Goal: Task Accomplishment & Management: Manage account settings

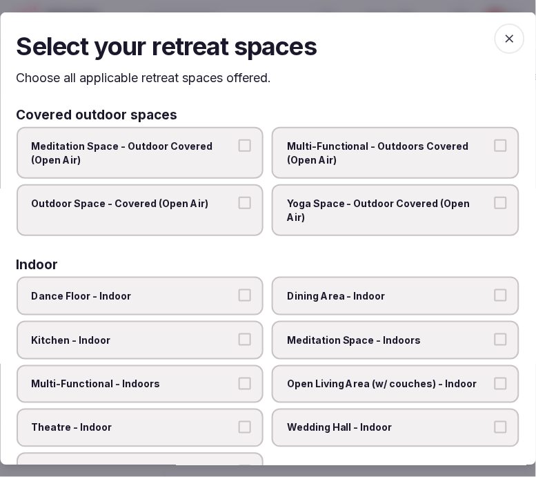
click at [297, 86] on p "Choose all applicable retreat spaces offered." at bounding box center [268, 77] width 503 height 17
click at [384, 161] on span "Multi-Functional - Outdoors Covered (Open Air)" at bounding box center [390, 152] width 204 height 27
click at [495, 152] on button "Multi-Functional - Outdoors Covered (Open Air)" at bounding box center [501, 145] width 12 height 12
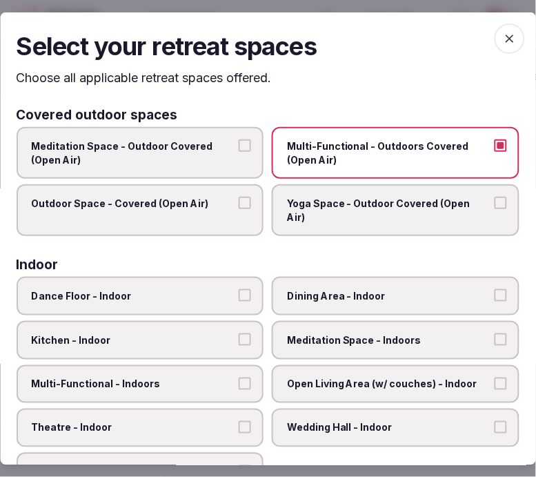
click at [231, 198] on label "Outdoor Space - Covered (Open Air)" at bounding box center [141, 210] width 248 height 52
click at [239, 198] on button "Outdoor Space - Covered (Open Air)" at bounding box center [245, 203] width 12 height 12
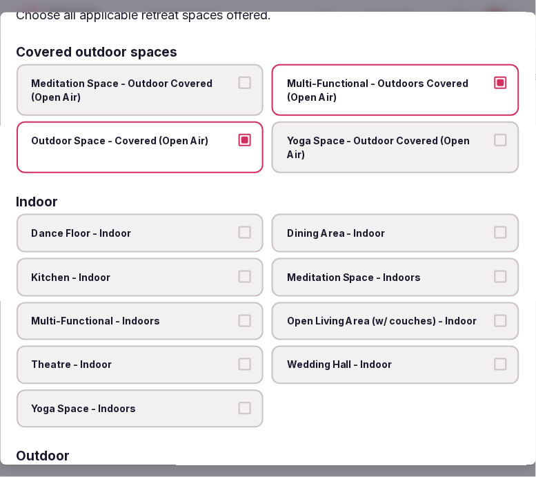
scroll to position [77, 0]
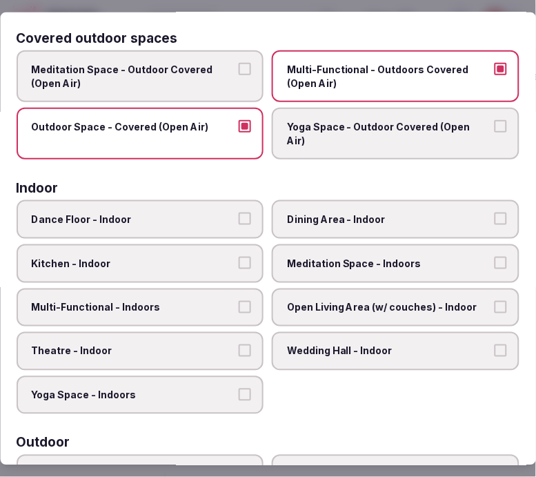
click at [348, 211] on label "Dining Area - Indoor" at bounding box center [397, 219] width 248 height 39
click at [495, 213] on button "Dining Area - Indoor" at bounding box center [501, 219] width 12 height 12
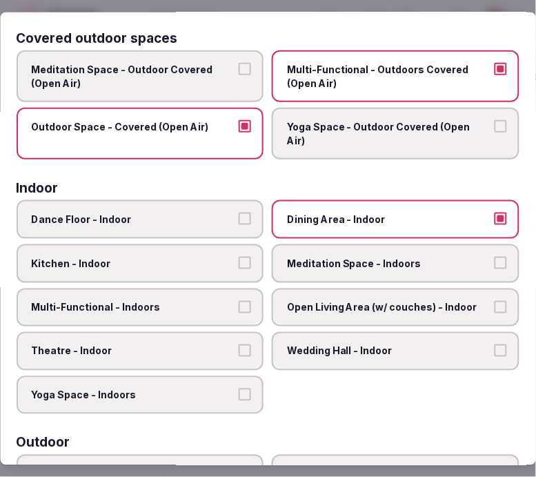
click at [201, 300] on span "Multi-Functional - Indoors" at bounding box center [134, 307] width 204 height 14
click at [239, 300] on button "Multi-Functional - Indoors" at bounding box center [245, 306] width 12 height 12
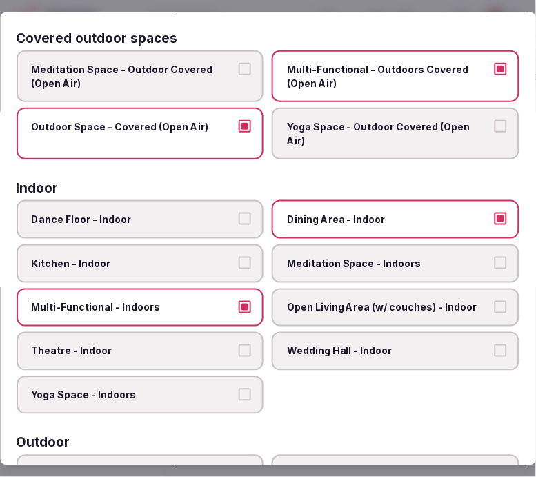
drag, startPoint x: 340, startPoint y: 284, endPoint x: 226, endPoint y: 300, distance: 114.2
click at [339, 300] on span "Open Living Area (w/ couches) - Indoor" at bounding box center [390, 307] width 204 height 14
click at [495, 300] on button "Open Living Area (w/ couches) - Indoor" at bounding box center [501, 306] width 12 height 12
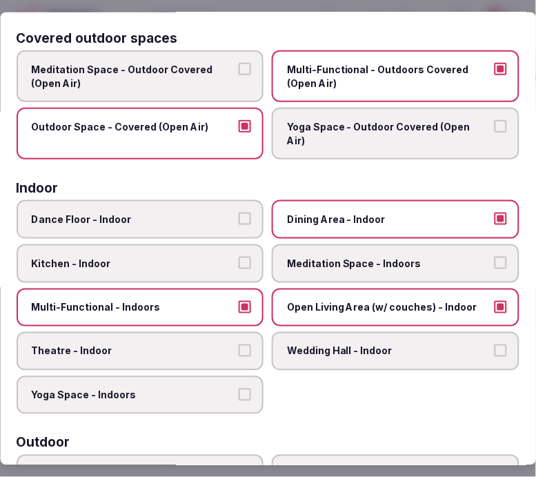
click at [193, 332] on label "Theatre - Indoor" at bounding box center [141, 351] width 248 height 39
click at [239, 344] on button "Theatre - Indoor" at bounding box center [245, 350] width 12 height 12
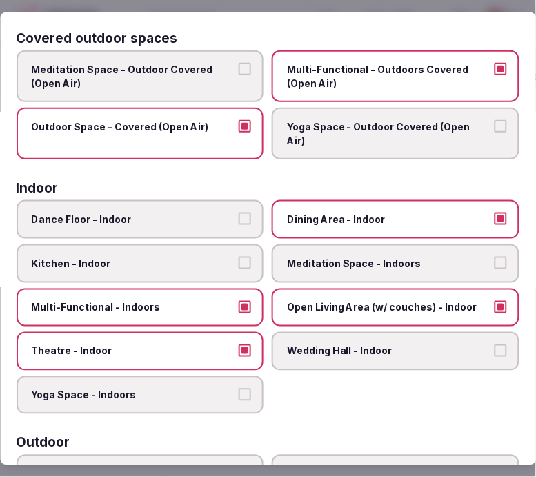
click at [415, 66] on span "Multi-Functional - Outdoors Covered (Open Air)" at bounding box center [390, 76] width 204 height 27
click at [495, 66] on button "Multi-Functional - Outdoors Covered (Open Air)" at bounding box center [501, 69] width 12 height 12
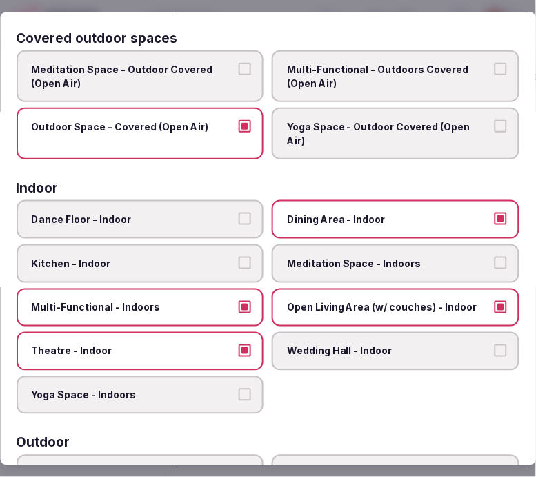
click at [225, 117] on label "Outdoor Space - Covered (Open Air)" at bounding box center [141, 134] width 248 height 52
click at [239, 120] on button "Outdoor Space - Covered (Open Air)" at bounding box center [245, 126] width 12 height 12
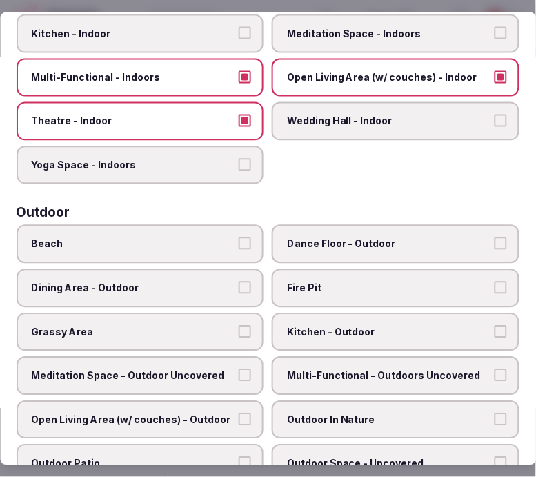
scroll to position [536, 0]
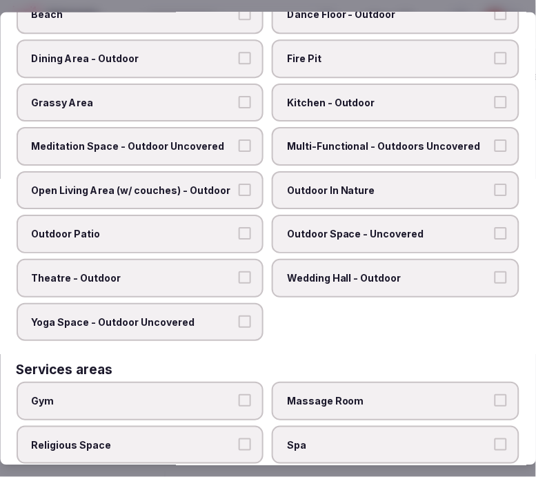
click at [217, 394] on span "Gym" at bounding box center [134, 401] width 204 height 14
click at [239, 394] on button "Gym" at bounding box center [245, 400] width 12 height 12
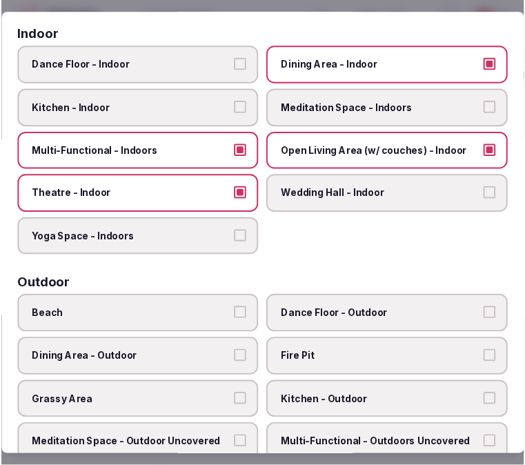
scroll to position [0, 0]
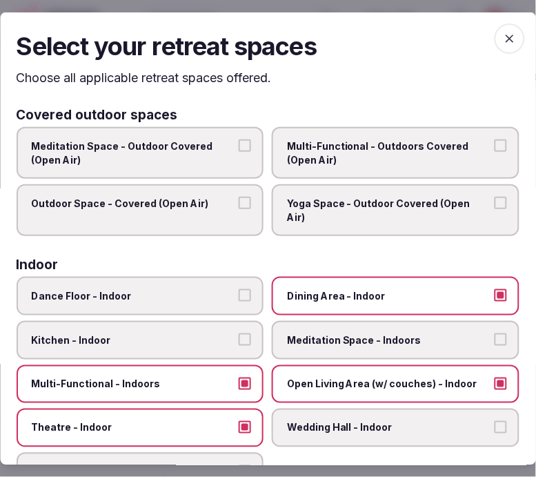
click at [503, 35] on icon "button" at bounding box center [510, 38] width 14 height 14
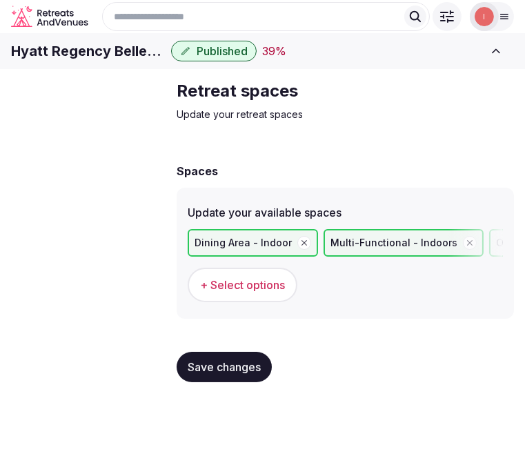
click at [229, 382] on button "Save changes" at bounding box center [224, 367] width 95 height 30
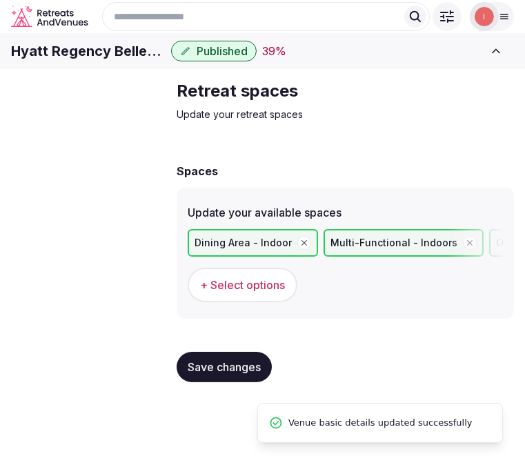
click at [0, 0] on span "Meeting spaces" at bounding box center [0, 0] width 0 height 0
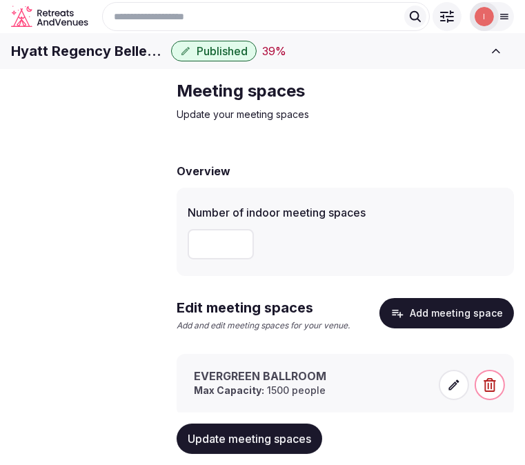
scroll to position [63, 0]
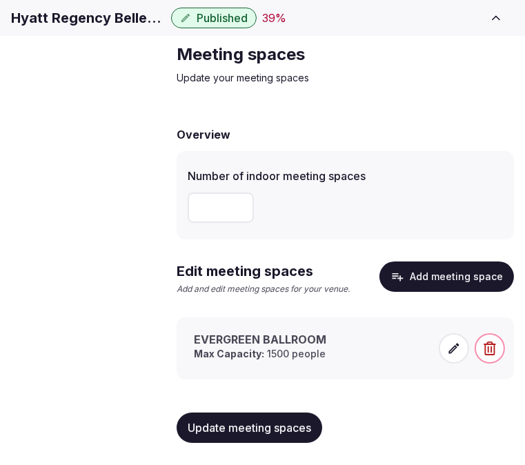
drag, startPoint x: 230, startPoint y: 194, endPoint x: 194, endPoint y: 204, distance: 37.3
click at [194, 204] on input "**" at bounding box center [221, 208] width 66 height 30
type input "**"
click at [294, 435] on button "Update meeting spaces" at bounding box center [250, 428] width 146 height 30
click at [451, 355] on span at bounding box center [454, 348] width 30 height 30
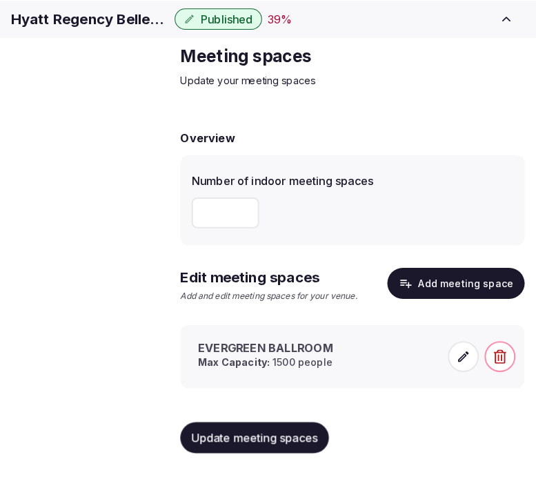
scroll to position [52, 0]
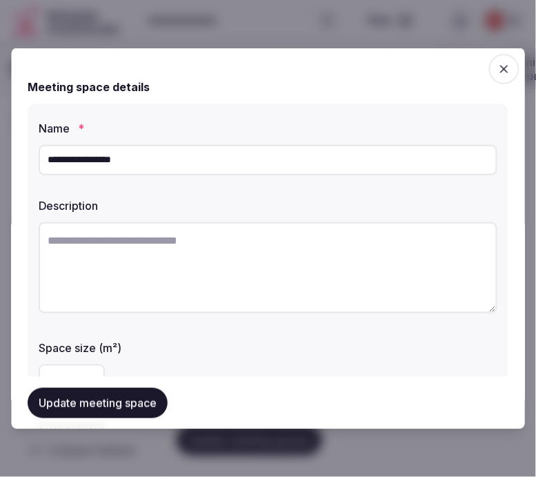
click at [201, 149] on input "**********" at bounding box center [268, 159] width 459 height 30
click at [320, 164] on input "**********" at bounding box center [268, 159] width 459 height 30
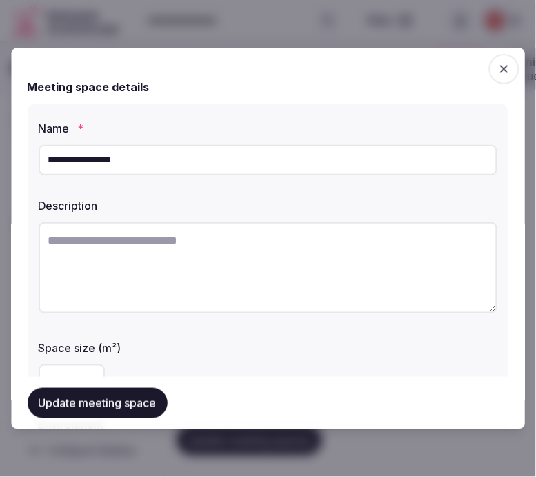
click at [320, 164] on input "**********" at bounding box center [268, 159] width 459 height 30
paste input "text"
type input "**********"
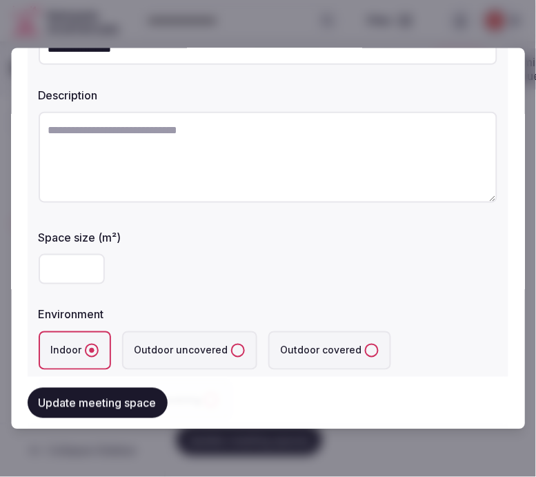
scroll to position [77, 0]
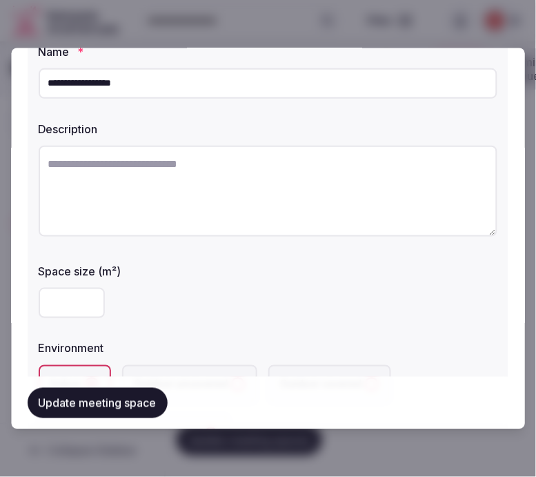
click at [309, 193] on textarea at bounding box center [268, 190] width 459 height 91
paste textarea "**********"
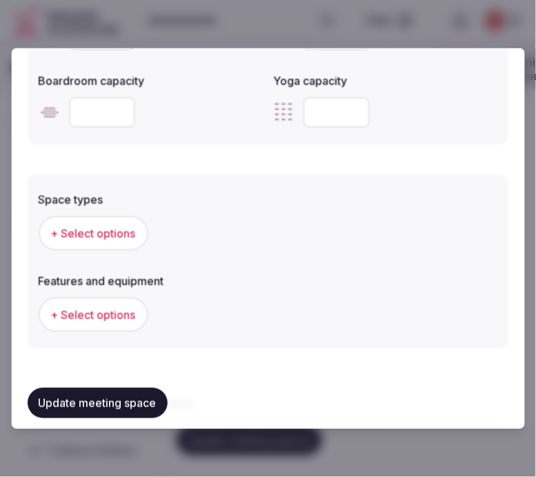
scroll to position [767, 0]
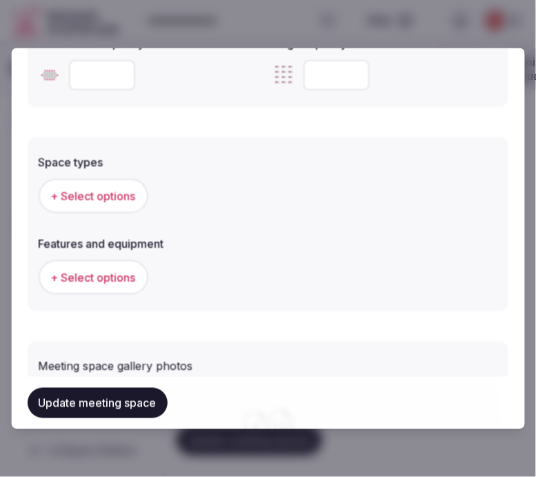
type textarea "**********"
click at [106, 190] on span "+ Select options" at bounding box center [93, 195] width 85 height 15
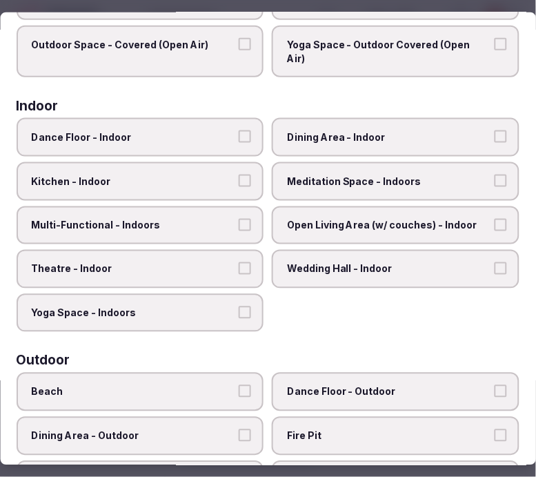
scroll to position [153, 0]
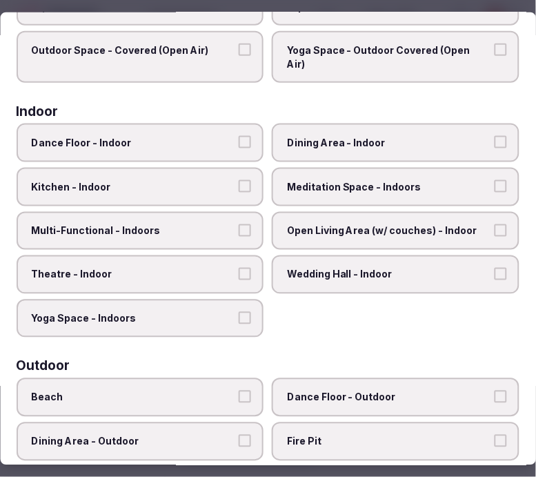
click at [210, 224] on span "Multi-Functional - Indoors" at bounding box center [134, 231] width 204 height 14
click at [239, 224] on button "Multi-Functional - Indoors" at bounding box center [245, 230] width 12 height 12
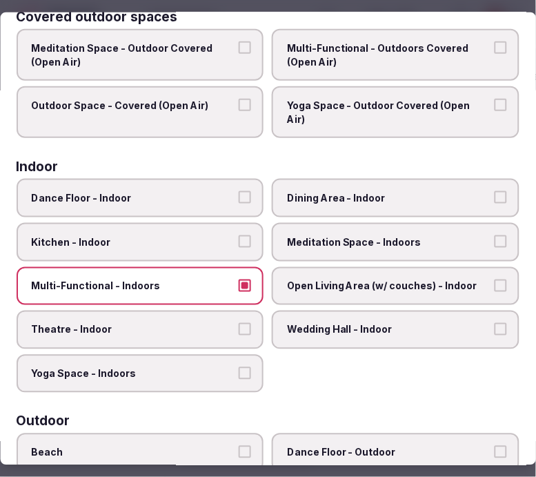
scroll to position [77, 0]
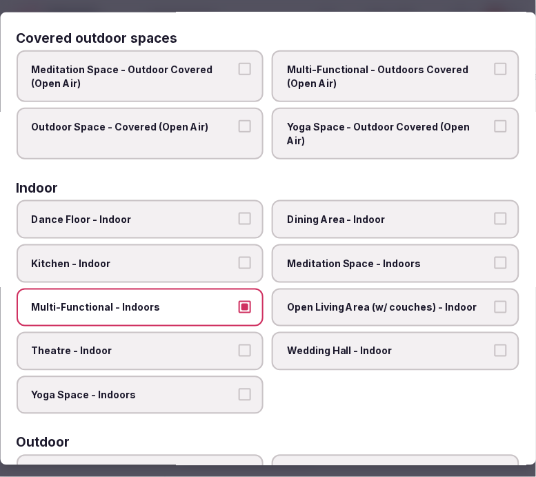
click at [188, 344] on span "Theatre - Indoor" at bounding box center [134, 351] width 204 height 14
click at [239, 344] on button "Theatre - Indoor" at bounding box center [245, 350] width 12 height 12
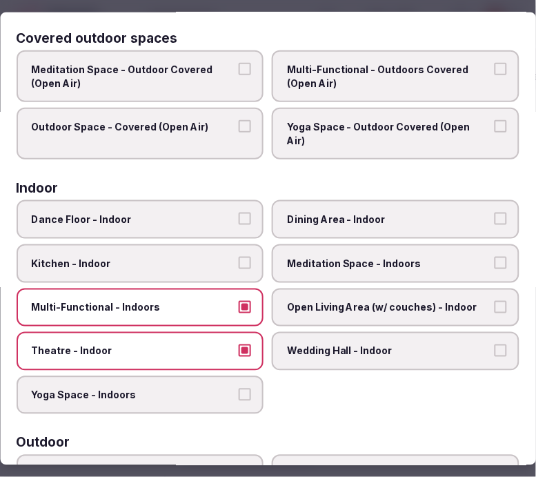
click at [307, 200] on label "Dining Area - Indoor" at bounding box center [397, 219] width 248 height 39
click at [495, 213] on button "Dining Area - Indoor" at bounding box center [501, 219] width 12 height 12
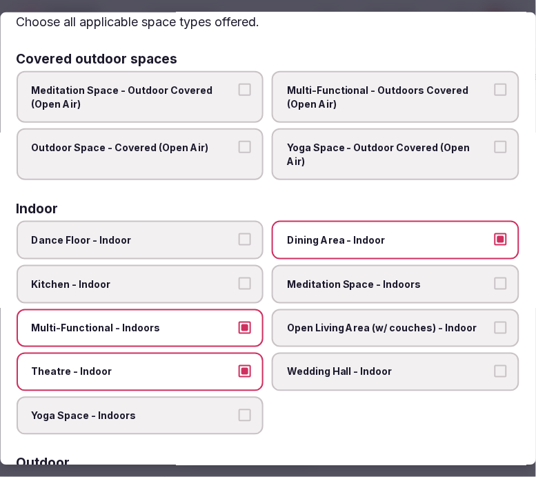
scroll to position [0, 0]
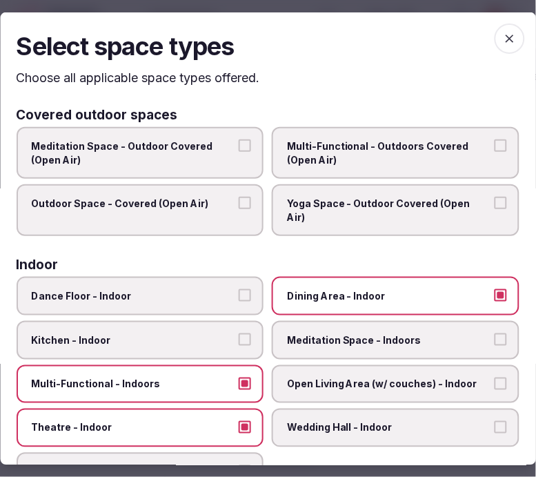
click at [503, 35] on icon "button" at bounding box center [510, 38] width 14 height 14
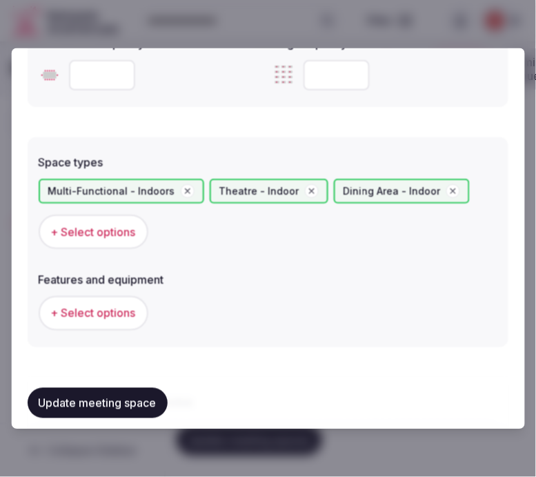
click at [117, 404] on button "Update meeting space" at bounding box center [98, 403] width 140 height 30
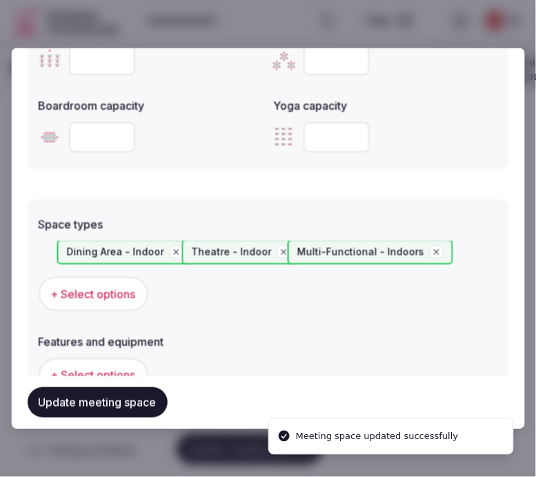
scroll to position [690, 0]
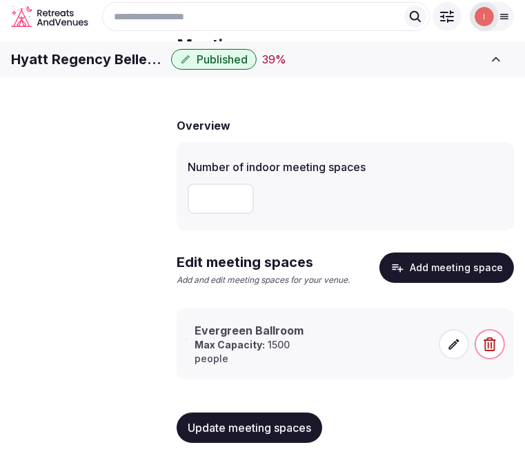
click at [447, 351] on icon at bounding box center [454, 344] width 14 height 14
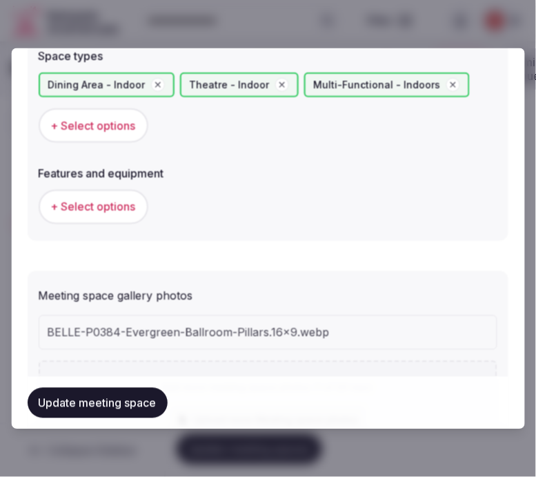
scroll to position [834, 0]
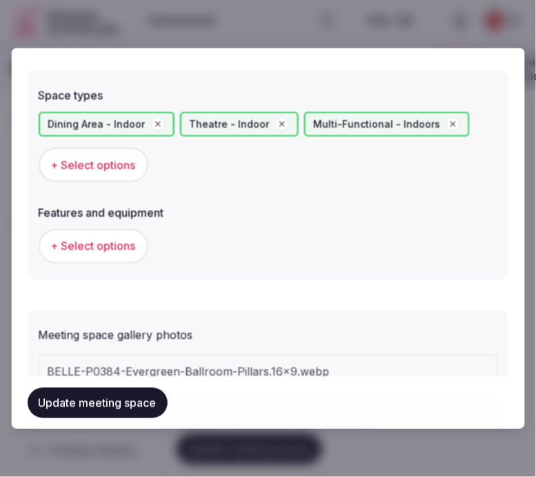
click at [109, 230] on button "+ Select options" at bounding box center [94, 246] width 110 height 35
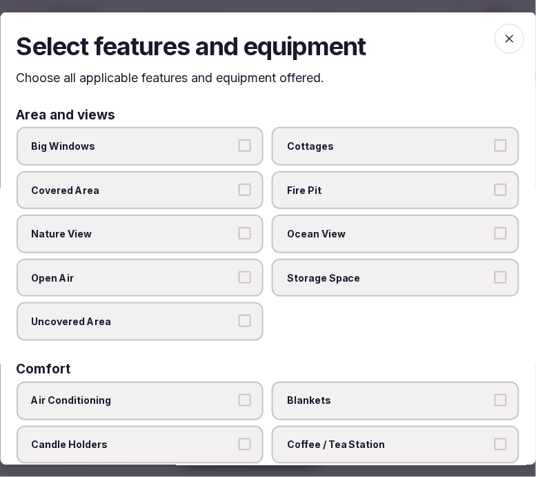
click at [240, 147] on button "Big Windows" at bounding box center [245, 145] width 12 height 12
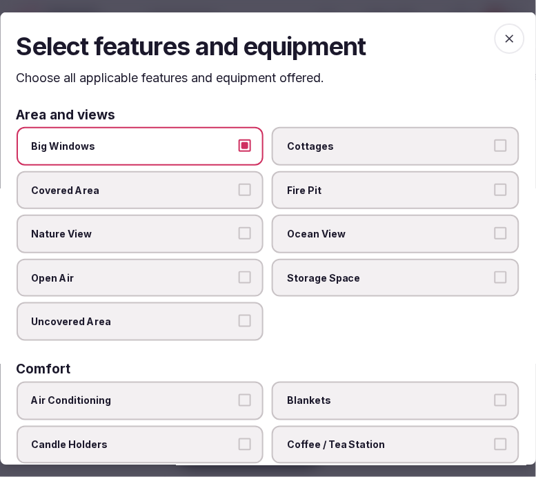
click at [245, 228] on button "Nature View" at bounding box center [245, 233] width 12 height 12
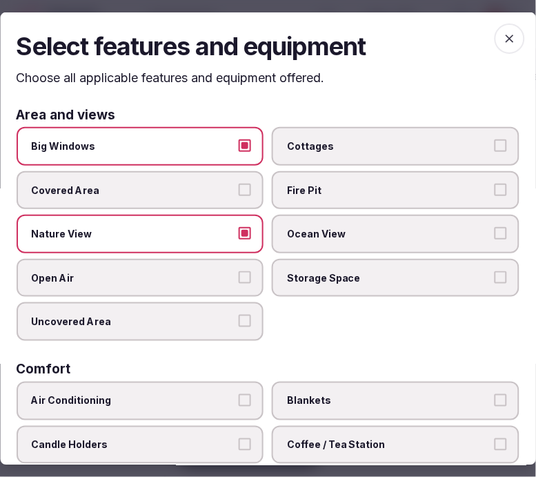
click at [246, 150] on button "Big Windows" at bounding box center [245, 145] width 12 height 12
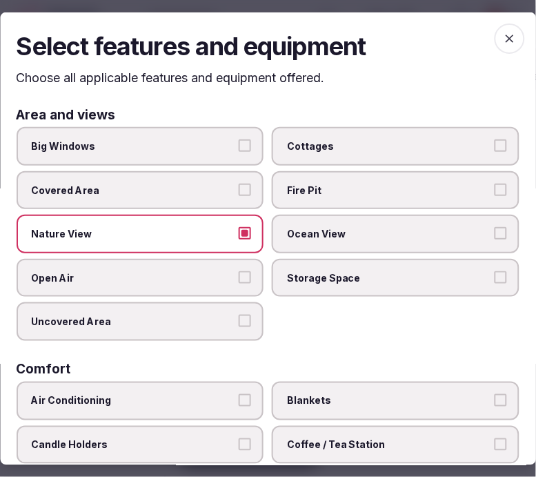
click at [242, 227] on button "Nature View" at bounding box center [245, 233] width 12 height 12
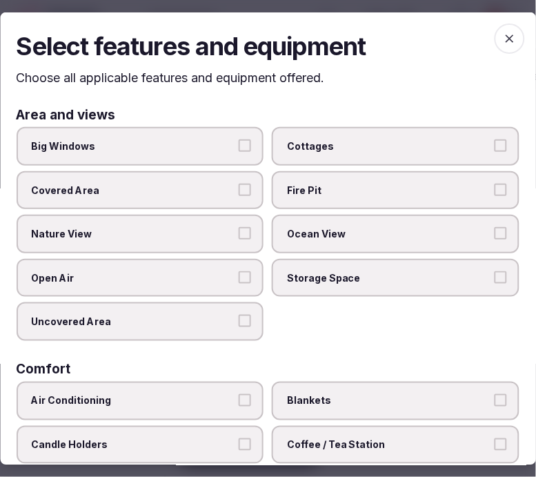
scroll to position [153, 0]
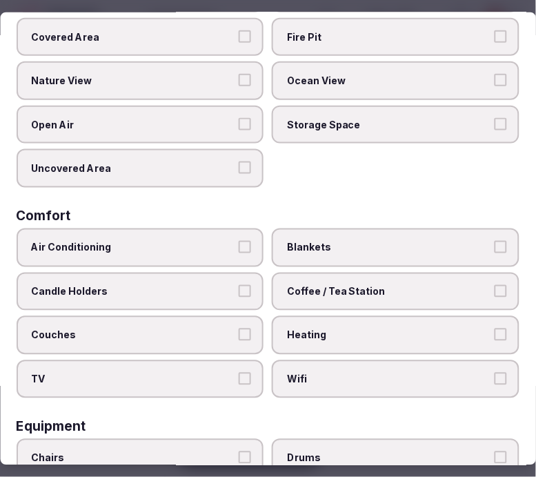
click at [257, 237] on label "Air Conditioning" at bounding box center [141, 247] width 248 height 39
click at [252, 241] on button "Air Conditioning" at bounding box center [245, 247] width 12 height 12
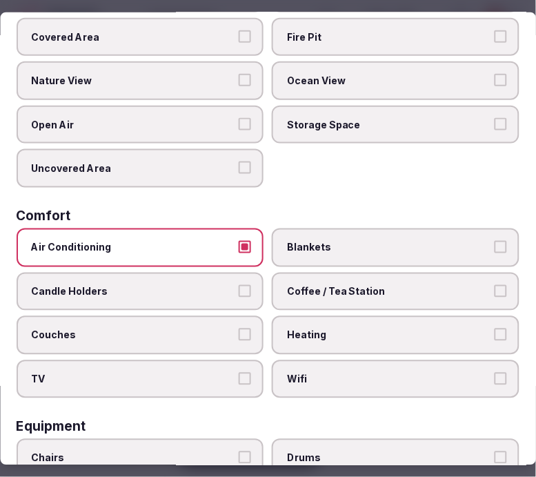
click at [222, 360] on label "TV" at bounding box center [141, 379] width 248 height 39
click at [239, 373] on button "TV" at bounding box center [245, 379] width 12 height 12
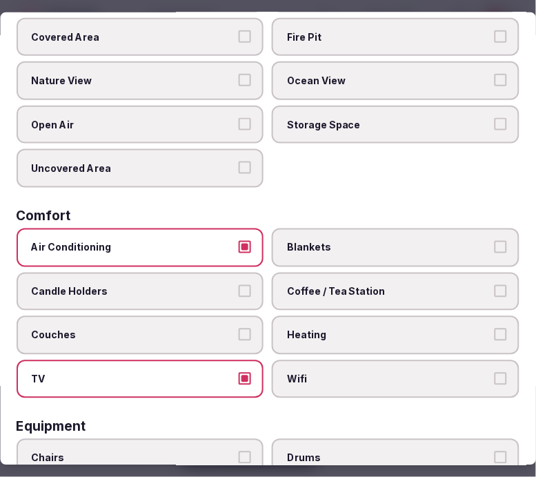
click at [232, 364] on label "TV" at bounding box center [141, 379] width 248 height 39
click at [239, 373] on button "TV" at bounding box center [245, 379] width 12 height 12
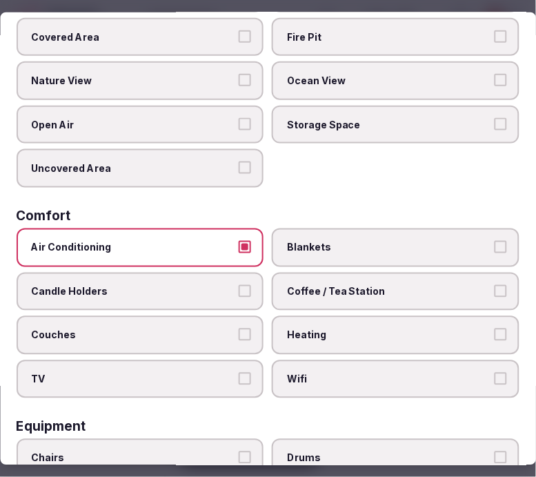
click at [334, 284] on span "Coffee / Tea Station" at bounding box center [390, 291] width 204 height 14
click at [495, 284] on button "Coffee / Tea Station" at bounding box center [501, 290] width 12 height 12
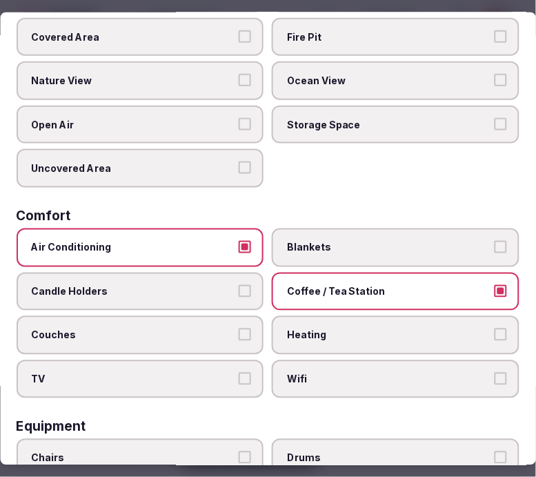
click at [350, 373] on span "Wifi" at bounding box center [390, 380] width 204 height 14
click at [495, 373] on button "Wifi" at bounding box center [501, 379] width 12 height 12
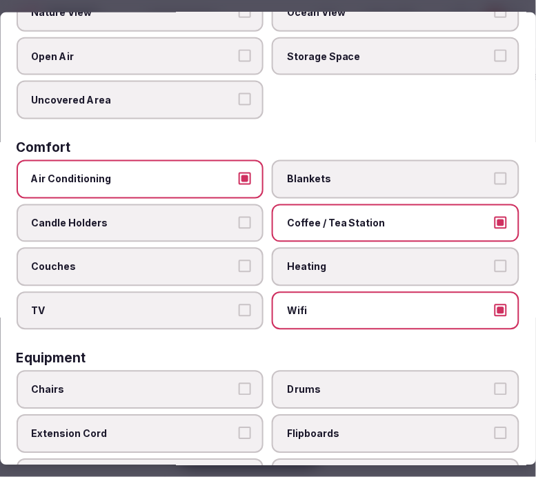
scroll to position [306, 0]
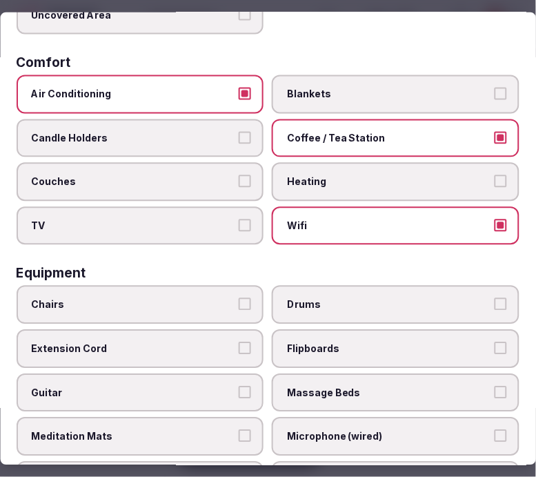
click at [210, 298] on span "Chairs" at bounding box center [134, 305] width 204 height 14
click at [239, 298] on button "Chairs" at bounding box center [245, 304] width 12 height 12
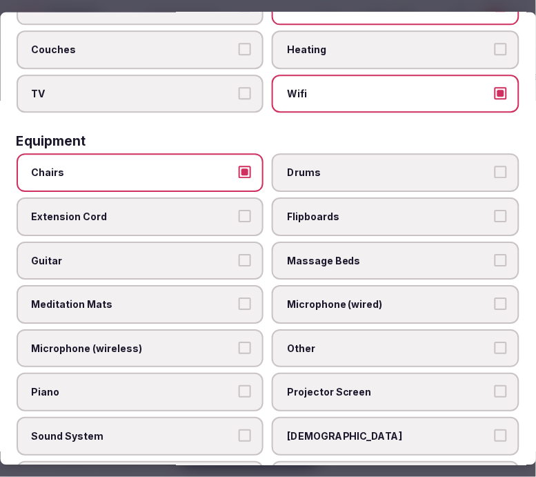
scroll to position [520, 0]
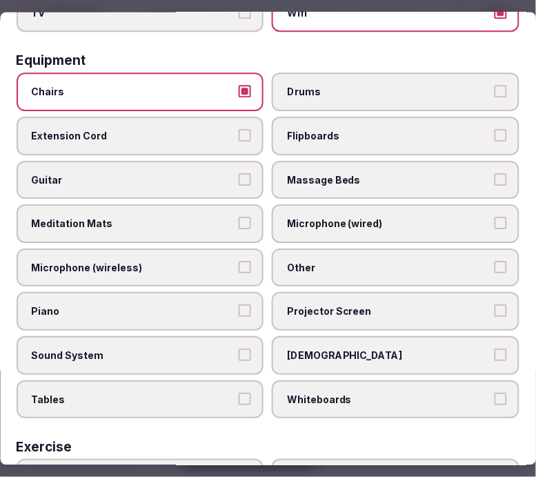
click at [298, 261] on span "Other" at bounding box center [390, 268] width 204 height 14
click at [495, 261] on button "Other" at bounding box center [501, 267] width 12 height 12
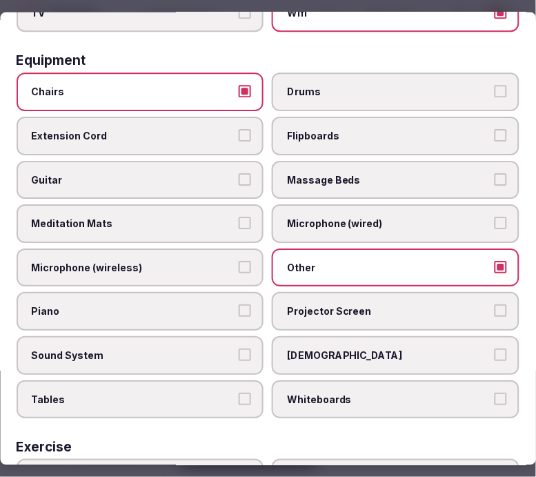
click at [347, 304] on span "Projector Screen" at bounding box center [390, 311] width 204 height 14
click at [495, 304] on button "Projector Screen" at bounding box center [501, 310] width 12 height 12
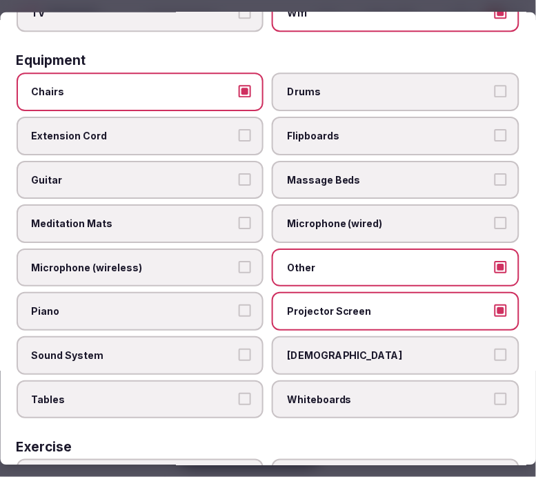
click at [217, 348] on span "Sound System" at bounding box center [134, 355] width 204 height 14
click at [239, 348] on button "Sound System" at bounding box center [245, 354] width 12 height 12
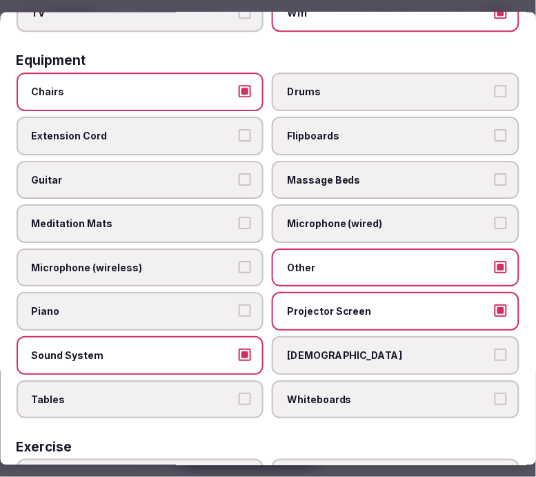
click at [239, 392] on button "Tables" at bounding box center [245, 398] width 12 height 12
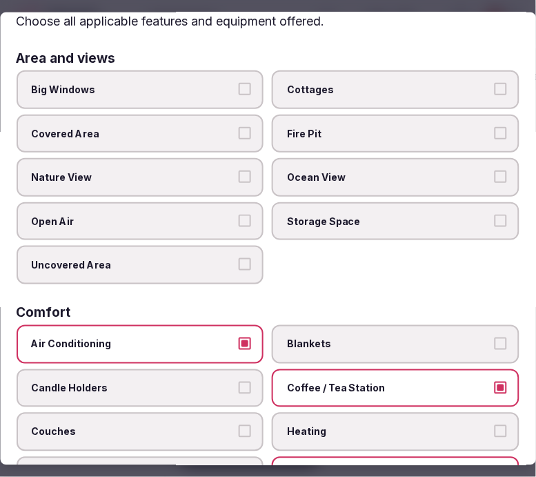
scroll to position [0, 0]
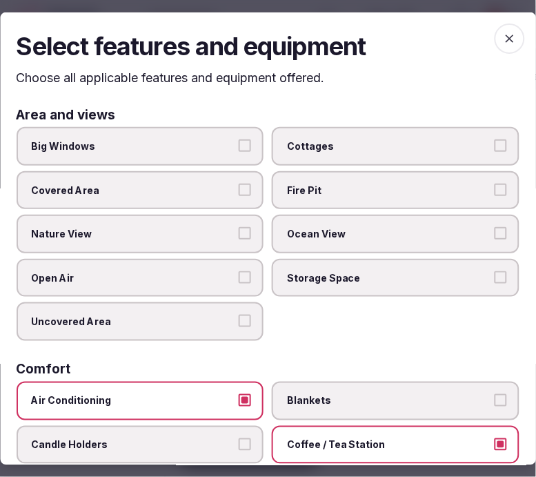
click at [495, 37] on span "button" at bounding box center [510, 38] width 30 height 30
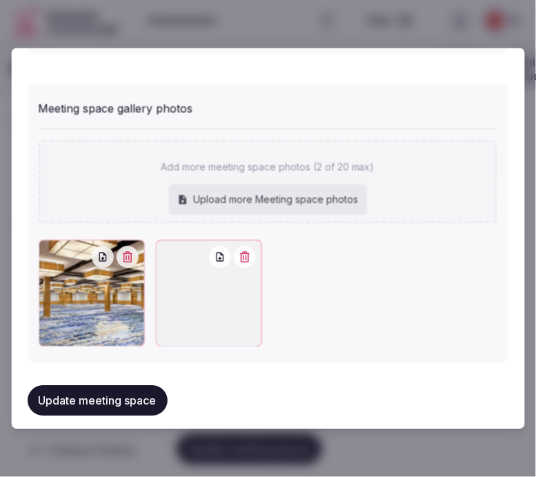
scroll to position [1099, 0]
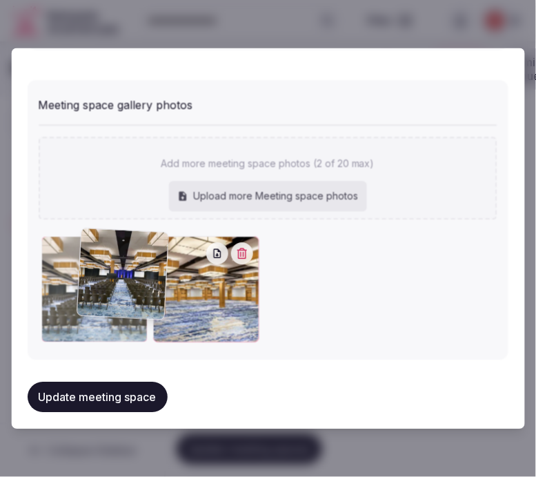
drag, startPoint x: 161, startPoint y: 246, endPoint x: 88, endPoint y: 347, distance: 124.5
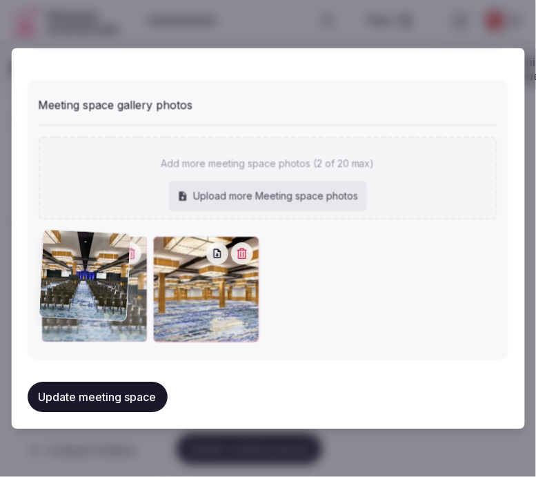
click at [85, 248] on div at bounding box center [94, 290] width 106 height 106
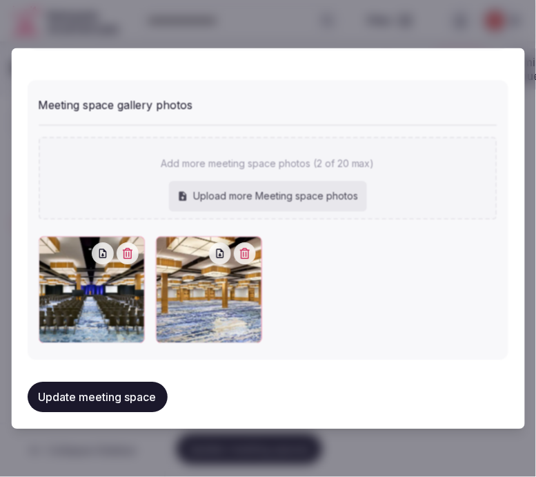
click at [99, 382] on button "Update meeting space" at bounding box center [98, 397] width 140 height 30
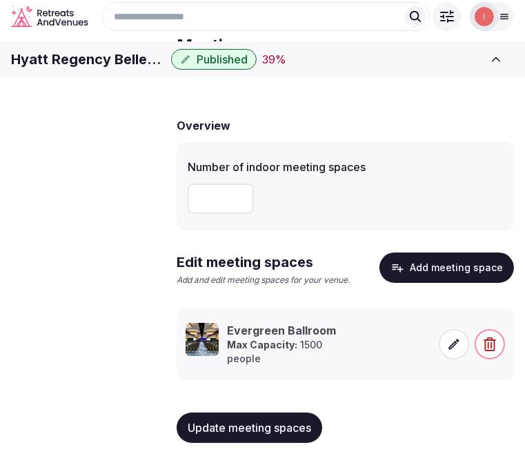
click at [271, 435] on span "Update meeting spaces" at bounding box center [250, 428] width 124 height 14
click at [0, 0] on span "Accommodations" at bounding box center [0, 0] width 0 height 0
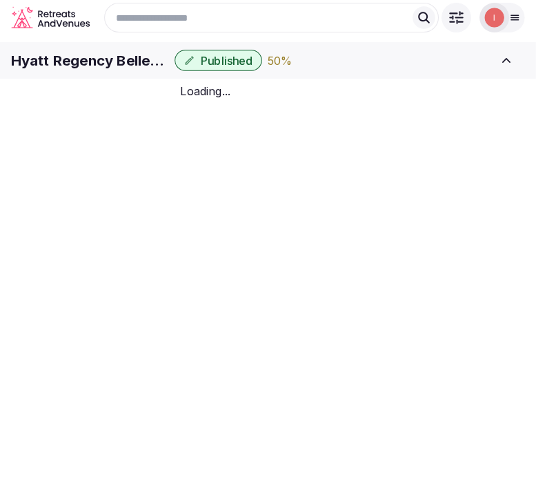
scroll to position [52, 0]
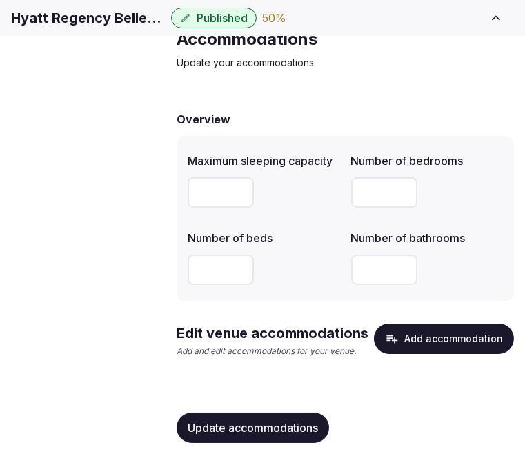
click at [415, 354] on button "Add accommodation" at bounding box center [444, 339] width 140 height 30
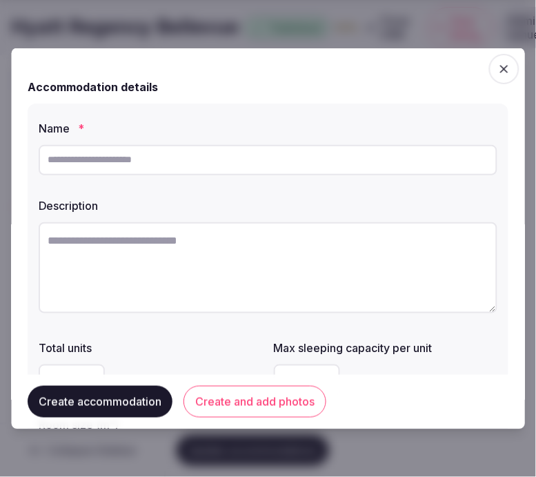
click at [302, 161] on input "text" at bounding box center [268, 159] width 459 height 30
paste input "**********"
type input "**********"
click at [352, 279] on textarea at bounding box center [268, 267] width 459 height 91
paste textarea "**********"
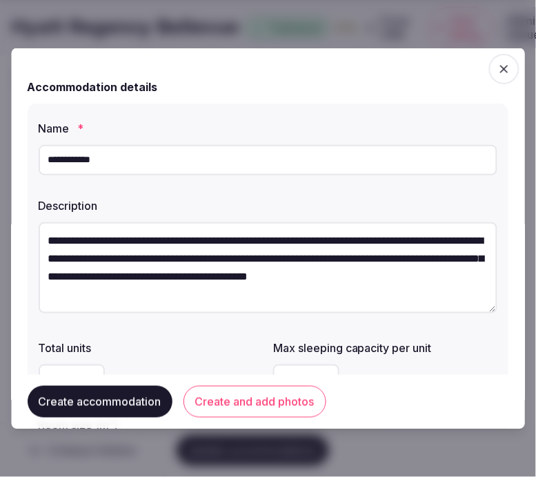
scroll to position [25, 0]
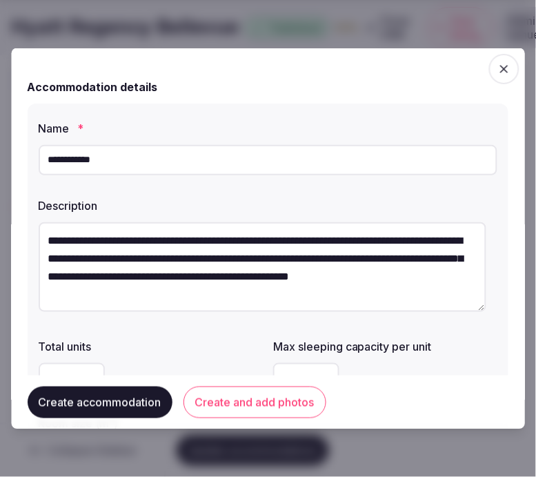
type textarea "**********"
click at [152, 328] on div "**********" at bounding box center [268, 295] width 481 height 384
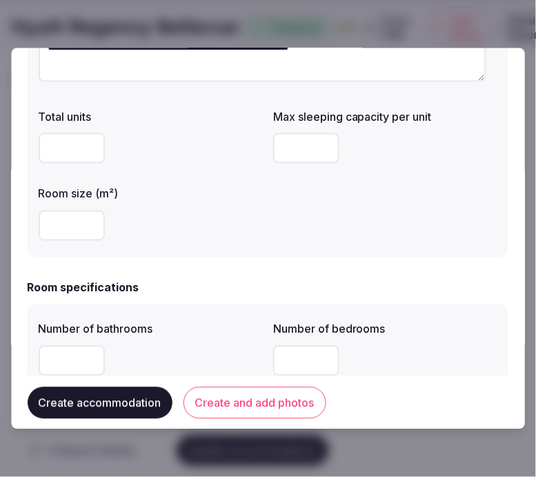
click at [297, 140] on input "number" at bounding box center [307, 147] width 66 height 30
type input "*"
click at [68, 229] on input "number" at bounding box center [72, 225] width 66 height 30
type input "***"
click at [250, 222] on div "***" at bounding box center [151, 225] width 224 height 30
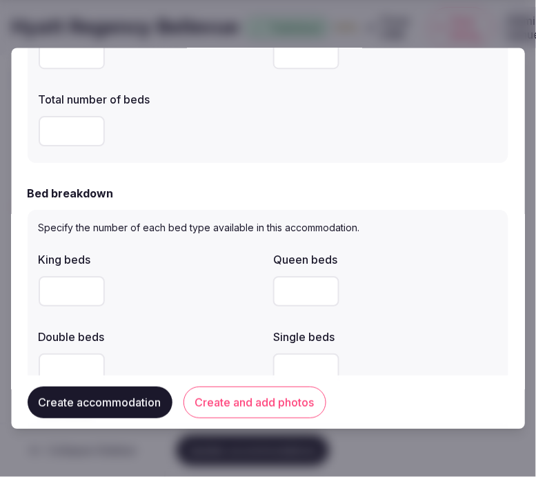
scroll to position [460, 0]
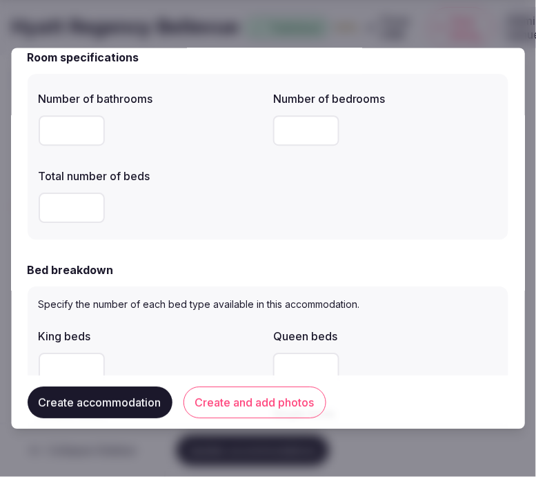
click at [84, 137] on input "number" at bounding box center [72, 130] width 66 height 30
type input "*"
click at [308, 141] on input "number" at bounding box center [307, 130] width 66 height 30
type input "*"
click at [68, 208] on input "number" at bounding box center [72, 208] width 66 height 30
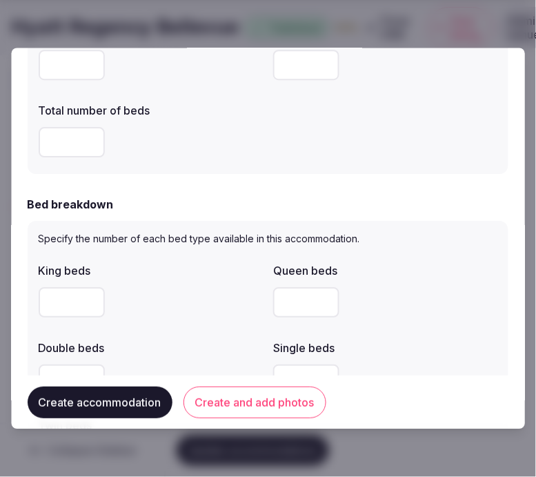
scroll to position [613, 0]
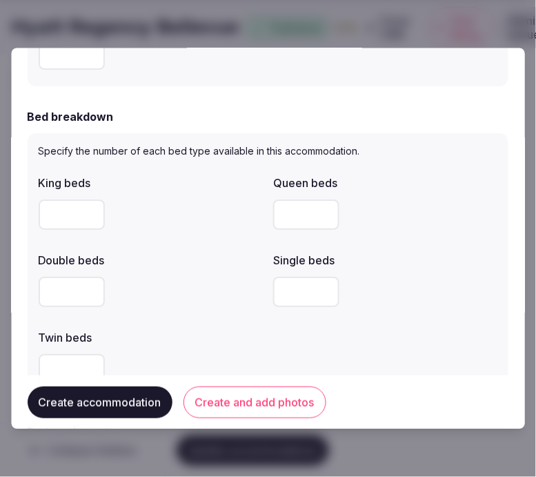
type input "*"
click at [59, 217] on input "number" at bounding box center [72, 214] width 66 height 30
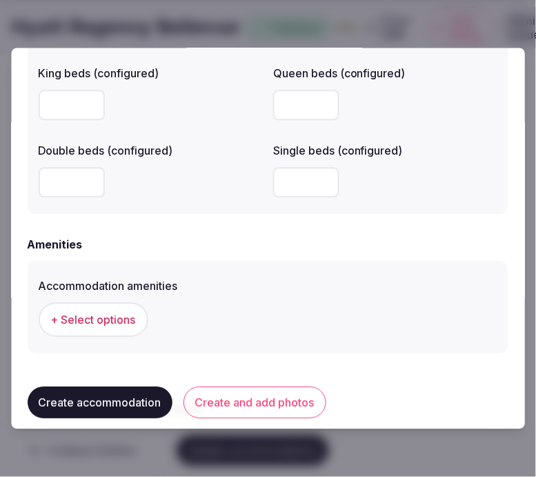
scroll to position [1226, 0]
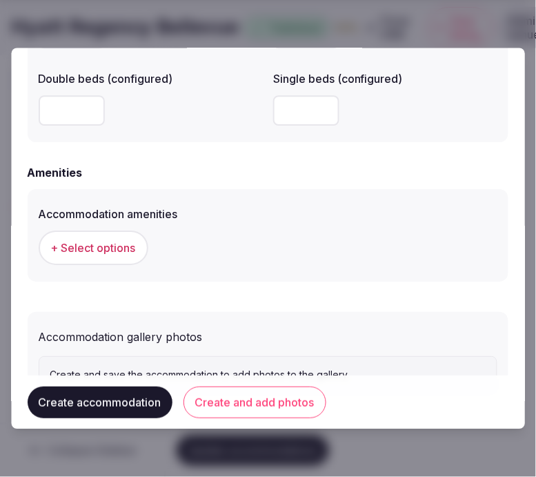
type input "*"
click at [126, 244] on span "+ Select options" at bounding box center [93, 247] width 85 height 15
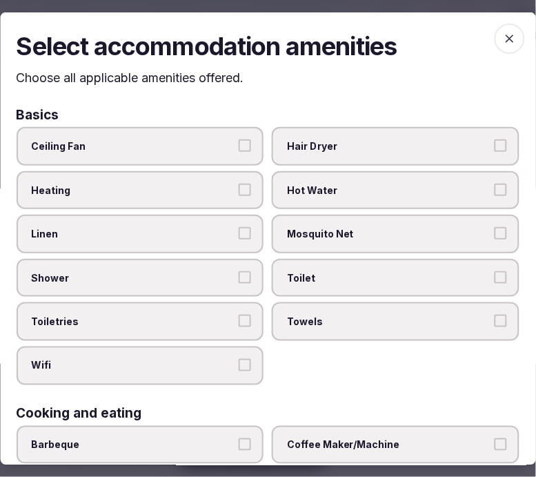
drag, startPoint x: 215, startPoint y: 242, endPoint x: 228, endPoint y: 261, distance: 23.7
click at [215, 243] on label "Linen" at bounding box center [141, 234] width 248 height 39
click at [239, 239] on button "Linen" at bounding box center [245, 233] width 12 height 12
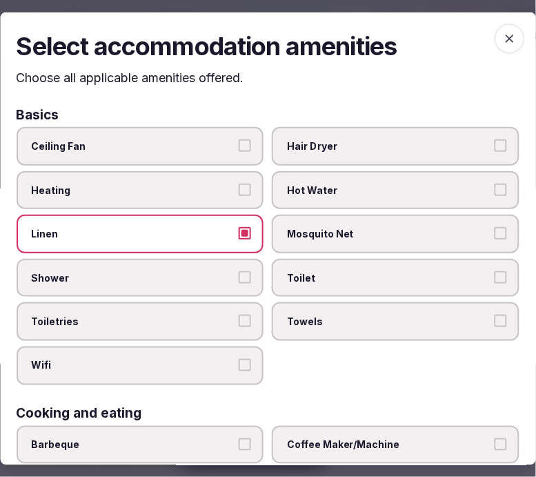
drag, startPoint x: 237, startPoint y: 271, endPoint x: 259, endPoint y: 291, distance: 30.3
click at [239, 276] on button "Shower" at bounding box center [245, 277] width 12 height 12
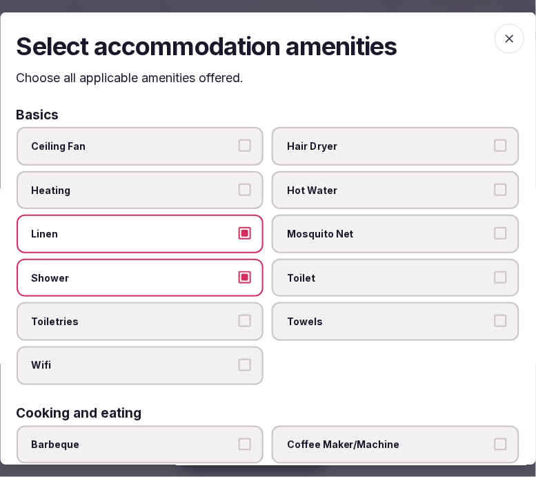
drag, startPoint x: 237, startPoint y: 309, endPoint x: 235, endPoint y: 350, distance: 40.7
click at [239, 315] on button "Toiletries" at bounding box center [245, 321] width 12 height 12
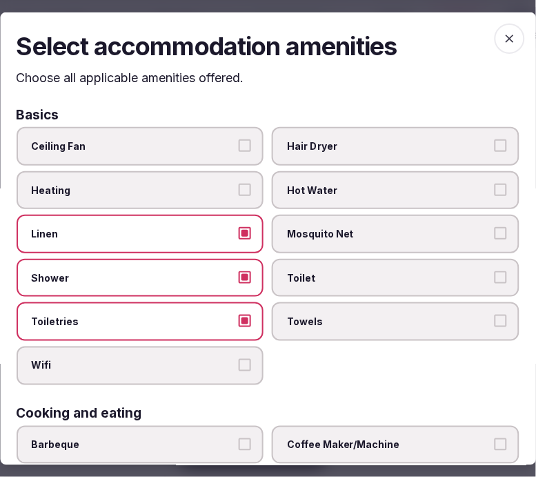
drag, startPoint x: 233, startPoint y: 361, endPoint x: 266, endPoint y: 350, distance: 34.9
click at [233, 360] on label "Wifi" at bounding box center [141, 365] width 248 height 39
drag, startPoint x: 346, startPoint y: 320, endPoint x: 362, endPoint y: 312, distance: 18.2
click at [347, 320] on span "Towels" at bounding box center [390, 322] width 204 height 14
click at [495, 320] on button "Towels" at bounding box center [501, 321] width 12 height 12
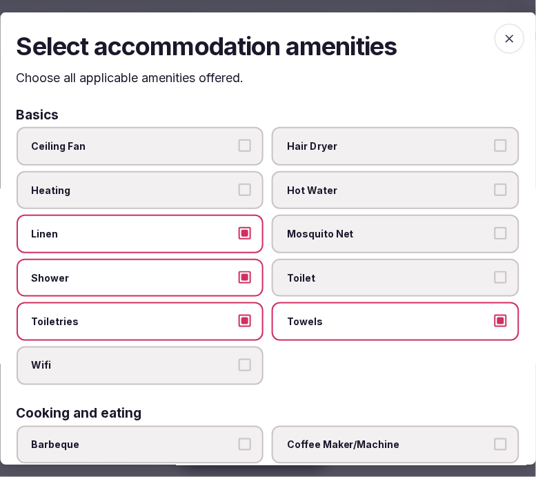
click at [396, 282] on label "Toilet" at bounding box center [397, 278] width 248 height 39
click at [495, 282] on button "Toilet" at bounding box center [501, 277] width 12 height 12
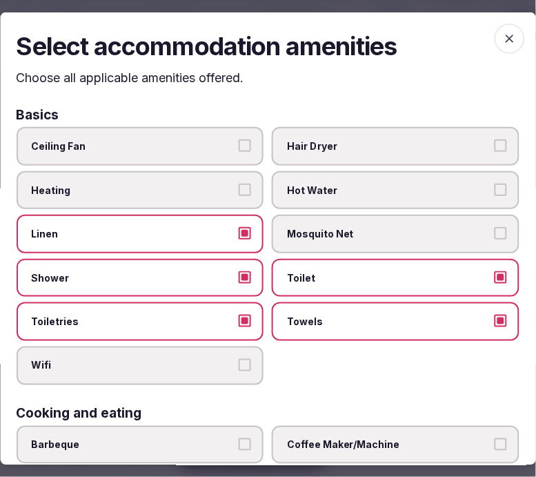
drag, startPoint x: 233, startPoint y: 341, endPoint x: 246, endPoint y: 335, distance: 14.5
click at [235, 341] on div "Ceiling Fan Hair Dryer Heating Hot Water Linen Mosquito Net Shower Toilet Toile…" at bounding box center [268, 256] width 503 height 258
click at [244, 359] on button "Wifi" at bounding box center [245, 365] width 12 height 12
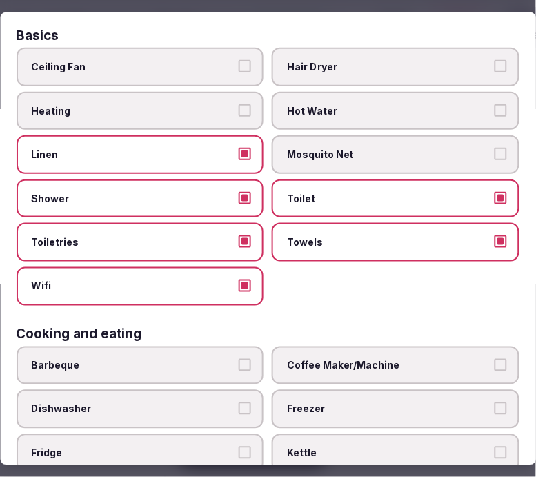
scroll to position [153, 0]
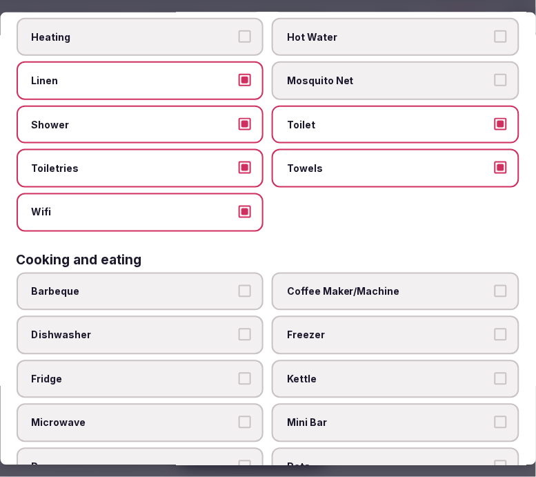
click at [466, 286] on span "Coffee Maker/Machine" at bounding box center [390, 291] width 204 height 14
click at [495, 286] on button "Coffee Maker/Machine" at bounding box center [501, 290] width 12 height 12
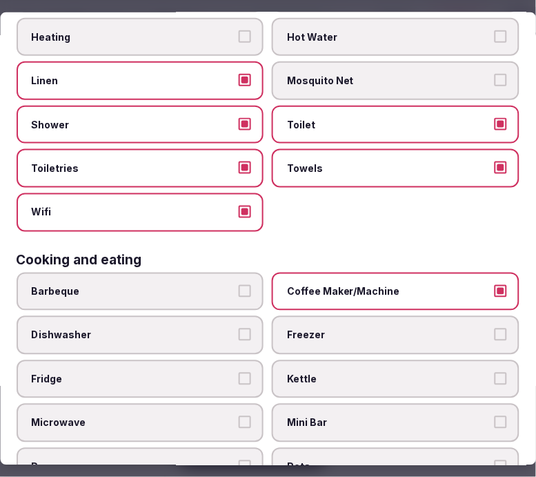
scroll to position [230, 0]
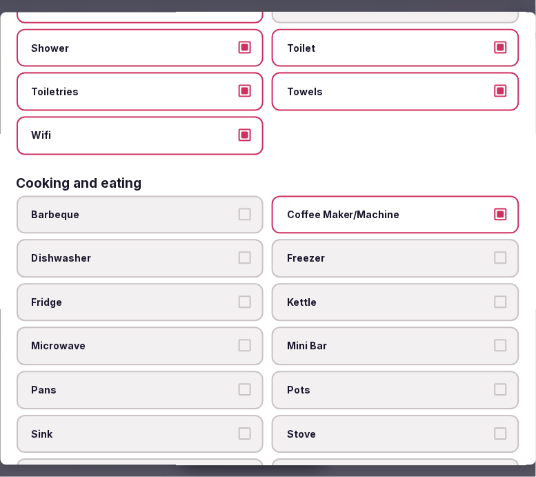
click at [495, 340] on button "Mini Bar" at bounding box center [501, 346] width 12 height 12
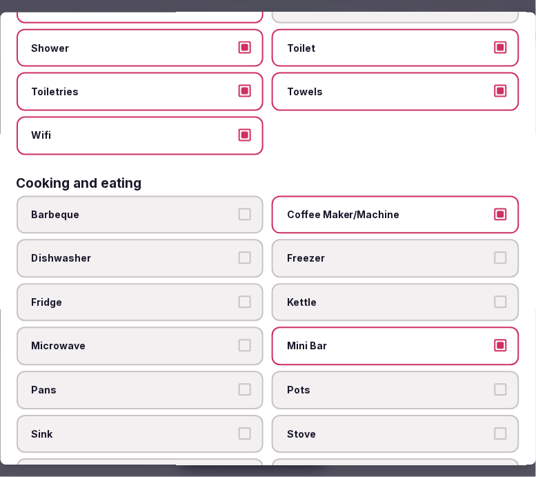
click at [212, 284] on label "Fridge" at bounding box center [141, 303] width 248 height 39
click at [239, 296] on button "Fridge" at bounding box center [245, 302] width 12 height 12
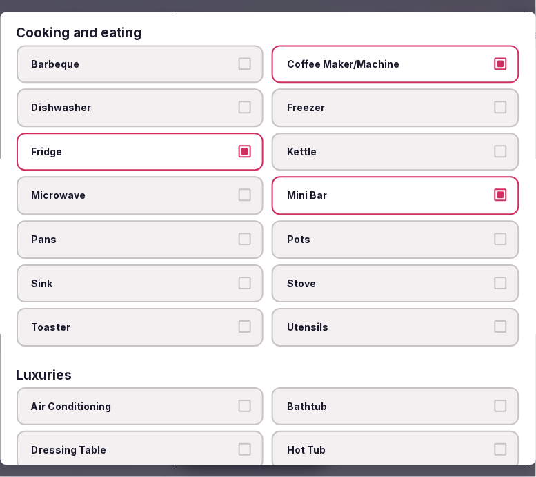
scroll to position [536, 0]
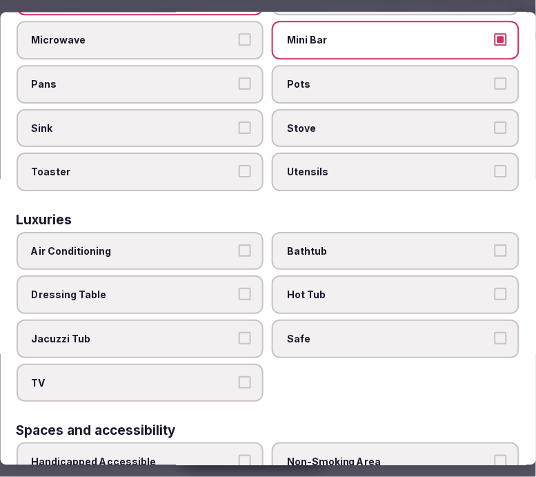
click at [186, 244] on span "Air Conditioning" at bounding box center [134, 251] width 204 height 14
click at [239, 244] on button "Air Conditioning" at bounding box center [245, 250] width 12 height 12
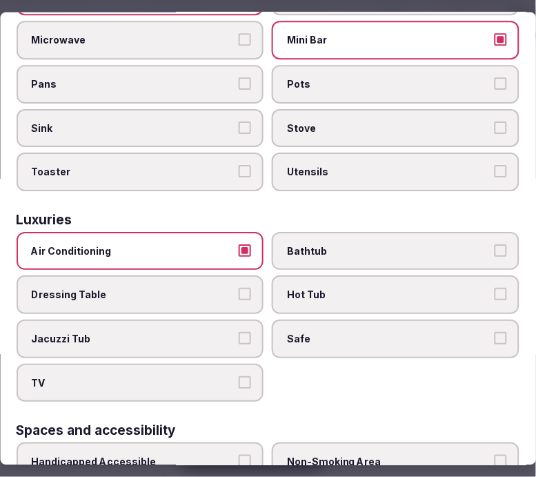
drag, startPoint x: 345, startPoint y: 313, endPoint x: 230, endPoint y: 351, distance: 120.7
click at [344, 332] on span "Safe" at bounding box center [390, 339] width 204 height 14
click at [495, 332] on button "Safe" at bounding box center [501, 338] width 12 height 12
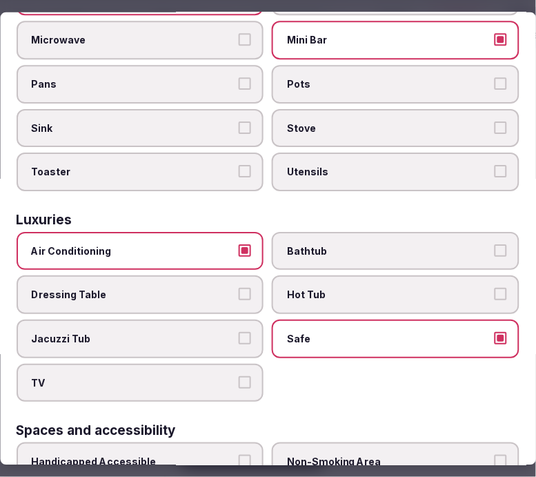
click at [222, 375] on span "TV" at bounding box center [134, 382] width 204 height 14
click at [239, 375] on button "TV" at bounding box center [245, 381] width 12 height 12
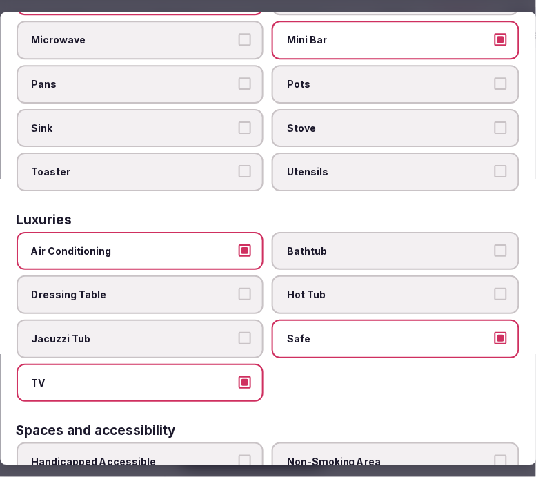
click at [363, 244] on span "Bathtub" at bounding box center [390, 251] width 204 height 14
click at [495, 244] on button "Bathtub" at bounding box center [501, 250] width 12 height 12
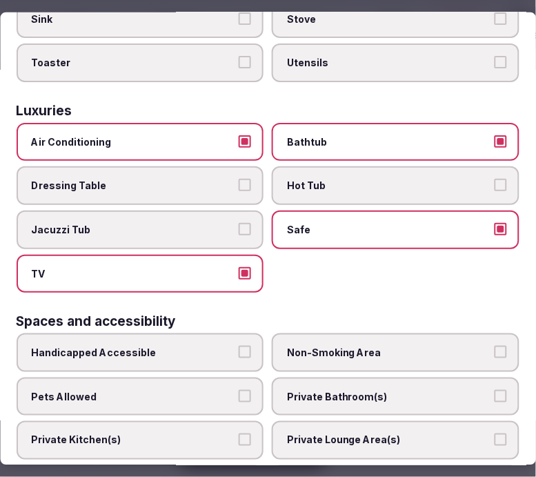
scroll to position [767, 0]
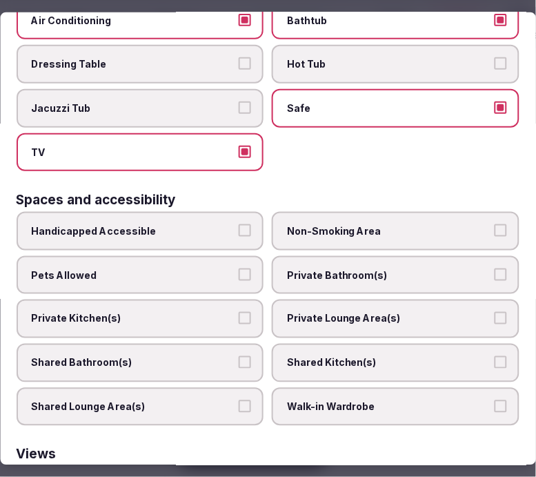
drag, startPoint x: 385, startPoint y: 250, endPoint x: 411, endPoint y: 308, distance: 64.0
click at [388, 268] on span "Private Bathroom(s)" at bounding box center [390, 275] width 204 height 14
click at [495, 268] on button "Private Bathroom(s)" at bounding box center [501, 274] width 12 height 12
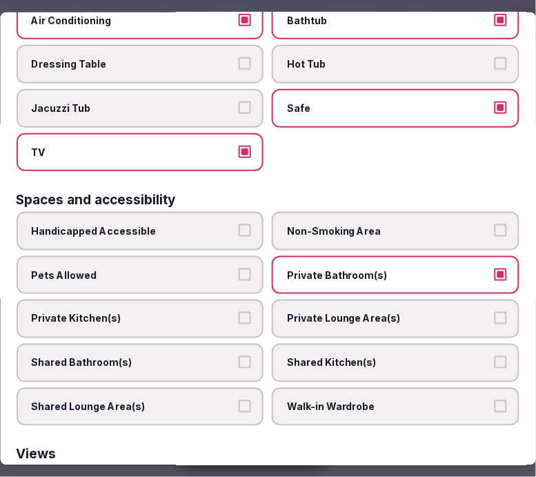
click at [413, 301] on label "Private Lounge Area(s)" at bounding box center [397, 319] width 248 height 39
click at [495, 312] on button "Private Lounge Area(s)" at bounding box center [501, 318] width 12 height 12
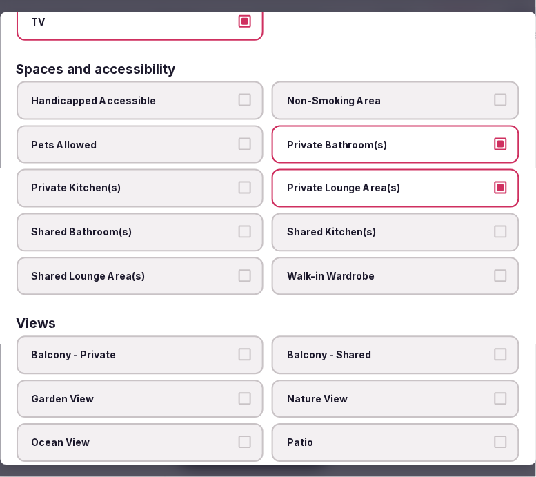
scroll to position [920, 0]
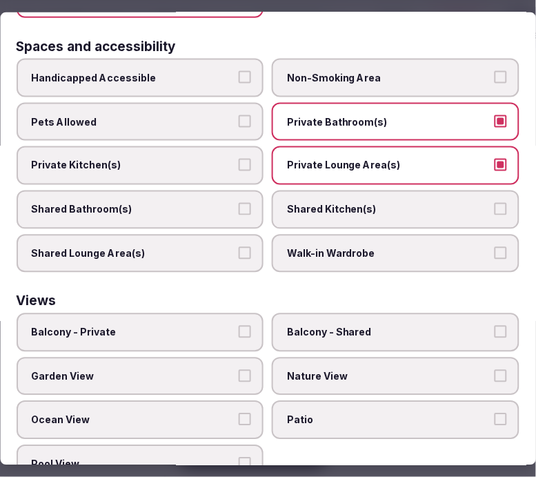
click at [167, 313] on label "Balcony - Private" at bounding box center [141, 332] width 248 height 39
click at [239, 326] on button "Balcony - Private" at bounding box center [245, 332] width 12 height 12
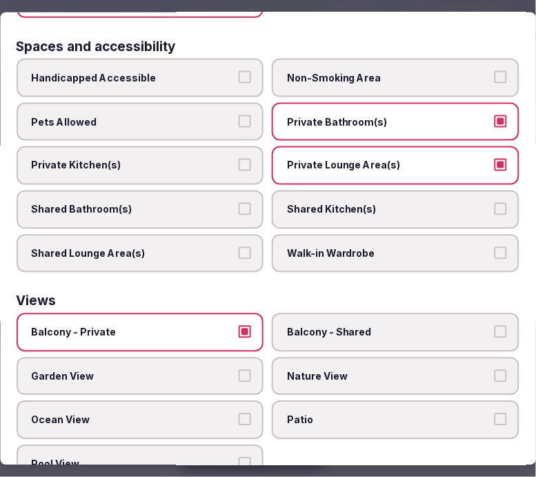
click at [328, 370] on span "Nature View" at bounding box center [390, 377] width 204 height 14
click at [495, 370] on button "Nature View" at bounding box center [501, 376] width 12 height 12
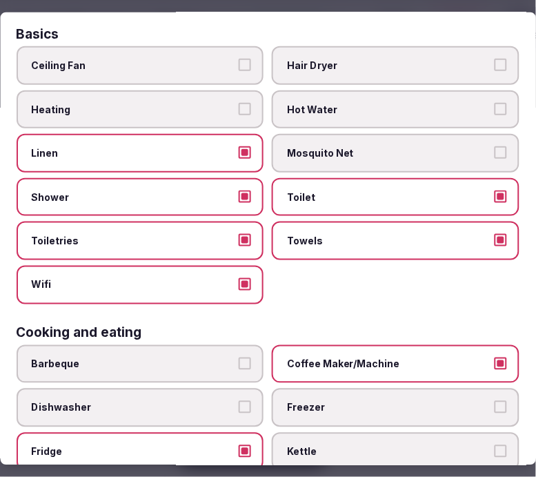
scroll to position [0, 0]
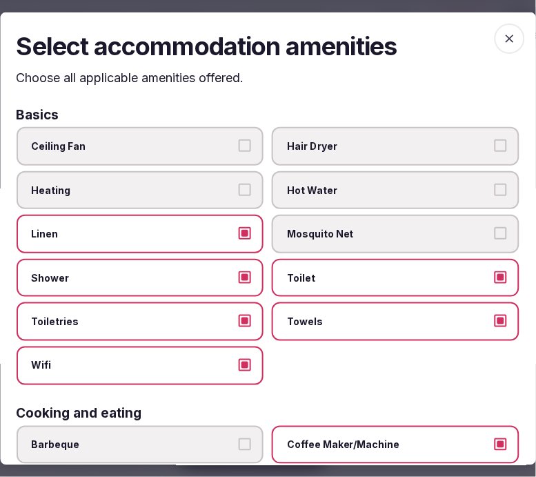
drag, startPoint x: 508, startPoint y: 41, endPoint x: 489, endPoint y: 45, distance: 19.6
click at [507, 41] on span "button" at bounding box center [510, 38] width 30 height 30
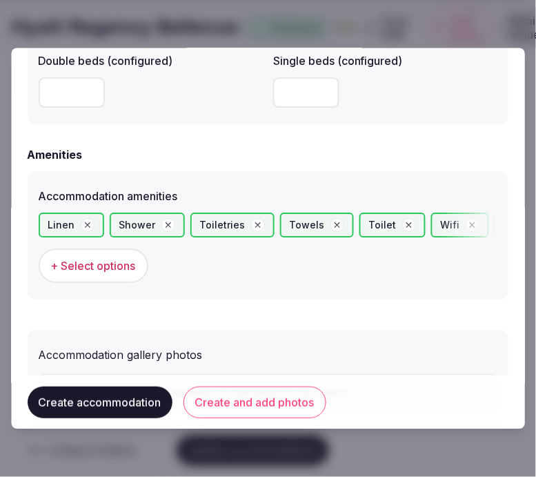
scroll to position [1320, 0]
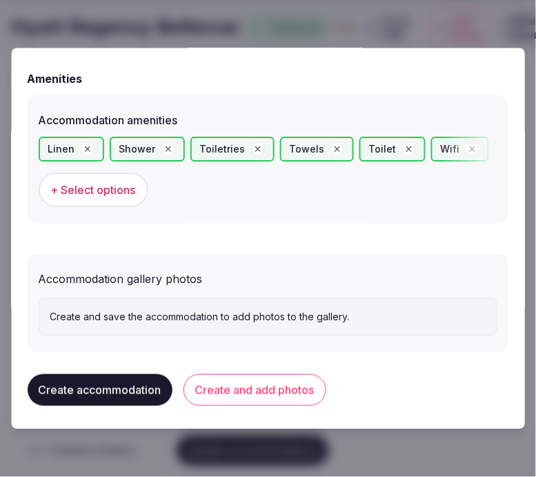
click at [263, 389] on button "Create and add photos" at bounding box center [255, 390] width 143 height 32
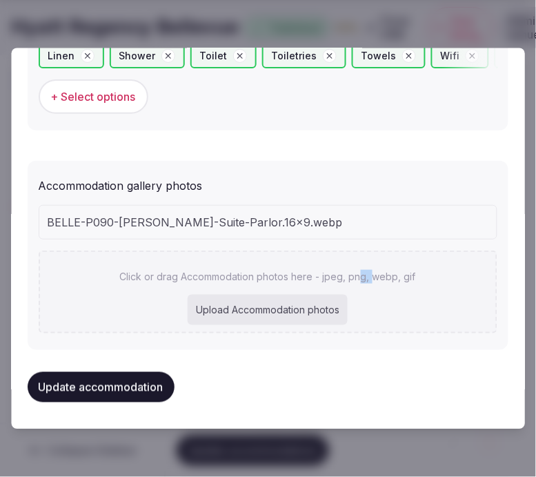
scroll to position [1410, 0]
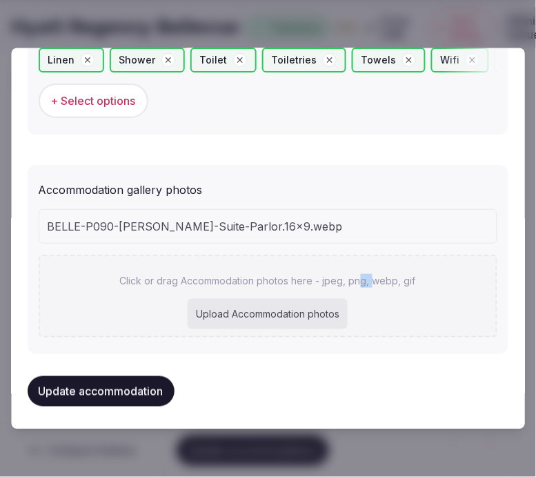
drag, startPoint x: 516, startPoint y: 0, endPoint x: 357, endPoint y: 276, distance: 318.1
click at [357, 276] on p "Click or drag Accommodation photos here - jpeg, png, webp, gif" at bounding box center [268, 281] width 296 height 14
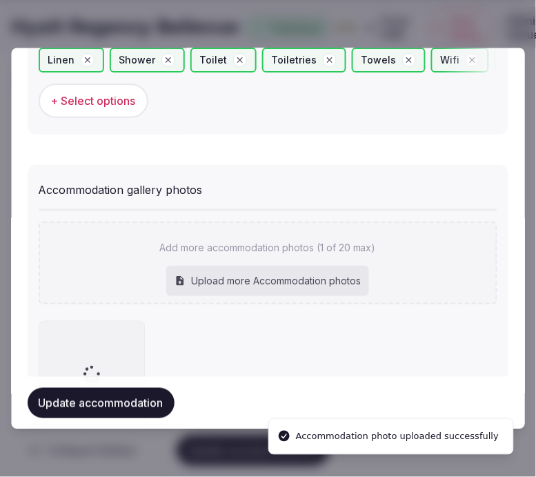
drag, startPoint x: 363, startPoint y: 315, endPoint x: 347, endPoint y: 248, distance: 68.1
click at [347, 248] on div "Add more accommodation photos (1 of 20 max) Upload more Accommodation photos" at bounding box center [268, 318] width 459 height 218
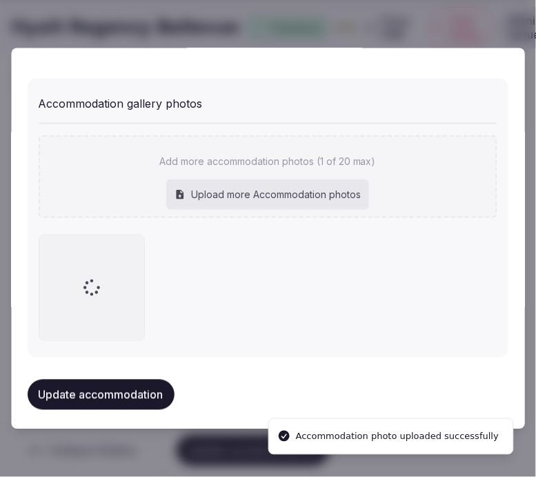
scroll to position [1498, 0]
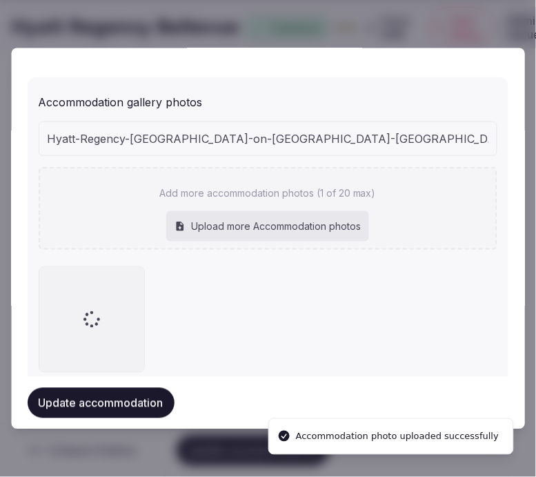
click at [330, 183] on div "Add more accommodation photos (1 of 20 max) Upload more Accommodation photos" at bounding box center [268, 208] width 459 height 83
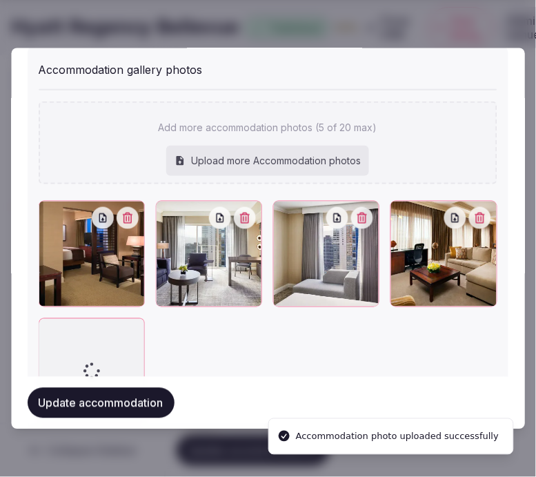
scroll to position [1530, 0]
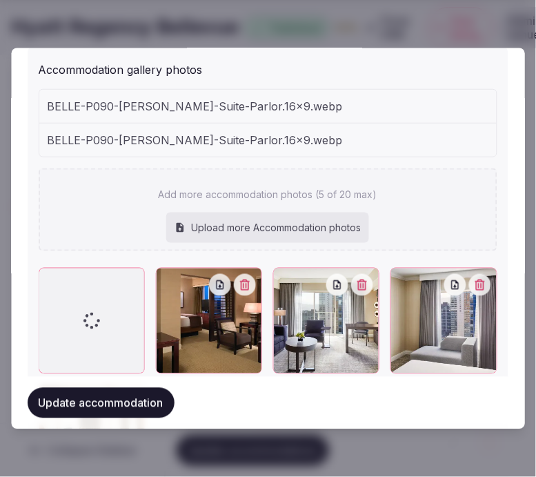
drag, startPoint x: 420, startPoint y: 150, endPoint x: 384, endPoint y: 168, distance: 39.8
click at [384, 168] on div "BELLE-P090-Kemper-Suite-Parlor.16x9.webp BELLE-P090-Kemper-Suite-Parlor.16x9.we…" at bounding box center [268, 170] width 459 height 162
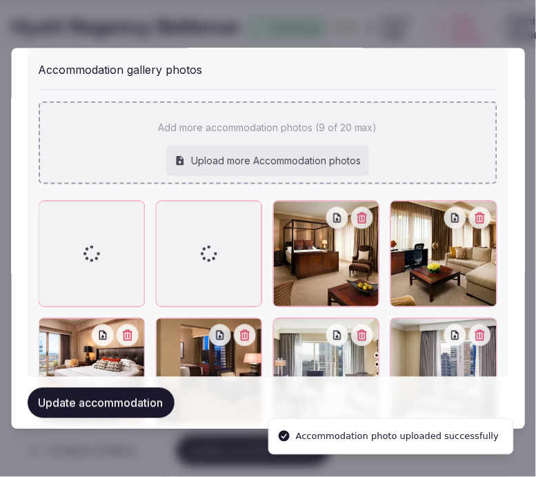
drag, startPoint x: 529, startPoint y: 117, endPoint x: 392, endPoint y: 130, distance: 137.2
click at [392, 130] on div "Add more accommodation photos (9 of 20 max) Upload more Accommodation photos" at bounding box center [268, 142] width 459 height 83
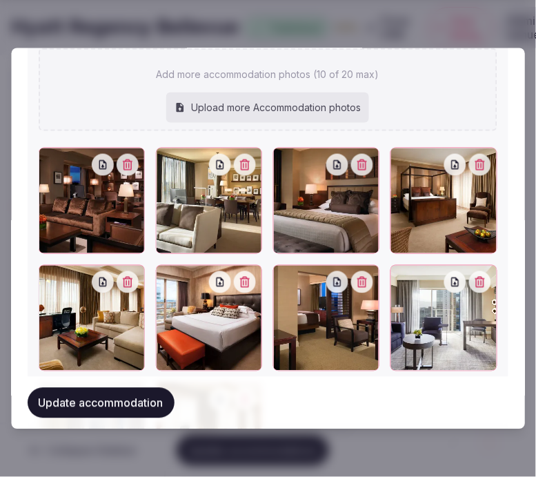
scroll to position [1607, 0]
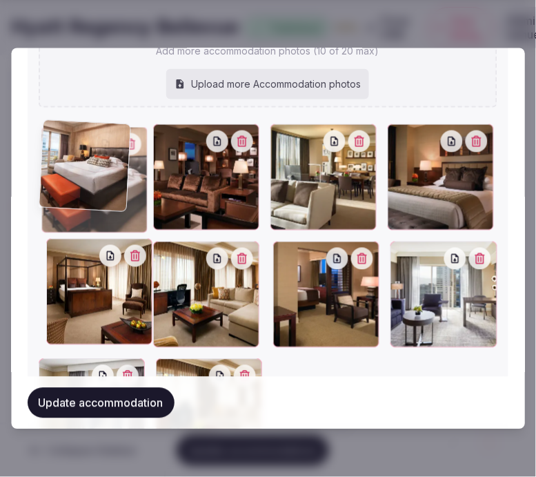
drag, startPoint x: 163, startPoint y: 251, endPoint x: 79, endPoint y: 168, distance: 117.6
click at [79, 168] on div at bounding box center [94, 180] width 106 height 106
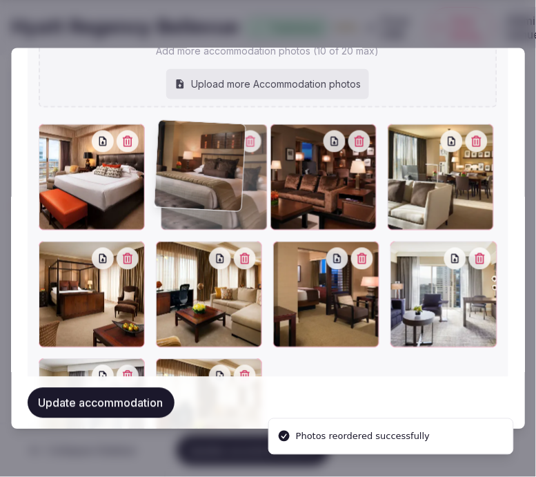
drag, startPoint x: 395, startPoint y: 128, endPoint x: 99, endPoint y: 179, distance: 300.4
click at [189, 138] on div at bounding box center [214, 177] width 106 height 106
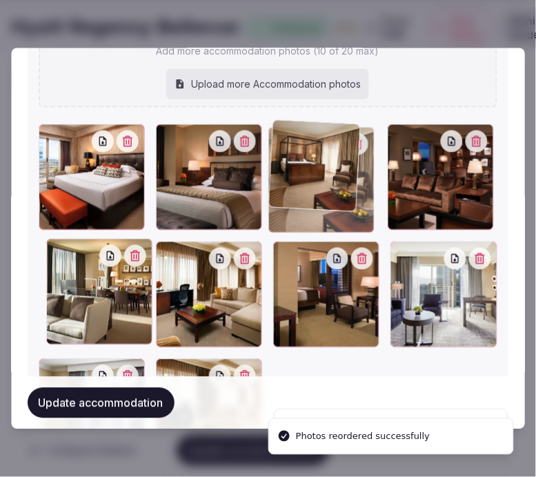
drag, startPoint x: 42, startPoint y: 246, endPoint x: 284, endPoint y: 157, distance: 258.1
click at [284, 157] on div at bounding box center [321, 180] width 106 height 106
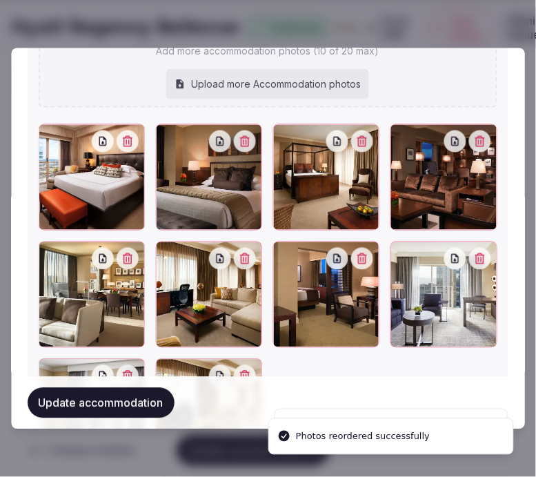
scroll to position [1684, 0]
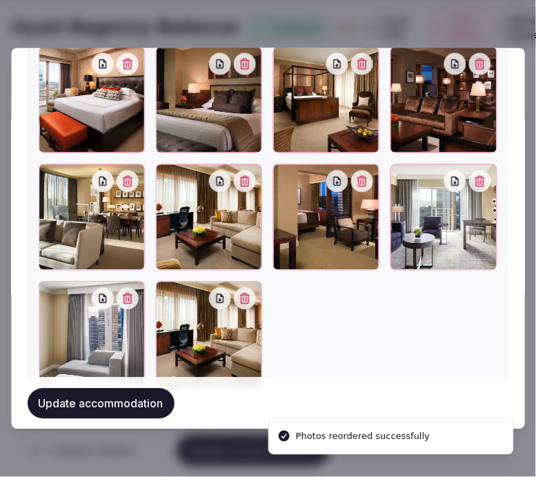
click at [240, 177] on icon "button" at bounding box center [245, 181] width 11 height 11
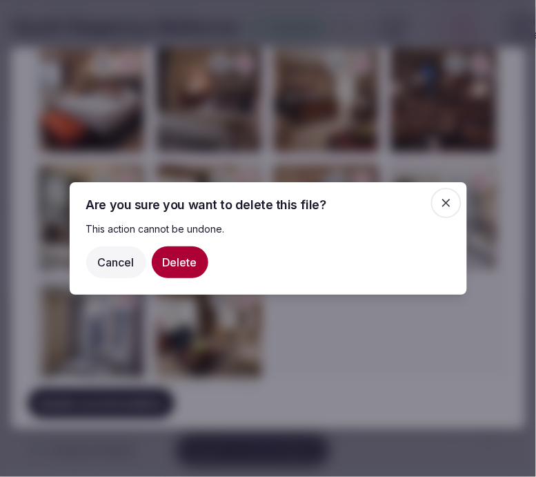
click at [183, 269] on button "Delete" at bounding box center [180, 262] width 57 height 32
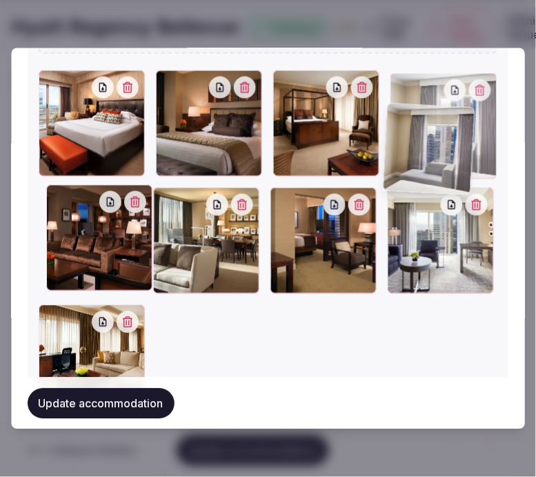
drag, startPoint x: 402, startPoint y: 169, endPoint x: 406, endPoint y: 92, distance: 77.4
click at [406, 92] on div "Add more accommodation photos (9 of 20 max) Upload more Accommodation photos To…" at bounding box center [268, 185] width 459 height 453
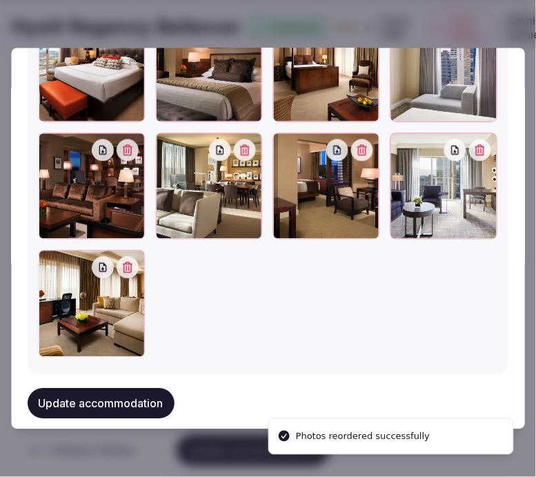
scroll to position [1727, 0]
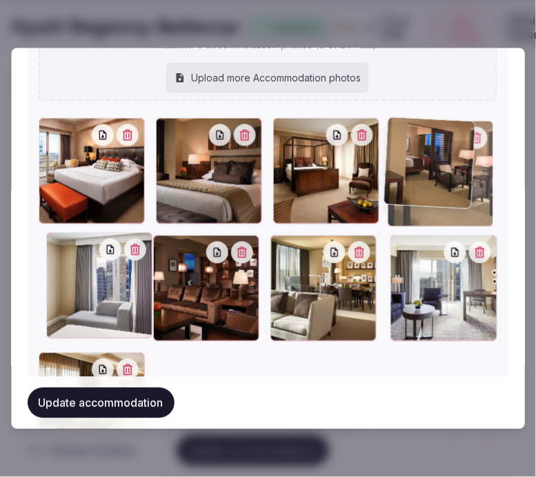
drag, startPoint x: 284, startPoint y: 131, endPoint x: 377, endPoint y: 90, distance: 102.0
click at [377, 90] on div "Add more accommodation photos (9 of 20 max) Upload more Accommodation photos To…" at bounding box center [268, 232] width 459 height 453
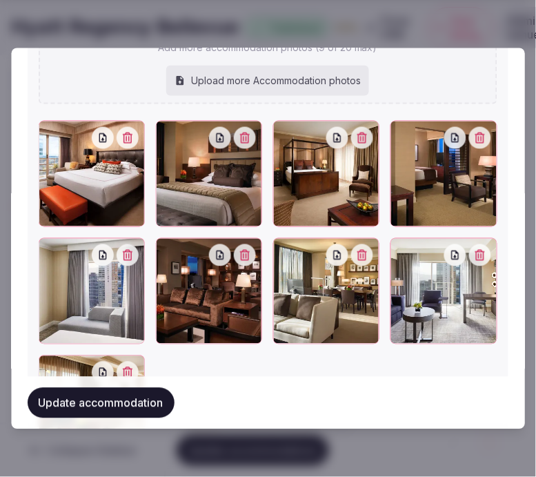
scroll to position [1687, 0]
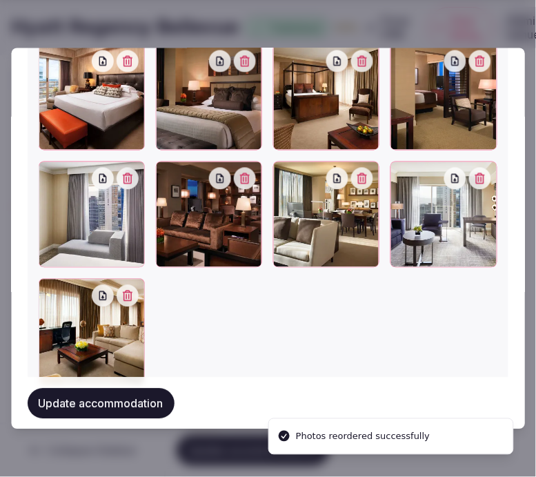
click at [84, 400] on button "Update accommodation" at bounding box center [101, 403] width 147 height 30
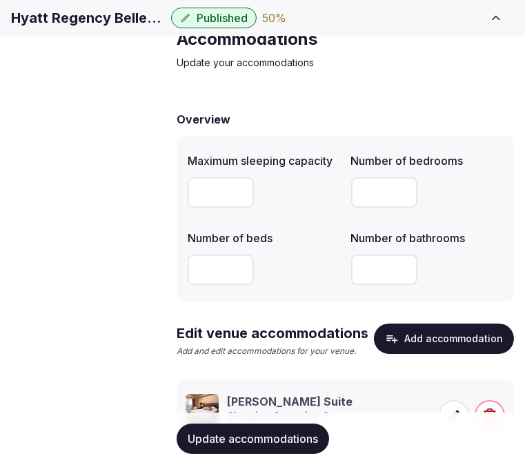
click at [433, 354] on button "Add accommodation" at bounding box center [444, 339] width 140 height 30
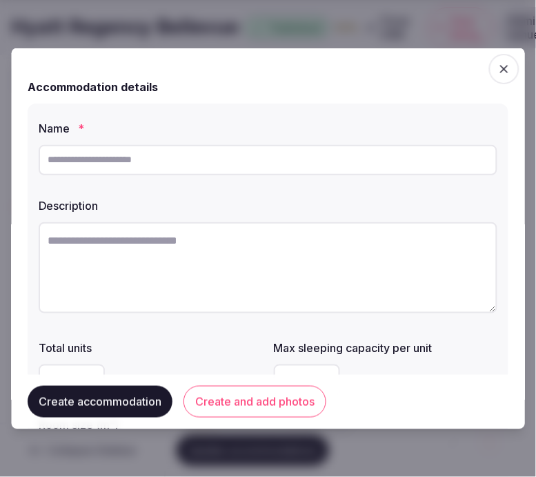
click at [489, 77] on span "button" at bounding box center [504, 68] width 30 height 30
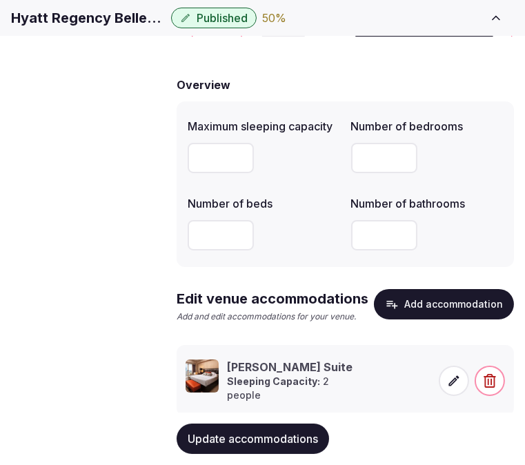
scroll to position [164, 0]
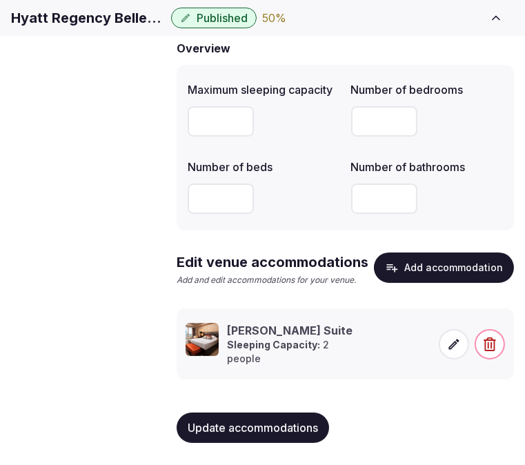
click at [283, 417] on button "Update accommodations" at bounding box center [253, 428] width 153 height 30
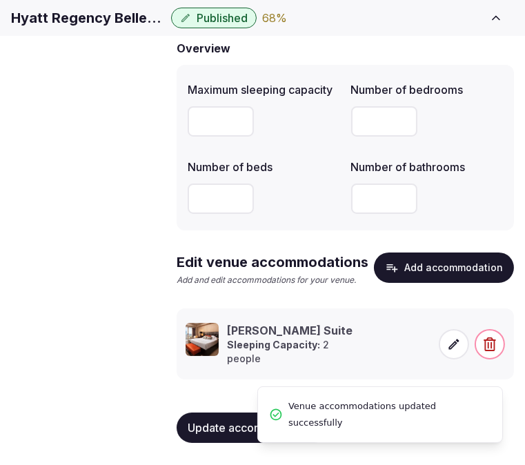
click at [0, 0] on span "Amenities" at bounding box center [0, 0] width 0 height 0
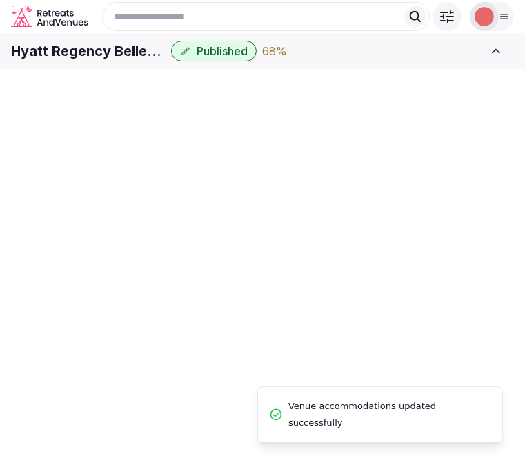
scroll to position [3, 0]
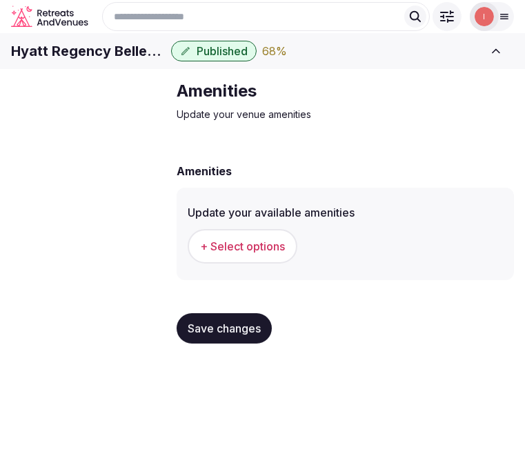
click at [249, 259] on button "+ Select options" at bounding box center [243, 246] width 110 height 35
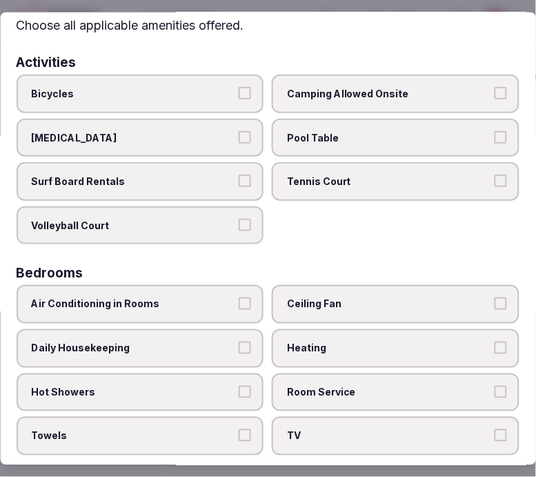
scroll to position [77, 0]
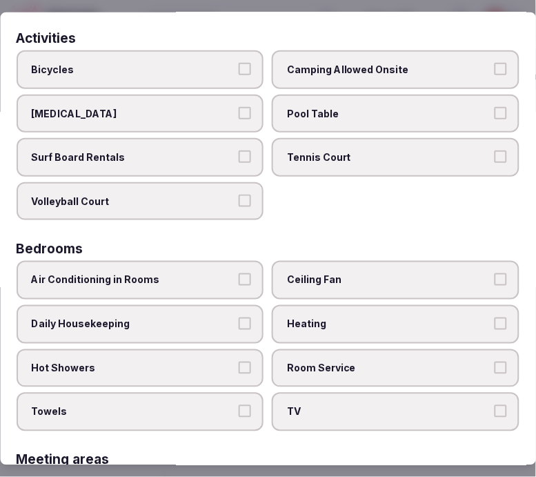
click at [246, 274] on label "Air Conditioning in Rooms" at bounding box center [141, 280] width 248 height 39
click at [246, 274] on button "Air Conditioning in Rooms" at bounding box center [245, 279] width 12 height 12
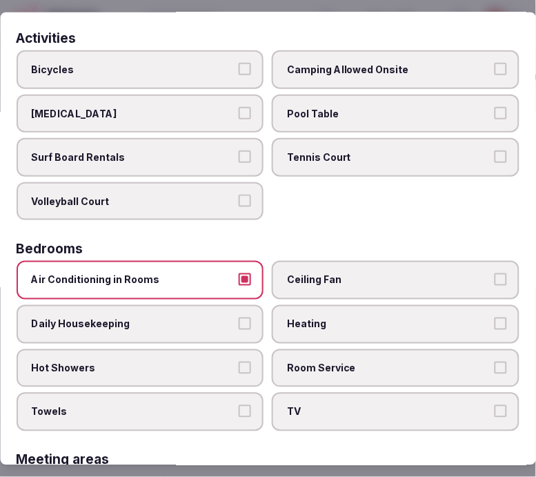
click at [255, 319] on label "Daily Housekeeping" at bounding box center [141, 324] width 248 height 39
click at [252, 319] on button "Daily Housekeeping" at bounding box center [245, 323] width 12 height 12
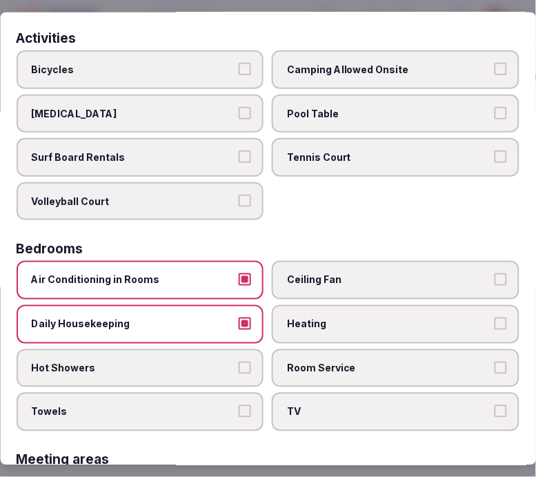
click at [244, 370] on label "Hot Showers" at bounding box center [141, 367] width 248 height 39
click at [244, 370] on button "Hot Showers" at bounding box center [245, 367] width 12 height 12
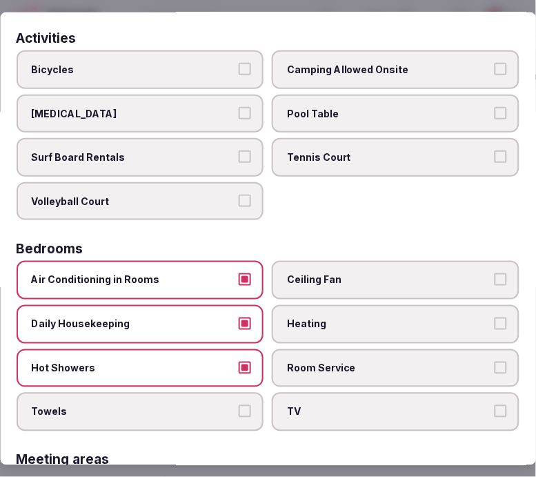
drag, startPoint x: 244, startPoint y: 404, endPoint x: 311, endPoint y: 405, distance: 66.3
click at [245, 405] on button "Towels" at bounding box center [245, 411] width 12 height 12
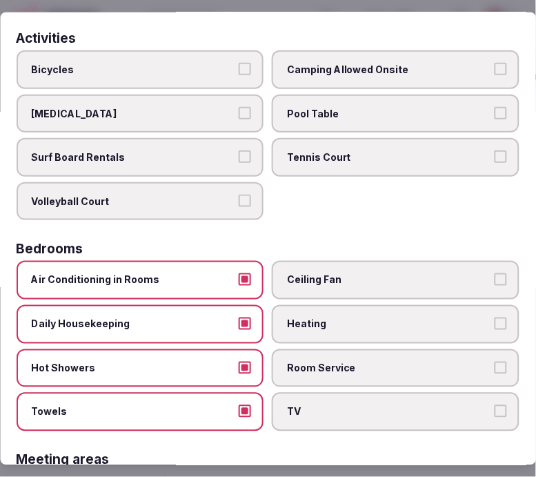
click at [311, 406] on span "TV" at bounding box center [390, 412] width 204 height 14
click at [495, 406] on button "TV" at bounding box center [501, 411] width 12 height 12
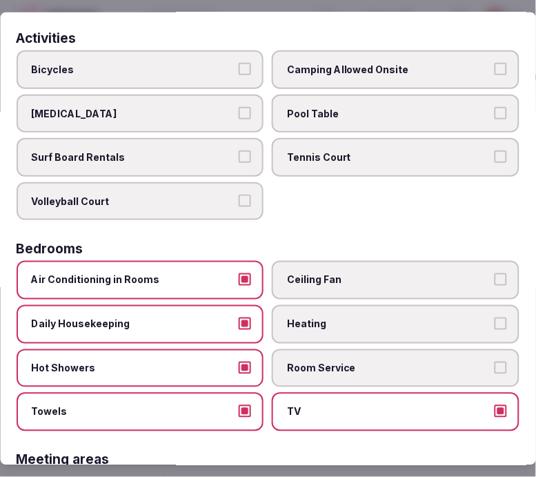
click at [305, 361] on span "Room Service" at bounding box center [390, 368] width 204 height 14
click at [495, 361] on button "Room Service" at bounding box center [501, 367] width 12 height 12
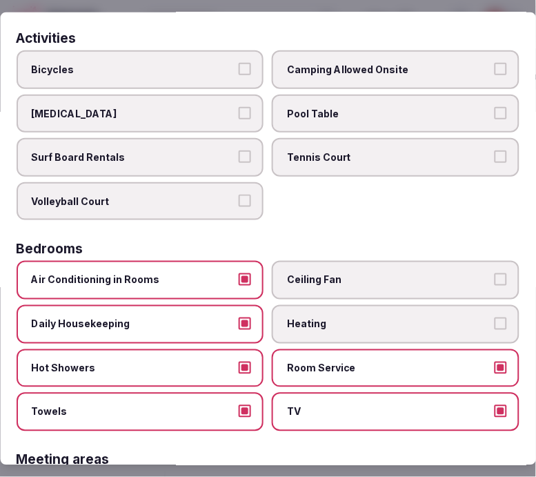
scroll to position [306, 0]
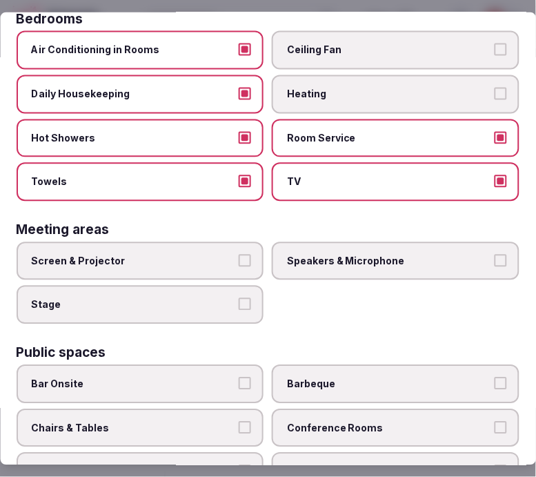
click at [248, 250] on label "Screen & Projector" at bounding box center [141, 261] width 248 height 39
click at [248, 255] on button "Screen & Projector" at bounding box center [245, 261] width 12 height 12
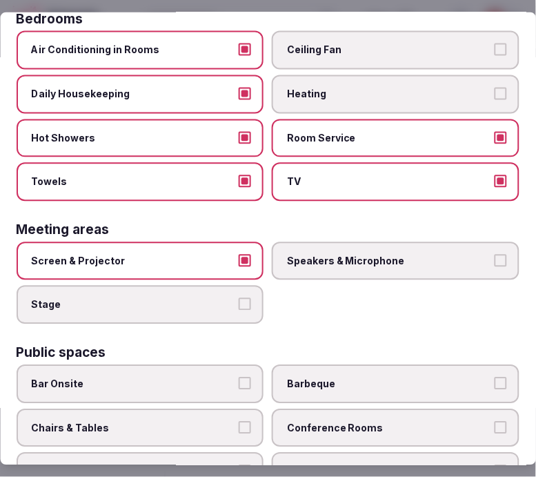
click at [339, 255] on span "Speakers & Microphone" at bounding box center [390, 262] width 204 height 14
click at [495, 255] on button "Speakers & Microphone" at bounding box center [501, 261] width 12 height 12
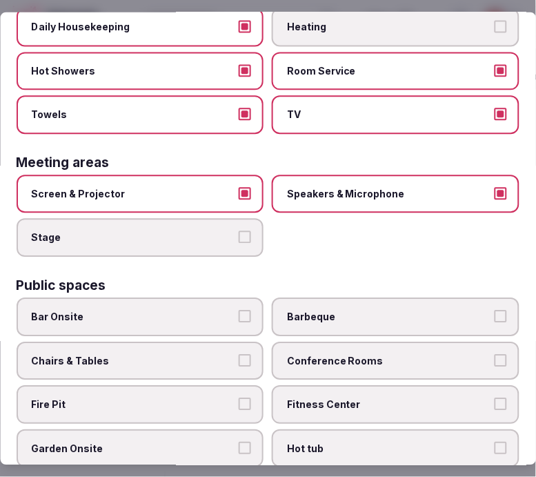
scroll to position [460, 0]
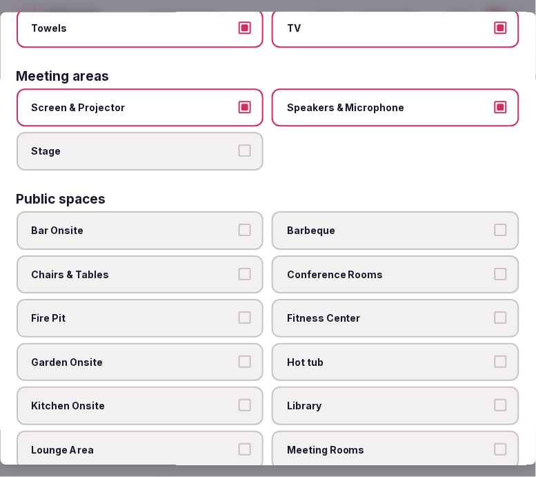
click at [321, 268] on span "Conference Rooms" at bounding box center [390, 275] width 204 height 14
click at [495, 268] on button "Conference Rooms" at bounding box center [501, 274] width 12 height 12
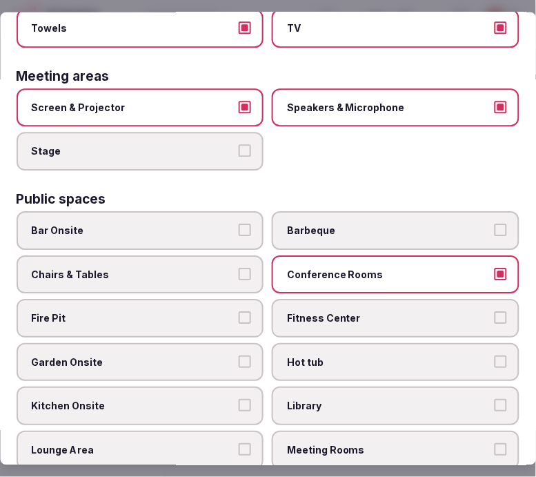
click at [190, 268] on span "Chairs & Tables" at bounding box center [134, 275] width 204 height 14
click at [239, 268] on button "Chairs & Tables" at bounding box center [245, 274] width 12 height 12
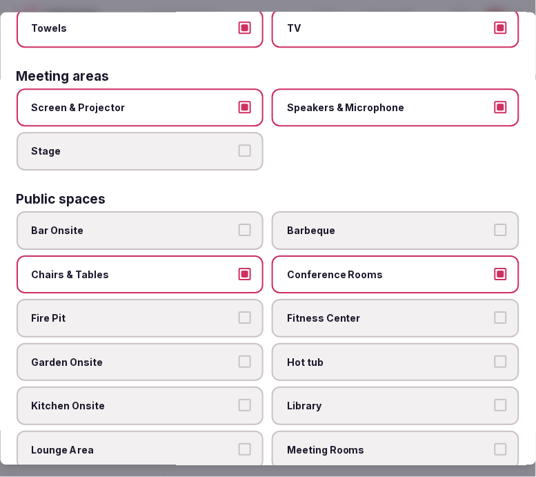
drag, startPoint x: 226, startPoint y: 217, endPoint x: 281, endPoint y: 260, distance: 69.8
click at [230, 224] on span "Bar Onsite" at bounding box center [134, 231] width 204 height 14
click at [239, 224] on button "Bar Onsite" at bounding box center [245, 230] width 12 height 12
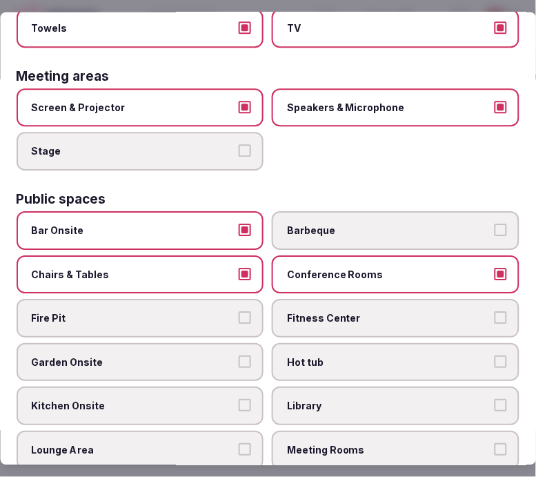
click at [302, 312] on span "Fitness Center" at bounding box center [390, 319] width 204 height 14
click at [495, 312] on button "Fitness Center" at bounding box center [501, 318] width 12 height 12
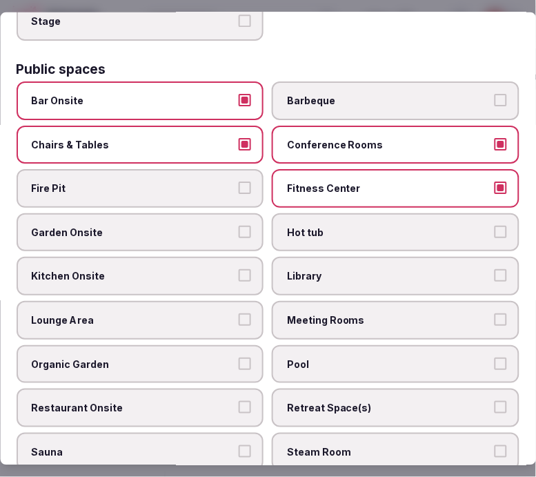
scroll to position [613, 0]
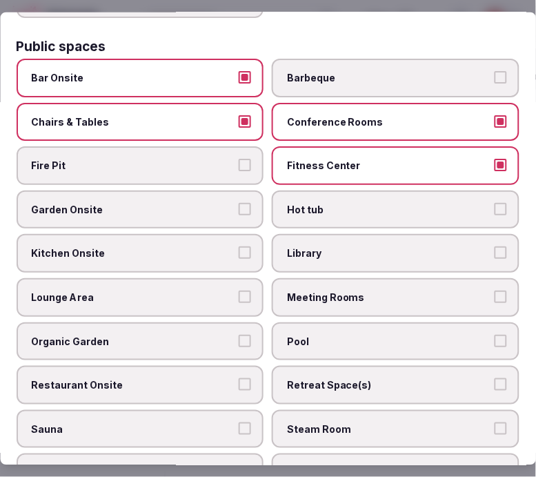
click at [318, 291] on span "Meeting Rooms" at bounding box center [390, 298] width 204 height 14
click at [495, 291] on button "Meeting Rooms" at bounding box center [501, 297] width 12 height 12
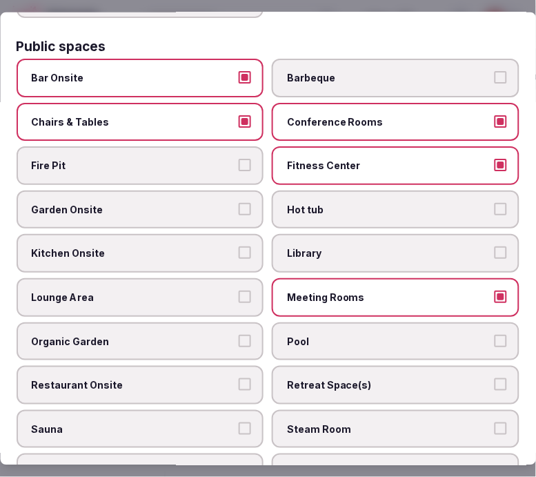
drag, startPoint x: 193, startPoint y: 277, endPoint x: 219, endPoint y: 301, distance: 35.7
click at [195, 291] on span "Lounge Area" at bounding box center [134, 298] width 204 height 14
click at [239, 291] on button "Lounge Area" at bounding box center [245, 297] width 12 height 12
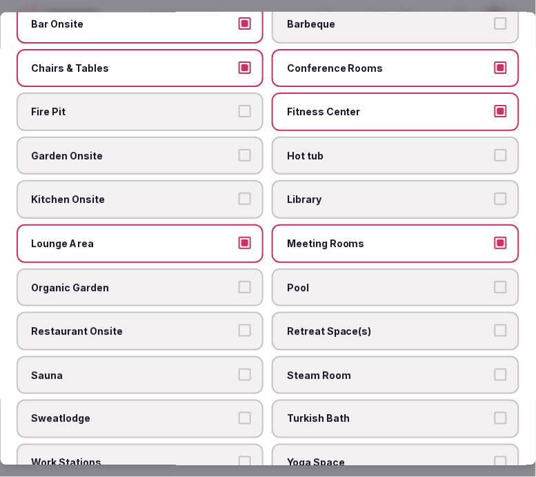
scroll to position [690, 0]
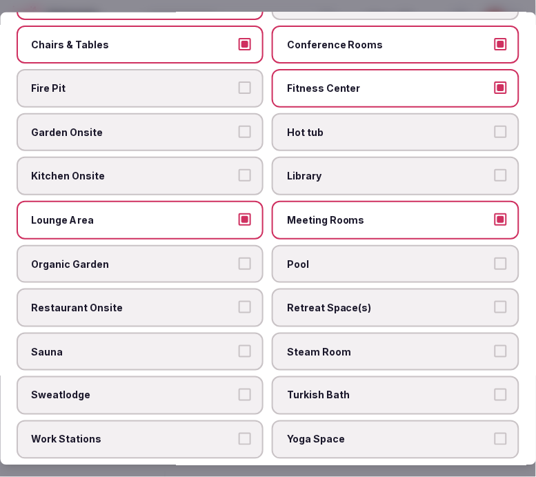
click at [292, 253] on label "Pool" at bounding box center [397, 263] width 248 height 39
click at [495, 257] on button "Pool" at bounding box center [501, 263] width 12 height 12
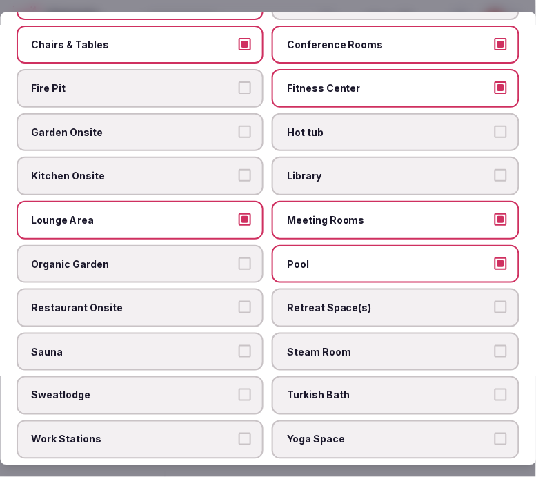
click at [204, 295] on label "Restaurant Onsite" at bounding box center [141, 307] width 248 height 39
click at [239, 301] on button "Restaurant Onsite" at bounding box center [245, 307] width 12 height 12
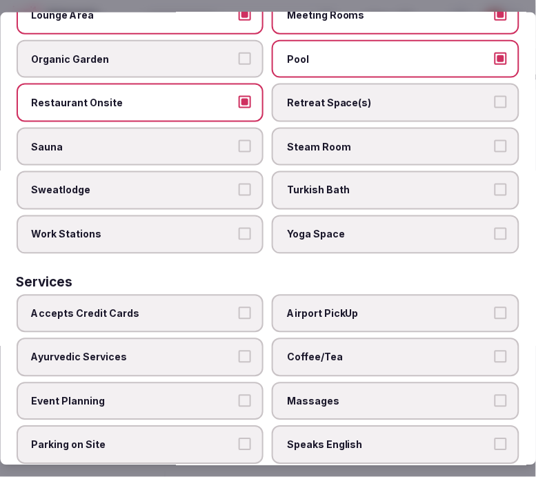
scroll to position [920, 0]
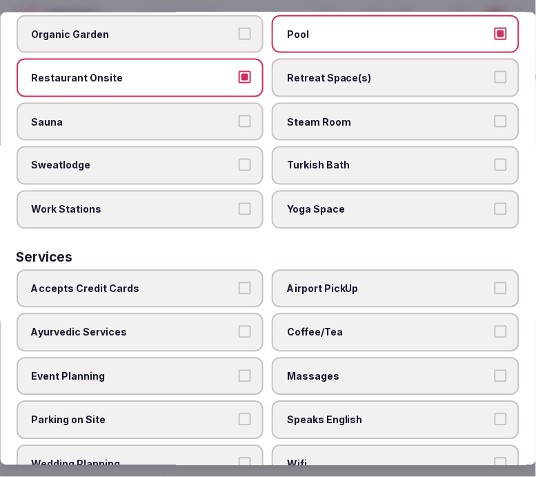
click at [239, 282] on button "Accepts Credit Cards" at bounding box center [245, 288] width 12 height 12
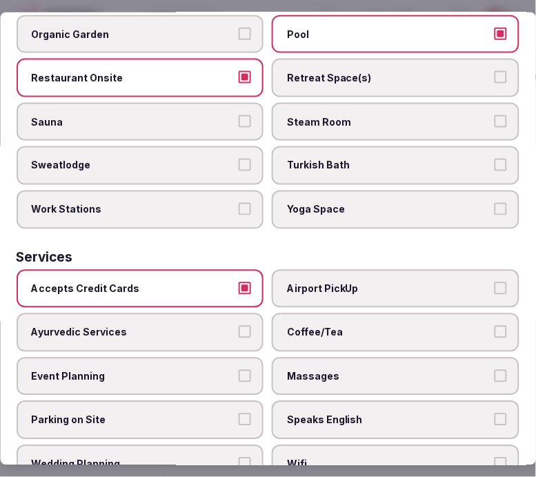
drag, startPoint x: 327, startPoint y: 306, endPoint x: 342, endPoint y: 328, distance: 26.4
click at [328, 326] on span "Coffee/Tea" at bounding box center [390, 333] width 204 height 14
click at [495, 326] on button "Coffee/Tea" at bounding box center [501, 332] width 12 height 12
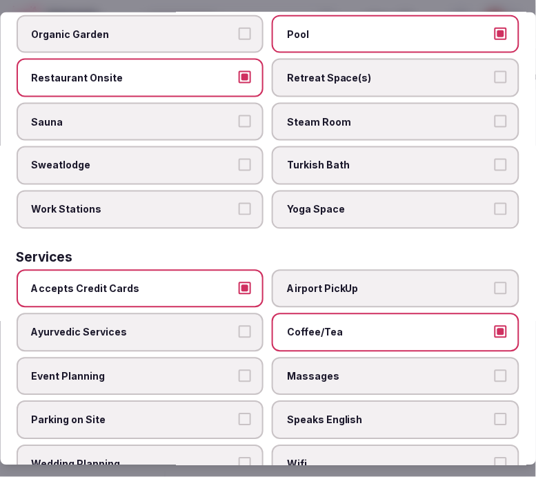
drag, startPoint x: 357, startPoint y: 350, endPoint x: 369, endPoint y: 369, distance: 22.3
click at [361, 370] on span "Massages" at bounding box center [390, 377] width 204 height 14
click at [495, 370] on button "Massages" at bounding box center [501, 376] width 12 height 12
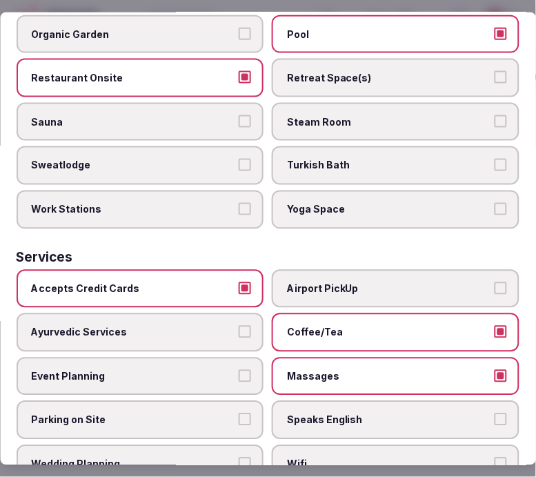
drag, startPoint x: 377, startPoint y: 392, endPoint x: 352, endPoint y: 446, distance: 59.6
click at [377, 413] on span "Speaks English" at bounding box center [390, 420] width 204 height 14
click at [495, 413] on button "Speaks English" at bounding box center [501, 419] width 12 height 12
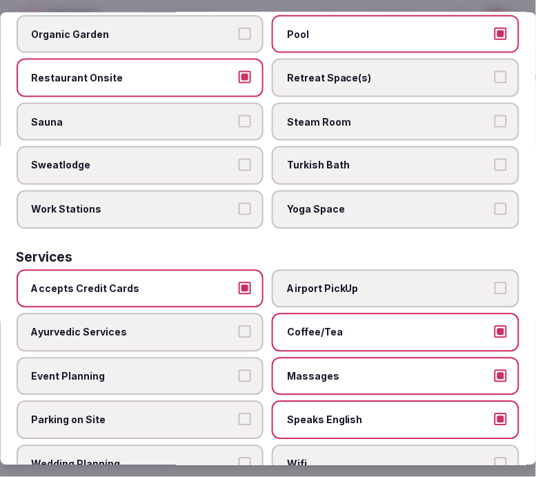
drag, startPoint x: 361, startPoint y: 426, endPoint x: 353, endPoint y: 424, distance: 7.9
click at [357, 458] on span "Wifi" at bounding box center [390, 465] width 204 height 14
click at [495, 458] on button "Wifi" at bounding box center [501, 464] width 12 height 12
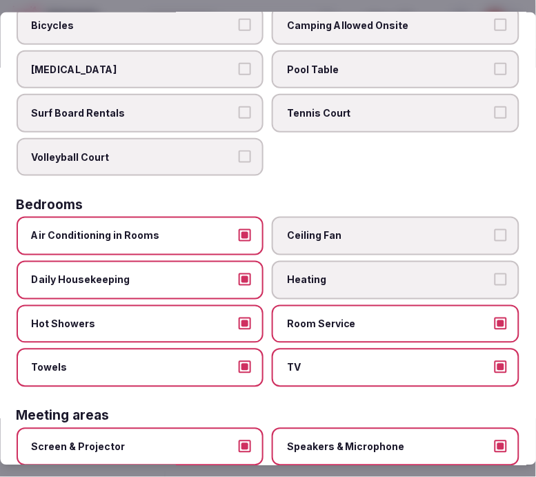
scroll to position [0, 0]
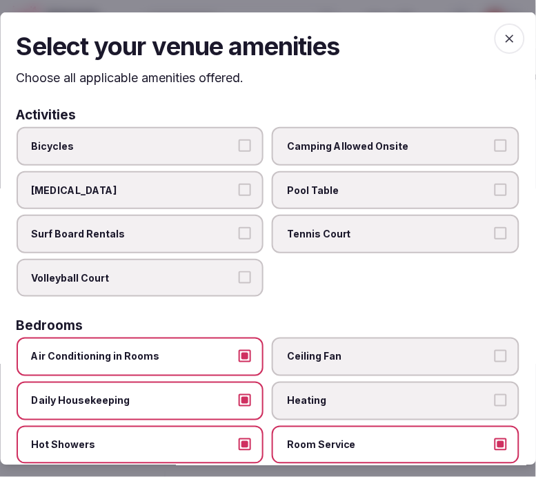
click at [507, 38] on span "button" at bounding box center [510, 38] width 30 height 30
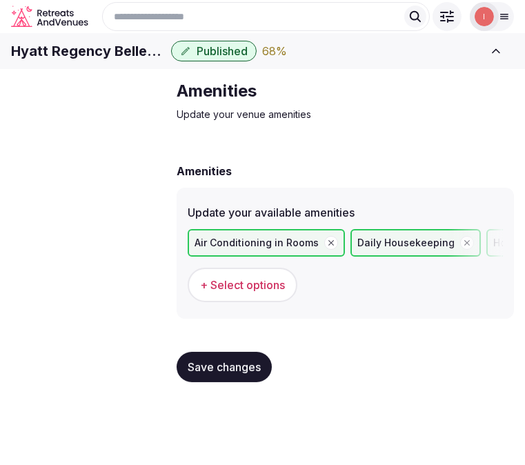
click at [235, 375] on button "Save changes" at bounding box center [224, 367] width 95 height 30
click at [0, 0] on span "Food & dining" at bounding box center [0, 0] width 0 height 0
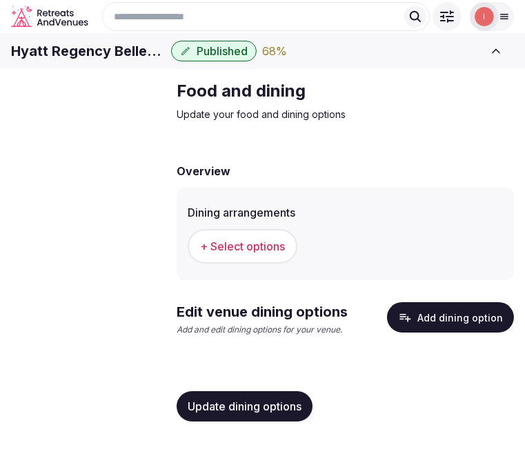
click at [281, 254] on span "+ Select options" at bounding box center [242, 246] width 85 height 15
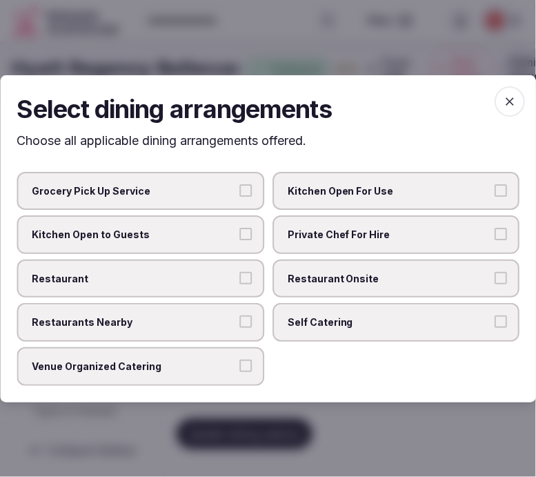
drag, startPoint x: 319, startPoint y: 264, endPoint x: 307, endPoint y: 268, distance: 12.2
click at [312, 267] on label "Restaurant Onsite" at bounding box center [397, 278] width 248 height 39
click at [264, 276] on div "Grocery Pick Up Service Kitchen Open For Use Kitchen Open to Guests Private Che…" at bounding box center [268, 278] width 503 height 214
click at [258, 277] on label "Restaurant" at bounding box center [141, 278] width 248 height 39
click at [252, 277] on button "Restaurant" at bounding box center [245, 277] width 12 height 12
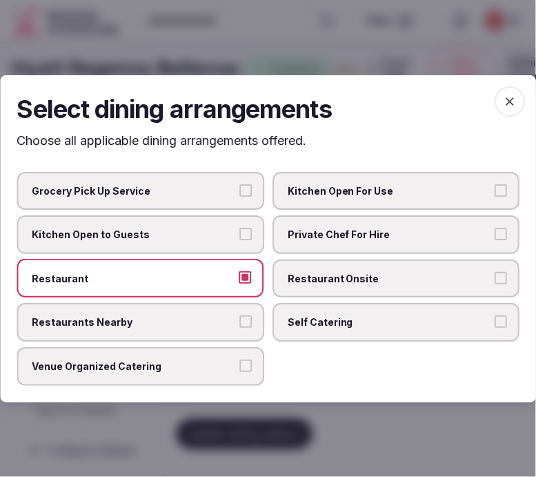
click at [470, 284] on span "Restaurant Onsite" at bounding box center [390, 278] width 204 height 14
click at [495, 284] on button "Restaurant Onsite" at bounding box center [501, 277] width 12 height 12
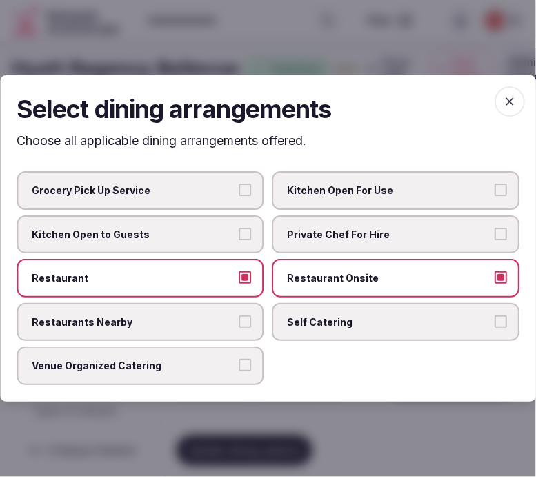
click at [507, 97] on icon "button" at bounding box center [510, 102] width 14 height 14
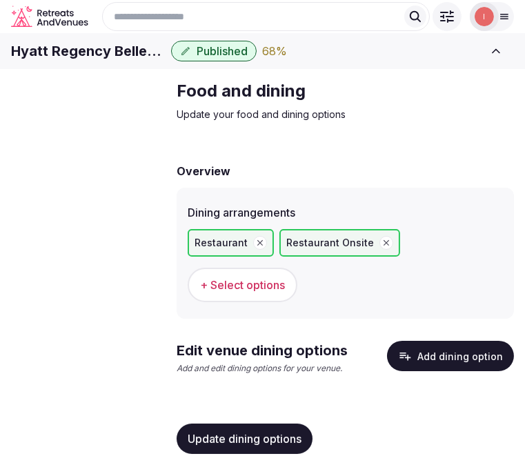
click at [251, 432] on span "Update dining options" at bounding box center [245, 439] width 114 height 14
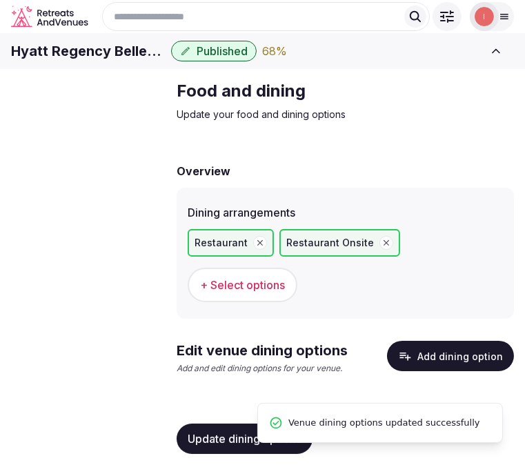
click at [422, 371] on button "Add dining option" at bounding box center [450, 356] width 127 height 30
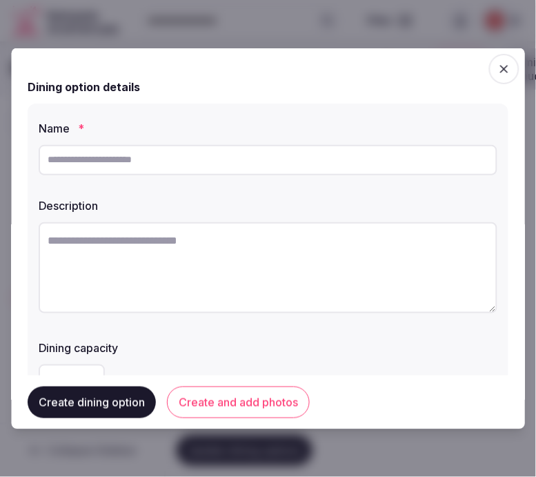
click at [450, 160] on input "text" at bounding box center [268, 159] width 459 height 30
paste input "**********"
type input "**********"
click at [274, 275] on textarea at bounding box center [268, 267] width 459 height 91
paste textarea "**********"
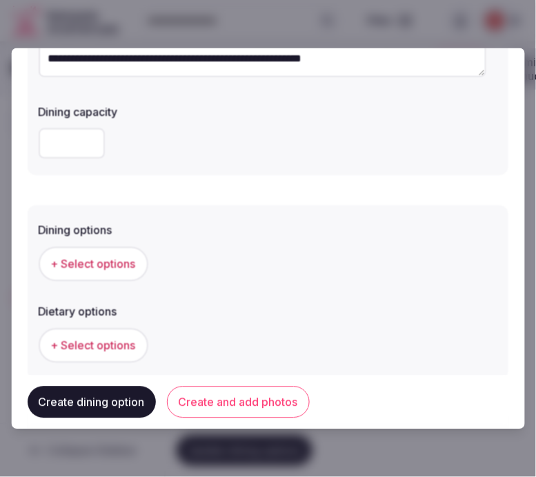
scroll to position [306, 0]
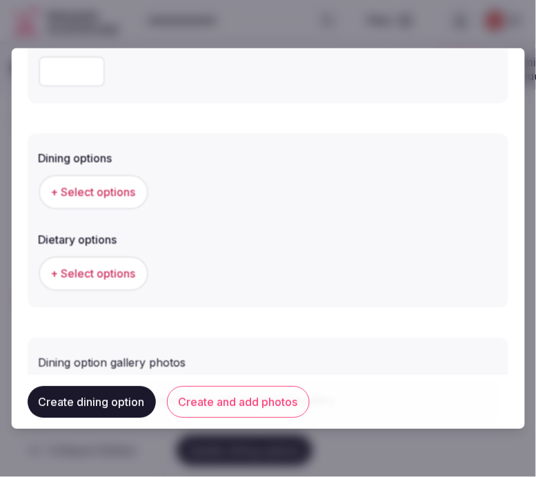
type textarea "**********"
click at [224, 402] on button "Create and add photos" at bounding box center [238, 402] width 143 height 32
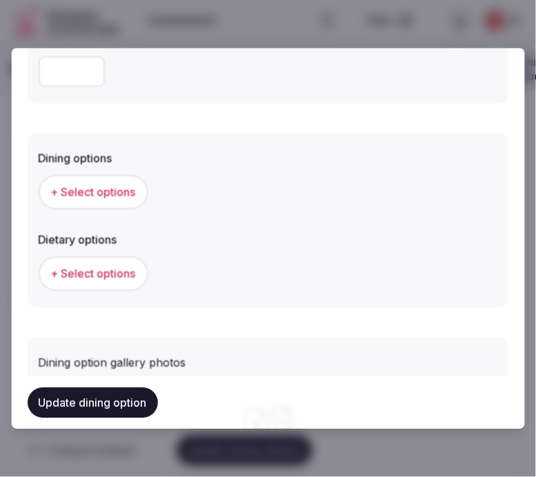
click at [105, 181] on button "+ Select options" at bounding box center [94, 192] width 110 height 35
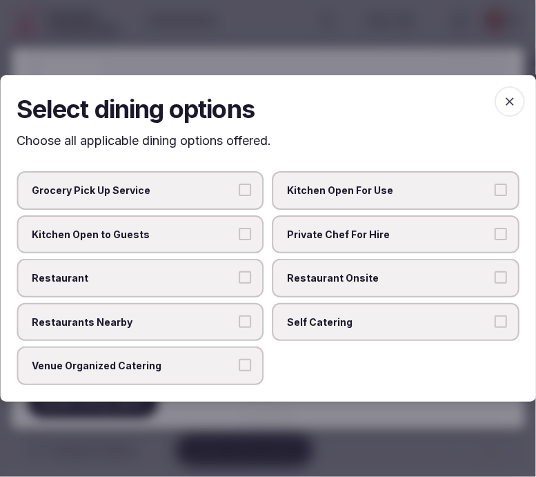
click at [340, 261] on label "Restaurant Onsite" at bounding box center [397, 278] width 248 height 39
click at [495, 271] on button "Restaurant Onsite" at bounding box center [501, 277] width 12 height 12
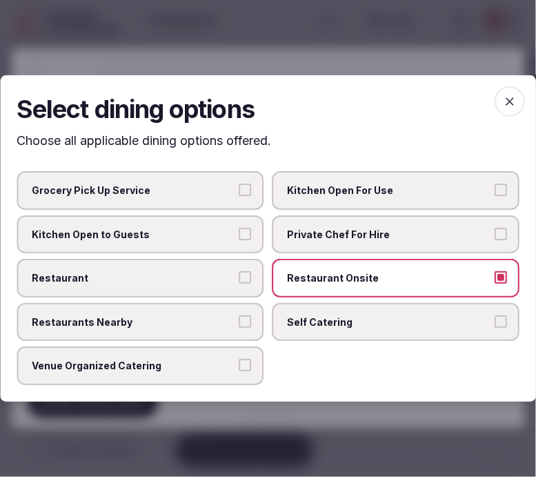
click at [237, 271] on label "Restaurant" at bounding box center [141, 278] width 248 height 39
click at [239, 271] on button "Restaurant" at bounding box center [245, 277] width 12 height 12
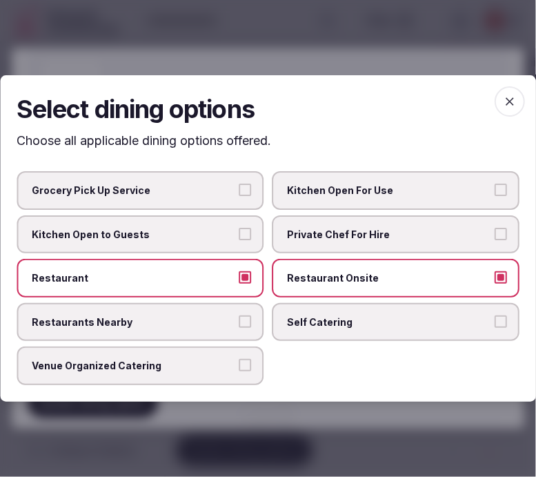
click at [508, 97] on icon "button" at bounding box center [510, 102] width 14 height 14
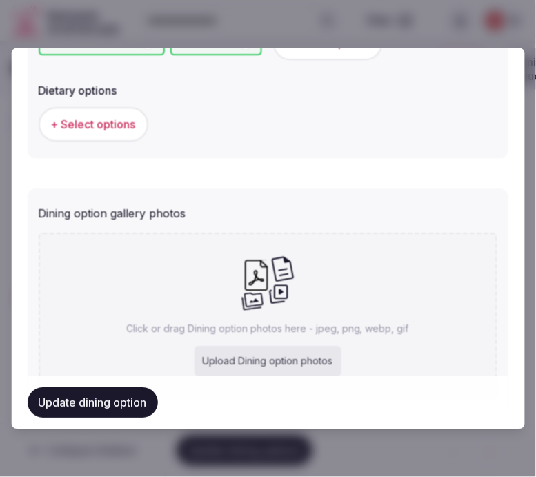
scroll to position [460, 0]
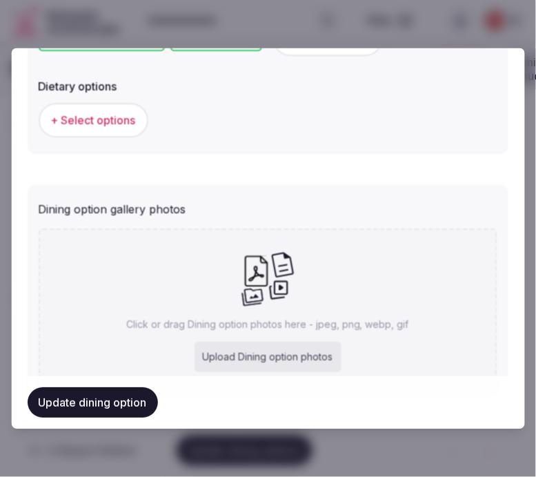
click at [85, 117] on span "+ Select options" at bounding box center [93, 120] width 85 height 15
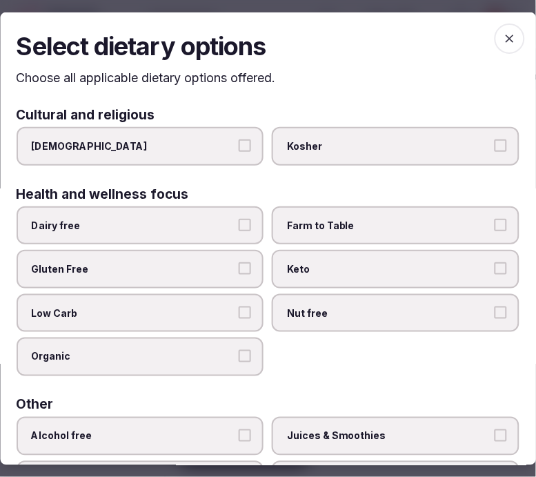
drag, startPoint x: 501, startPoint y: 37, endPoint x: 494, endPoint y: 41, distance: 8.4
click at [503, 37] on icon "button" at bounding box center [510, 38] width 14 height 14
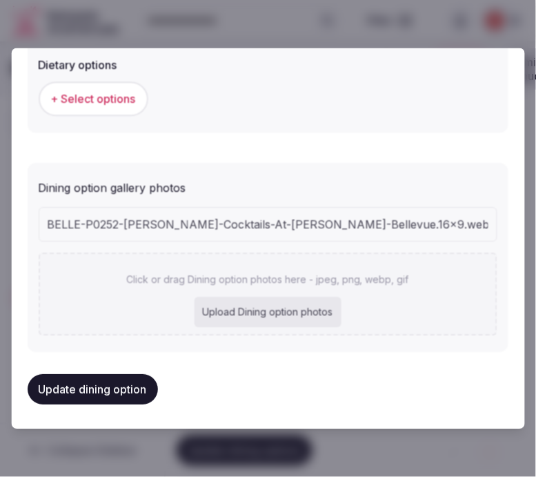
scroll to position [518, 0]
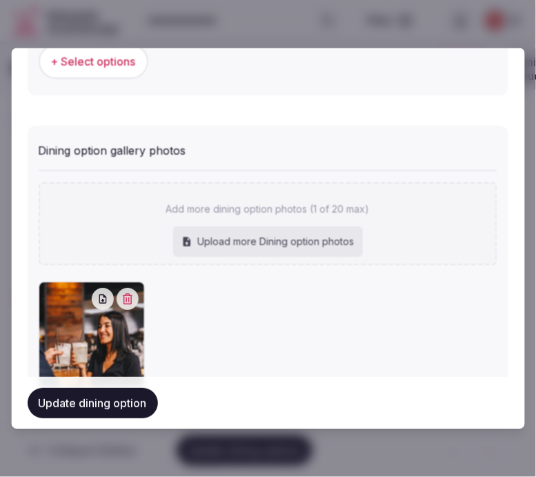
click at [298, 224] on div "Add more dining option photos (1 of 20 max) Upload more Dining option photos" at bounding box center [268, 224] width 459 height 83
type input "**********"
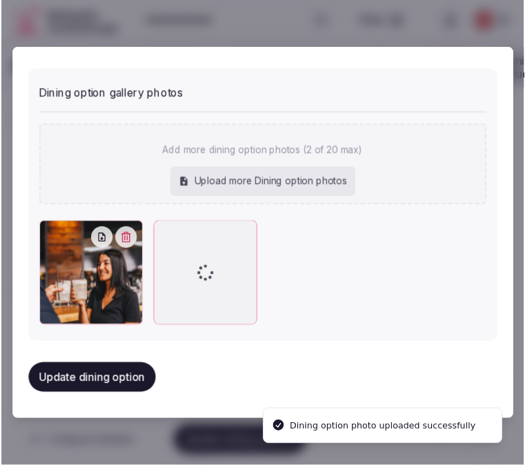
scroll to position [569, 0]
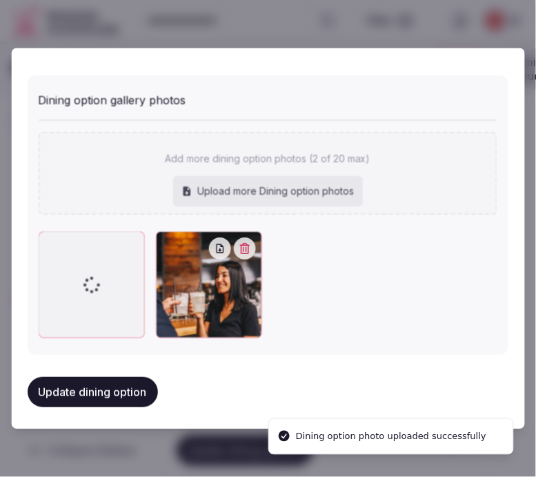
click at [168, 237] on div at bounding box center [167, 243] width 22 height 22
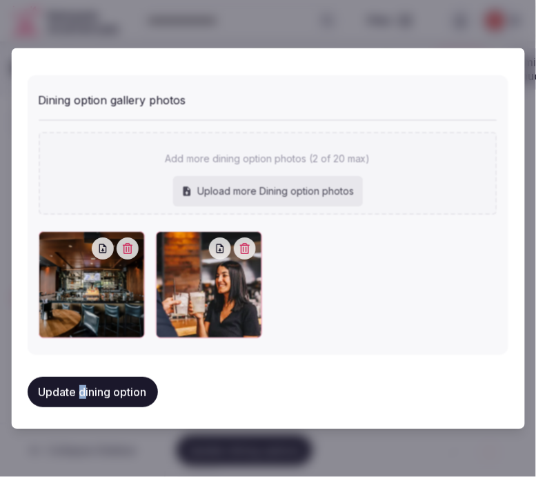
drag, startPoint x: 85, startPoint y: 357, endPoint x: 79, endPoint y: 382, distance: 26.1
click at [78, 378] on div "**********" at bounding box center [268, 239] width 514 height 382
click at [79, 382] on button "Update dining option" at bounding box center [93, 392] width 130 height 30
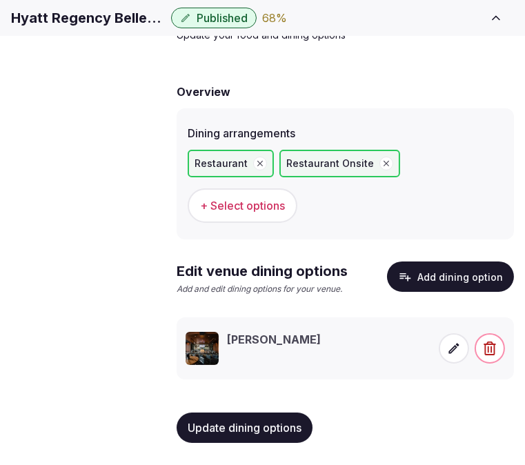
scroll to position [101, 0]
click at [236, 428] on span "Update dining options" at bounding box center [245, 428] width 114 height 14
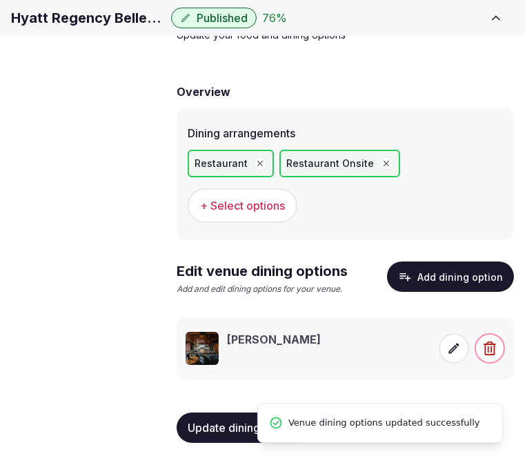
click at [460, 351] on icon at bounding box center [454, 349] width 14 height 14
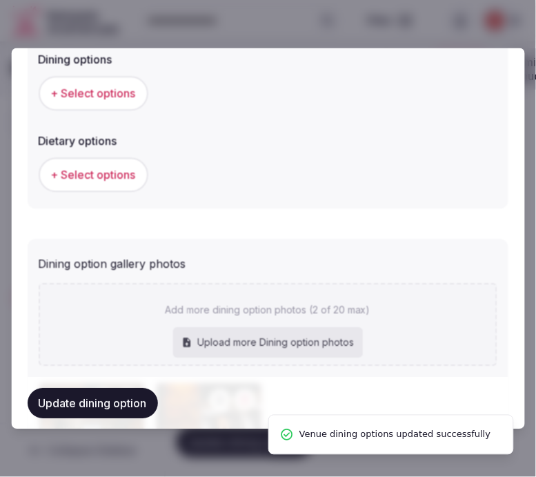
scroll to position [383, 0]
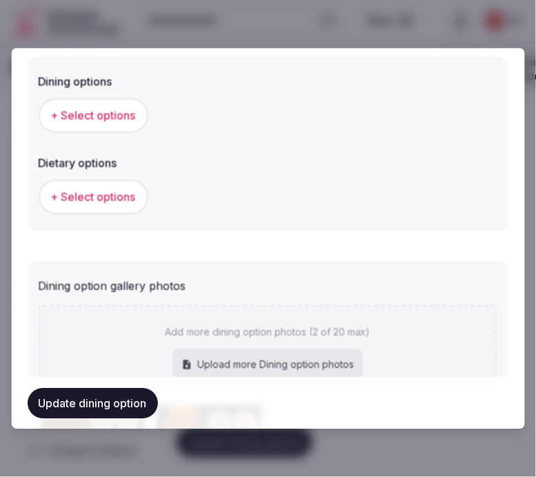
click at [115, 125] on button "+ Select options" at bounding box center [94, 115] width 110 height 35
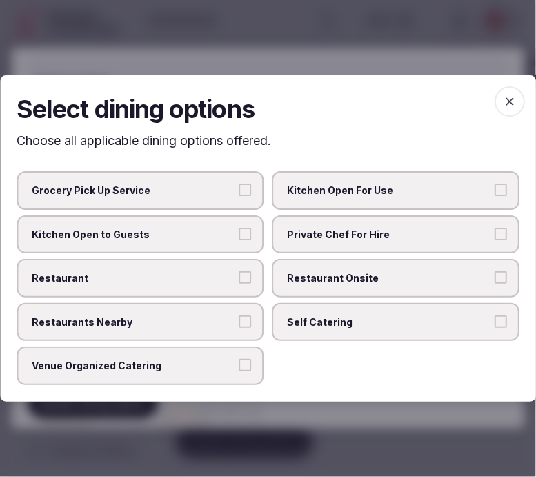
click at [375, 230] on span "Private Chef For Hire" at bounding box center [390, 235] width 204 height 14
click at [495, 230] on button "Private Chef For Hire" at bounding box center [501, 234] width 12 height 12
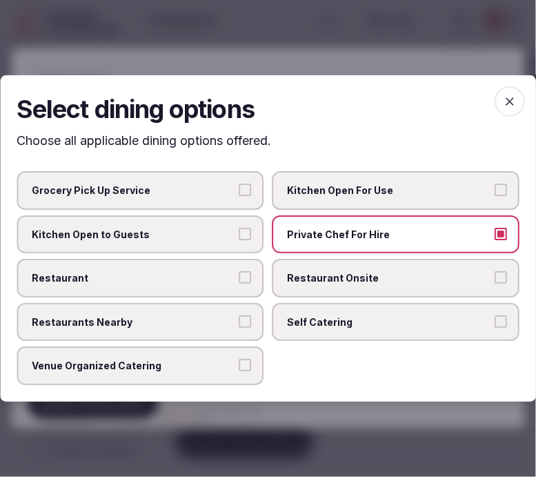
click at [368, 237] on span "Private Chef For Hire" at bounding box center [390, 235] width 204 height 14
click at [495, 237] on button "Private Chef For Hire" at bounding box center [501, 234] width 12 height 12
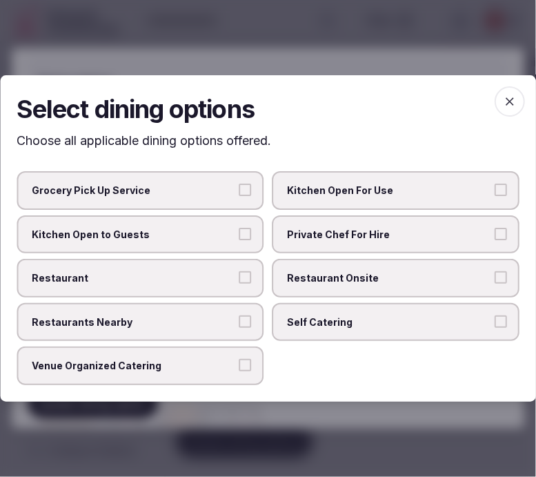
drag, startPoint x: 359, startPoint y: 276, endPoint x: 305, endPoint y: 286, distance: 54.8
click at [357, 277] on span "Restaurant Onsite" at bounding box center [390, 278] width 204 height 14
click at [495, 277] on button "Restaurant Onsite" at bounding box center [501, 277] width 12 height 12
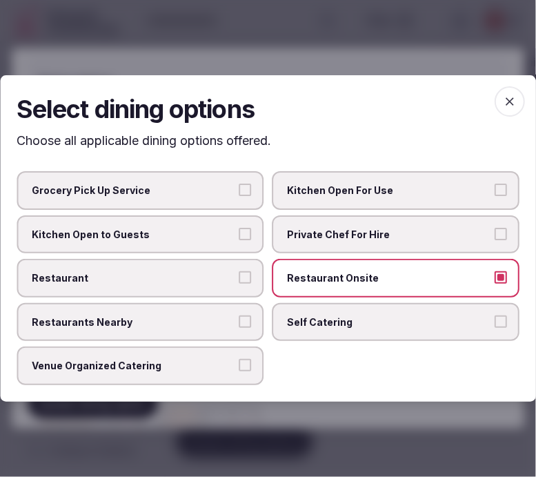
click at [246, 279] on button "Restaurant" at bounding box center [245, 277] width 12 height 12
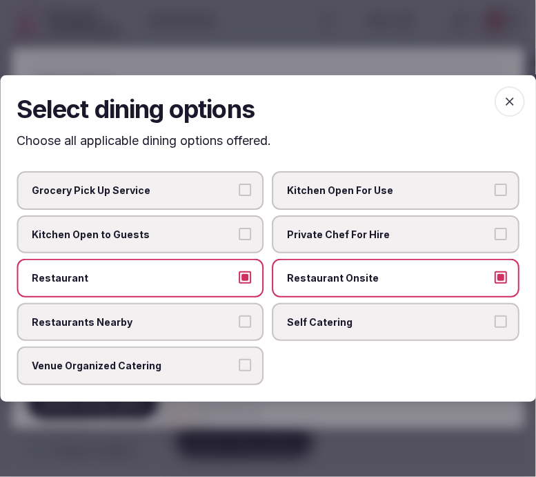
click at [515, 111] on span "button" at bounding box center [510, 101] width 30 height 30
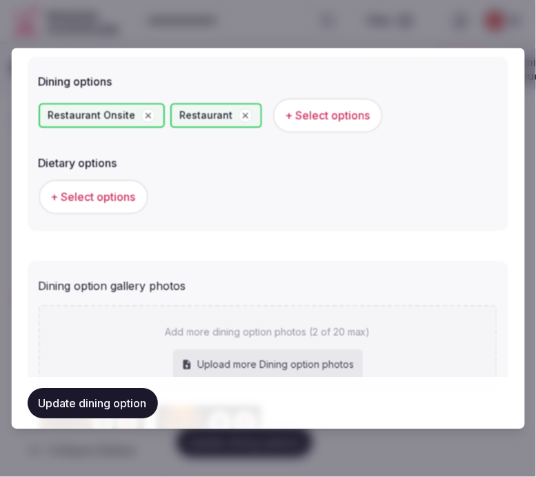
click at [105, 402] on button "Update dining option" at bounding box center [93, 403] width 130 height 30
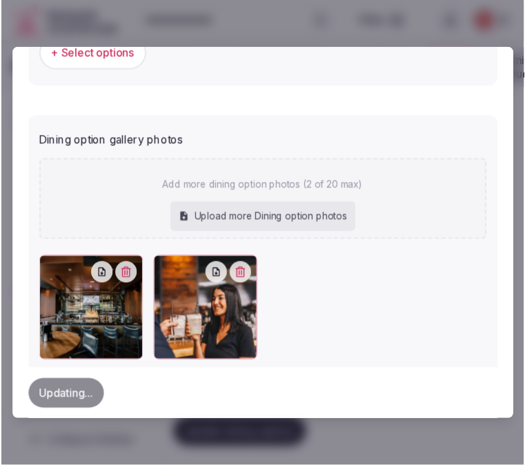
scroll to position [556, 0]
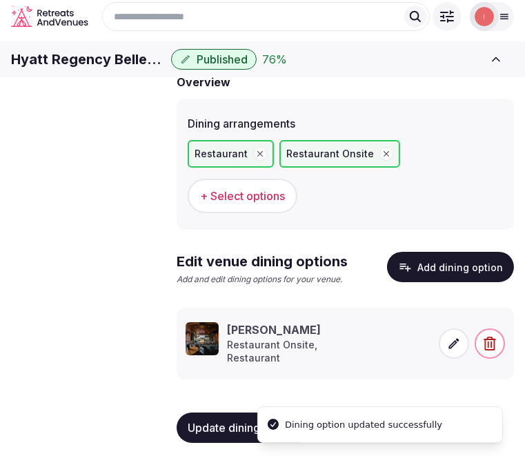
click at [0, 0] on span "Activities & experiences" at bounding box center [0, 0] width 0 height 0
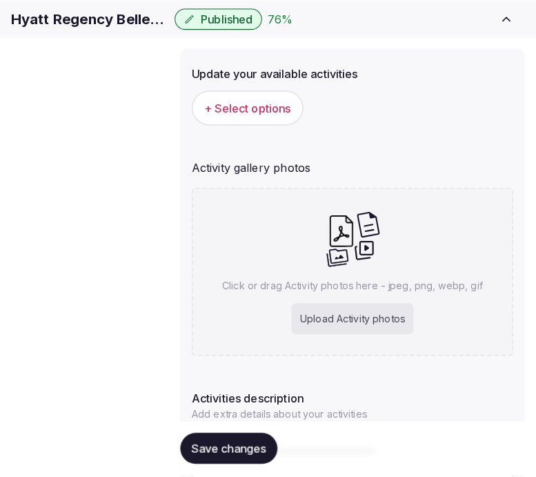
scroll to position [166, 0]
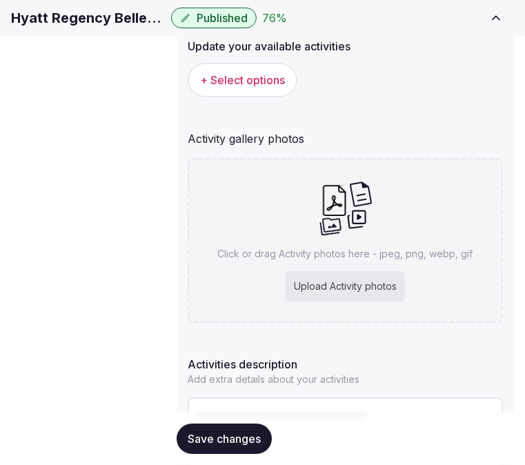
click at [248, 88] on span "+ Select options" at bounding box center [242, 79] width 85 height 15
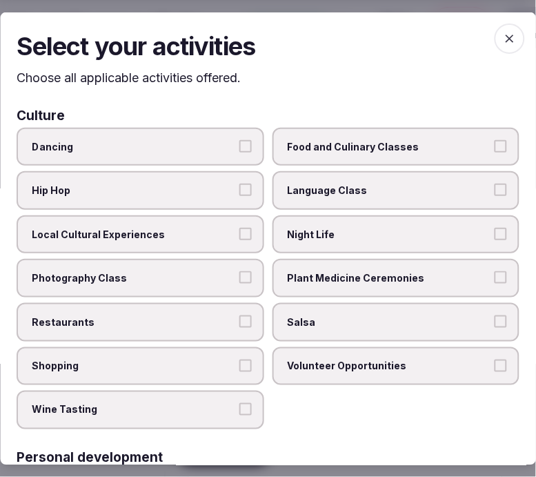
click at [314, 232] on span "Night Life" at bounding box center [390, 234] width 204 height 14
click at [495, 232] on button "Night Life" at bounding box center [501, 233] width 12 height 12
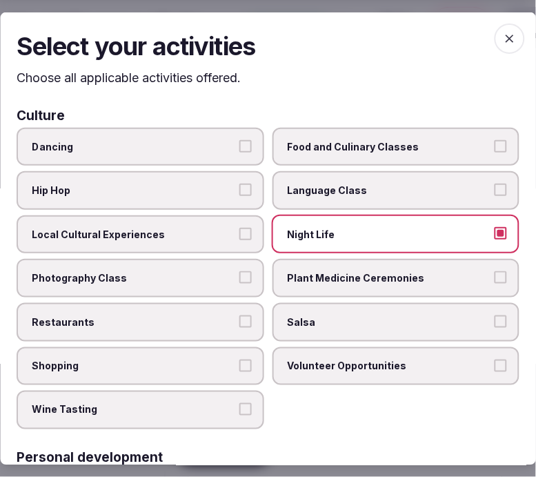
click at [159, 315] on span "Restaurants" at bounding box center [134, 322] width 204 height 14
click at [239, 315] on button "Restaurants" at bounding box center [245, 321] width 12 height 12
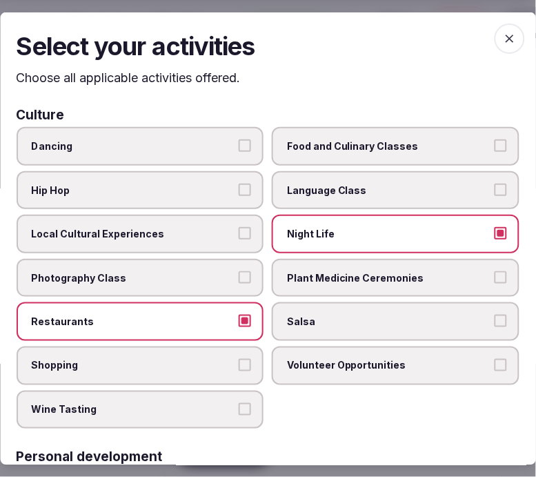
click at [177, 233] on span "Local Cultural Experiences" at bounding box center [134, 234] width 204 height 14
click at [239, 233] on button "Local Cultural Experiences" at bounding box center [245, 233] width 12 height 12
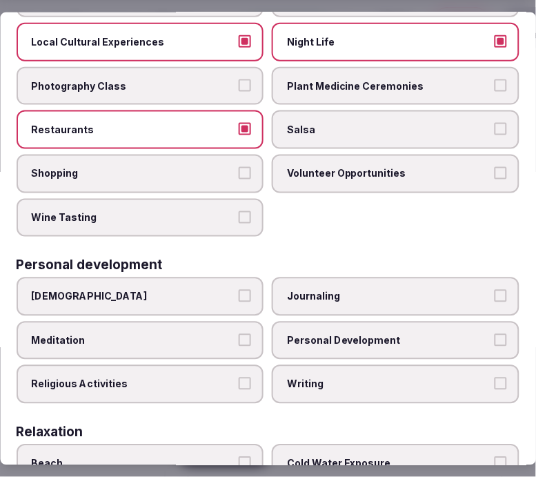
scroll to position [230, 0]
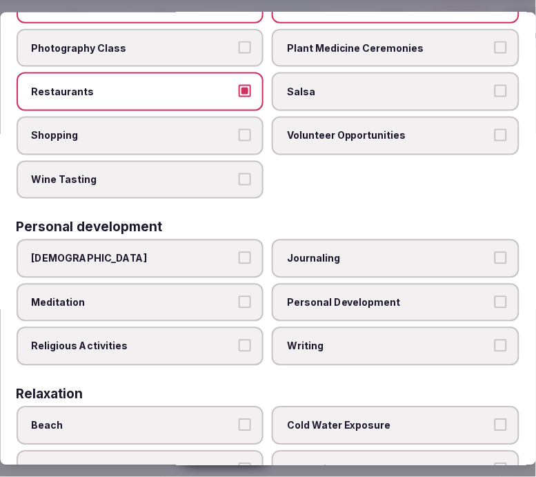
click at [332, 296] on span "Personal Development" at bounding box center [390, 303] width 204 height 14
click at [495, 296] on button "Personal Development" at bounding box center [501, 302] width 12 height 12
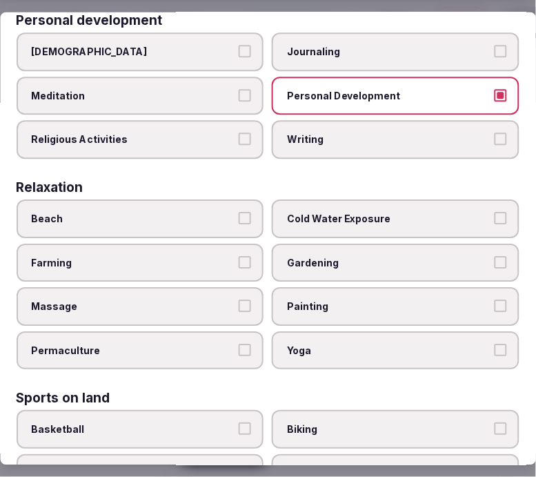
scroll to position [460, 0]
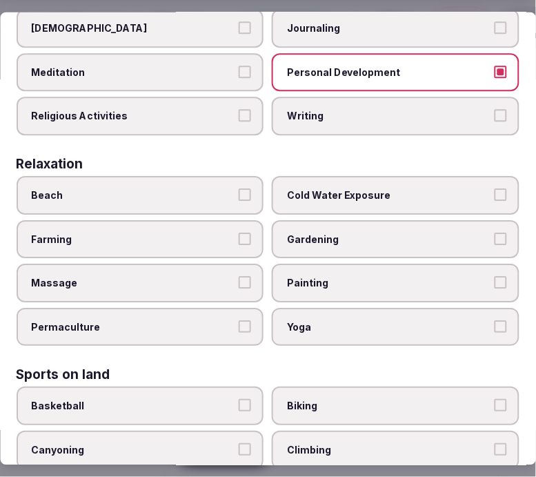
click at [217, 277] on span "Massage" at bounding box center [134, 284] width 204 height 14
click at [239, 277] on button "Massage" at bounding box center [245, 283] width 12 height 12
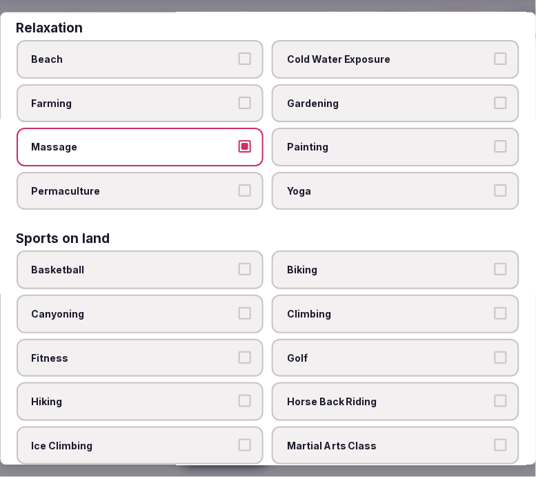
scroll to position [613, 0]
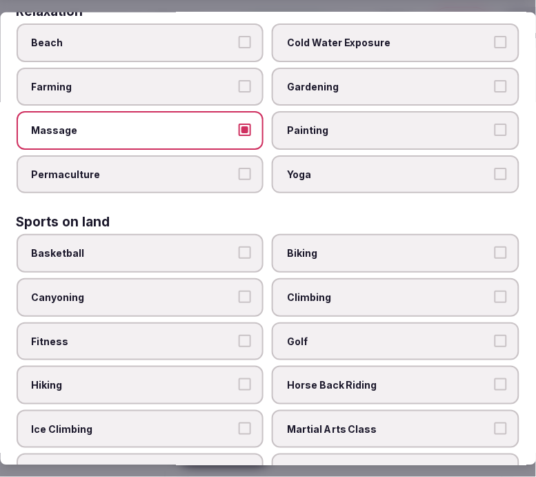
click at [205, 328] on label "Fitness" at bounding box center [141, 341] width 248 height 39
click at [239, 334] on button "Fitness" at bounding box center [245, 340] width 12 height 12
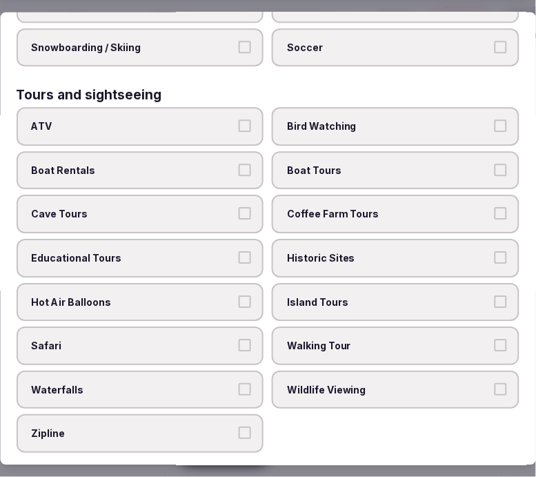
scroll to position [1150, 0]
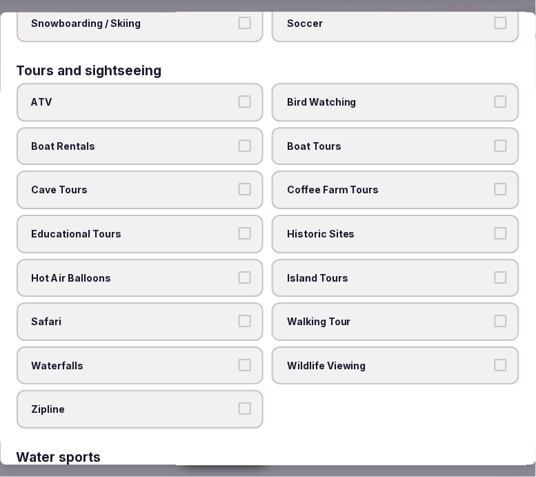
click at [322, 315] on span "Walking Tour" at bounding box center [390, 322] width 204 height 14
click at [495, 315] on button "Walking Tour" at bounding box center [501, 321] width 12 height 12
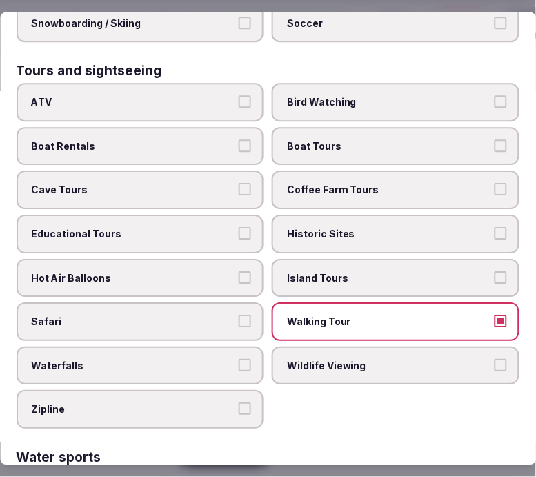
click at [284, 215] on label "Historic Sites" at bounding box center [397, 234] width 248 height 39
click at [495, 228] on button "Historic Sites" at bounding box center [501, 234] width 12 height 12
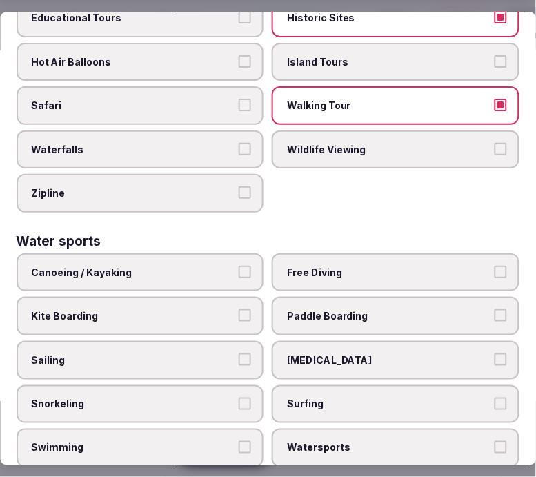
scroll to position [1380, 0]
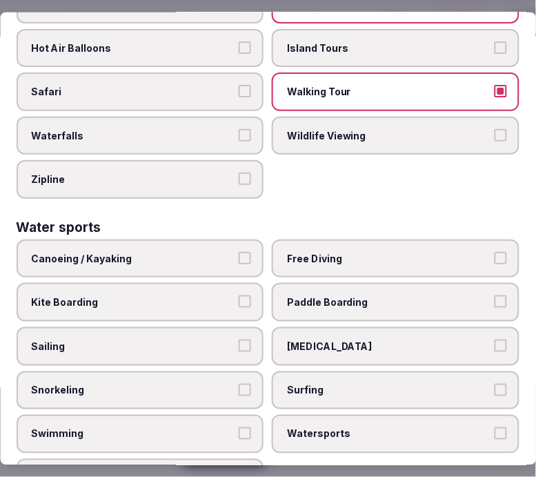
click at [222, 427] on span "Swimming" at bounding box center [134, 434] width 204 height 14
click at [239, 427] on button "Swimming" at bounding box center [245, 433] width 12 height 12
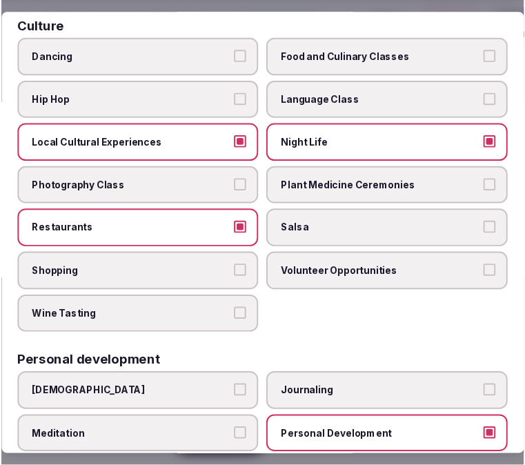
scroll to position [3, 0]
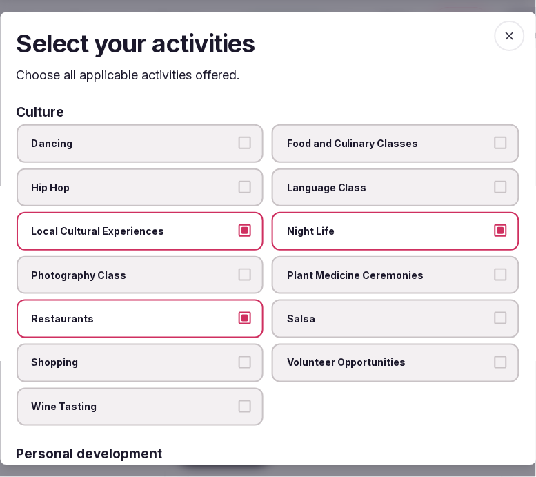
click at [503, 35] on icon "button" at bounding box center [510, 35] width 14 height 14
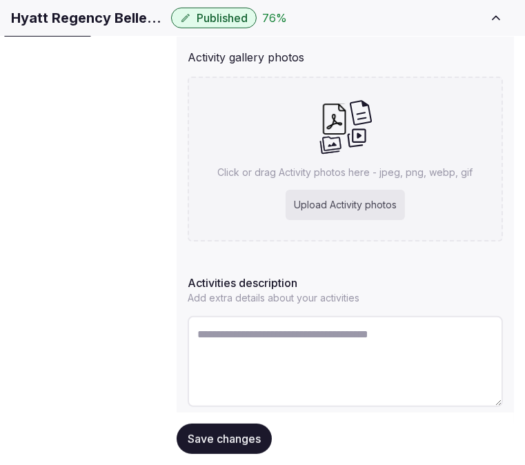
scroll to position [333, 0]
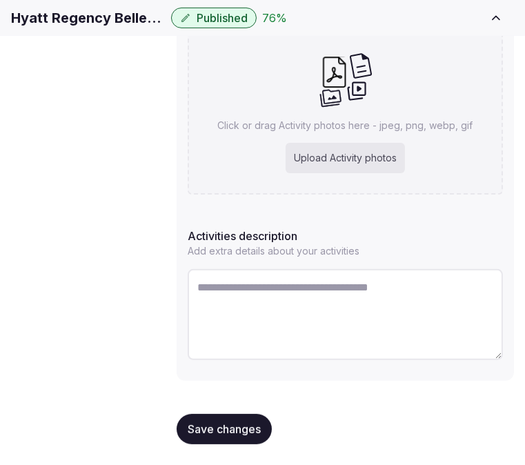
click at [373, 288] on textarea at bounding box center [345, 314] width 315 height 91
paste textarea "**********"
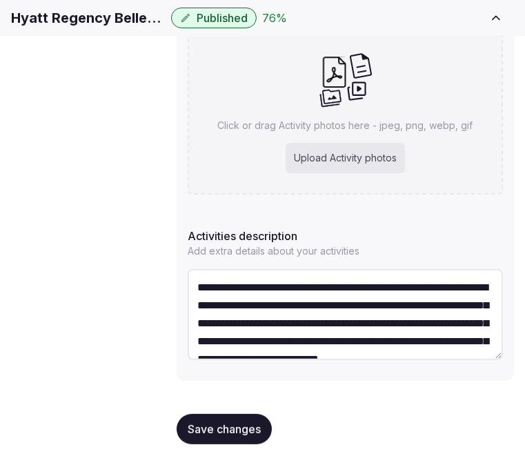
scroll to position [61, 0]
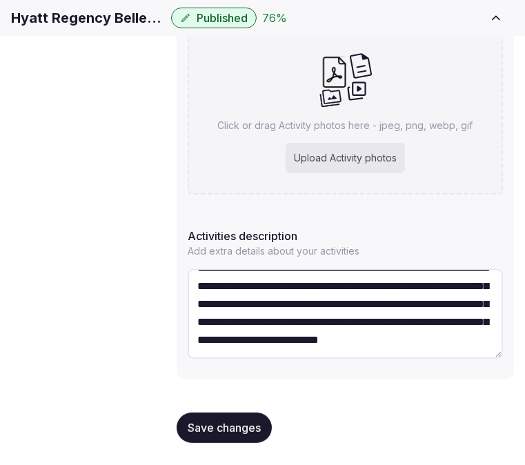
type textarea "**********"
click at [243, 425] on span "Save changes" at bounding box center [224, 428] width 73 height 14
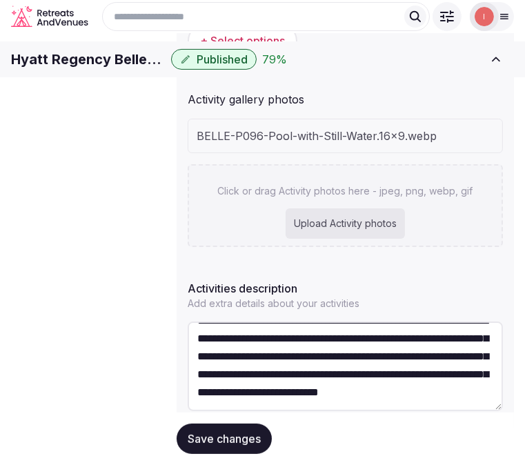
scroll to position [221, 0]
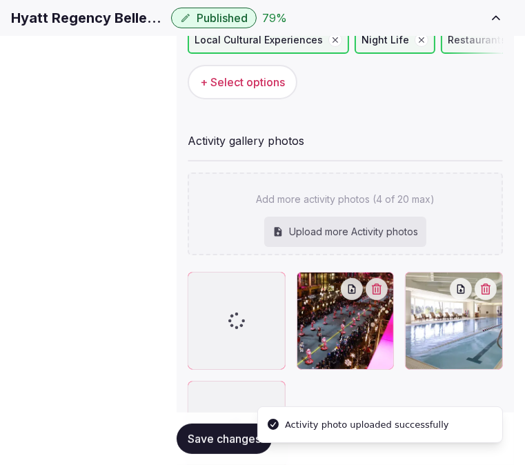
scroll to position [230, 0]
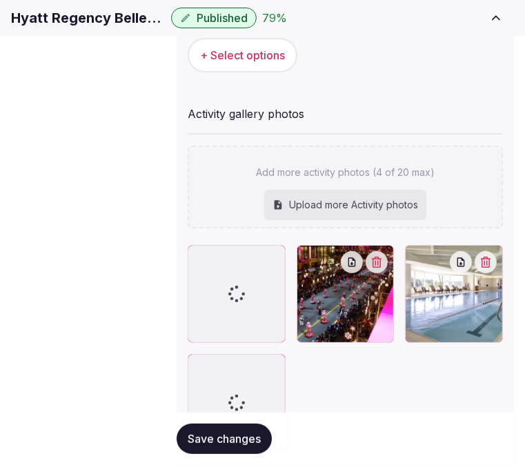
click at [306, 102] on div "**********" at bounding box center [345, 297] width 337 height 679
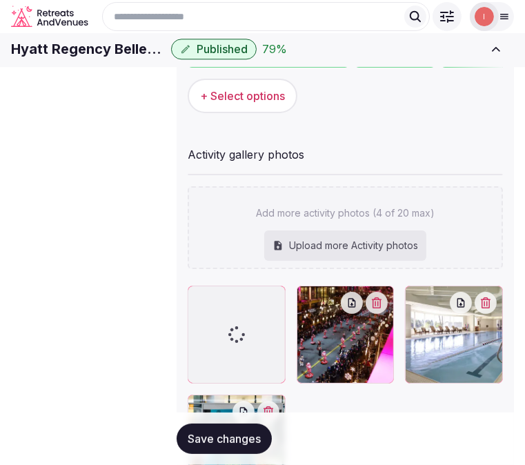
scroll to position [153, 0]
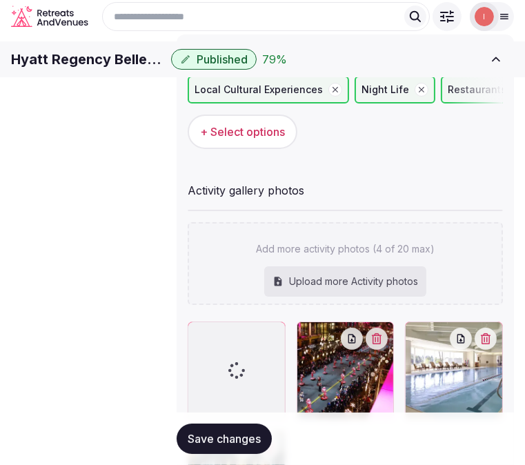
click at [478, 149] on div "Local Cultural Experiences Night Life Restaurants Fitness Swimming Historic Sit…" at bounding box center [345, 112] width 315 height 73
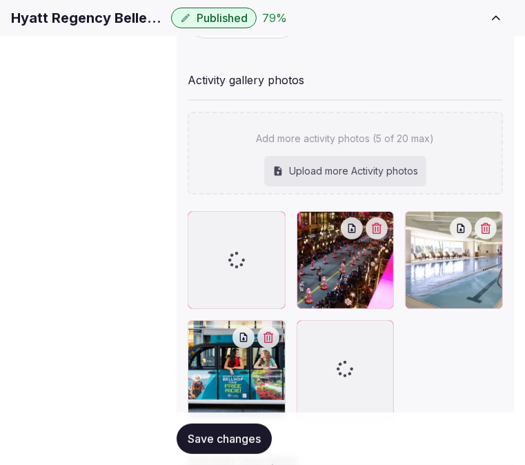
scroll to position [383, 0]
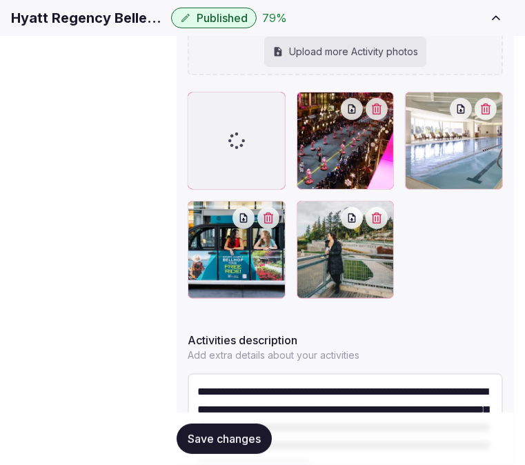
drag, startPoint x: 230, startPoint y: 443, endPoint x: 327, endPoint y: 348, distance: 135.2
click at [230, 443] on span "Save changes" at bounding box center [224, 439] width 73 height 14
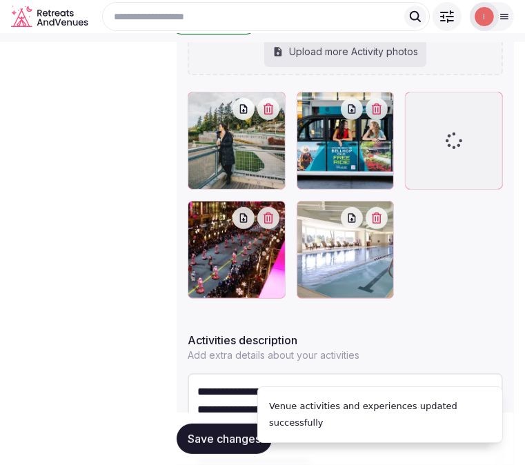
scroll to position [306, 0]
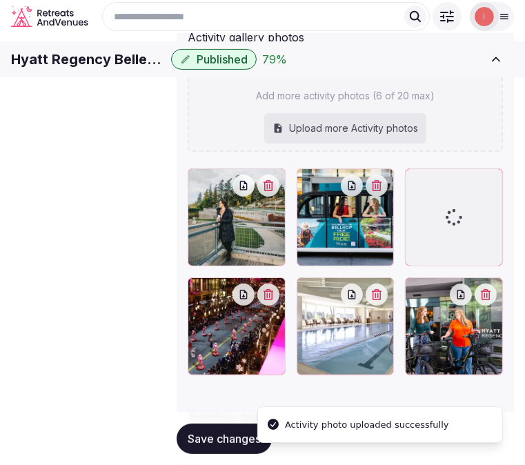
click at [225, 442] on span "Save changes" at bounding box center [224, 439] width 73 height 14
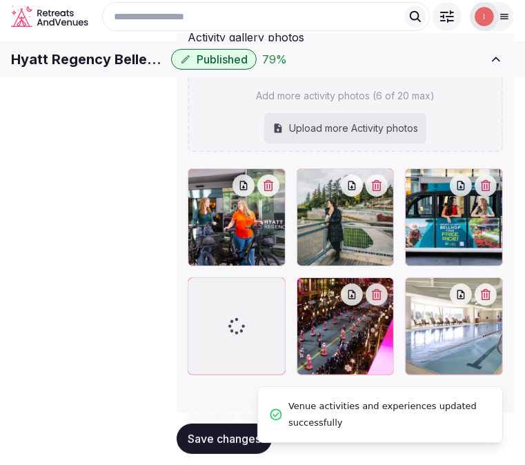
click at [0, 0] on span "Location" at bounding box center [0, 0] width 0 height 0
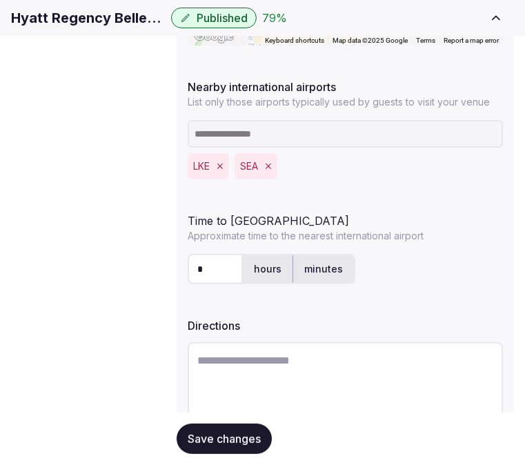
scroll to position [497, 0]
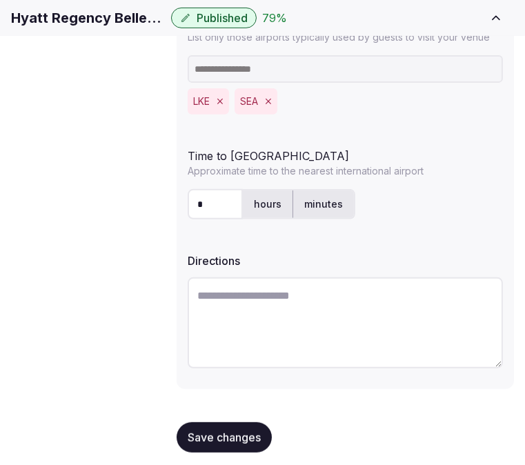
click at [252, 435] on button "Save changes" at bounding box center [224, 437] width 95 height 30
click at [0, 0] on span "Environment" at bounding box center [0, 0] width 0 height 0
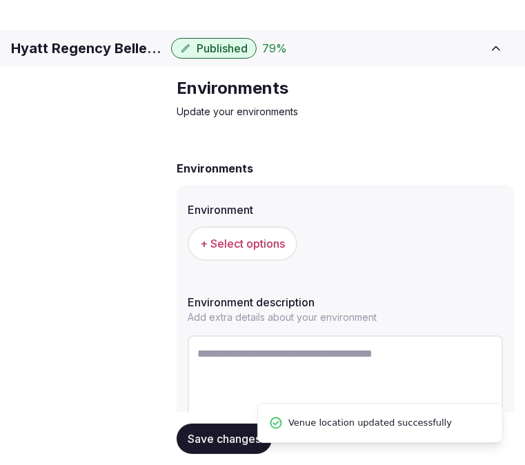
scroll to position [84, 0]
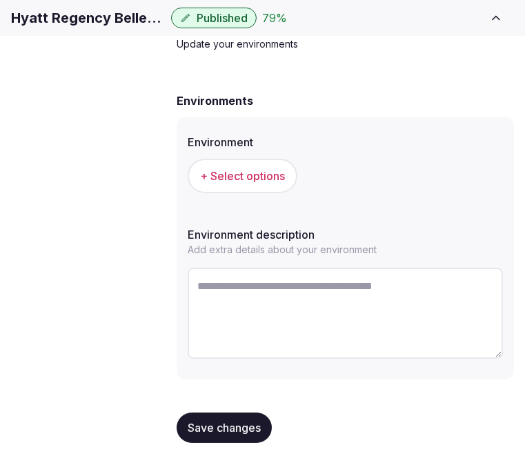
click at [273, 87] on div "Environments Update your environments Environments Environment + Select options…" at bounding box center [346, 232] width 360 height 467
click at [251, 184] on span "+ Select options" at bounding box center [242, 175] width 85 height 15
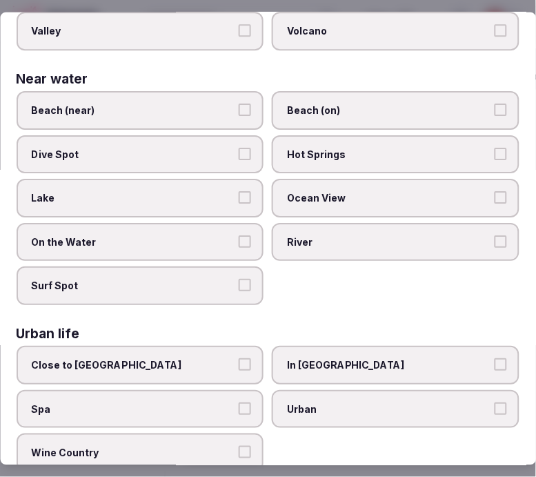
scroll to position [546, 0]
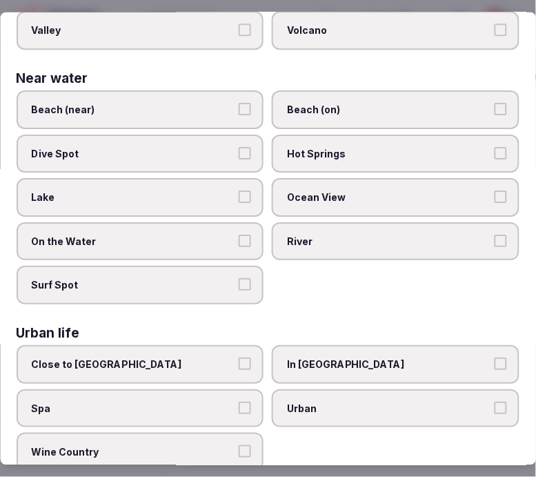
click at [318, 345] on label "In City Center" at bounding box center [397, 364] width 248 height 39
click at [495, 357] on button "In City Center" at bounding box center [501, 363] width 12 height 12
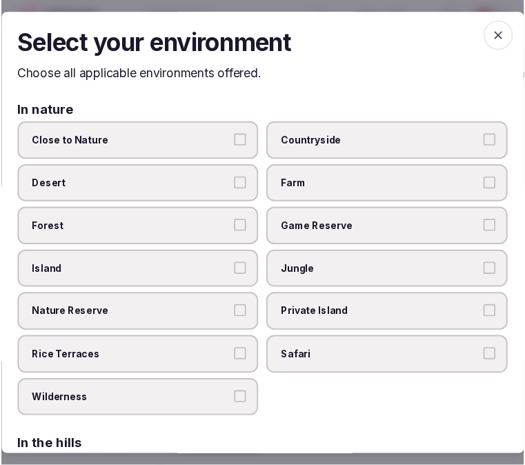
scroll to position [0, 0]
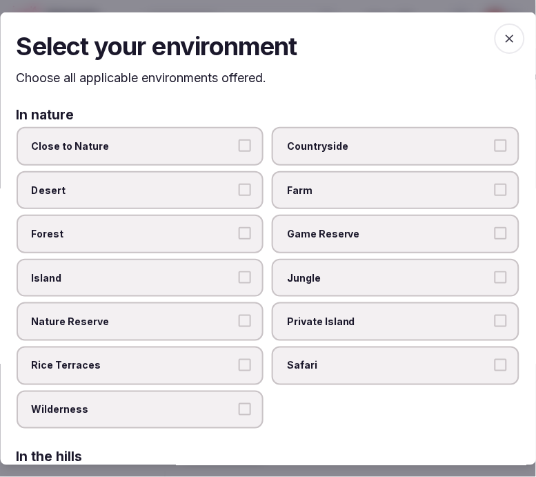
click at [505, 33] on icon "button" at bounding box center [510, 38] width 14 height 14
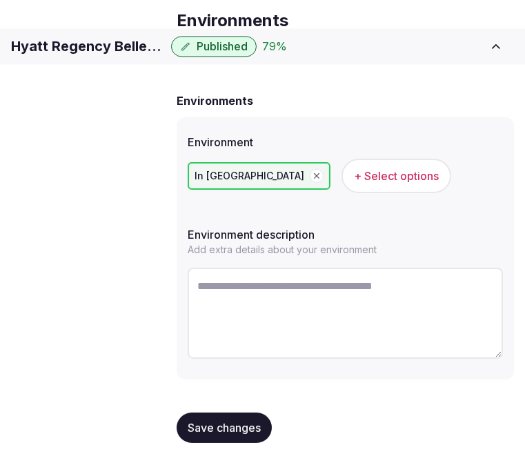
scroll to position [84, 0]
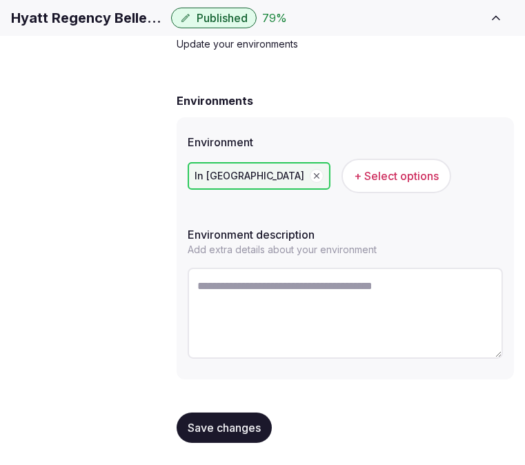
click at [243, 435] on span "Save changes" at bounding box center [224, 428] width 73 height 14
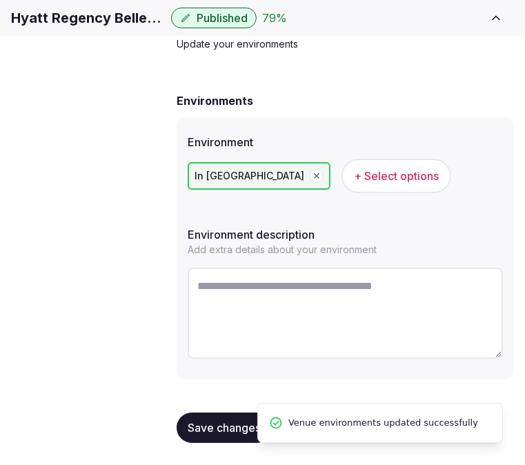
click at [0, 0] on span "Types of retreats" at bounding box center [0, 0] width 0 height 0
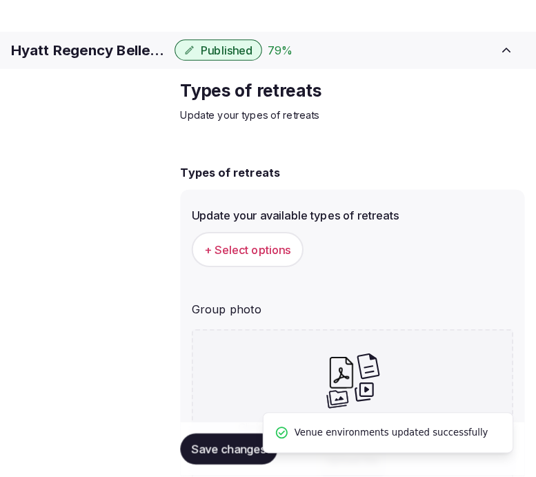
scroll to position [84, 0]
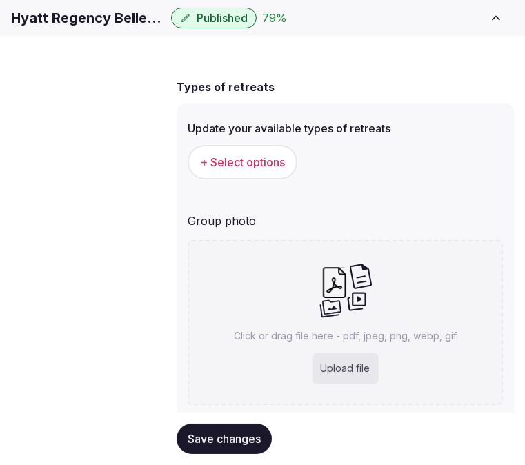
click at [221, 170] on span "+ Select options" at bounding box center [242, 162] width 85 height 15
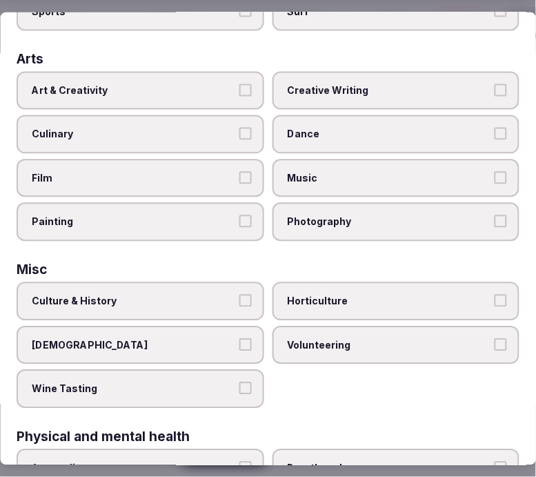
scroll to position [383, 0]
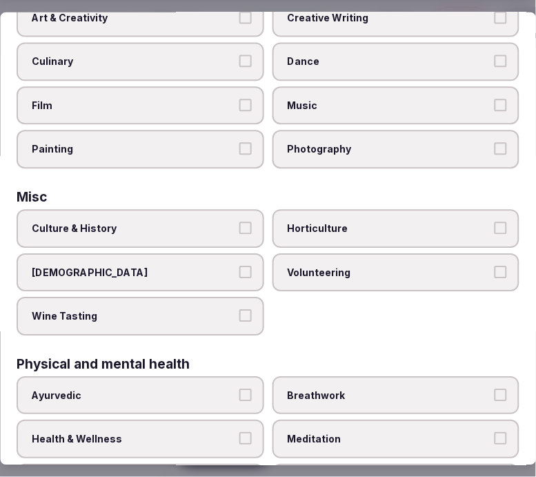
click at [188, 222] on span "Culture & History" at bounding box center [134, 229] width 204 height 14
click at [239, 222] on button "Culture & History" at bounding box center [245, 228] width 12 height 12
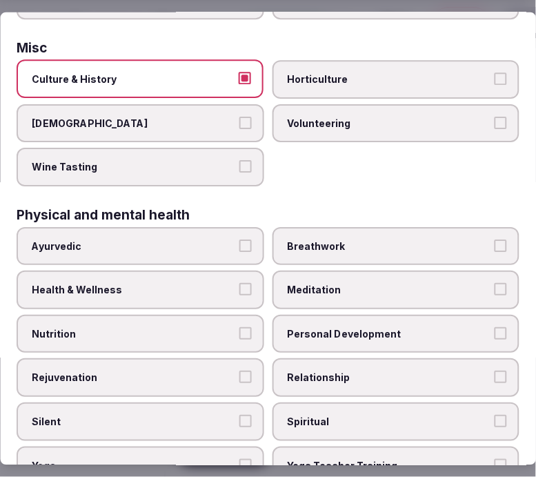
scroll to position [536, 0]
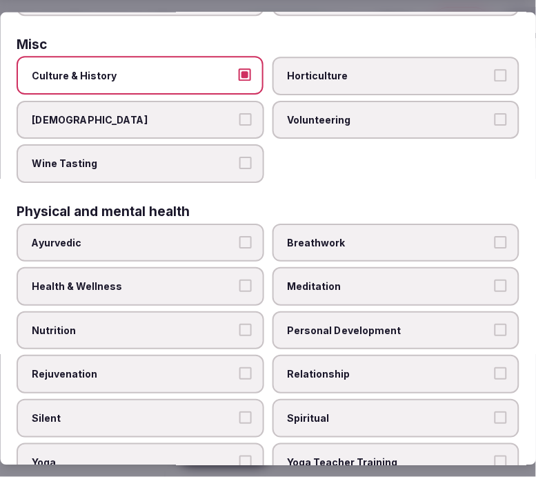
click at [231, 267] on label "Health & Wellness" at bounding box center [141, 286] width 248 height 39
click at [239, 279] on button "Health & Wellness" at bounding box center [245, 285] width 12 height 12
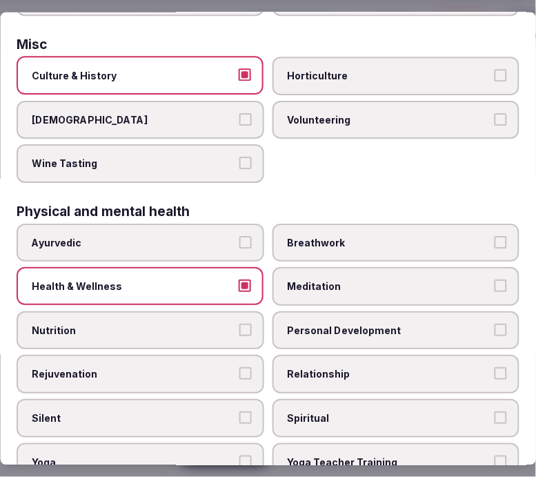
click at [291, 311] on label "Personal Development" at bounding box center [397, 330] width 248 height 39
click at [495, 323] on button "Personal Development" at bounding box center [501, 329] width 12 height 12
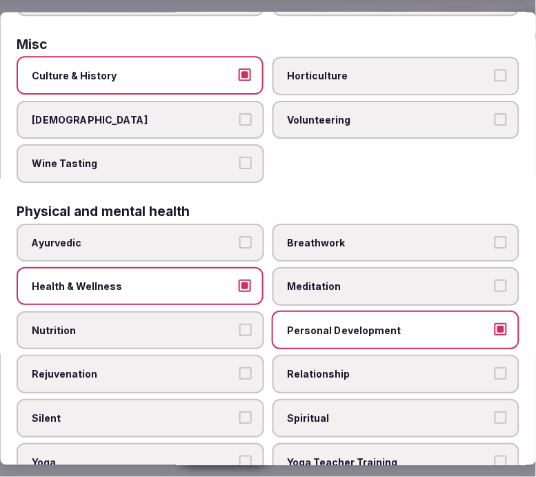
click at [313, 362] on label "Relationship" at bounding box center [397, 374] width 248 height 39
click at [495, 367] on button "Relationship" at bounding box center [501, 373] width 12 height 12
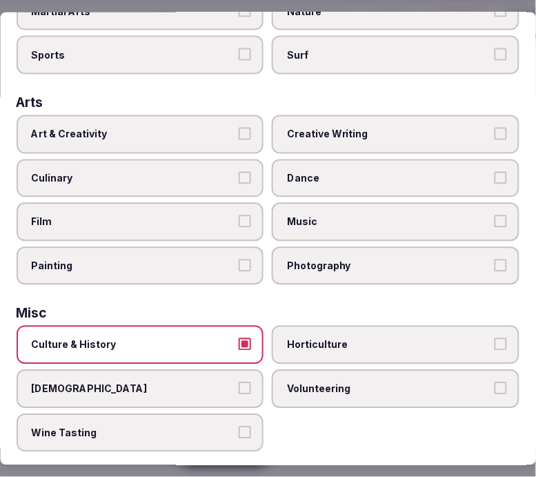
scroll to position [306, 0]
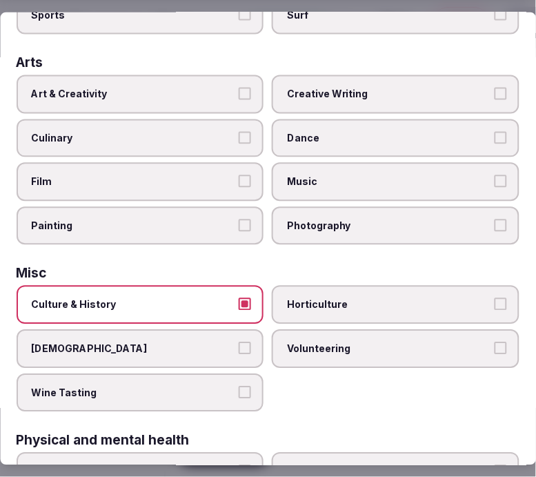
click at [164, 78] on label "Art & Creativity" at bounding box center [141, 94] width 248 height 39
click at [239, 88] on button "Art & Creativity" at bounding box center [245, 94] width 12 height 12
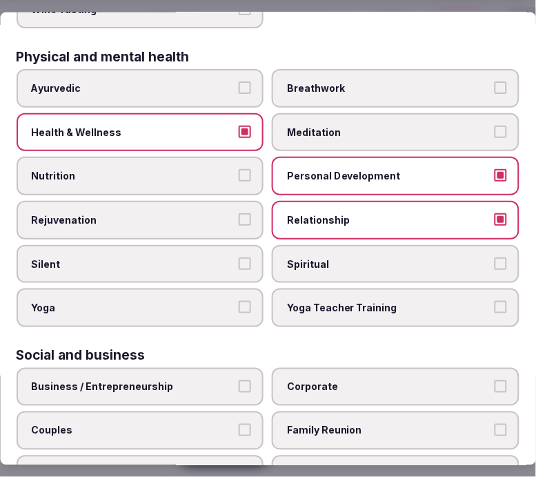
scroll to position [767, 0]
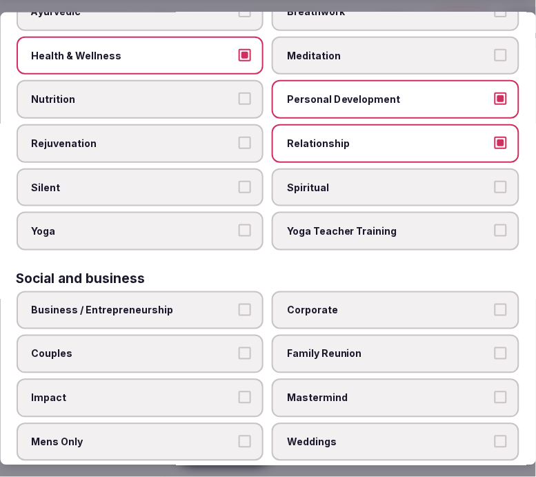
drag, startPoint x: 184, startPoint y: 284, endPoint x: 229, endPoint y: 291, distance: 45.3
click at [189, 304] on span "Business / Entrepreneurship" at bounding box center [134, 311] width 204 height 14
click at [239, 304] on button "Business / Entrepreneurship" at bounding box center [245, 310] width 12 height 12
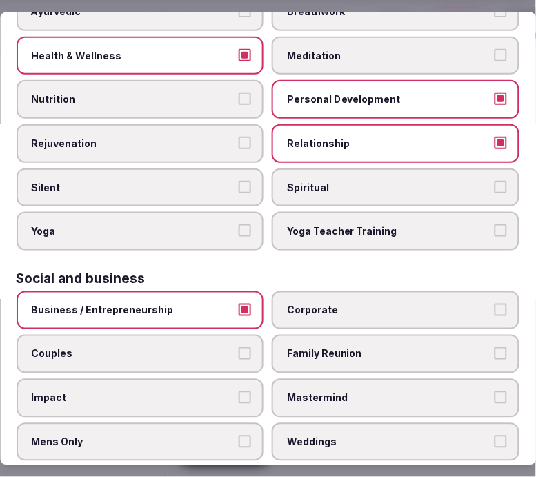
click at [311, 304] on span "Corporate" at bounding box center [390, 311] width 204 height 14
click at [495, 304] on button "Corporate" at bounding box center [501, 310] width 12 height 12
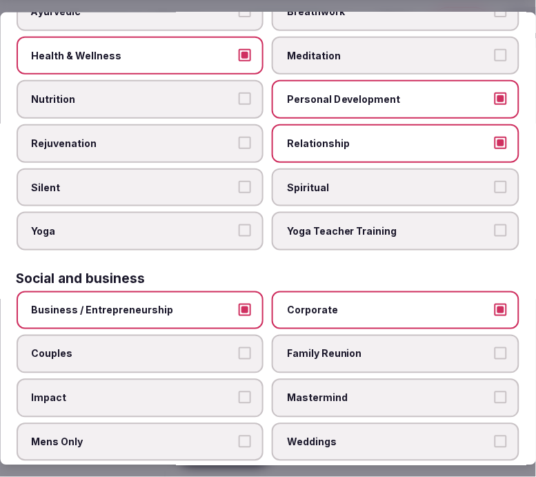
click at [233, 335] on label "Couples" at bounding box center [141, 354] width 248 height 39
click at [239, 347] on button "Couples" at bounding box center [245, 353] width 12 height 12
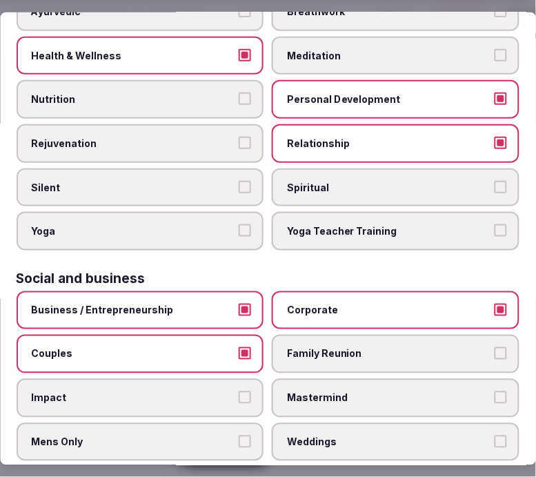
click at [328, 347] on span "Family Reunion" at bounding box center [390, 354] width 204 height 14
click at [495, 347] on button "Family Reunion" at bounding box center [501, 353] width 12 height 12
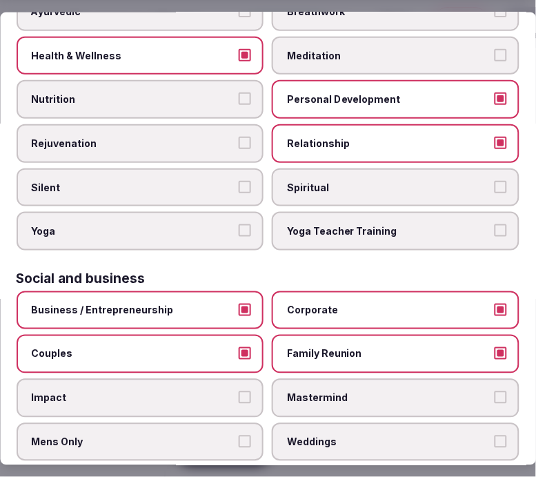
drag, startPoint x: 313, startPoint y: 377, endPoint x: 286, endPoint y: 385, distance: 27.3
click at [299, 382] on label "Mastermind" at bounding box center [397, 398] width 248 height 39
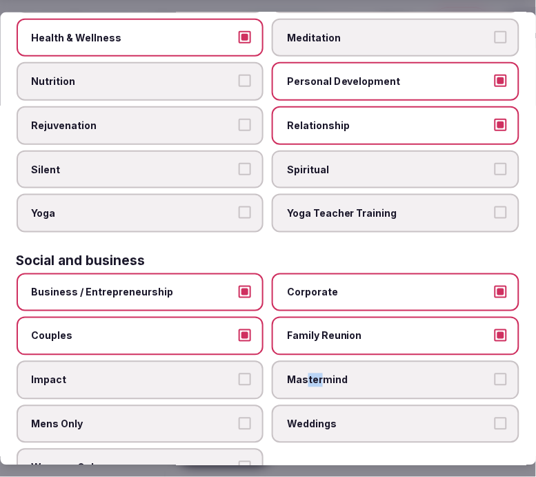
scroll to position [794, 0]
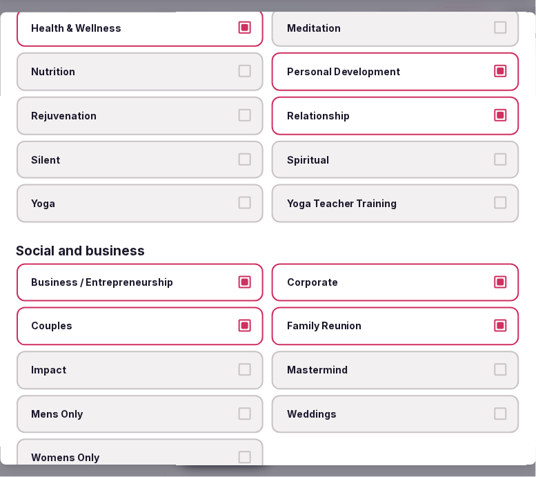
click at [321, 362] on label "Mastermind" at bounding box center [397, 370] width 248 height 39
click at [495, 364] on button "Mastermind" at bounding box center [501, 370] width 12 height 12
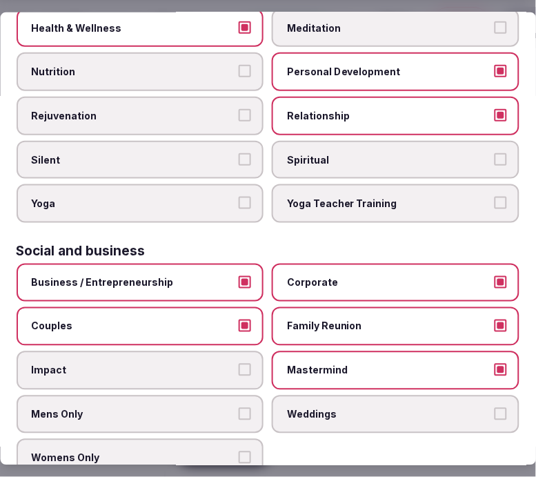
click at [317, 407] on span "Weddings" at bounding box center [390, 414] width 204 height 14
click at [495, 407] on button "Weddings" at bounding box center [501, 413] width 12 height 12
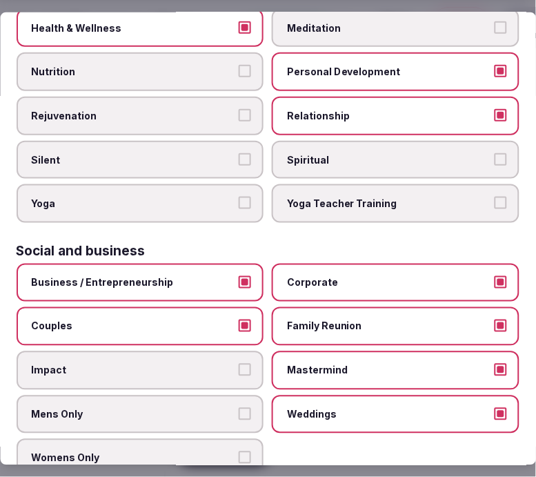
click at [340, 364] on span "Mastermind" at bounding box center [390, 371] width 204 height 14
click at [495, 364] on button "Mastermind" at bounding box center [501, 370] width 12 height 12
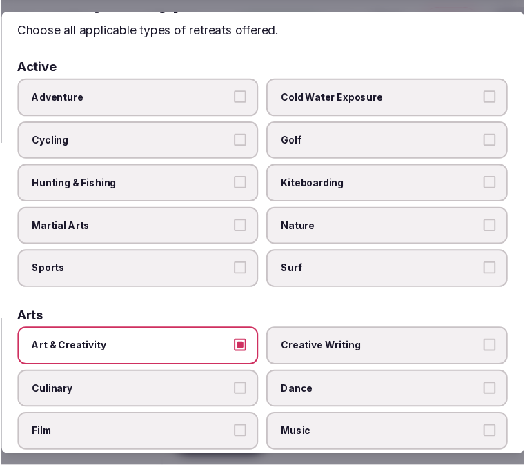
scroll to position [0, 0]
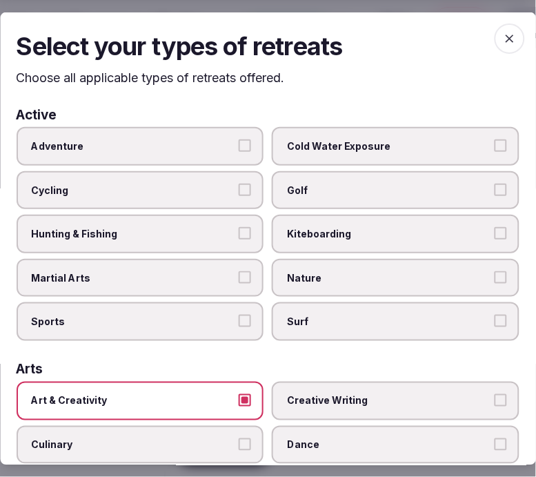
click at [503, 39] on icon "button" at bounding box center [510, 38] width 14 height 14
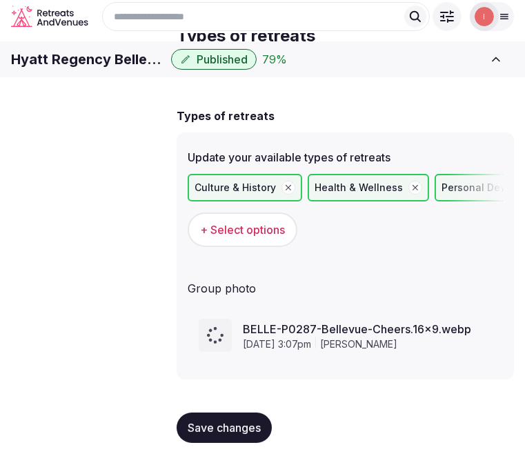
scroll to position [77, 0]
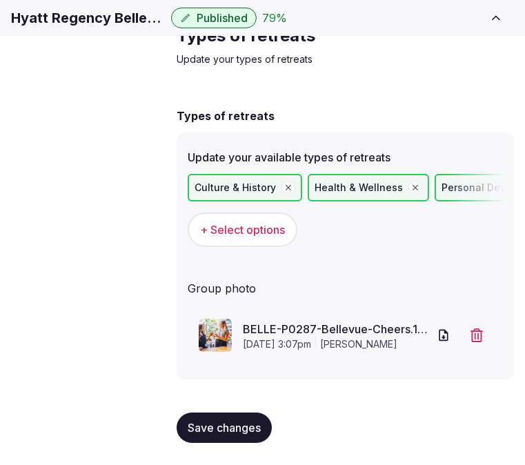
click at [202, 422] on span "Save changes" at bounding box center [224, 428] width 73 height 14
click at [0, 0] on span "Close CRM" at bounding box center [0, 0] width 0 height 0
click at [0, 0] on span "View listing" at bounding box center [0, 0] width 0 height 0
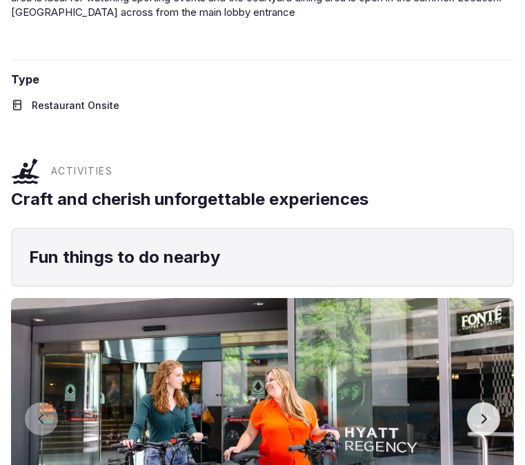
scroll to position [5214, 0]
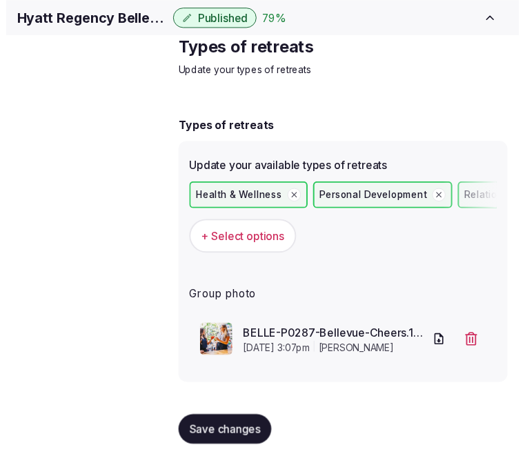
scroll to position [77, 0]
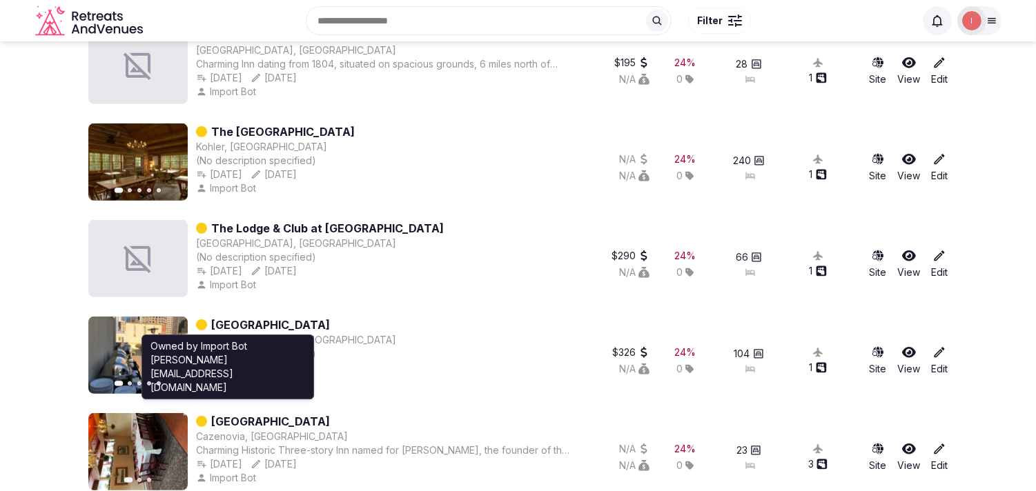
scroll to position [1322, 0]
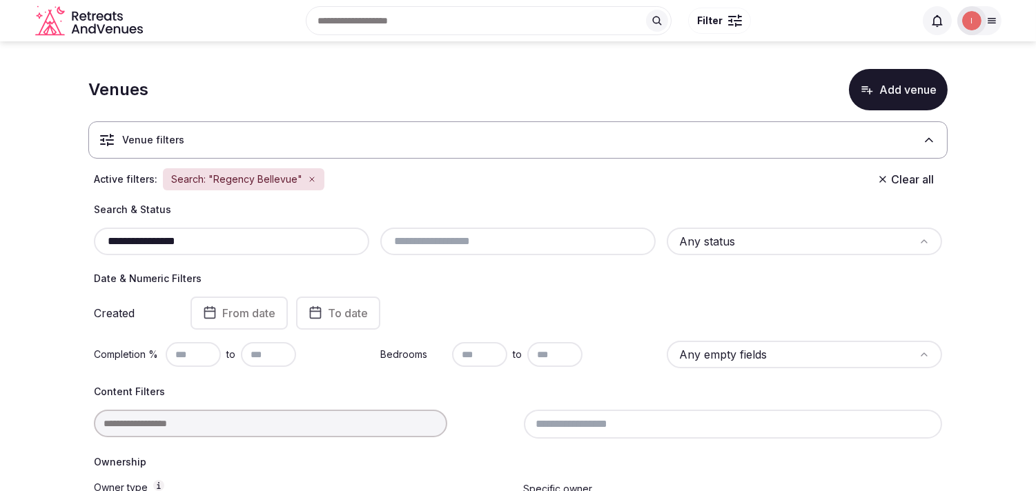
scroll to position [77, 0]
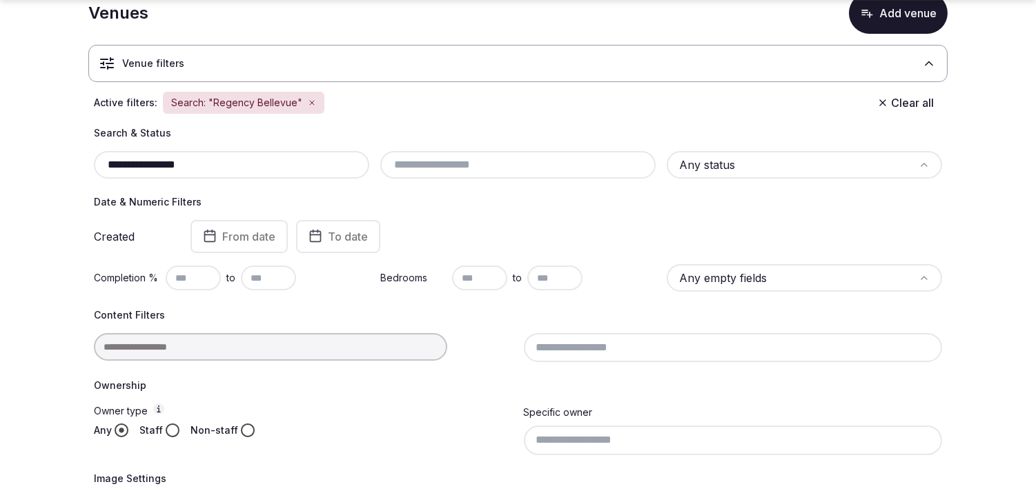
drag, startPoint x: 215, startPoint y: 164, endPoint x: 97, endPoint y: 166, distance: 117.3
click at [97, 166] on div "**********" at bounding box center [231, 165] width 275 height 28
paste input "text"
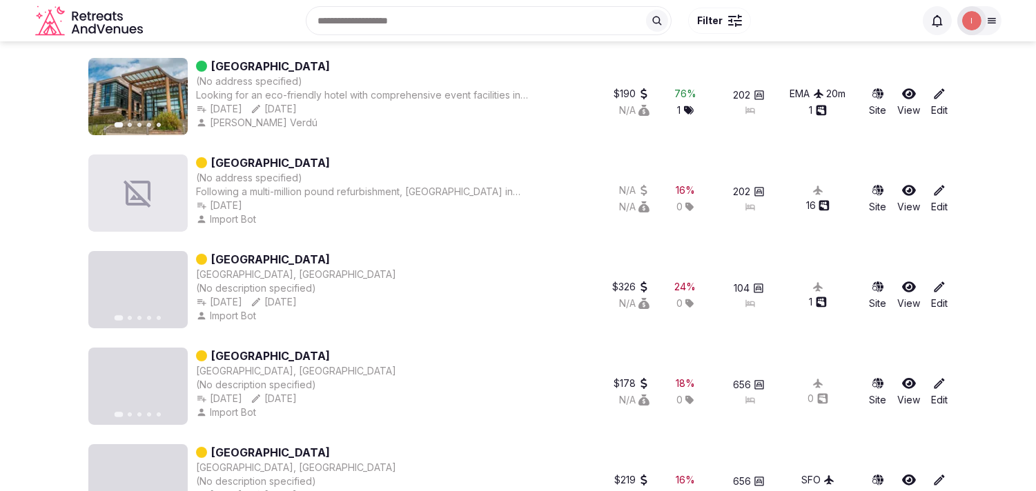
scroll to position [589, 0]
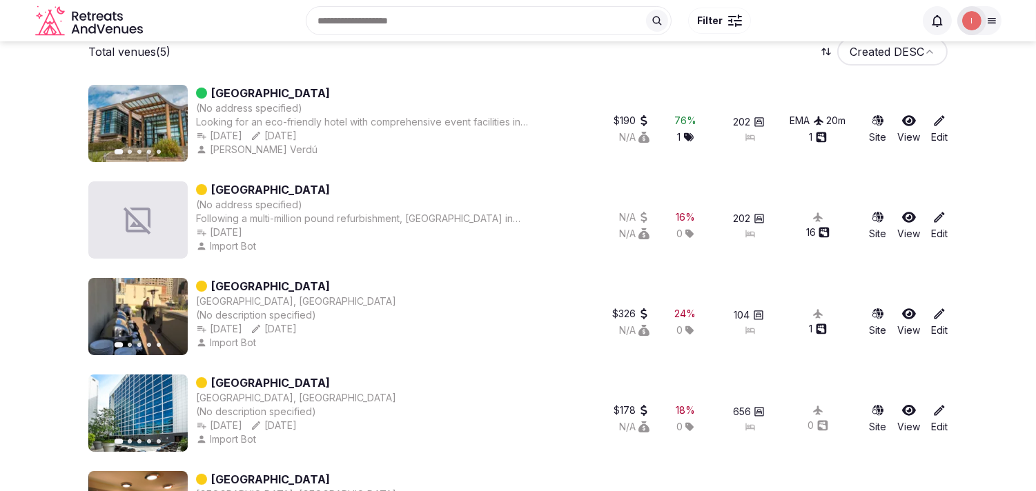
type input "**********"
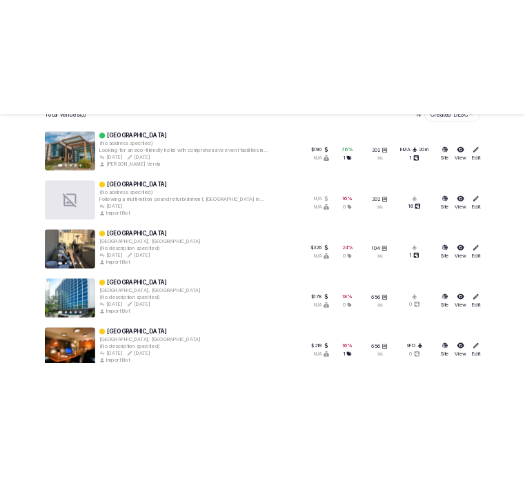
scroll to position [666, 0]
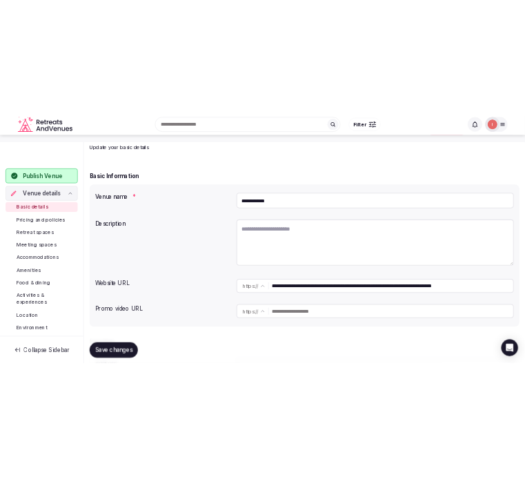
scroll to position [153, 0]
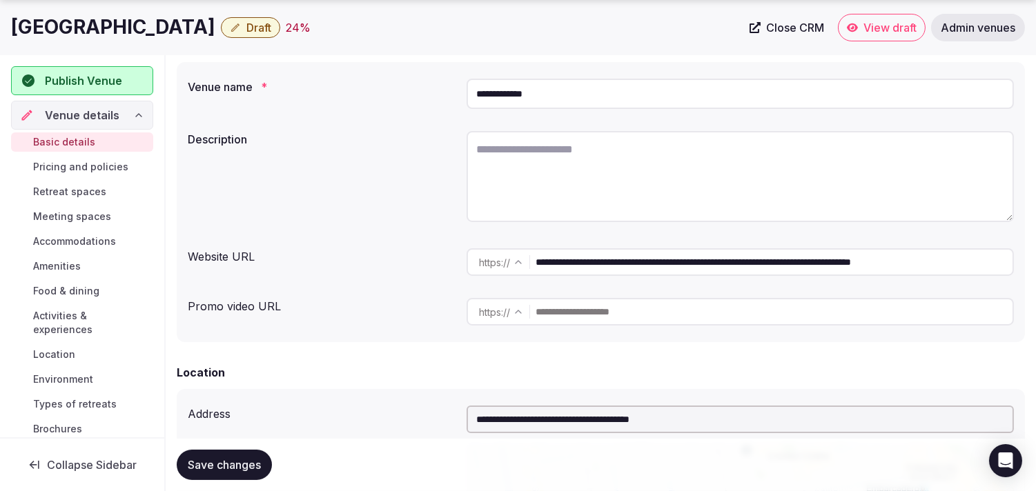
click at [628, 258] on input "**********" at bounding box center [774, 262] width 477 height 28
click at [481, 90] on input "**********" at bounding box center [740, 94] width 547 height 30
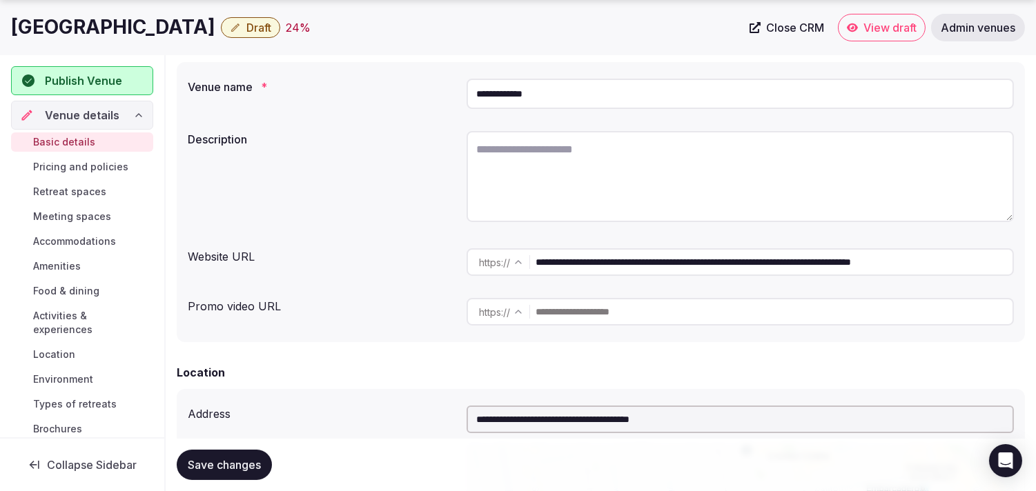
click at [481, 90] on input "**********" at bounding box center [740, 94] width 547 height 30
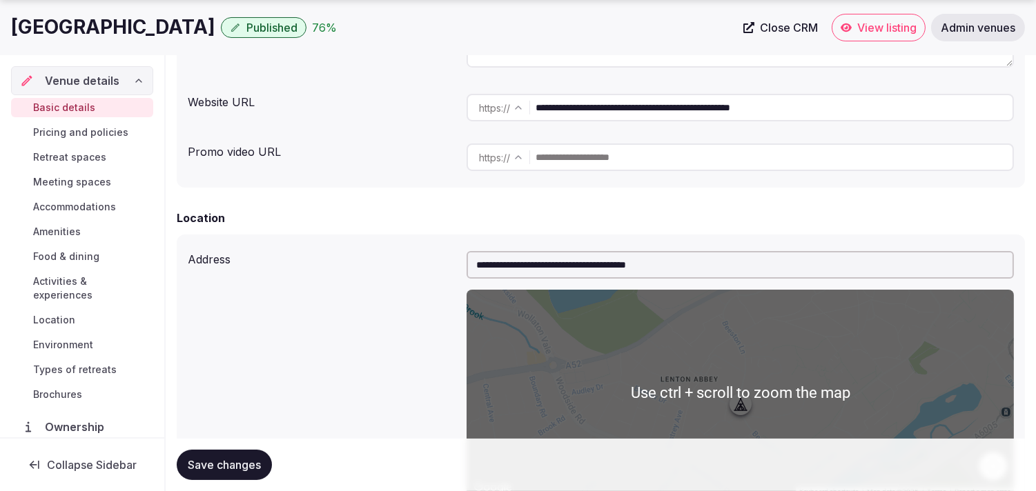
scroll to position [383, 0]
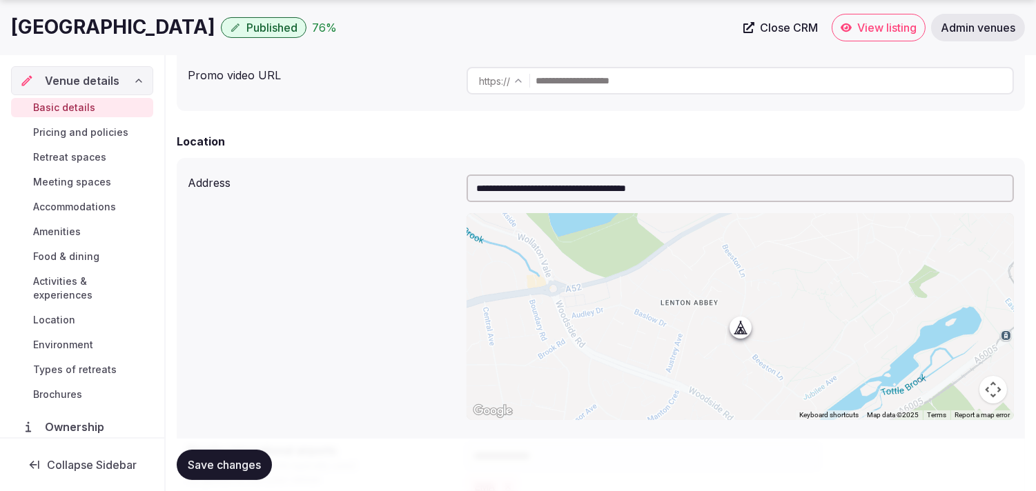
click at [672, 184] on input "**********" at bounding box center [740, 189] width 547 height 28
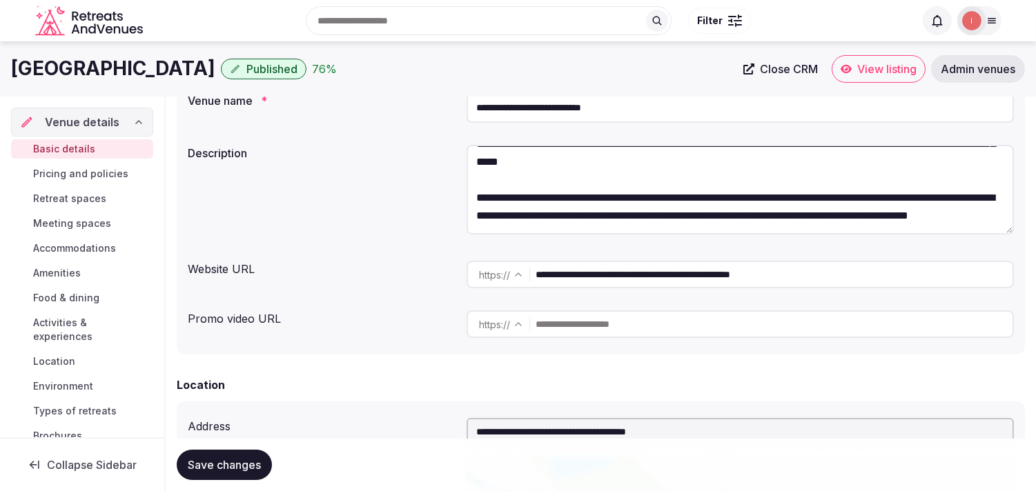
scroll to position [0, 0]
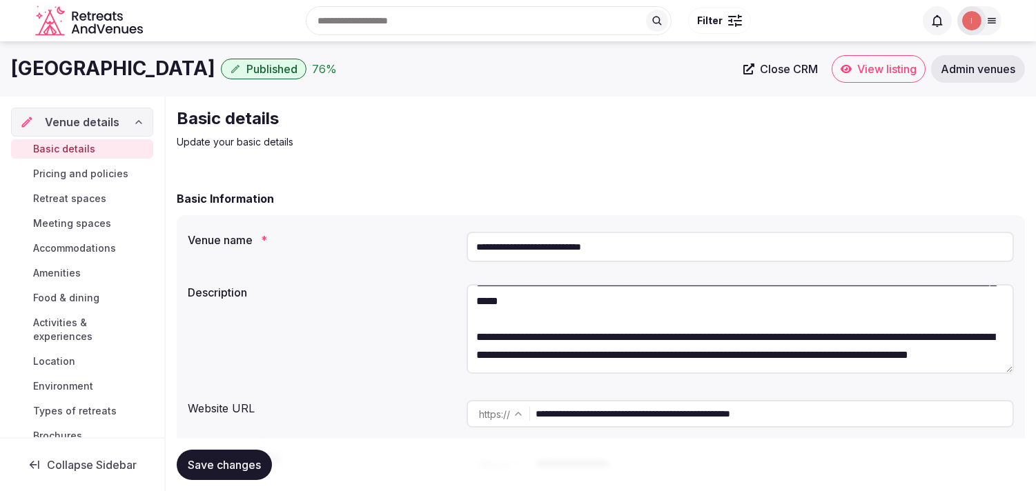
click at [587, 264] on div "**********" at bounding box center [740, 246] width 547 height 41
click at [587, 263] on div "**********" at bounding box center [740, 246] width 547 height 41
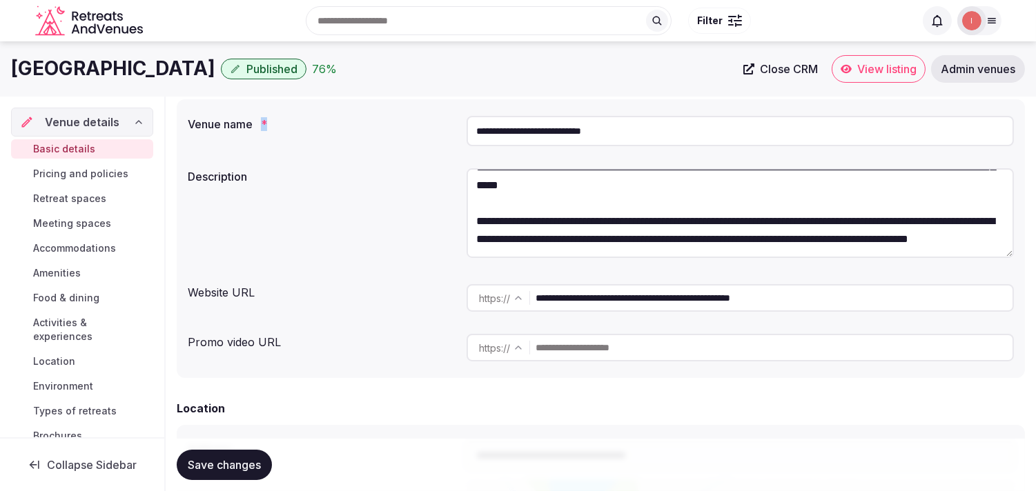
scroll to position [77, 0]
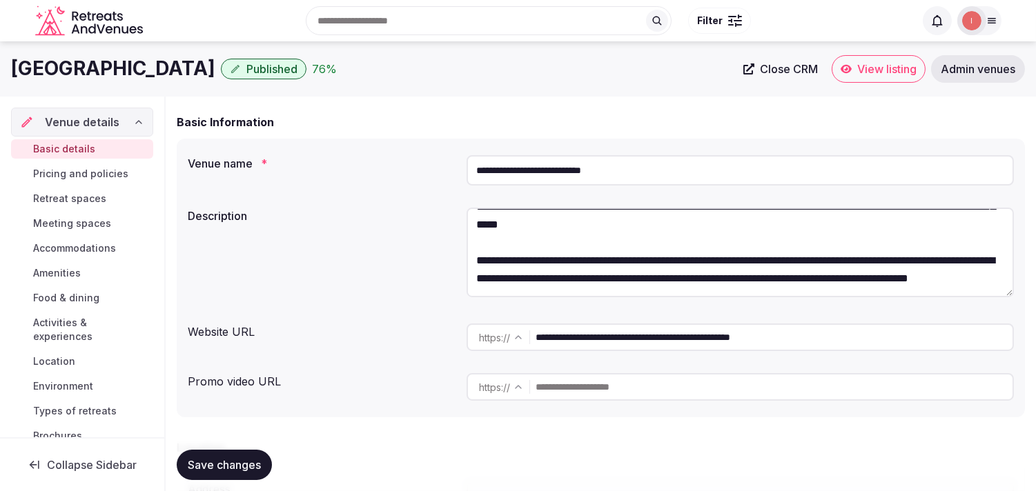
click at [732, 242] on textarea "**********" at bounding box center [740, 253] width 547 height 90
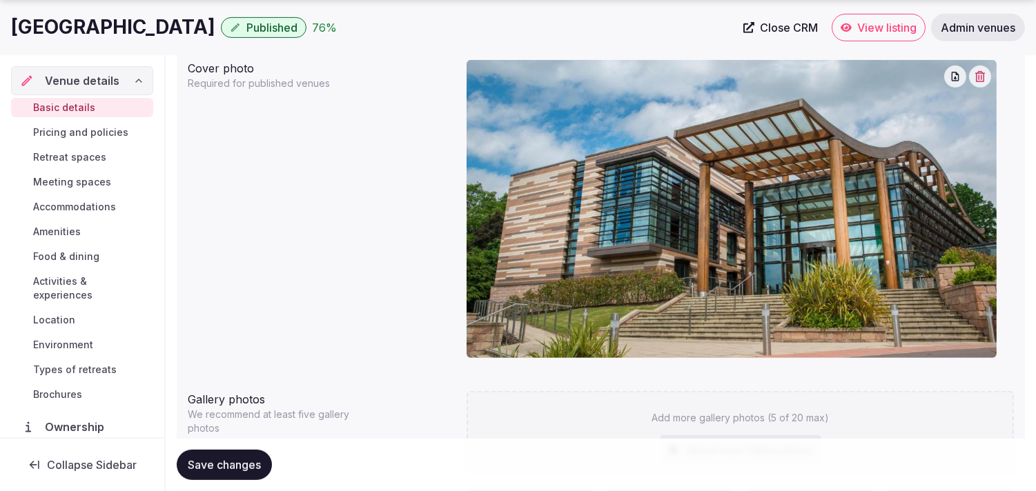
scroll to position [1380, 0]
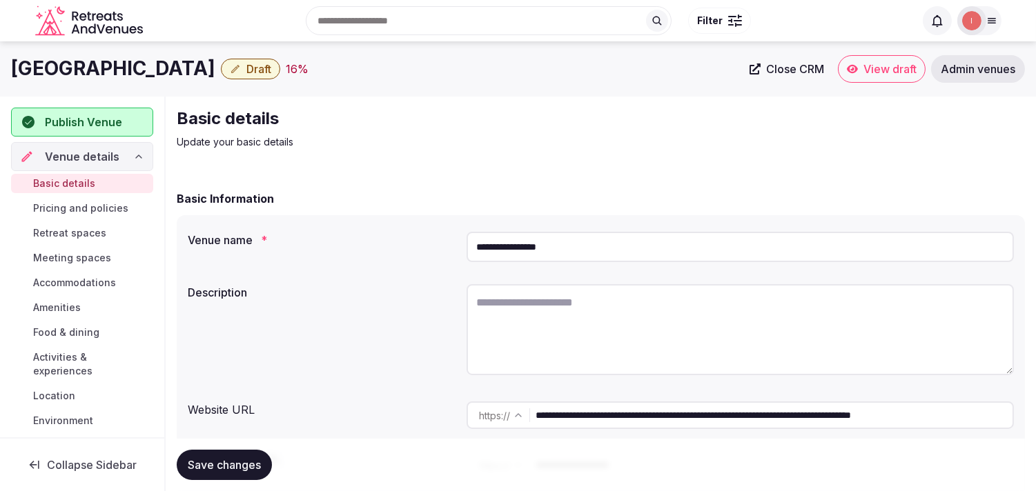
click at [803, 73] on span "Close CRM" at bounding box center [795, 69] width 58 height 14
click at [230, 69] on icon "button" at bounding box center [235, 68] width 11 height 11
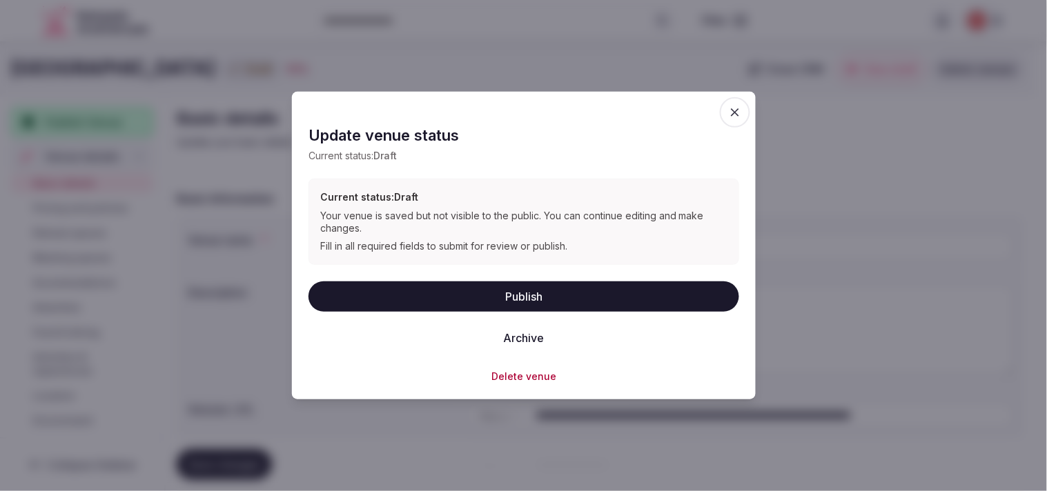
click at [530, 332] on button "Archive" at bounding box center [523, 337] width 63 height 30
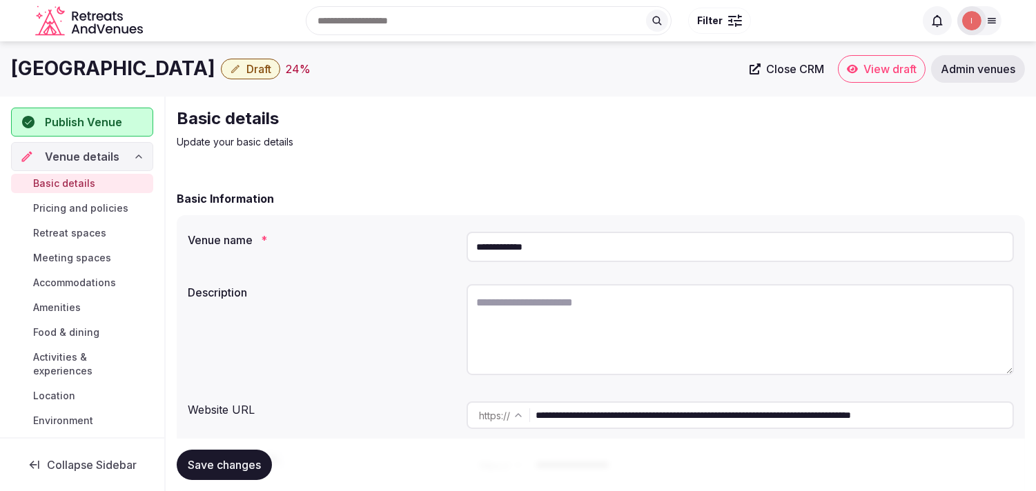
click at [794, 70] on span "Close CRM" at bounding box center [795, 69] width 58 height 14
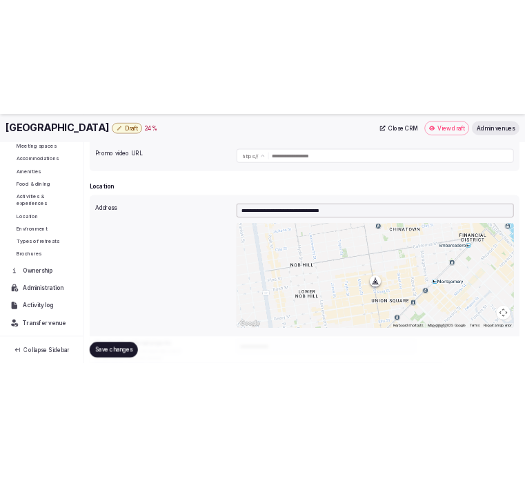
scroll to position [153, 0]
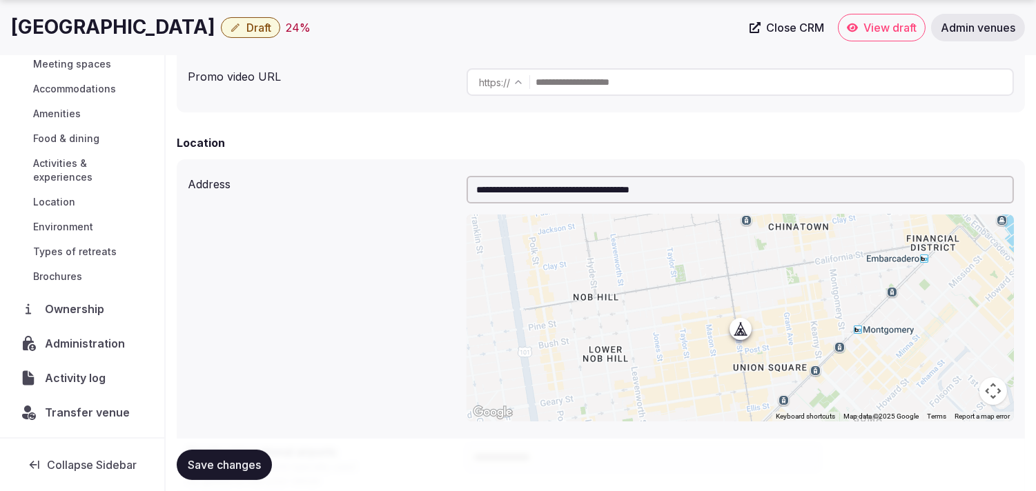
click at [73, 409] on span "Transfer venue" at bounding box center [87, 412] width 85 height 17
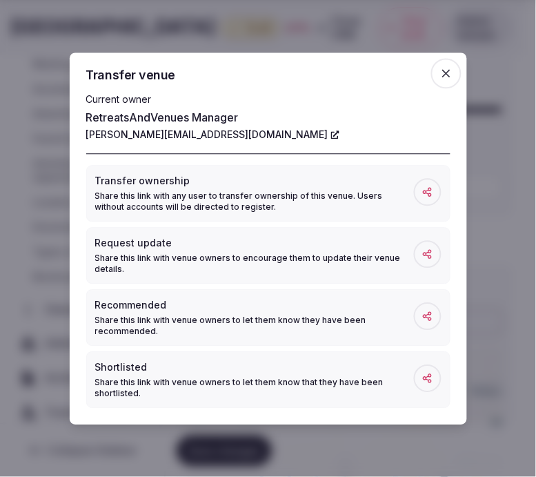
drag, startPoint x: 444, startPoint y: 63, endPoint x: 429, endPoint y: 59, distance: 14.9
click at [442, 63] on span "button" at bounding box center [446, 73] width 30 height 30
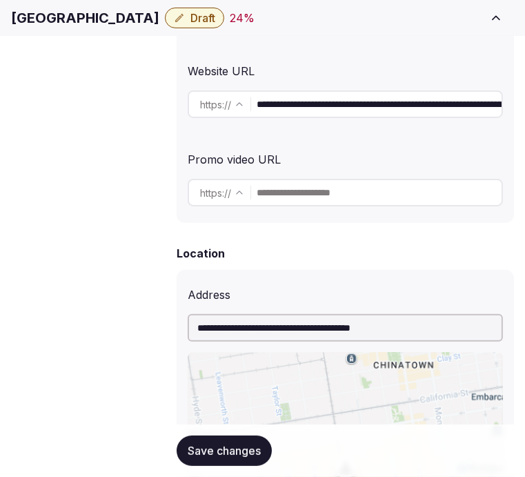
scroll to position [156, 0]
click at [50, 21] on h1 "[GEOGRAPHIC_DATA]" at bounding box center [85, 17] width 148 height 19
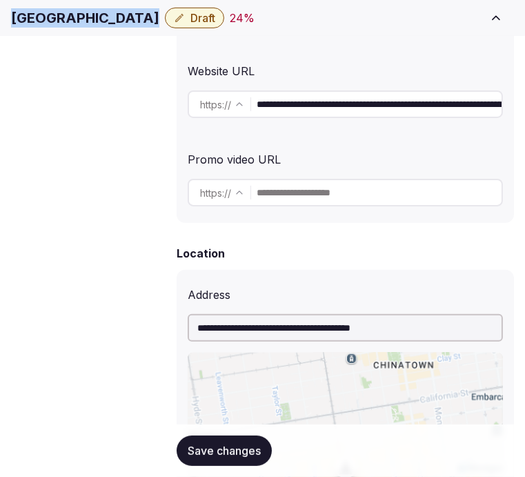
click at [50, 21] on h1 "[GEOGRAPHIC_DATA]" at bounding box center [85, 17] width 148 height 19
copy div "[GEOGRAPHIC_DATA]"
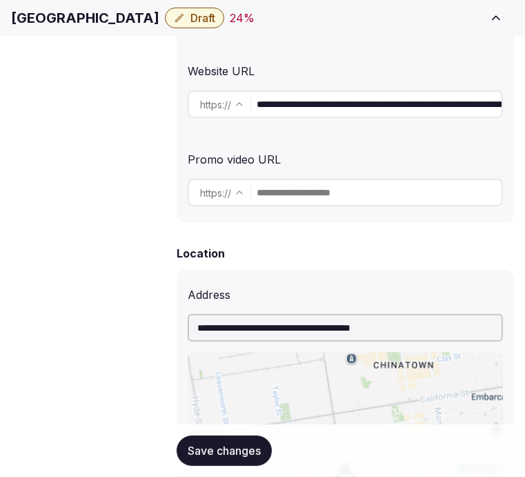
click at [342, 90] on div "**********" at bounding box center [345, 104] width 315 height 39
click at [336, 111] on input "**********" at bounding box center [379, 104] width 245 height 28
click at [337, 111] on input "**********" at bounding box center [379, 104] width 245 height 28
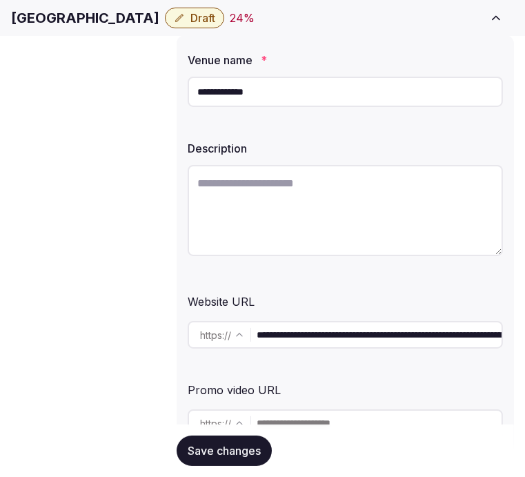
scroll to position [153, 0]
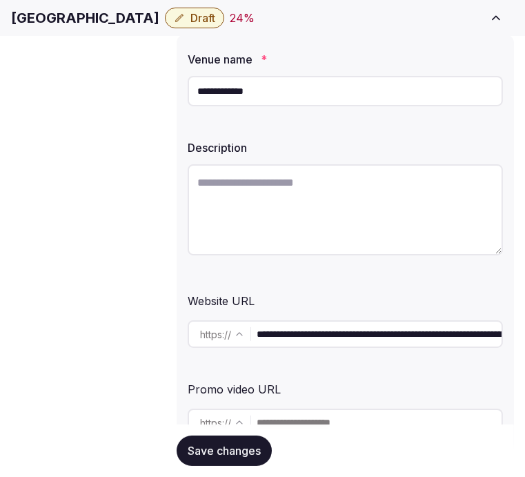
click at [354, 210] on textarea at bounding box center [345, 209] width 315 height 91
paste textarea "**********"
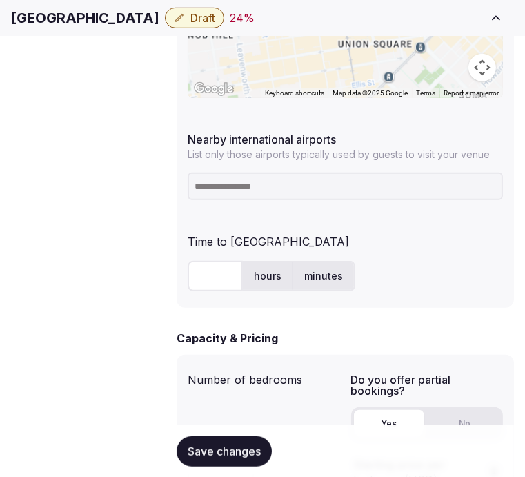
scroll to position [997, 0]
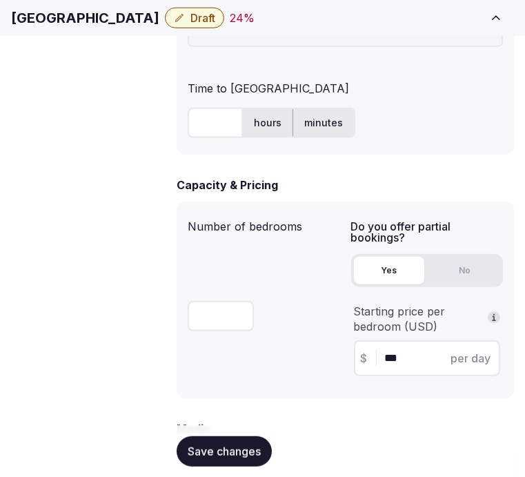
type textarea "**********"
click at [84, 28] on h1 "Orchard Hotel" at bounding box center [85, 17] width 148 height 19
copy div "Orchard Hotel"
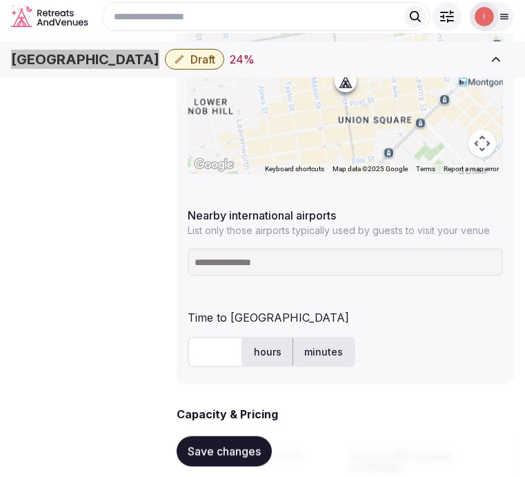
scroll to position [767, 0]
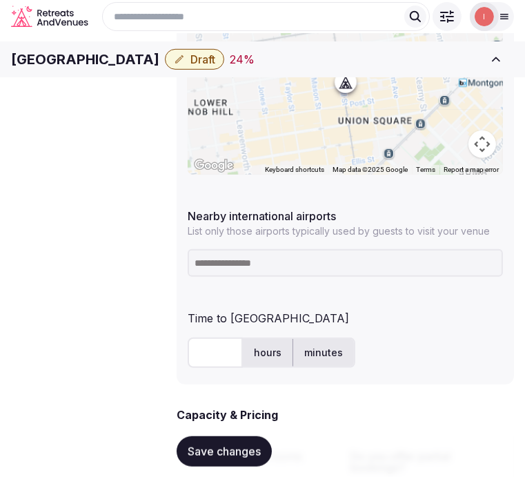
click at [342, 251] on input at bounding box center [345, 263] width 315 height 28
paste input "***"
type input "***"
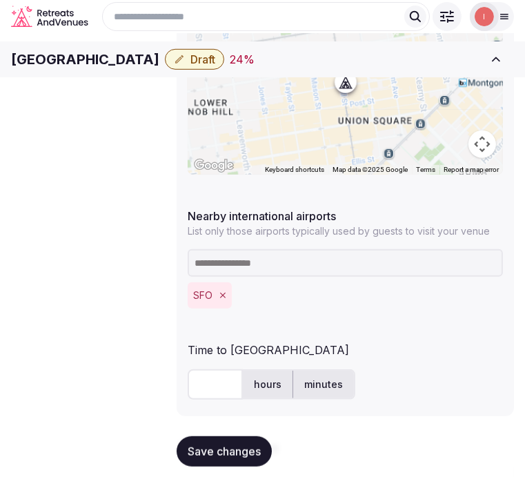
click at [191, 369] on input "text" at bounding box center [215, 384] width 55 height 30
type input "**"
click at [226, 453] on span "Save changes" at bounding box center [224, 451] width 73 height 14
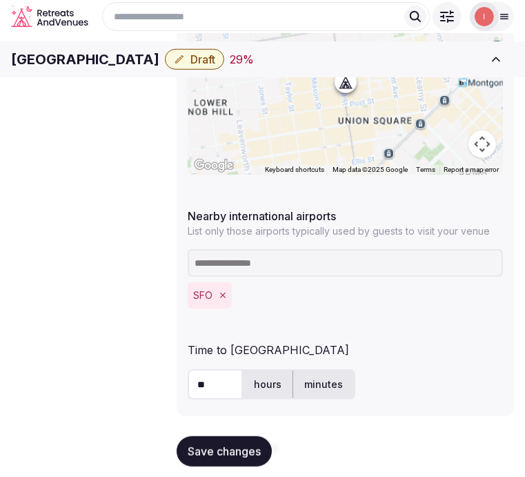
click at [211, 449] on span "Save changes" at bounding box center [224, 451] width 73 height 14
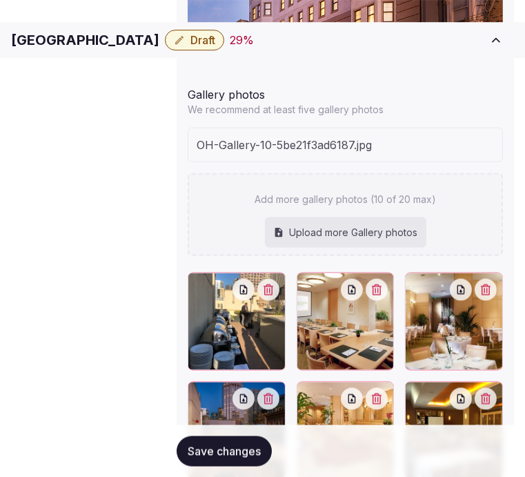
scroll to position [167, 0]
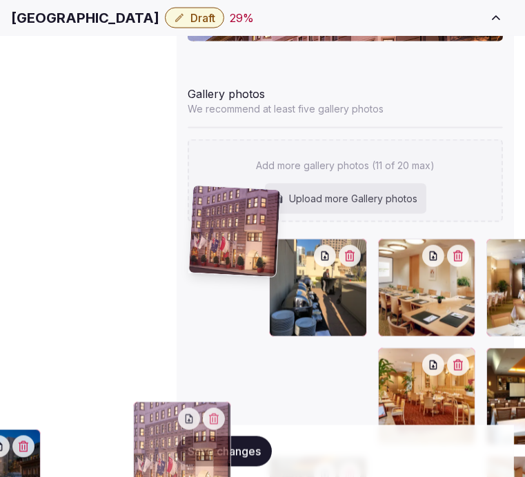
drag, startPoint x: 362, startPoint y: 367, endPoint x: 219, endPoint y: 202, distance: 217.7
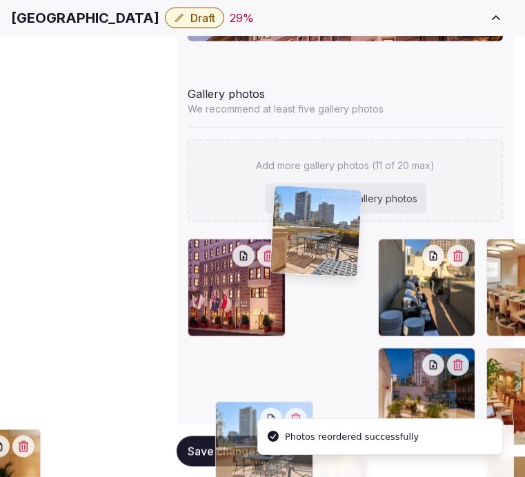
drag, startPoint x: 362, startPoint y: 359, endPoint x: 291, endPoint y: 187, distance: 185.7
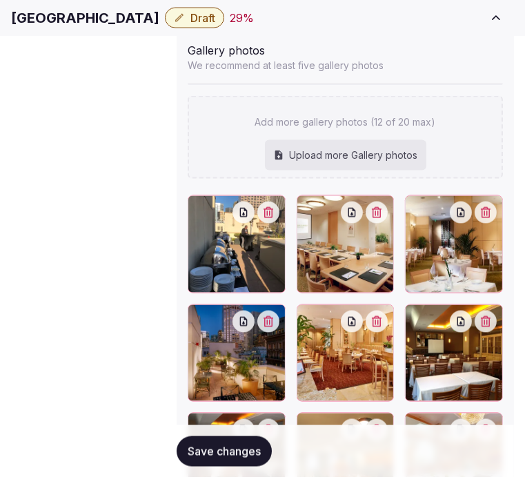
click at [460, 218] on div at bounding box center [345, 407] width 315 height 424
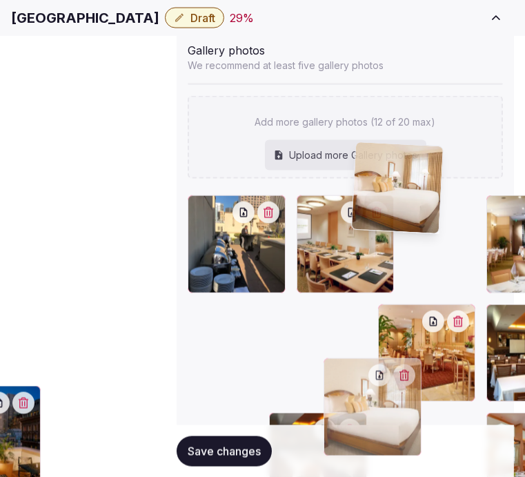
drag, startPoint x: 437, startPoint y: 315, endPoint x: 356, endPoint y: 164, distance: 171.3
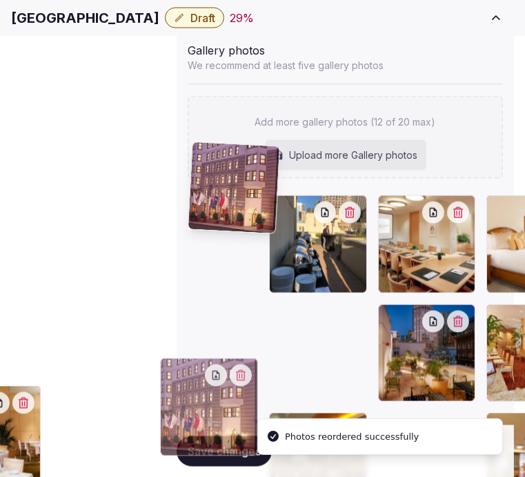
drag, startPoint x: 449, startPoint y: 311, endPoint x: 196, endPoint y: 147, distance: 301.9
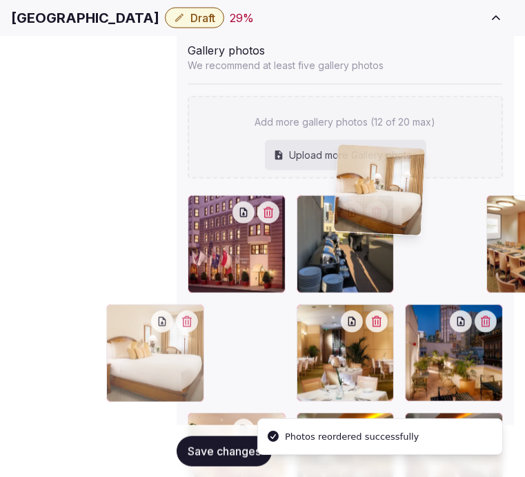
drag, startPoint x: 442, startPoint y: 153, endPoint x: 345, endPoint y: 157, distance: 97.4
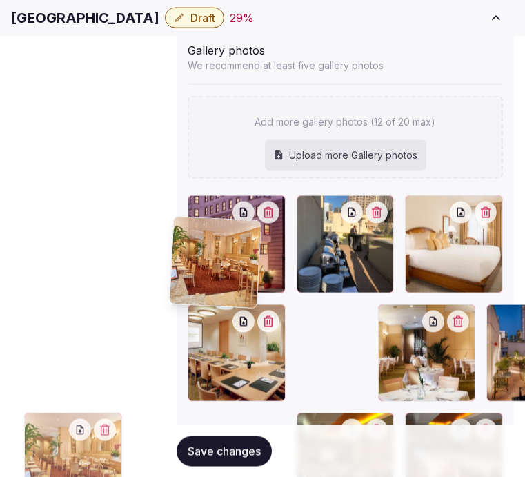
drag, startPoint x: 367, startPoint y: 229, endPoint x: 187, endPoint y: 225, distance: 180.2
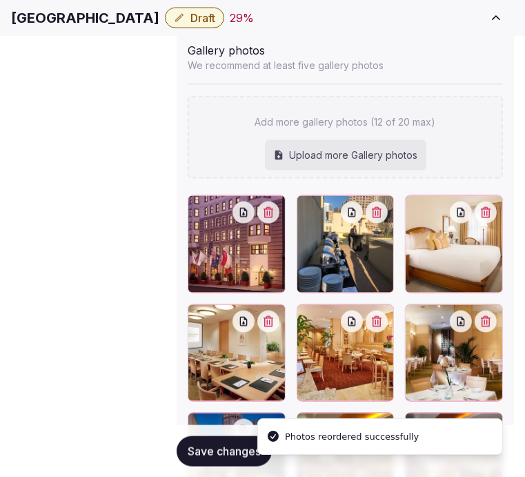
click at [229, 444] on span "Save changes" at bounding box center [224, 451] width 73 height 14
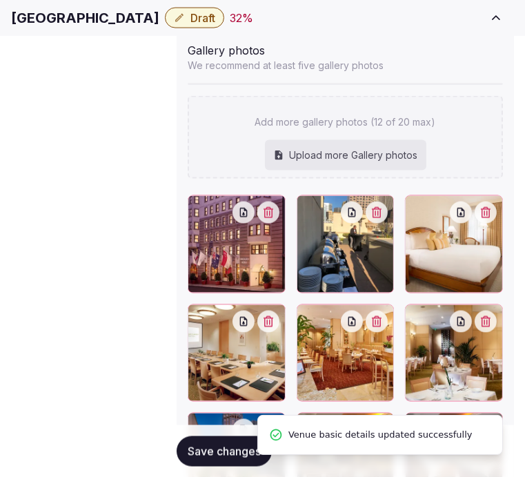
click at [229, 444] on span "Save changes" at bounding box center [224, 451] width 73 height 14
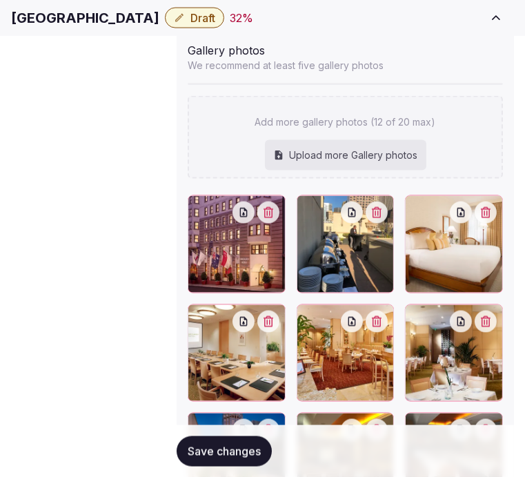
click at [224, 444] on span "Save changes" at bounding box center [224, 451] width 73 height 14
click at [209, 449] on button "Save changes" at bounding box center [224, 450] width 95 height 30
click at [190, 23] on span "Draft" at bounding box center [202, 18] width 25 height 14
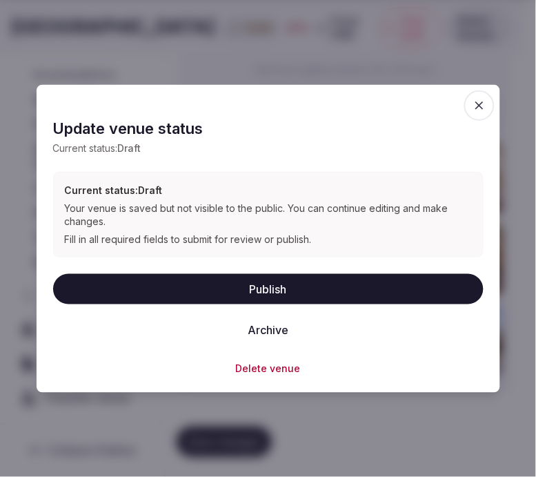
click at [320, 295] on button "Publish" at bounding box center [268, 289] width 431 height 30
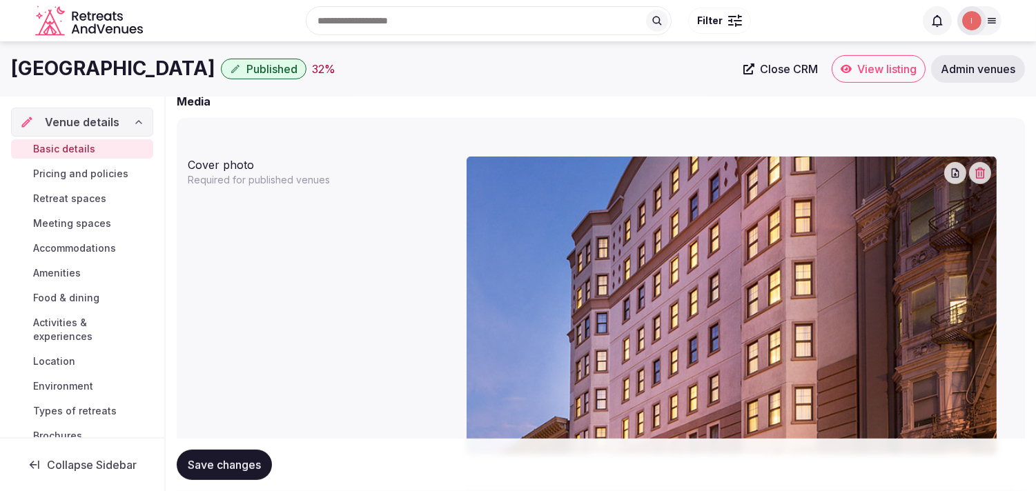
scroll to position [1068, 0]
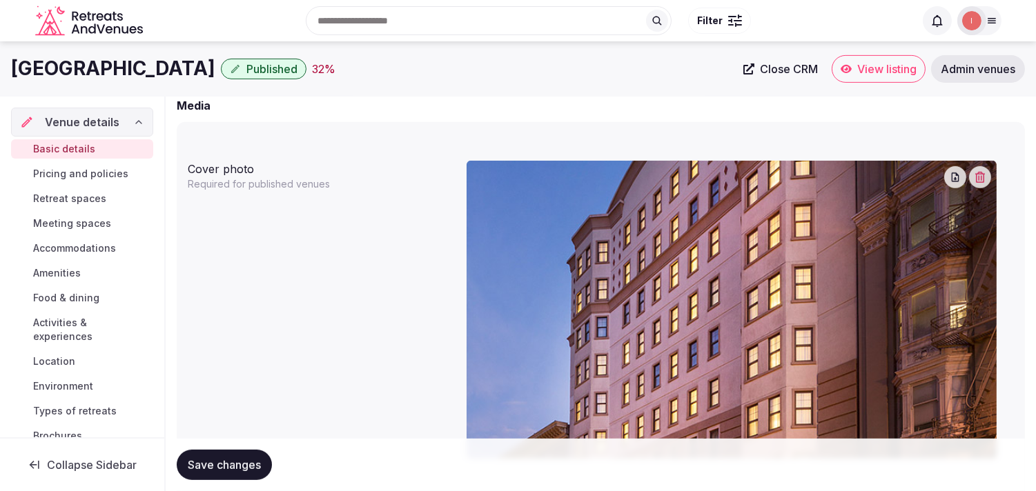
click at [37, 173] on span "Pricing and policies" at bounding box center [80, 174] width 95 height 14
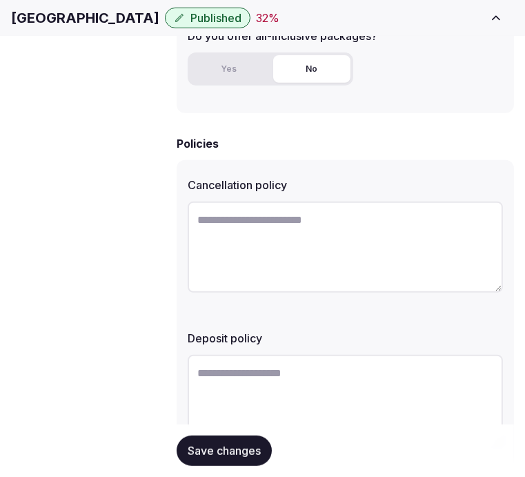
scroll to position [536, 0]
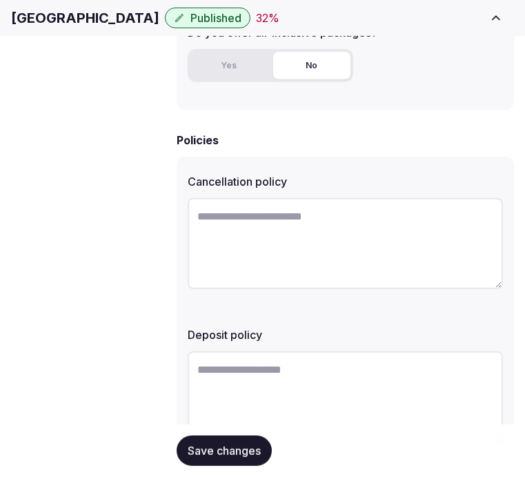
click at [306, 213] on textarea at bounding box center [345, 243] width 315 height 91
paste textarea "**********"
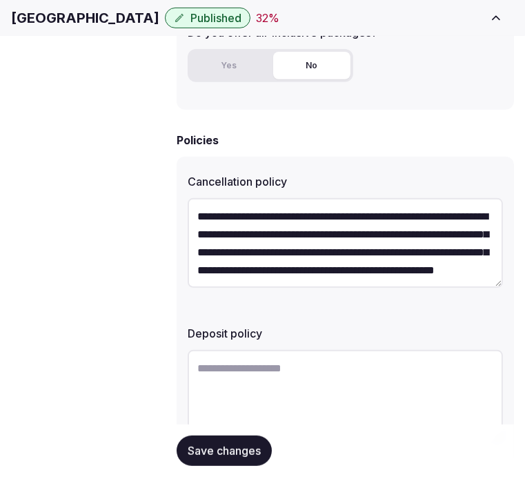
scroll to position [25, 0]
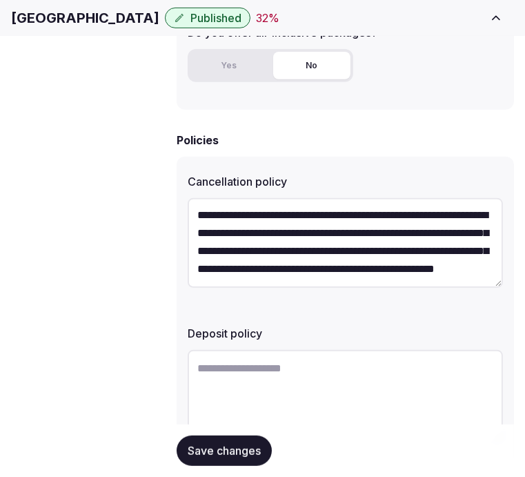
type textarea "**********"
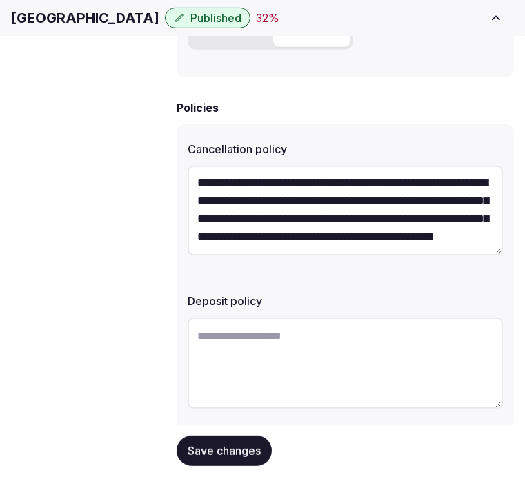
scroll to position [587, 0]
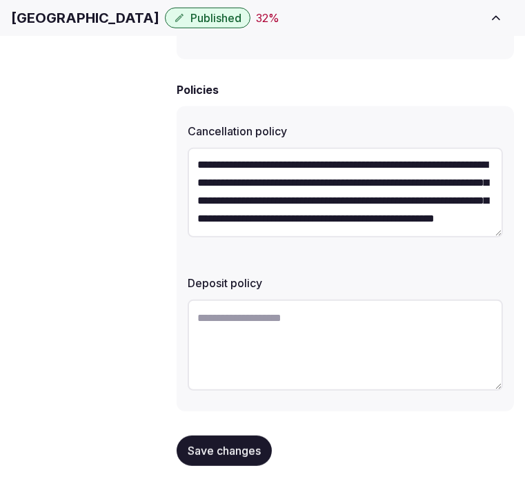
click at [346, 315] on textarea at bounding box center [345, 345] width 315 height 91
paste textarea "**********"
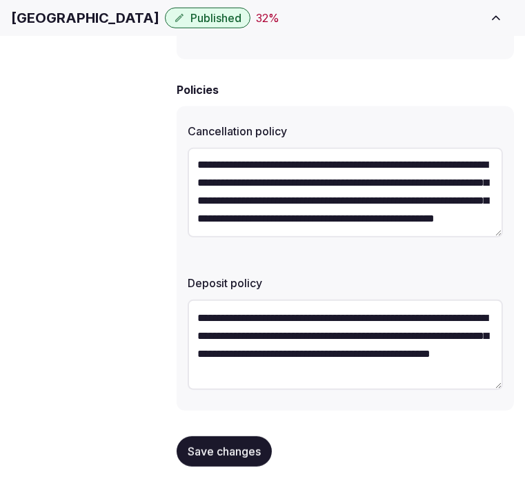
type textarea "**********"
click at [247, 444] on span "Save changes" at bounding box center [224, 451] width 73 height 14
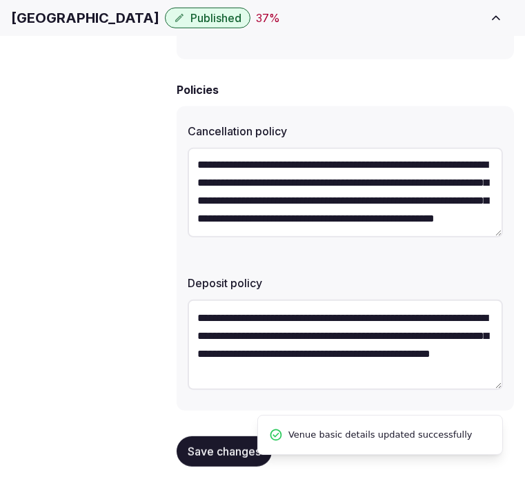
click at [200, 444] on span "Save changes" at bounding box center [224, 451] width 73 height 14
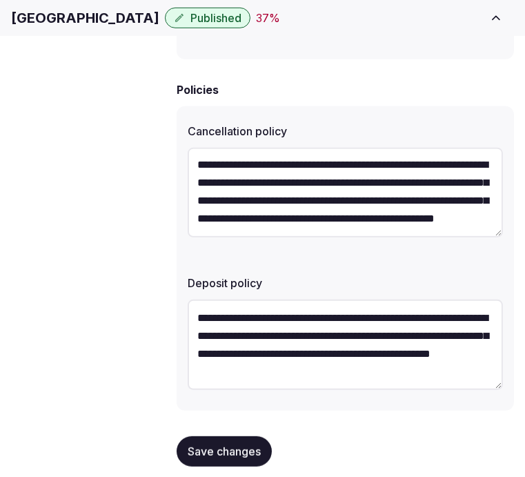
click at [211, 435] on button "Save changes" at bounding box center [224, 450] width 95 height 30
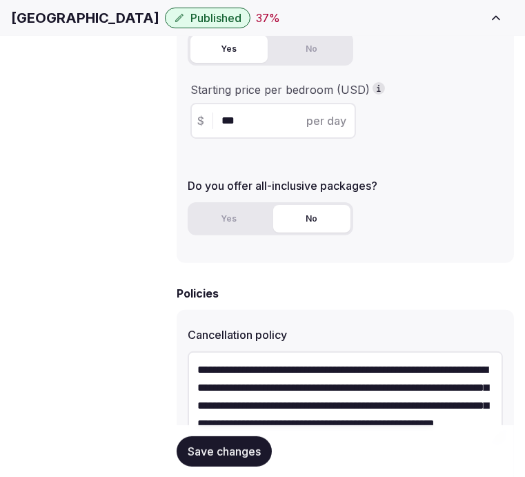
scroll to position [0, 0]
click at [0, 0] on span "Retreat spaces" at bounding box center [0, 0] width 0 height 0
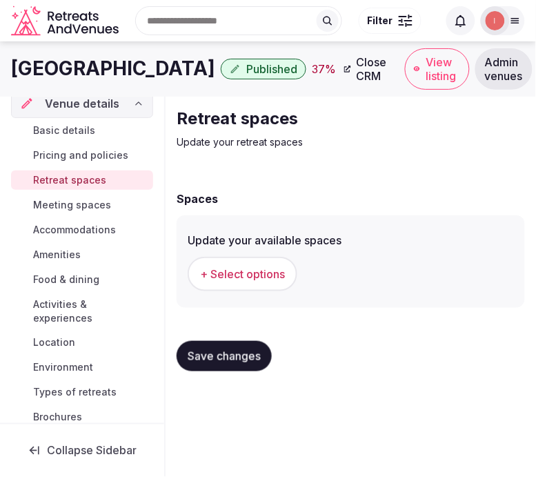
scroll to position [77, 0]
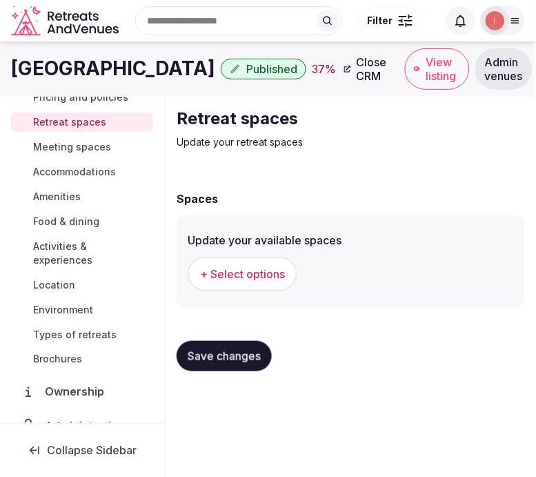
click at [277, 276] on span "+ Select options" at bounding box center [242, 273] width 85 height 15
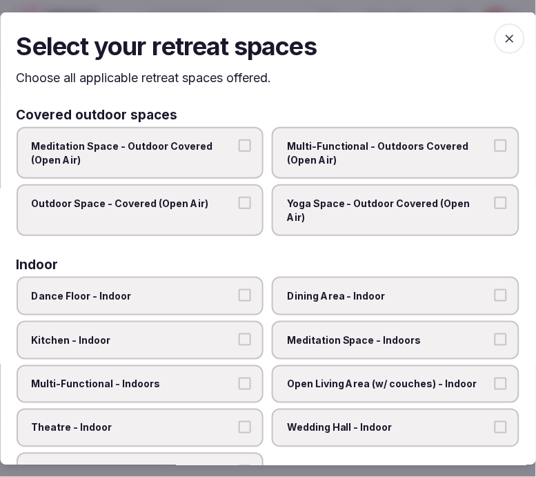
click at [387, 289] on span "Dining Area - Indoor" at bounding box center [390, 296] width 204 height 14
click at [495, 289] on button "Dining Area - Indoor" at bounding box center [501, 295] width 12 height 12
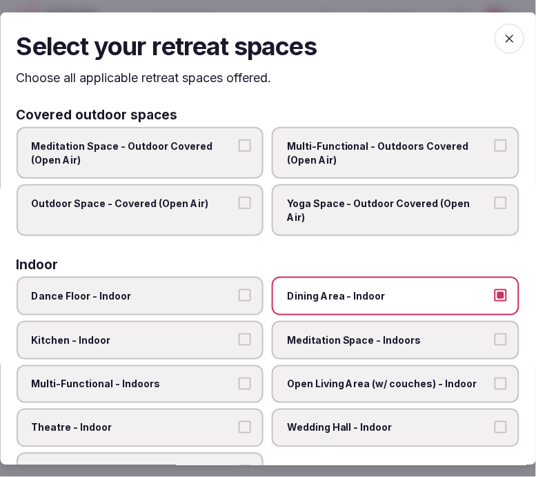
click at [188, 377] on span "Multi-Functional - Indoors" at bounding box center [134, 384] width 204 height 14
click at [239, 377] on button "Multi-Functional - Indoors" at bounding box center [245, 383] width 12 height 12
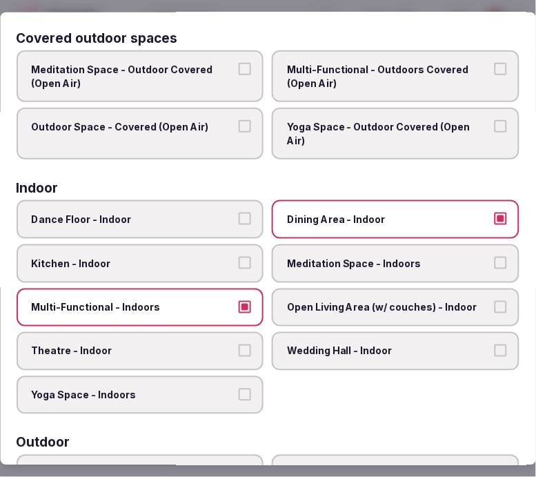
click at [228, 337] on label "Theatre - Indoor" at bounding box center [141, 351] width 248 height 39
click at [239, 344] on button "Theatre - Indoor" at bounding box center [245, 350] width 12 height 12
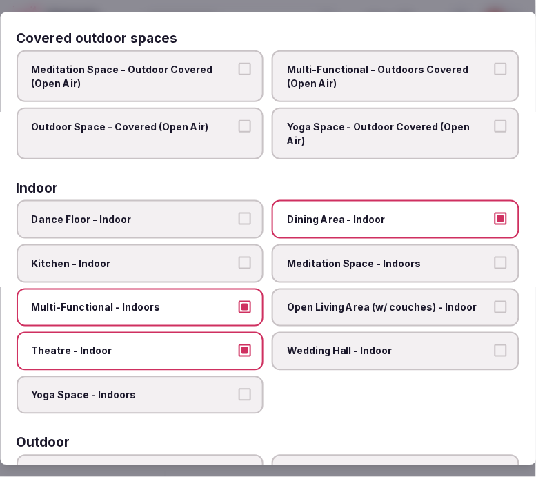
click at [370, 300] on span "Open Living Area (w/ couches) - Indoor" at bounding box center [390, 307] width 204 height 14
click at [495, 300] on button "Open Living Area (w/ couches) - Indoor" at bounding box center [501, 306] width 12 height 12
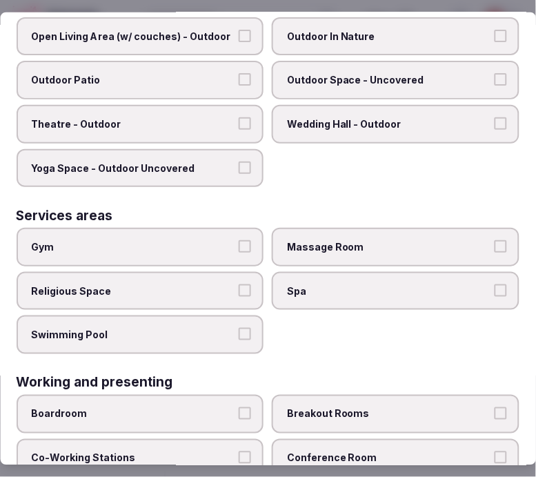
scroll to position [765, 0]
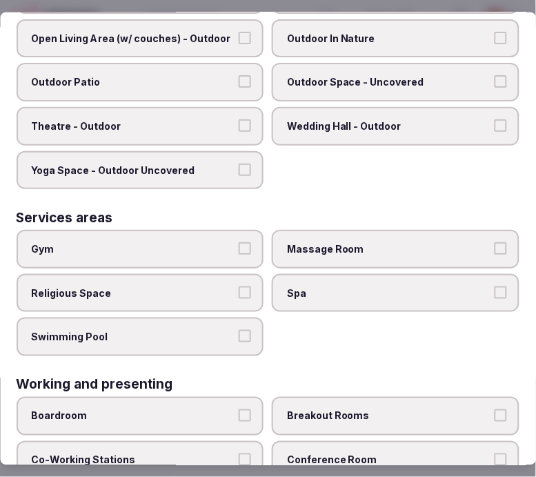
click at [351, 397] on label "Breakout Rooms" at bounding box center [397, 416] width 248 height 39
click at [495, 409] on button "Breakout Rooms" at bounding box center [501, 415] width 12 height 12
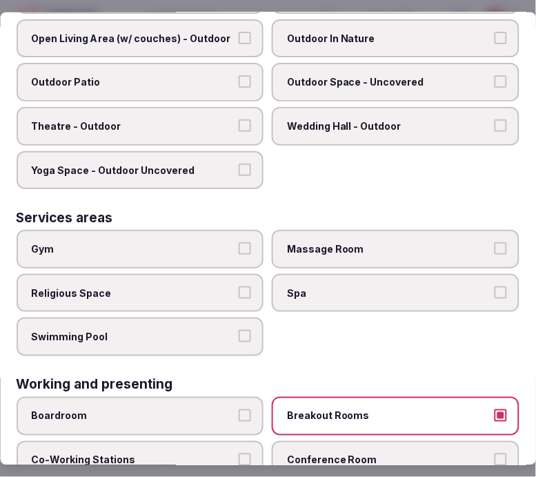
click at [352, 397] on label "Breakout Rooms" at bounding box center [397, 416] width 248 height 39
click at [495, 409] on button "Breakout Rooms" at bounding box center [501, 415] width 12 height 12
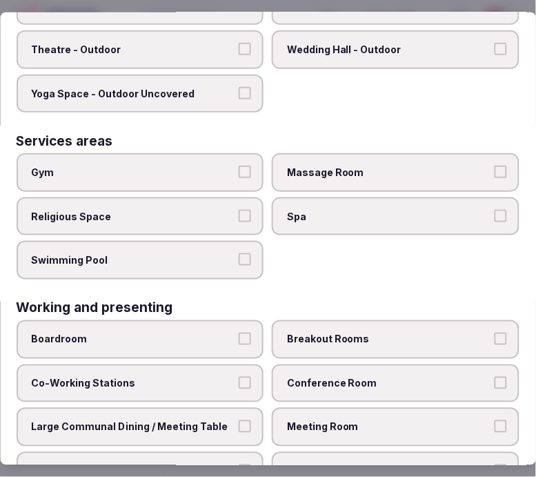
click at [362, 364] on label "Conference Room" at bounding box center [397, 383] width 248 height 39
click at [495, 376] on button "Conference Room" at bounding box center [501, 382] width 12 height 12
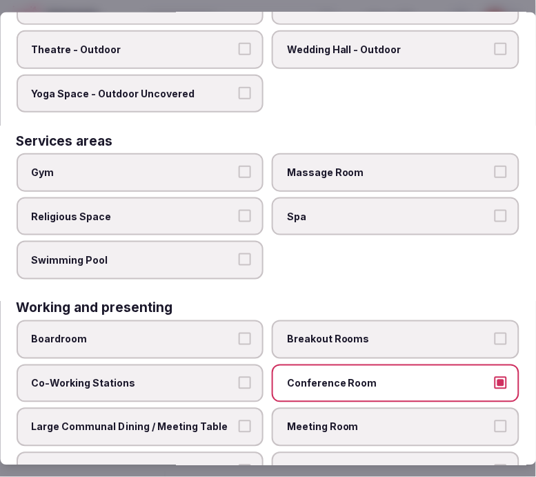
click at [363, 408] on label "Meeting Room" at bounding box center [397, 427] width 248 height 39
click at [495, 420] on button "Meeting Room" at bounding box center [501, 426] width 12 height 12
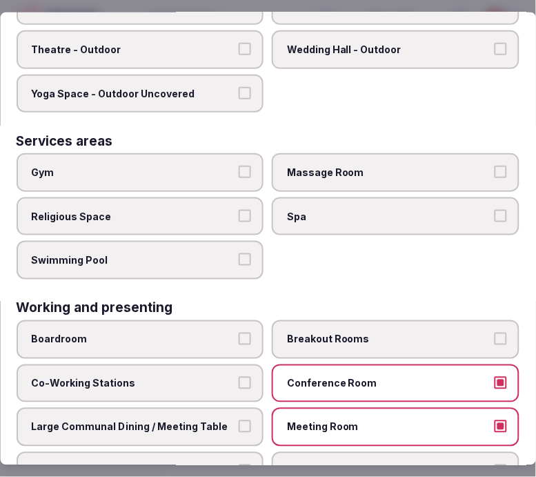
click at [426, 376] on span "Conference Room" at bounding box center [390, 383] width 204 height 14
click at [495, 376] on button "Conference Room" at bounding box center [501, 382] width 12 height 12
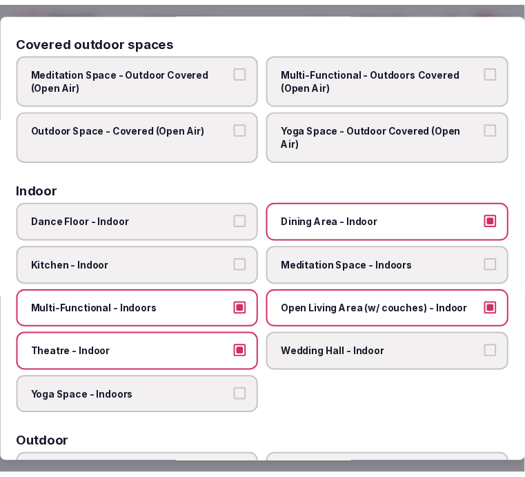
scroll to position [0, 0]
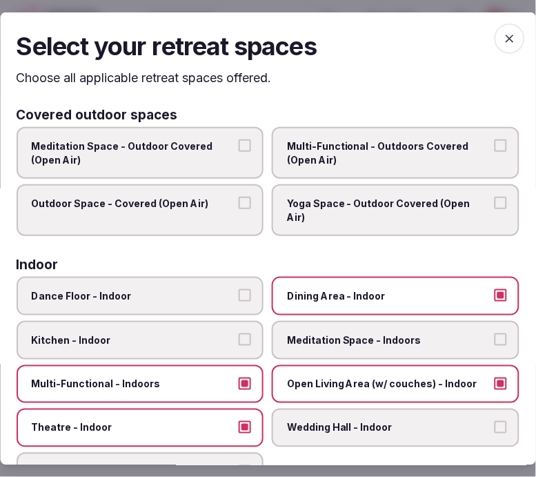
click at [503, 35] on icon "button" at bounding box center [510, 38] width 14 height 14
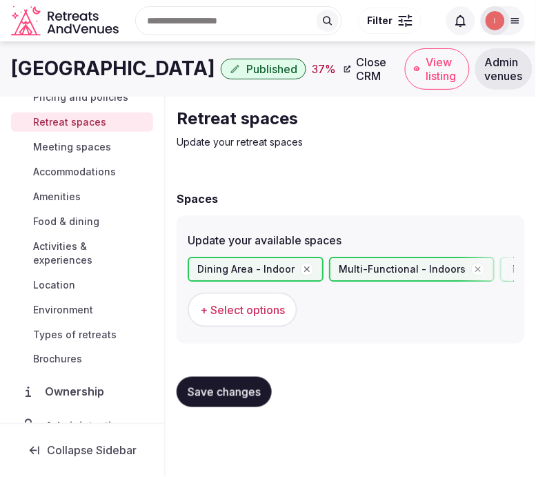
click at [238, 385] on span "Save changes" at bounding box center [224, 392] width 73 height 14
click at [183, 389] on button "Save changes" at bounding box center [224, 392] width 95 height 30
click at [55, 155] on link "Meeting spaces" at bounding box center [82, 146] width 142 height 19
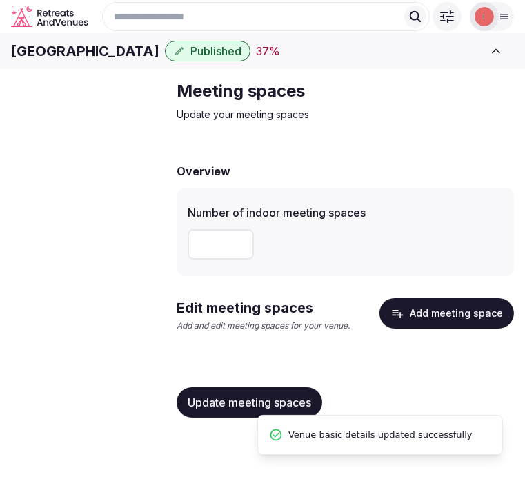
click at [0, 0] on link "Meeting spaces" at bounding box center [0, 0] width 0 height 0
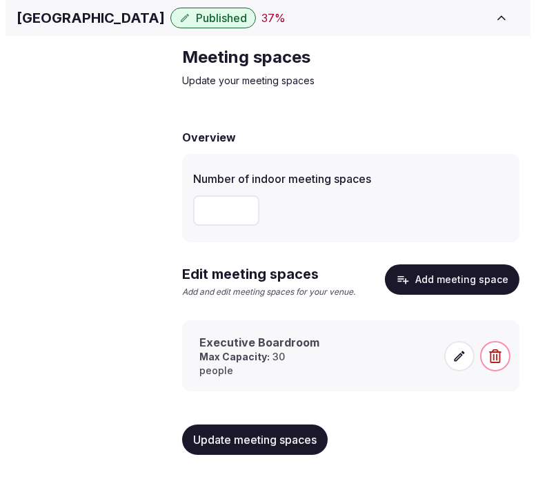
scroll to position [61, 0]
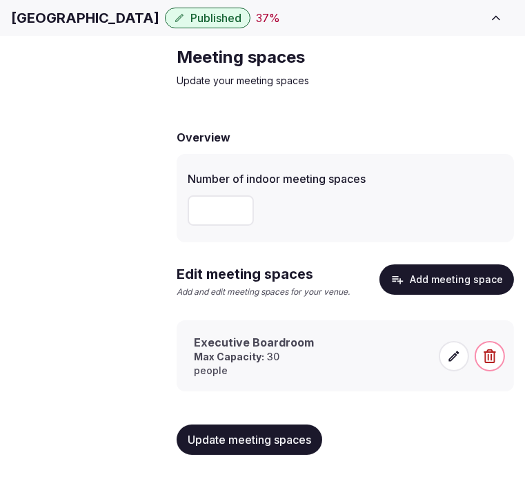
click at [451, 355] on icon at bounding box center [454, 356] width 14 height 14
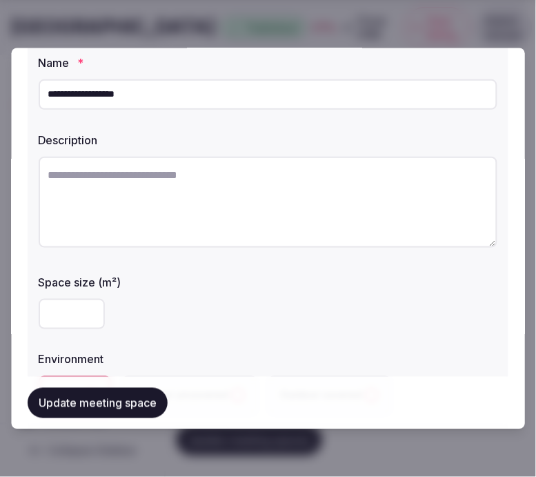
scroll to position [0, 0]
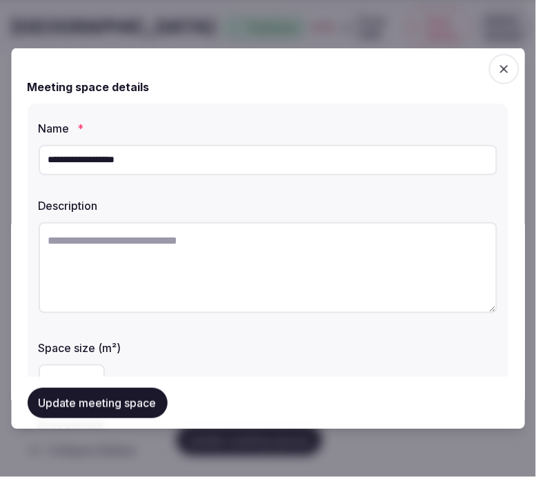
click at [111, 164] on input "**********" at bounding box center [268, 159] width 459 height 30
click at [233, 264] on textarea at bounding box center [268, 267] width 459 height 91
paste textarea "**********"
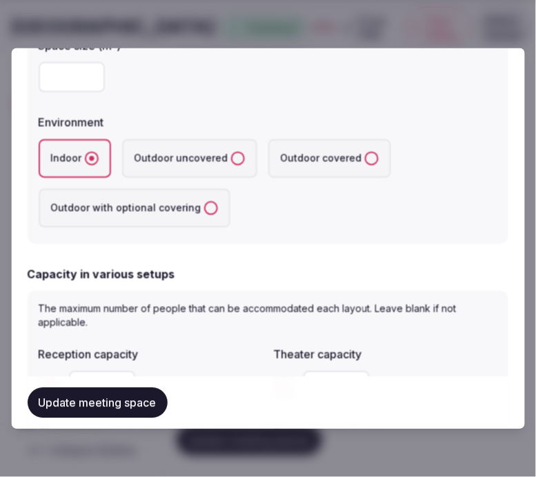
scroll to position [306, 0]
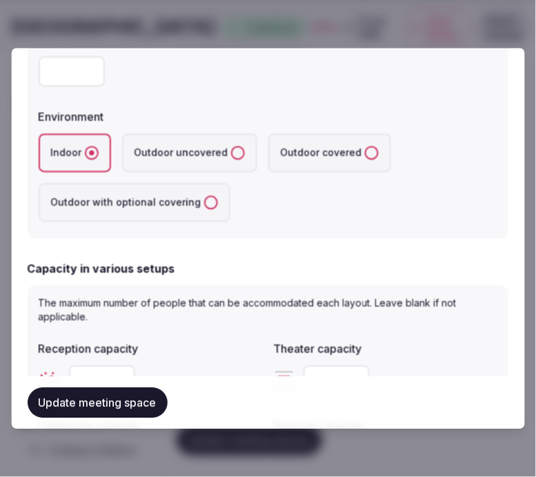
type textarea "**********"
click at [147, 403] on button "Update meeting space" at bounding box center [98, 403] width 140 height 30
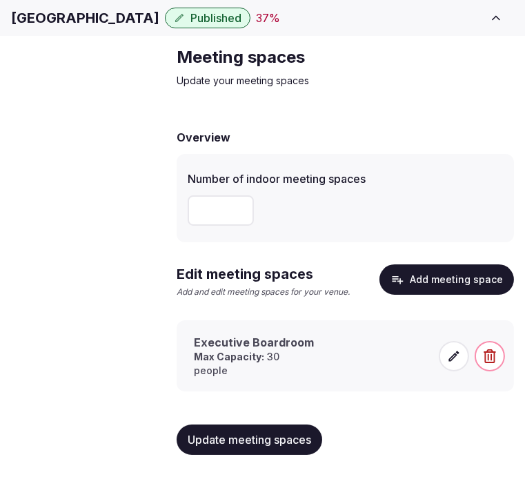
click at [274, 139] on div "Overview" at bounding box center [345, 137] width 337 height 17
click at [297, 446] on span "Update meeting spaces" at bounding box center [250, 440] width 124 height 14
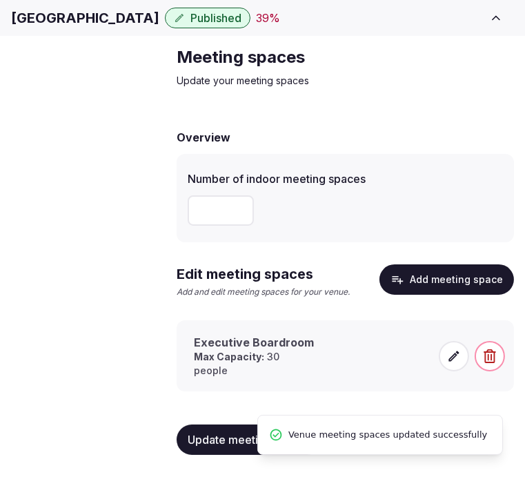
click at [451, 360] on icon at bounding box center [454, 356] width 10 height 10
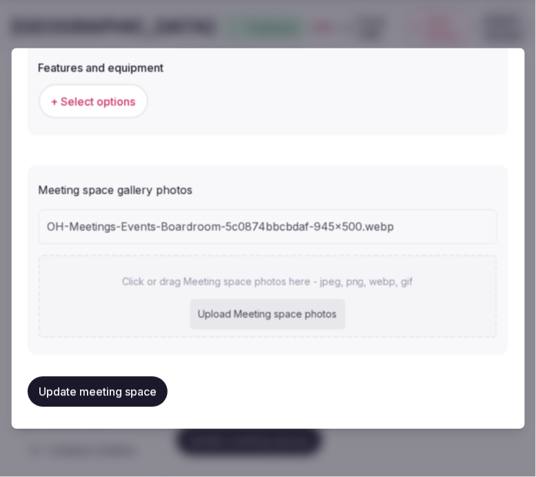
scroll to position [789, 0]
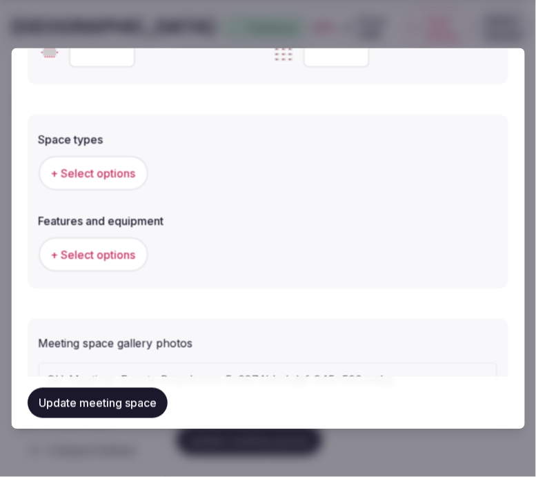
click at [112, 167] on span "+ Select options" at bounding box center [93, 172] width 85 height 15
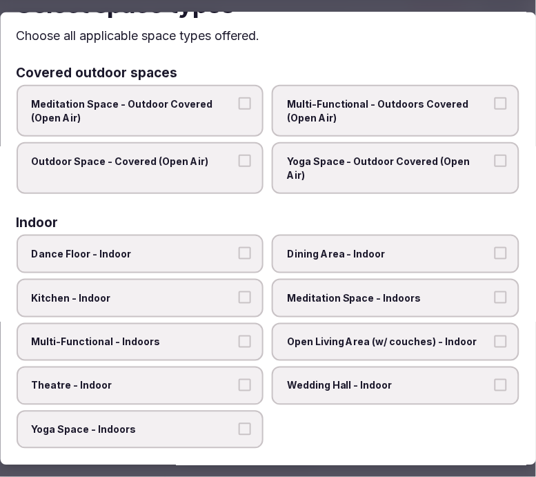
scroll to position [77, 0]
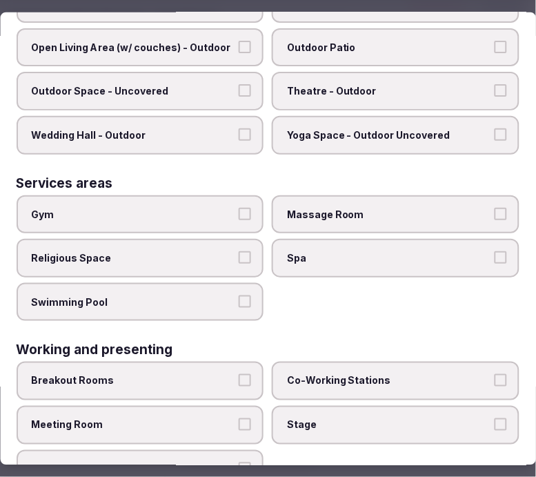
click at [222, 418] on span "Meeting Room" at bounding box center [134, 425] width 204 height 14
click at [239, 418] on button "Meeting Room" at bounding box center [245, 424] width 12 height 12
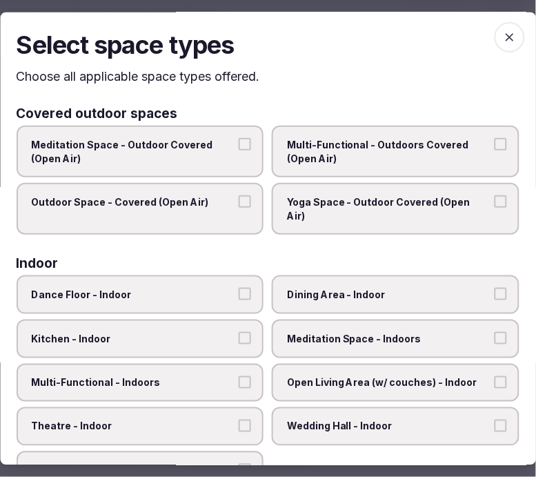
scroll to position [0, 0]
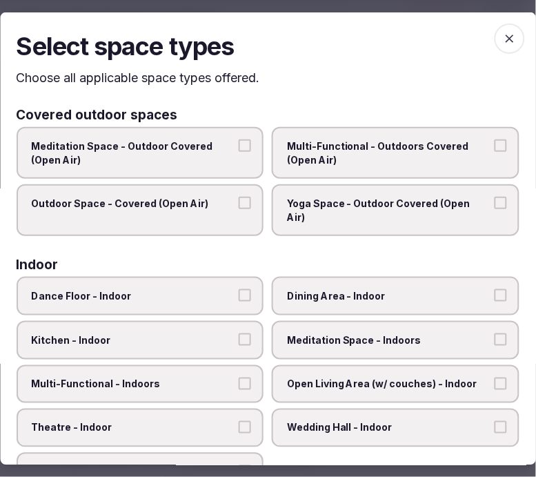
click at [505, 31] on icon "button" at bounding box center [510, 38] width 14 height 14
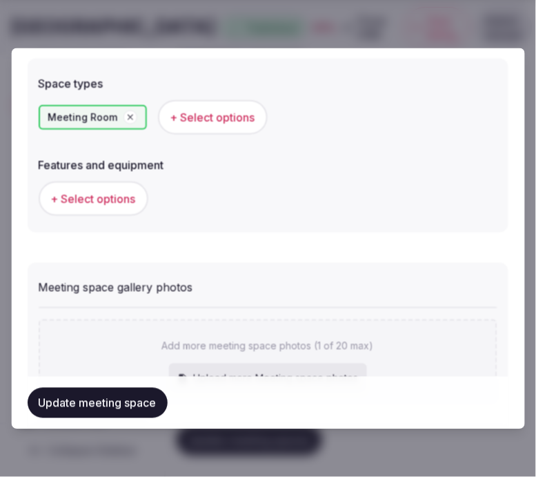
scroll to position [866, 0]
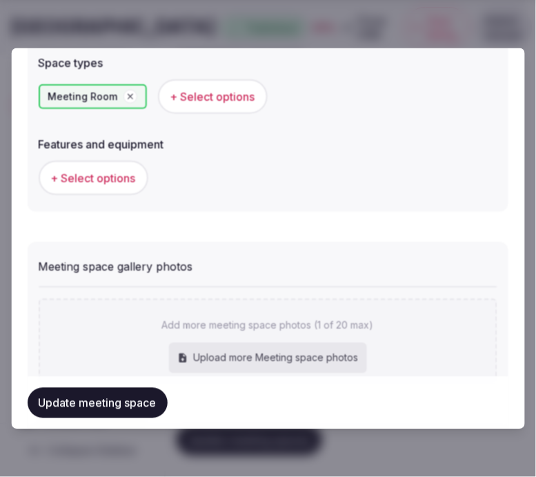
click at [101, 187] on button "+ Select options" at bounding box center [94, 178] width 110 height 35
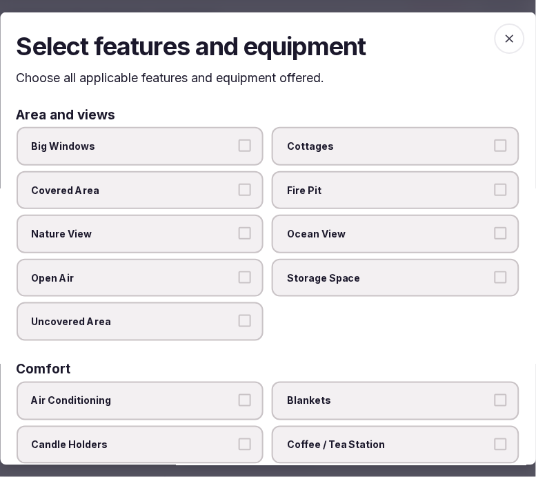
drag, startPoint x: 183, startPoint y: 138, endPoint x: 190, endPoint y: 145, distance: 9.8
click at [184, 140] on span "Big Windows" at bounding box center [134, 146] width 204 height 14
click at [239, 140] on button "Big Windows" at bounding box center [245, 145] width 12 height 12
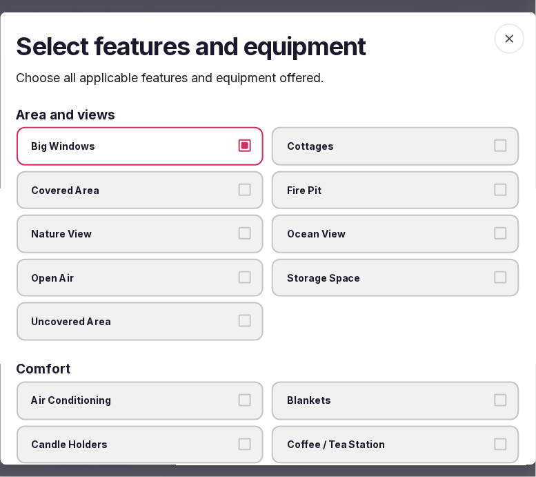
click at [226, 228] on span "Nature View" at bounding box center [134, 234] width 204 height 14
click at [239, 228] on button "Nature View" at bounding box center [245, 233] width 12 height 12
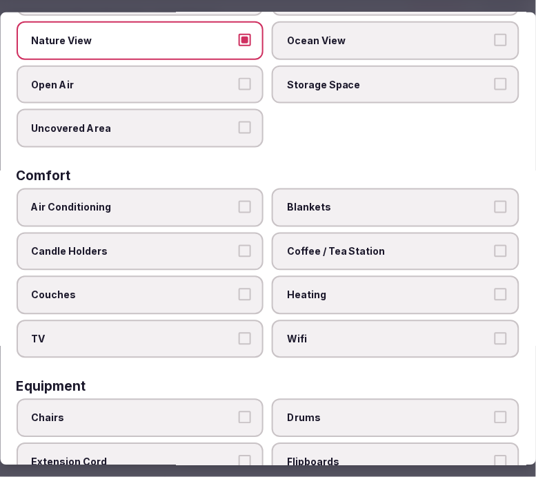
scroll to position [230, 0]
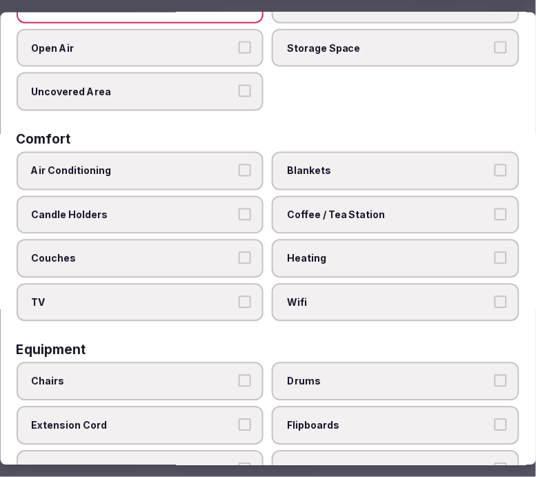
click at [202, 164] on span "Air Conditioning" at bounding box center [134, 171] width 204 height 14
click at [239, 164] on button "Air Conditioning" at bounding box center [245, 170] width 12 height 12
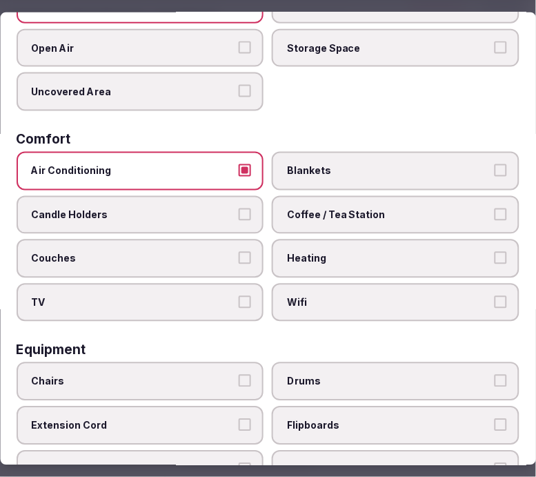
click at [353, 284] on label "Wifi" at bounding box center [397, 303] width 248 height 39
click at [495, 296] on button "Wifi" at bounding box center [501, 302] width 12 height 12
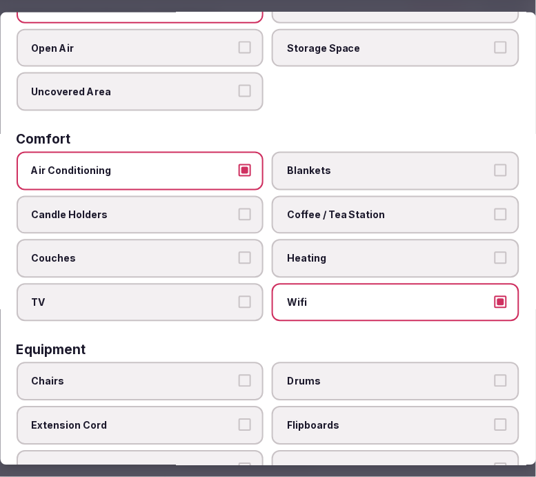
click at [233, 284] on label "TV" at bounding box center [141, 303] width 248 height 39
click at [239, 296] on button "TV" at bounding box center [245, 302] width 12 height 12
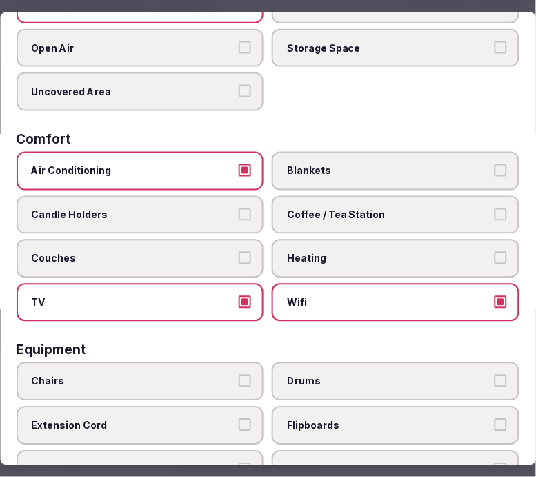
click at [320, 197] on label "Coffee / Tea Station" at bounding box center [397, 214] width 248 height 39
click at [495, 208] on button "Coffee / Tea Station" at bounding box center [501, 214] width 12 height 12
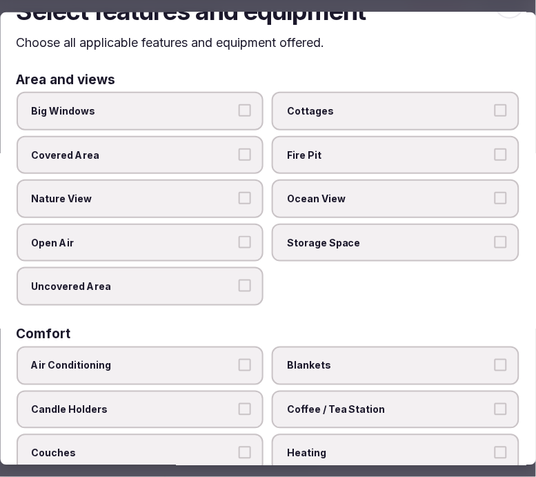
scroll to position [0, 0]
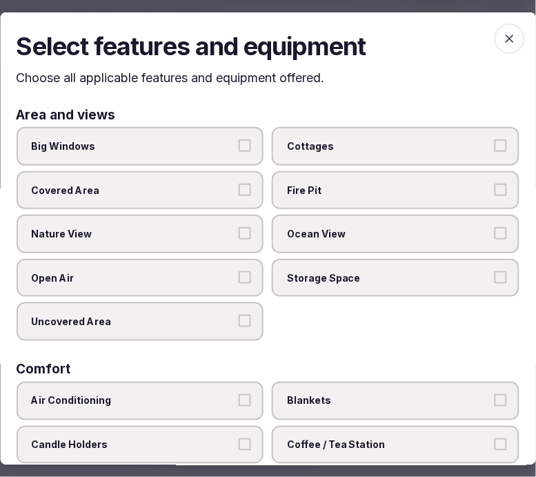
click at [239, 144] on button "Big Windows" at bounding box center [245, 145] width 12 height 12
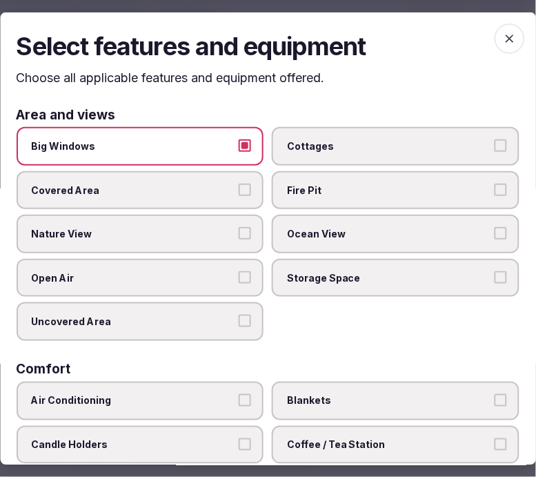
click at [251, 233] on label "Nature View" at bounding box center [141, 234] width 248 height 39
click at [251, 233] on button "Nature View" at bounding box center [245, 233] width 12 height 12
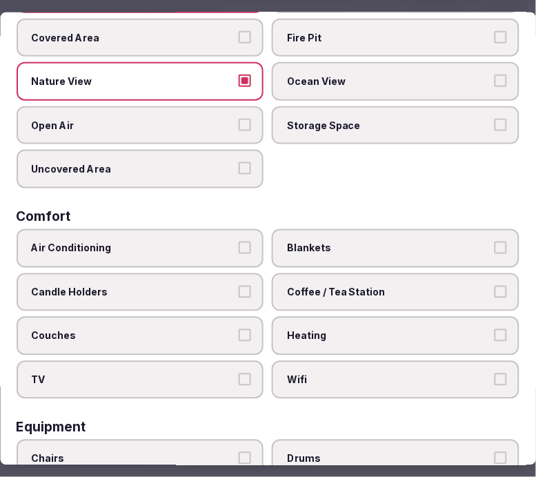
scroll to position [153, 0]
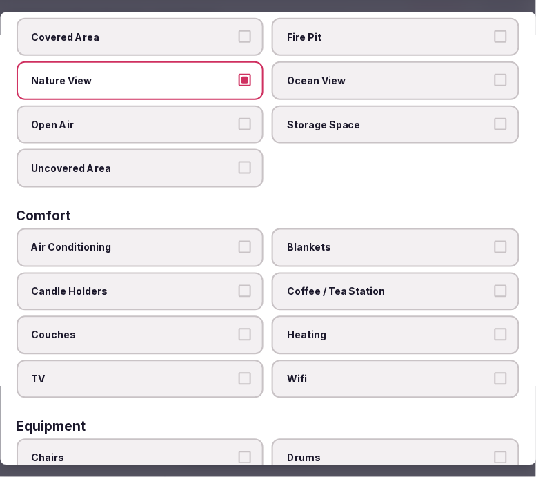
drag, startPoint x: 235, startPoint y: 237, endPoint x: 291, endPoint y: 300, distance: 84.1
click at [239, 241] on button "Air Conditioning" at bounding box center [245, 247] width 12 height 12
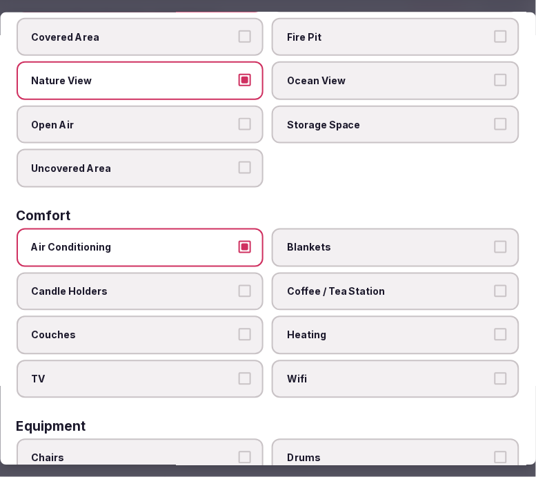
click at [355, 373] on span "Wifi" at bounding box center [390, 380] width 204 height 14
click at [495, 373] on button "Wifi" at bounding box center [501, 379] width 12 height 12
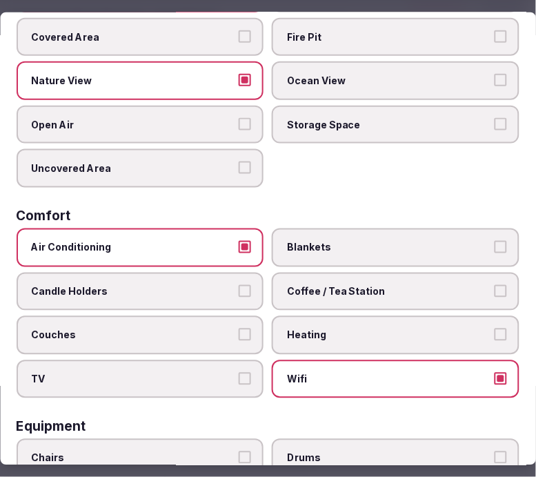
click at [430, 284] on span "Coffee / Tea Station" at bounding box center [390, 291] width 204 height 14
click at [495, 284] on button "Coffee / Tea Station" at bounding box center [501, 290] width 12 height 12
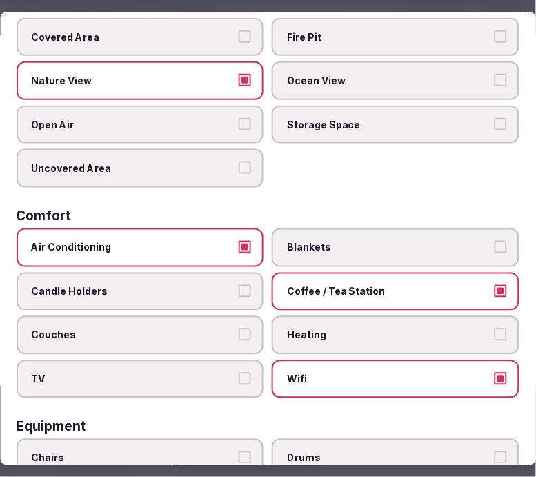
click at [254, 363] on label "TV" at bounding box center [141, 379] width 248 height 39
click at [252, 373] on button "TV" at bounding box center [245, 379] width 12 height 12
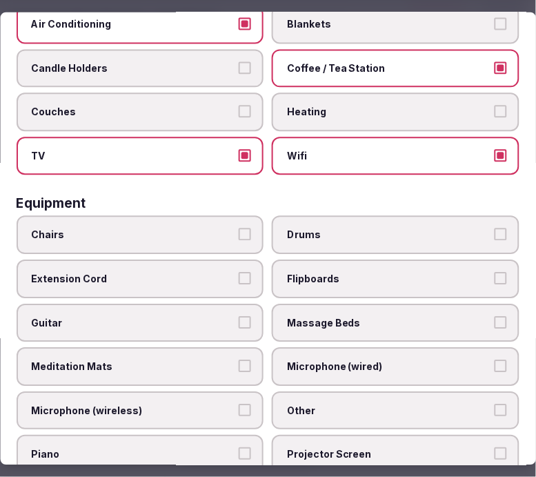
scroll to position [383, 0]
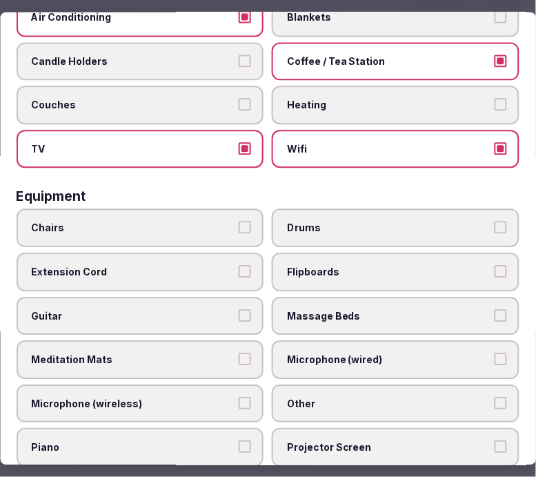
click at [226, 224] on label "Chairs" at bounding box center [141, 228] width 248 height 39
click at [239, 224] on button "Chairs" at bounding box center [245, 228] width 12 height 12
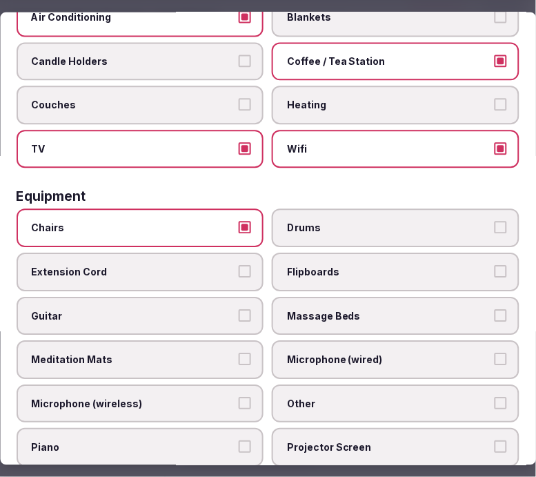
click at [302, 385] on label "Other" at bounding box center [397, 404] width 248 height 39
click at [495, 397] on button "Other" at bounding box center [501, 403] width 12 height 12
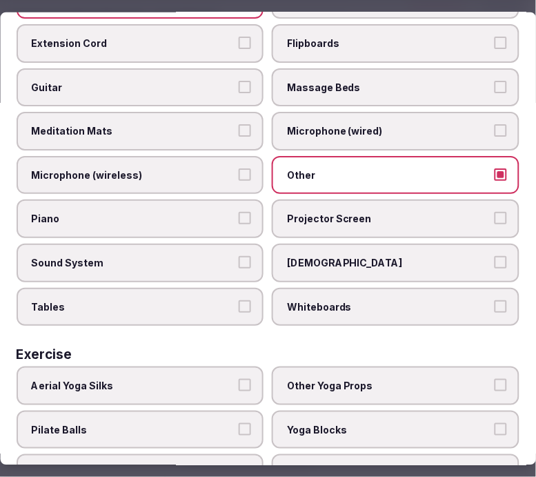
scroll to position [613, 0]
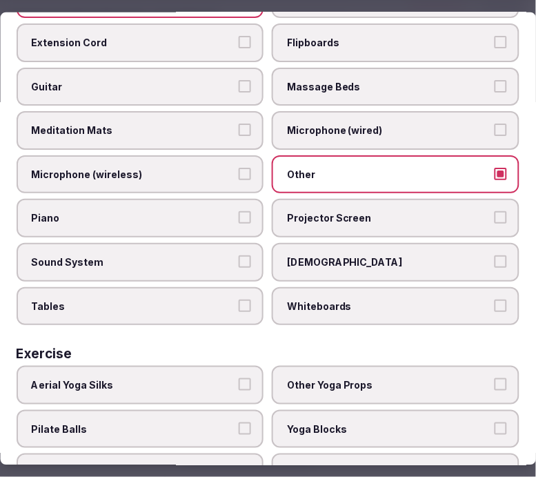
click at [233, 286] on label "Tables" at bounding box center [141, 305] width 248 height 39
click at [239, 299] on button "Tables" at bounding box center [245, 305] width 12 height 12
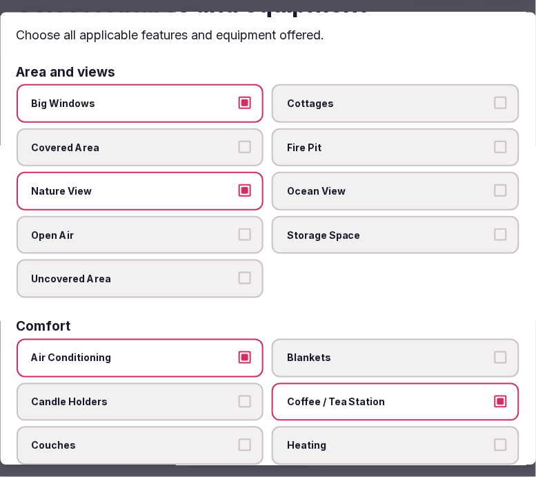
scroll to position [0, 0]
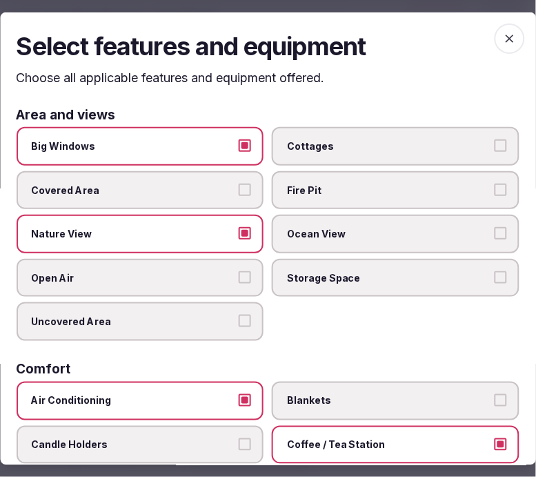
click at [503, 38] on icon "button" at bounding box center [510, 38] width 14 height 14
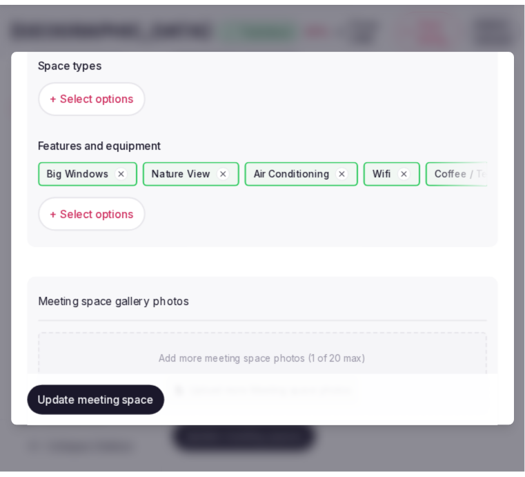
scroll to position [1064, 0]
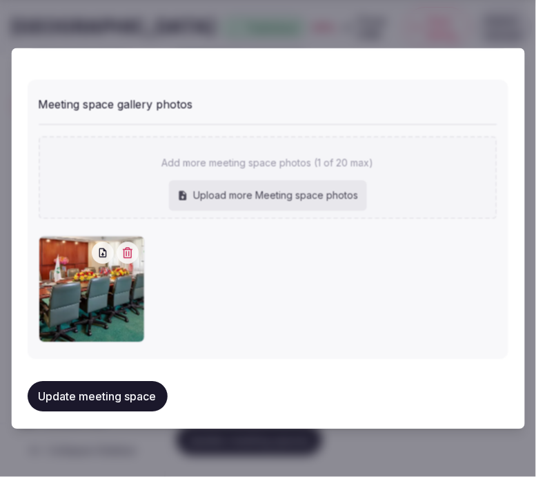
click at [92, 381] on button "Update meeting space" at bounding box center [98, 396] width 140 height 30
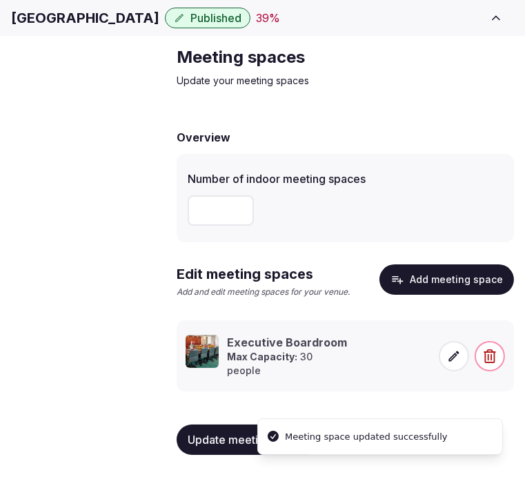
click at [0, 0] on span "Accommodations" at bounding box center [0, 0] width 0 height 0
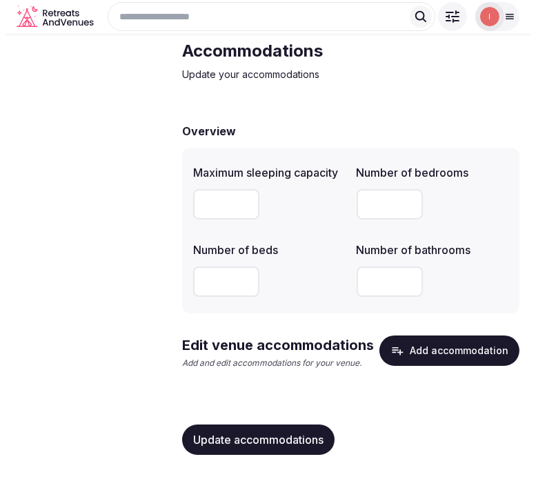
scroll to position [67, 0]
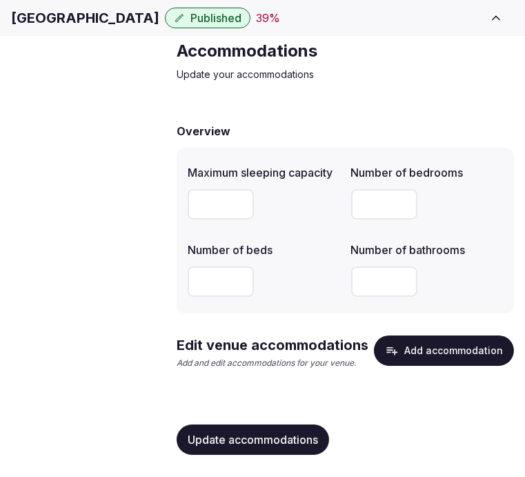
click at [464, 355] on button "Add accommodation" at bounding box center [444, 350] width 140 height 30
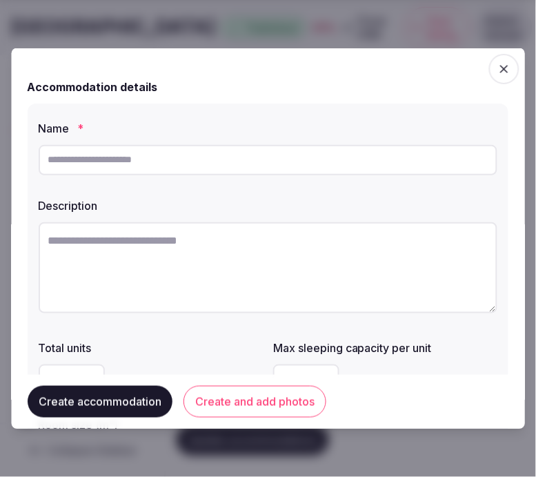
click at [169, 152] on input "text" at bounding box center [268, 159] width 459 height 30
paste input "**********"
type input "**********"
click at [173, 263] on textarea at bounding box center [268, 267] width 459 height 91
paste textarea "**********"
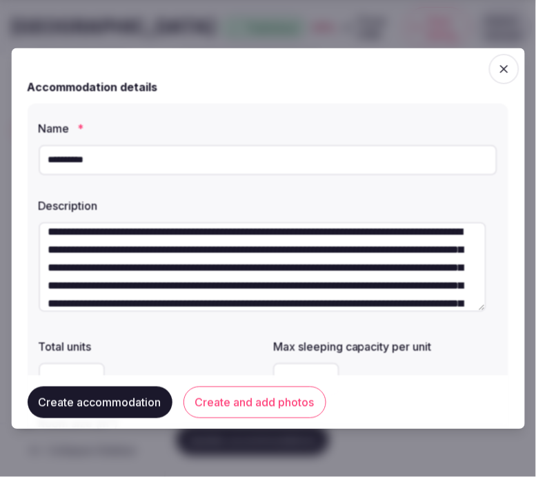
scroll to position [0, 0]
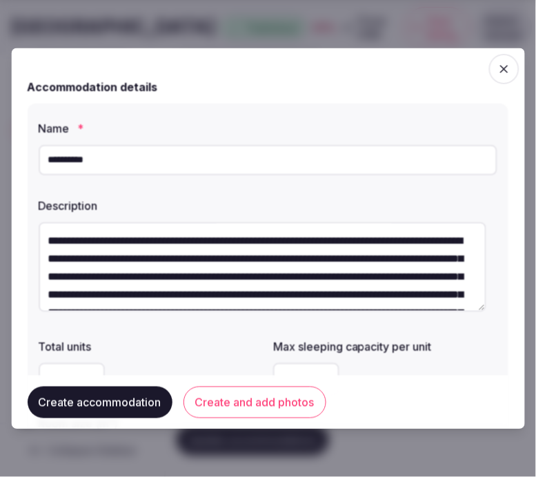
drag, startPoint x: 163, startPoint y: 230, endPoint x: 17, endPoint y: 183, distance: 153.9
click at [14, 194] on div "**********" at bounding box center [268, 239] width 514 height 382
type textarea "**********"
click at [238, 411] on button "Create and add photos" at bounding box center [255, 402] width 143 height 32
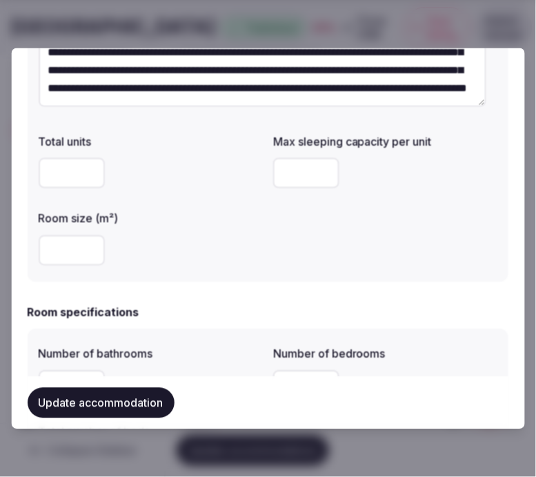
scroll to position [230, 0]
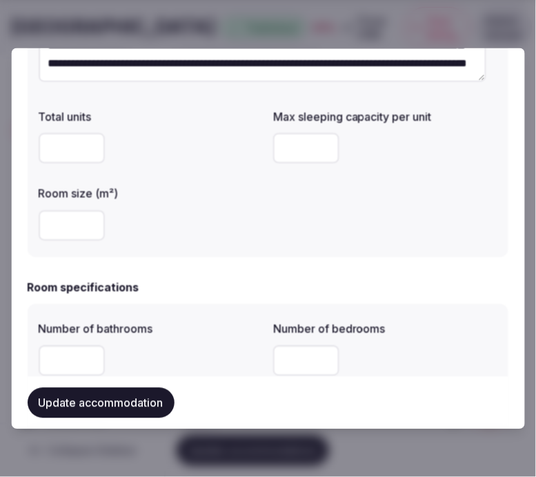
click at [66, 242] on div at bounding box center [151, 224] width 224 height 41
click at [62, 224] on input "number" at bounding box center [72, 225] width 66 height 30
type input "**"
click at [302, 147] on input "number" at bounding box center [307, 147] width 66 height 30
type input "*"
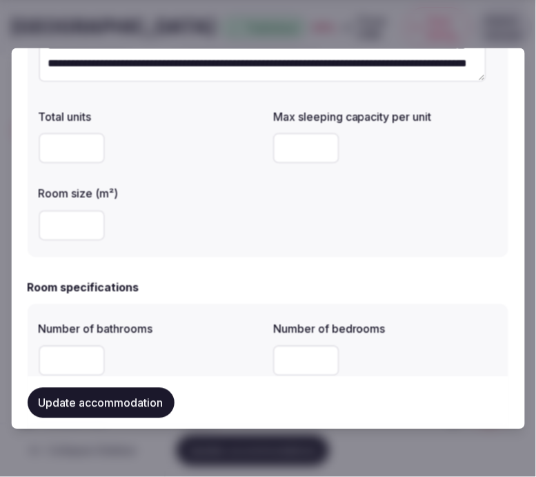
click at [288, 242] on div "Total units Max sleeping capacity per unit * Room size (m²) **" at bounding box center [268, 174] width 459 height 144
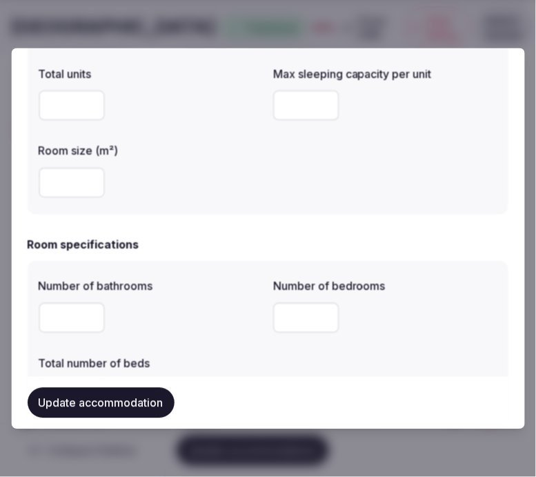
scroll to position [383, 0]
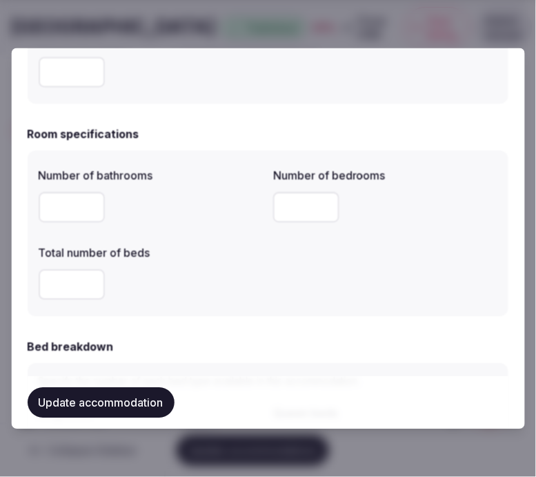
click at [46, 211] on input "number" at bounding box center [72, 207] width 66 height 30
type input "*"
click at [280, 209] on input "number" at bounding box center [307, 207] width 66 height 30
type input "*"
click at [72, 285] on input "number" at bounding box center [72, 284] width 66 height 30
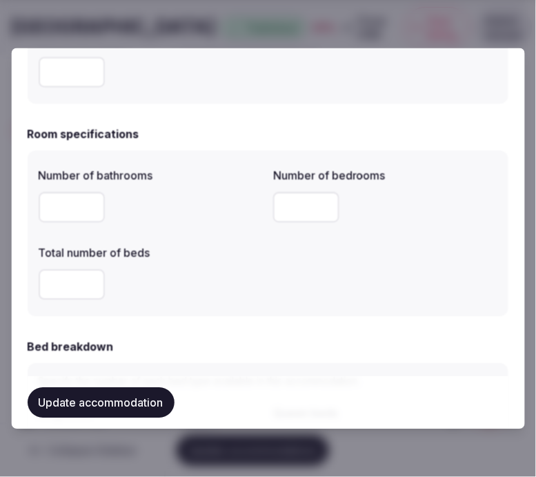
type input "*"
click at [229, 293] on div "*" at bounding box center [151, 284] width 224 height 30
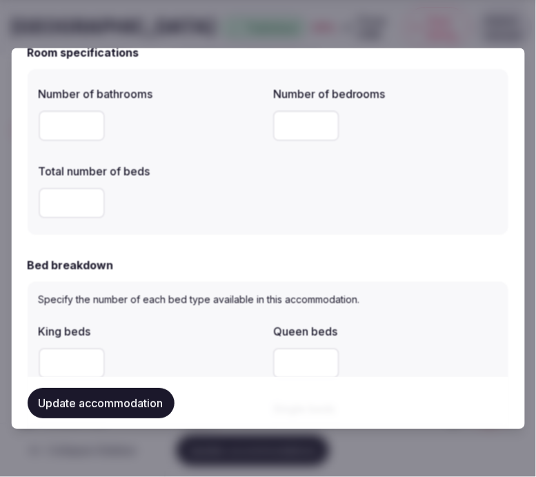
scroll to position [536, 0]
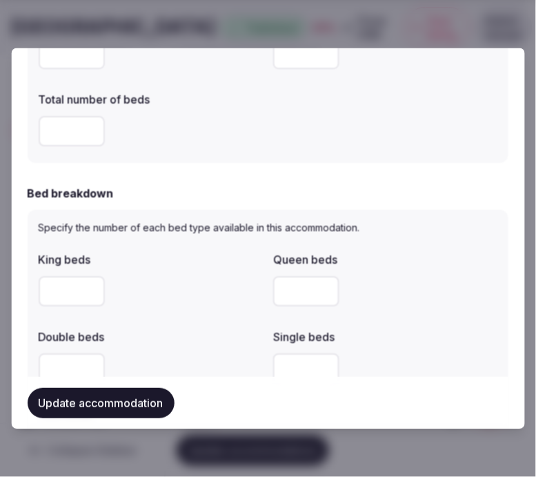
click at [65, 293] on input "number" at bounding box center [72, 291] width 66 height 30
type input "*"
click at [204, 295] on div "*" at bounding box center [151, 291] width 224 height 30
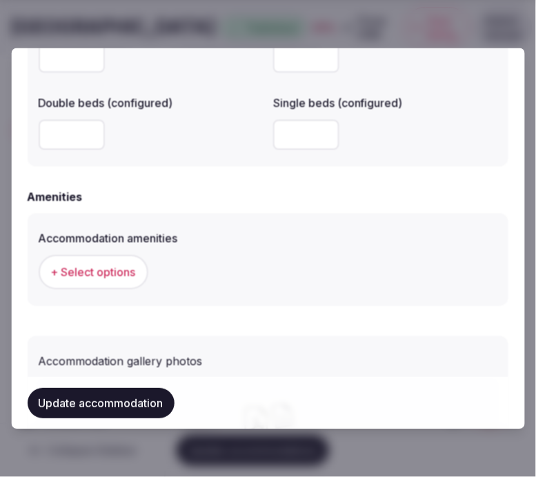
scroll to position [1226, 0]
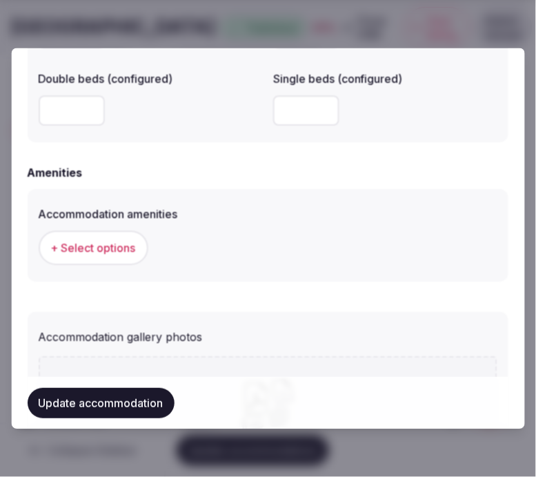
click at [126, 247] on span "+ Select options" at bounding box center [93, 247] width 85 height 15
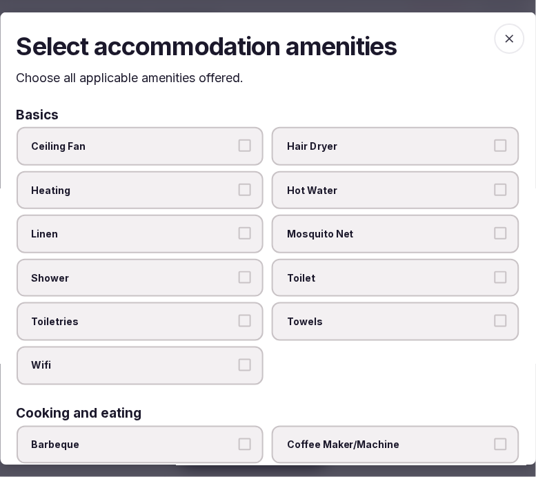
click at [215, 236] on span "Linen" at bounding box center [134, 234] width 204 height 14
click at [239, 236] on button "Linen" at bounding box center [245, 233] width 12 height 12
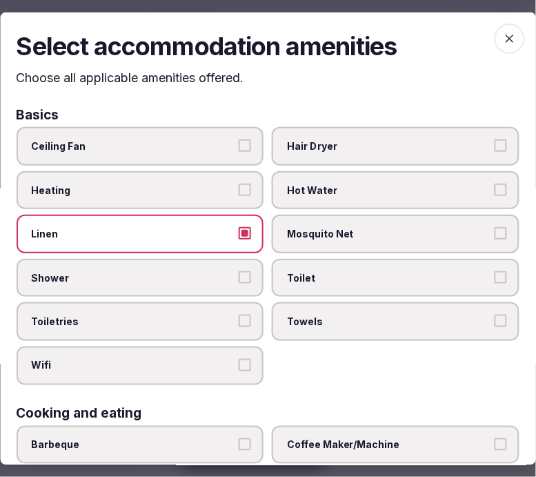
click at [223, 259] on label "Shower" at bounding box center [141, 278] width 248 height 39
click at [239, 271] on button "Shower" at bounding box center [245, 277] width 12 height 12
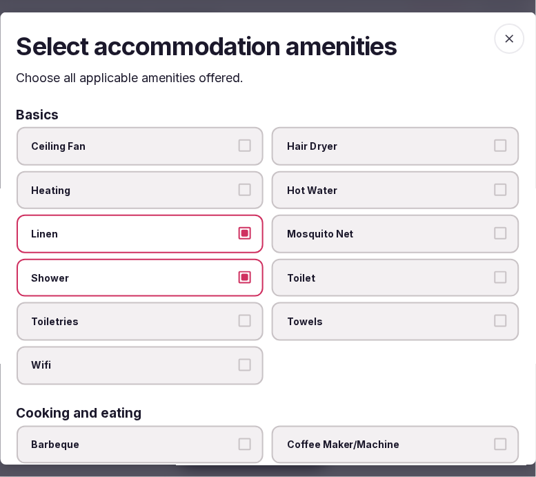
click at [243, 315] on button "Toiletries" at bounding box center [245, 321] width 12 height 12
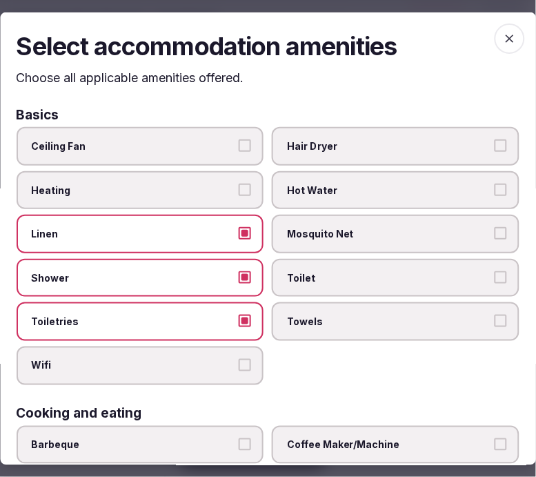
click at [244, 348] on label "Wifi" at bounding box center [141, 365] width 248 height 39
click at [244, 359] on button "Wifi" at bounding box center [245, 365] width 12 height 12
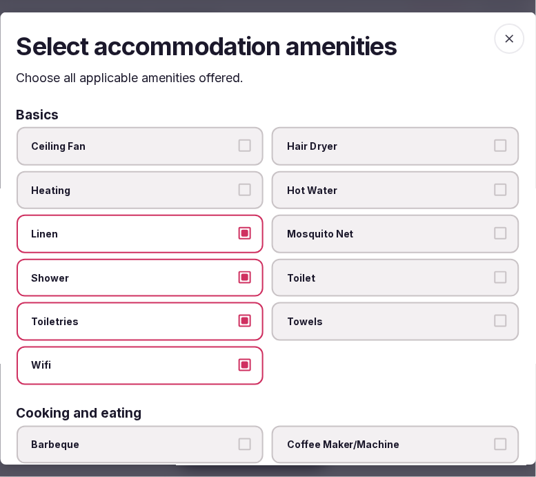
click at [355, 322] on span "Towels" at bounding box center [390, 322] width 204 height 14
click at [495, 322] on button "Towels" at bounding box center [501, 321] width 12 height 12
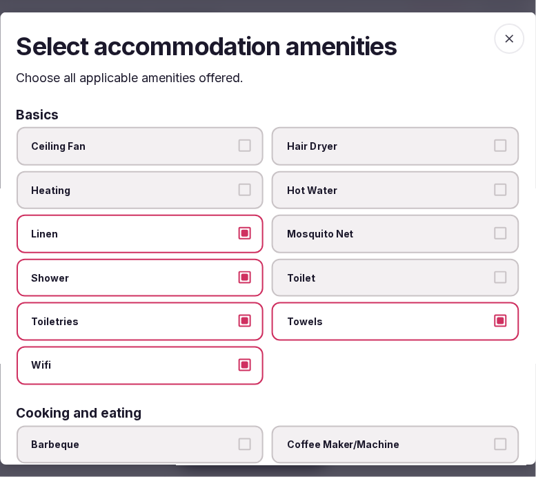
click at [351, 285] on label "Toilet" at bounding box center [397, 278] width 248 height 39
click at [495, 284] on button "Toilet" at bounding box center [501, 277] width 12 height 12
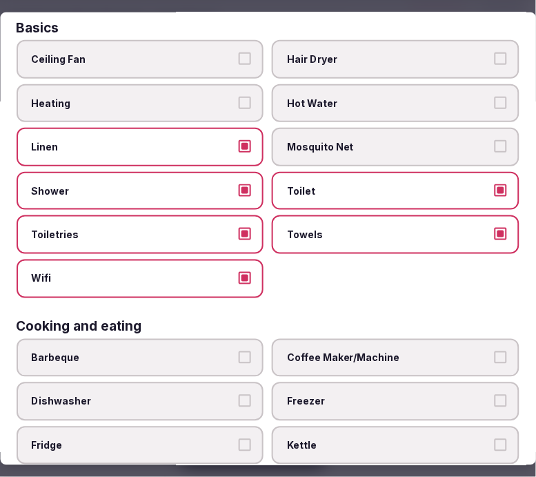
scroll to position [153, 0]
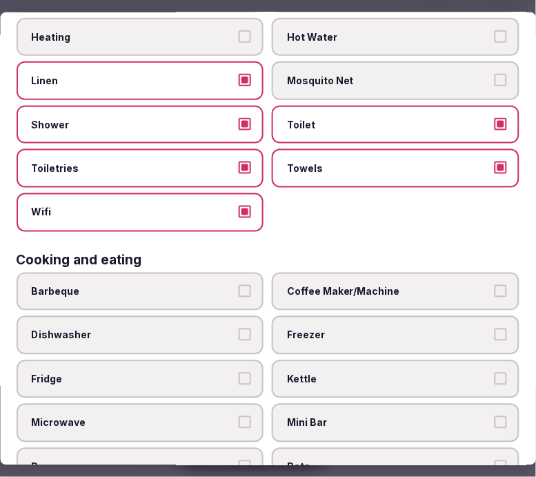
click at [318, 292] on label "Coffee Maker/Machine" at bounding box center [397, 291] width 248 height 39
click at [495, 292] on button "Coffee Maker/Machine" at bounding box center [501, 290] width 12 height 12
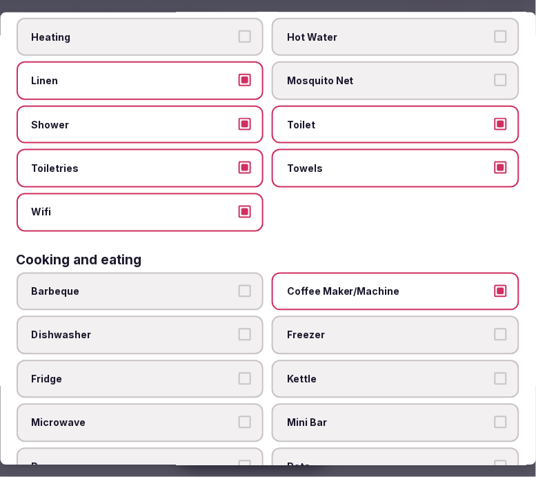
click at [422, 284] on span "Coffee Maker/Machine" at bounding box center [390, 291] width 204 height 14
click at [495, 284] on button "Coffee Maker/Machine" at bounding box center [501, 290] width 12 height 12
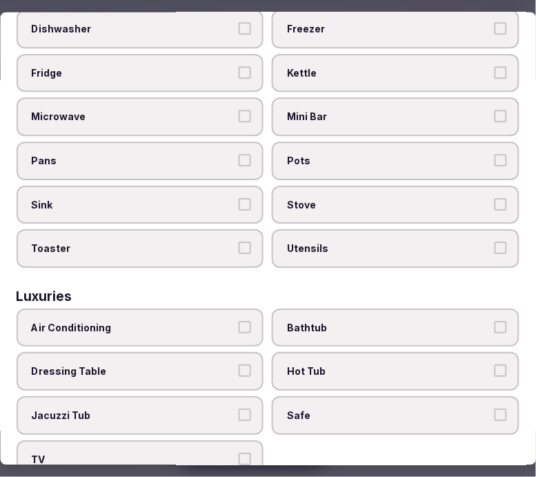
scroll to position [460, 0]
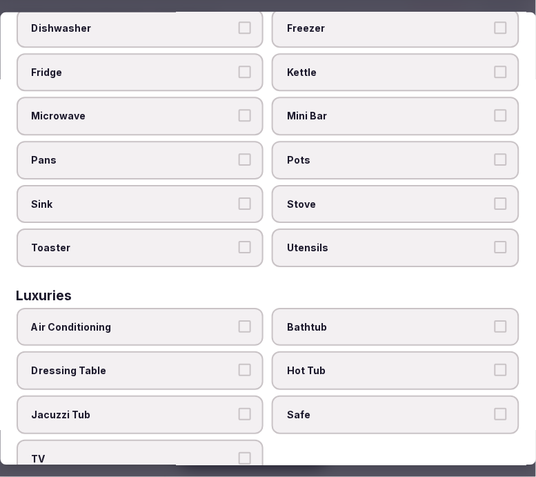
drag, startPoint x: 204, startPoint y: 302, endPoint x: 307, endPoint y: 317, distance: 104.0
click at [208, 308] on label "Air Conditioning" at bounding box center [141, 327] width 248 height 39
click at [239, 321] on button "Air Conditioning" at bounding box center [245, 327] width 12 height 12
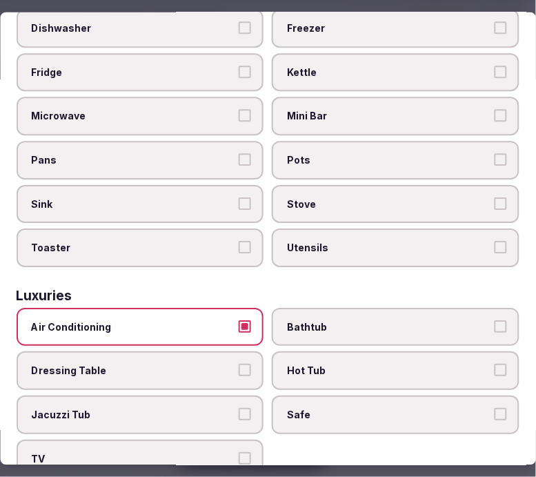
click at [354, 409] on span "Safe" at bounding box center [390, 416] width 204 height 14
click at [495, 409] on button "Safe" at bounding box center [501, 415] width 12 height 12
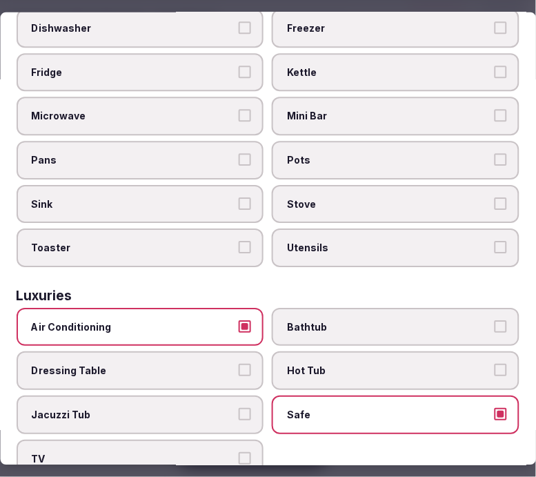
click at [231, 440] on label "TV" at bounding box center [141, 459] width 248 height 39
click at [239, 452] on button "TV" at bounding box center [245, 458] width 12 height 12
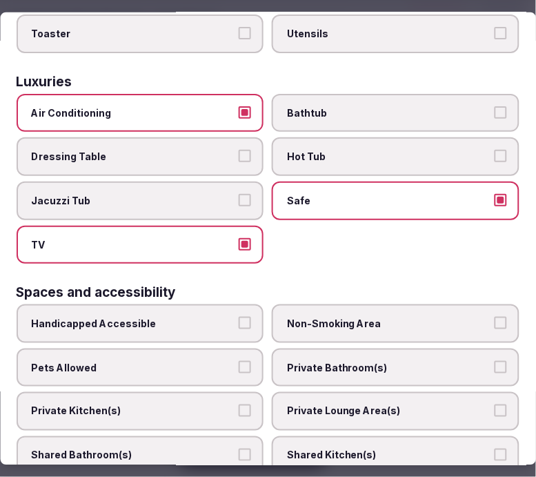
scroll to position [767, 0]
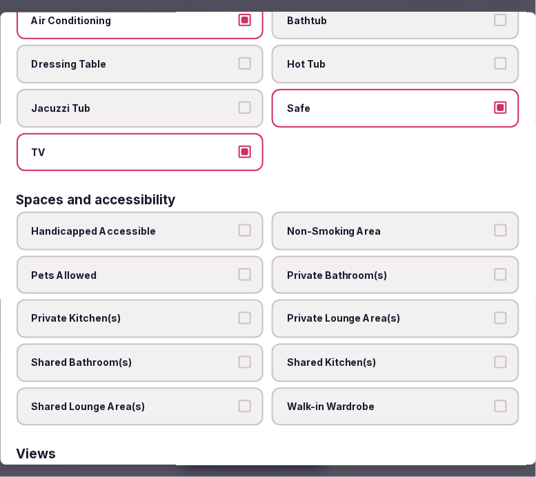
click at [401, 268] on span "Private Bathroom(s)" at bounding box center [390, 275] width 204 height 14
click at [495, 268] on button "Private Bathroom(s)" at bounding box center [501, 274] width 12 height 12
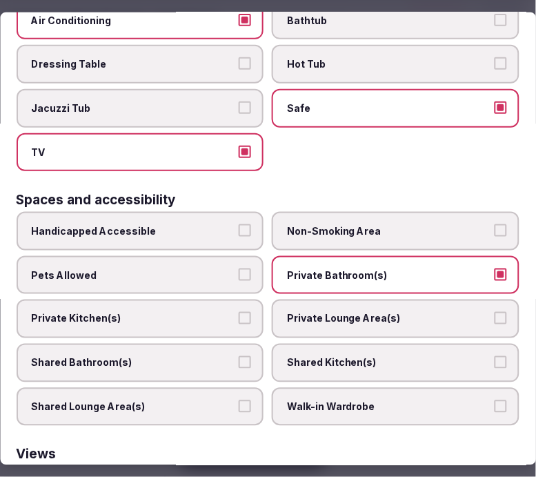
click at [412, 312] on span "Private Lounge Area(s)" at bounding box center [390, 319] width 204 height 14
click at [495, 312] on button "Private Lounge Area(s)" at bounding box center [501, 318] width 12 height 12
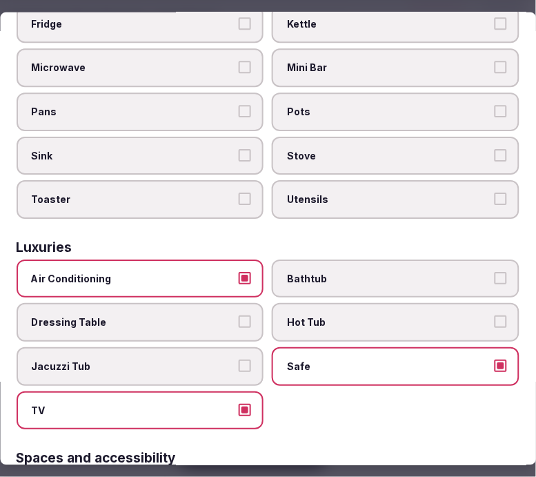
scroll to position [460, 0]
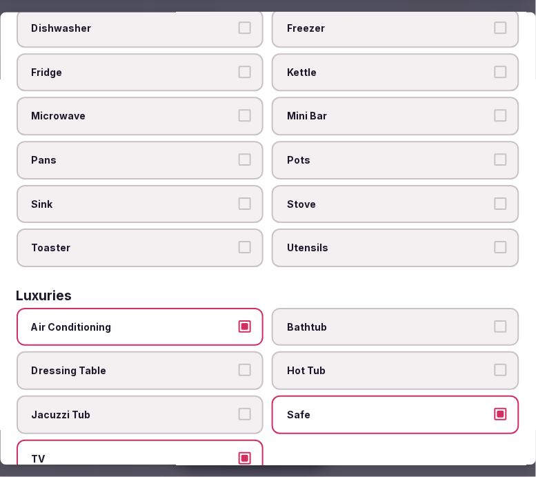
click at [404, 316] on label "Bathtub" at bounding box center [397, 327] width 248 height 39
click at [495, 321] on button "Bathtub" at bounding box center [501, 327] width 12 height 12
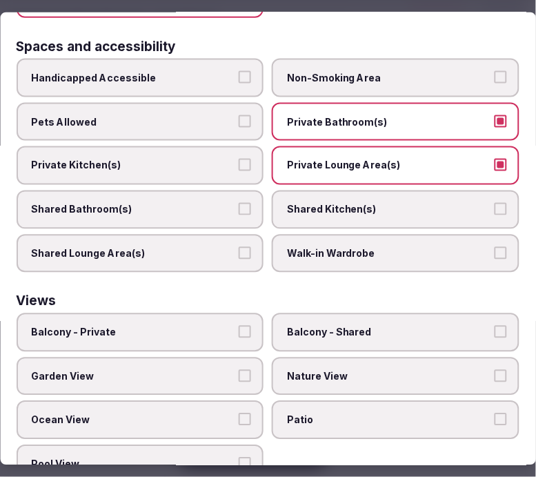
scroll to position [921, 0]
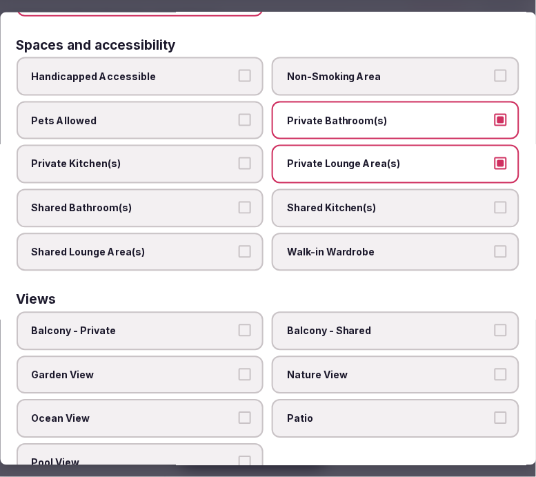
click at [224, 313] on label "Balcony - Private" at bounding box center [141, 331] width 248 height 39
click at [239, 324] on button "Balcony - Private" at bounding box center [245, 330] width 12 height 12
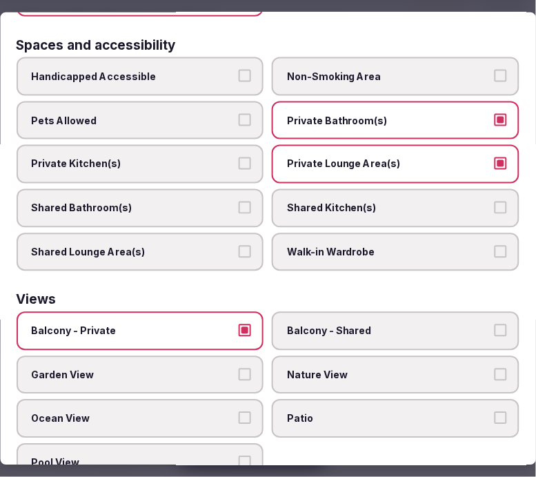
click at [336, 369] on span "Nature View" at bounding box center [390, 376] width 204 height 14
click at [495, 369] on button "Nature View" at bounding box center [501, 375] width 12 height 12
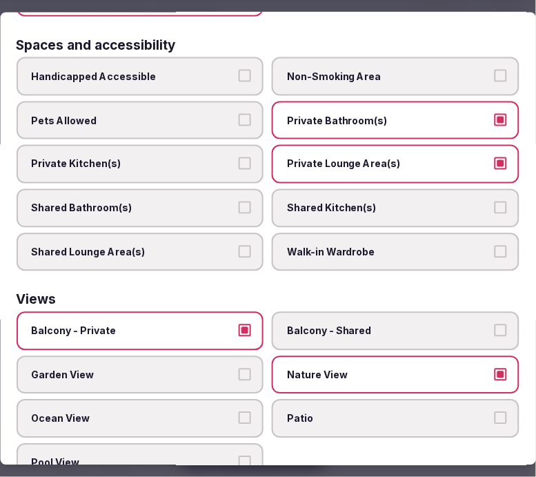
click at [239, 324] on button "Balcony - Private" at bounding box center [245, 330] width 12 height 12
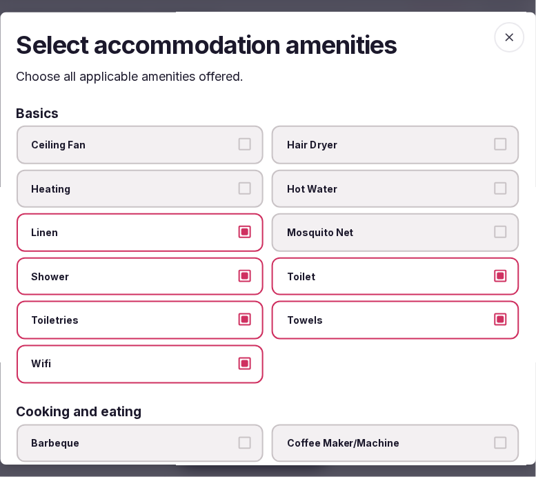
scroll to position [0, 0]
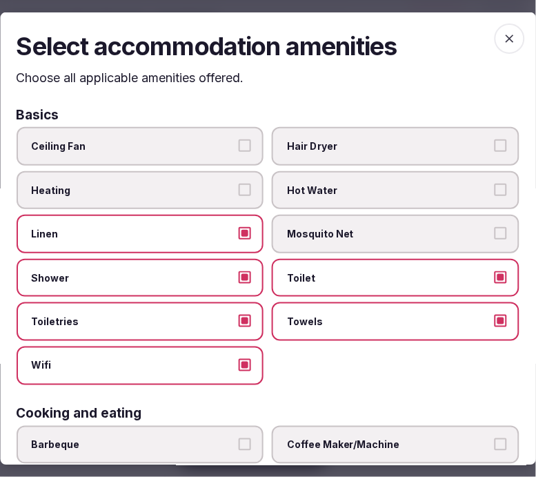
click at [503, 38] on icon "button" at bounding box center [510, 38] width 14 height 14
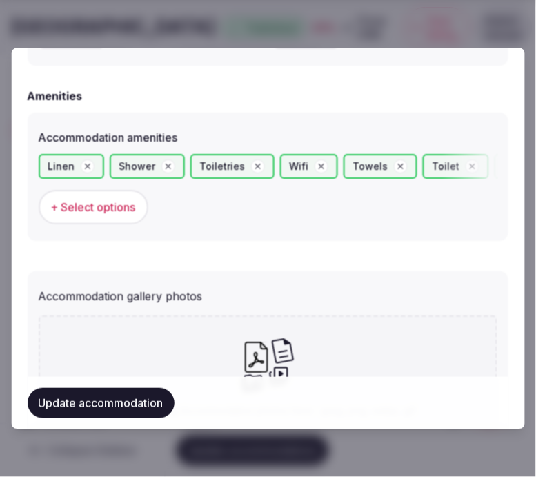
scroll to position [1380, 0]
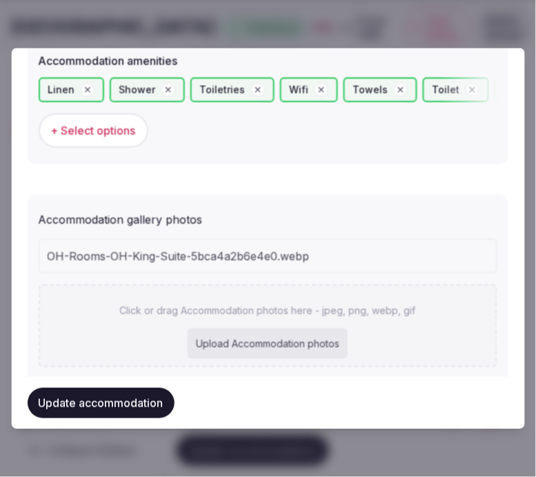
click at [373, 291] on div "Click or drag Accommodation photos here - jpeg, png, webp, gif Upload Accommoda…" at bounding box center [268, 325] width 459 height 83
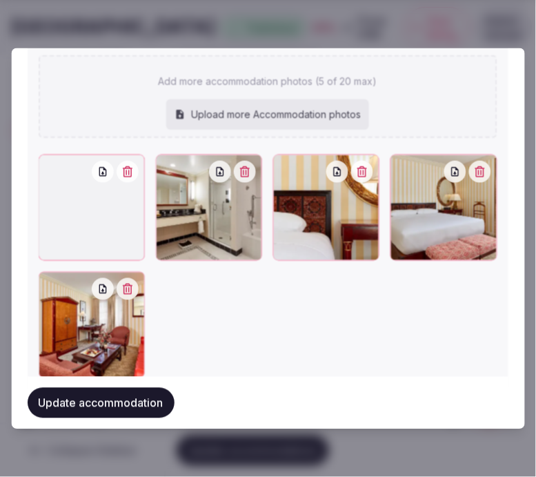
scroll to position [1572, 0]
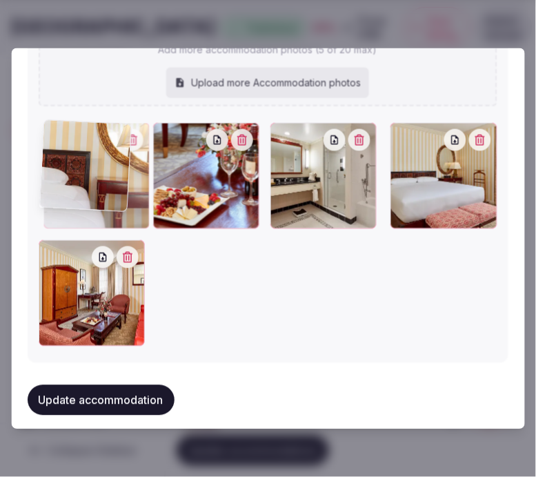
drag, startPoint x: 237, startPoint y: 128, endPoint x: 325, endPoint y: 104, distance: 91.6
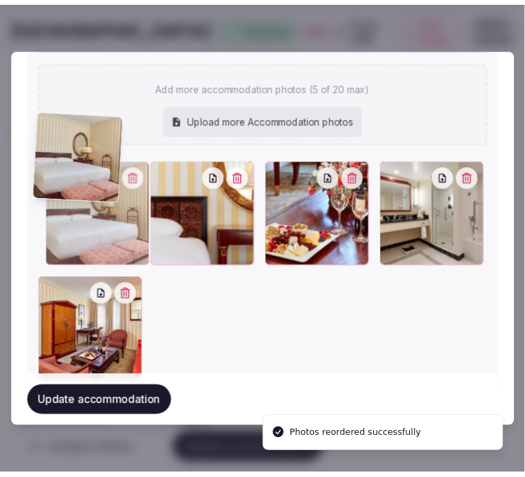
scroll to position [1532, 0]
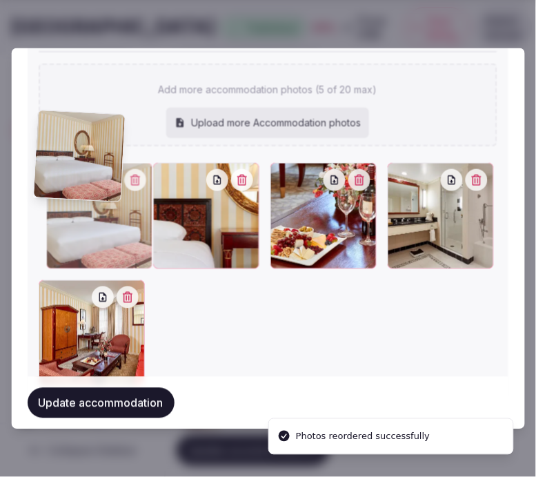
drag, startPoint x: 395, startPoint y: 127, endPoint x: 44, endPoint y: 121, distance: 350.6
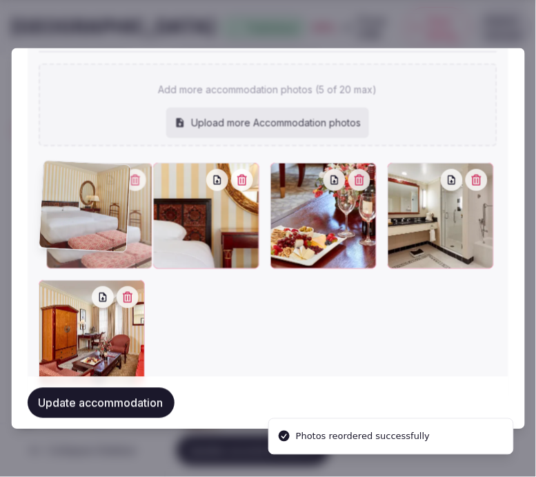
click at [44, 121] on div "Add more accommodation photos (5 of 20 max) Upload more Accommodation photos" at bounding box center [268, 104] width 459 height 83
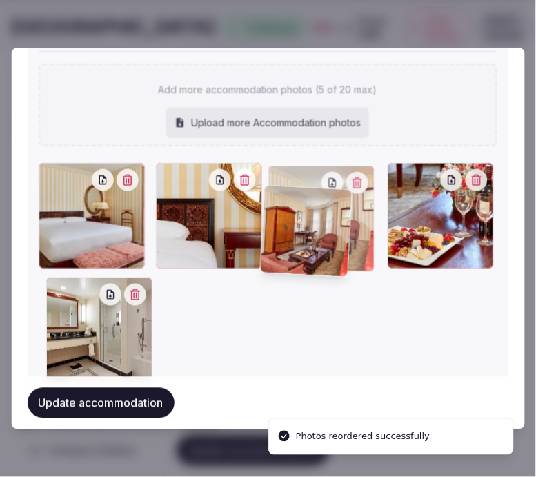
drag, startPoint x: 95, startPoint y: 279, endPoint x: 275, endPoint y: 202, distance: 195.4
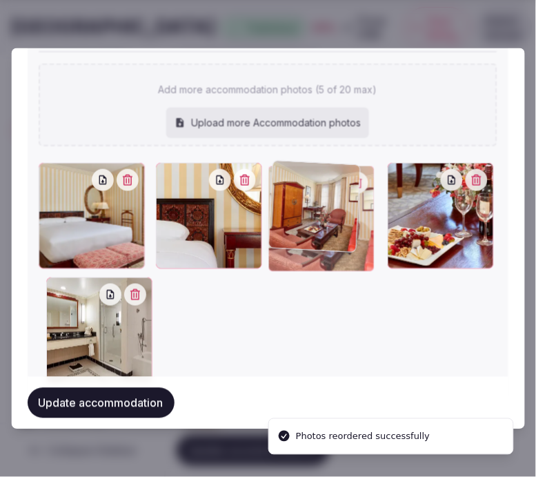
click at [275, 202] on div at bounding box center [321, 219] width 106 height 106
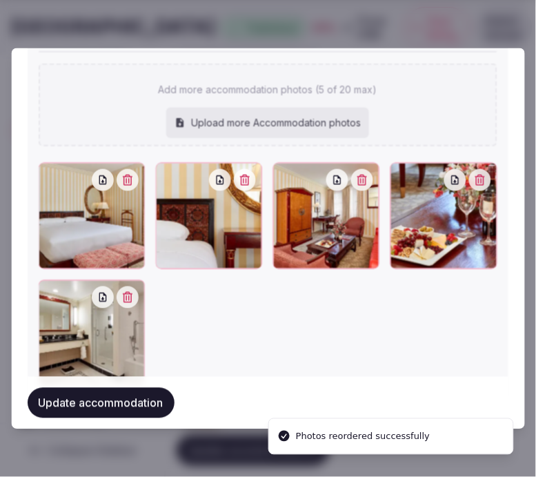
click at [116, 397] on button "Update accommodation" at bounding box center [101, 403] width 147 height 30
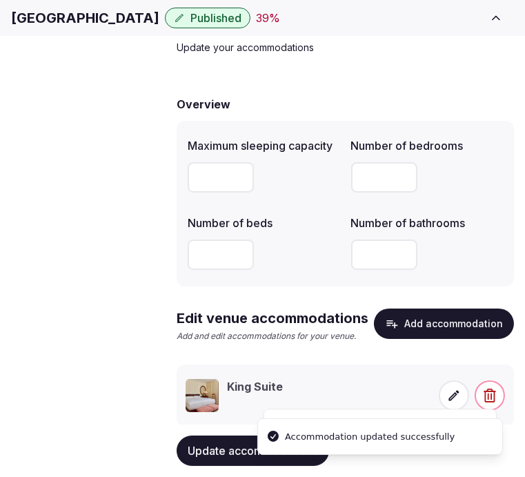
scroll to position [129, 0]
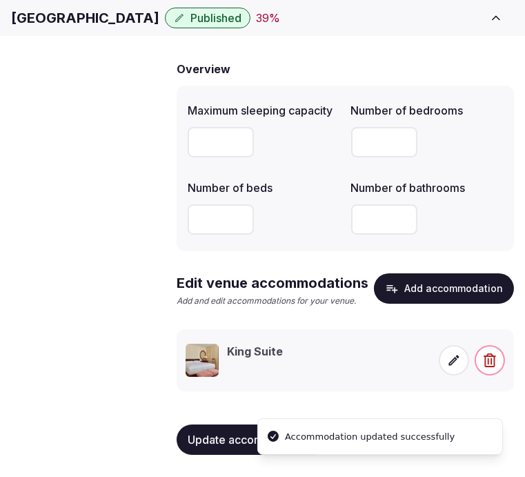
click at [197, 442] on span "Update accommodations" at bounding box center [253, 440] width 130 height 14
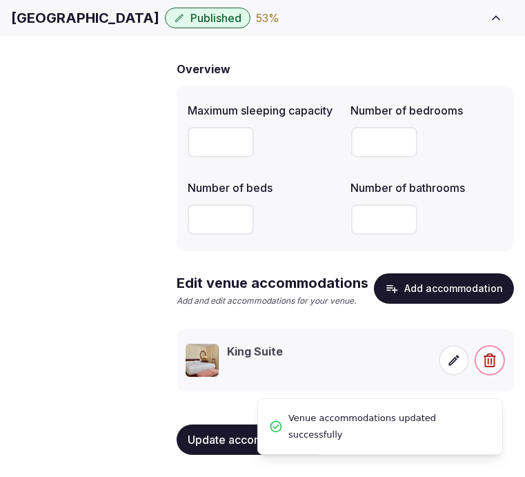
click at [0, 0] on span "Amenities" at bounding box center [0, 0] width 0 height 0
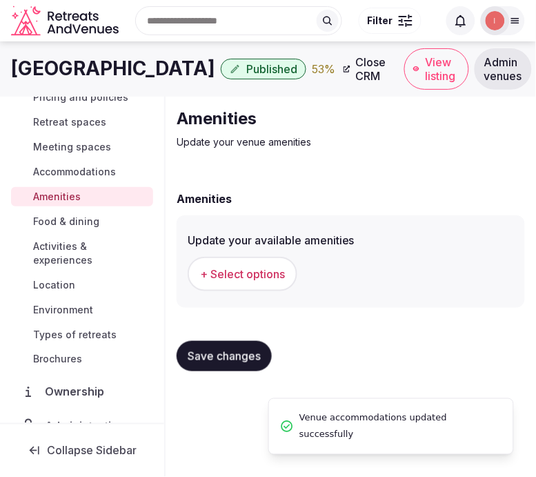
click at [265, 266] on span "+ Select options" at bounding box center [242, 273] width 85 height 15
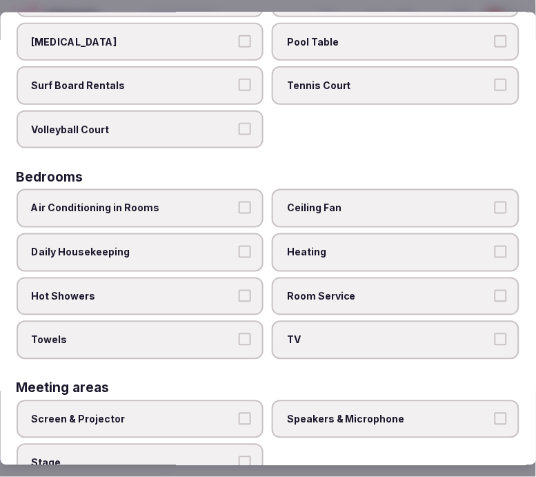
scroll to position [153, 0]
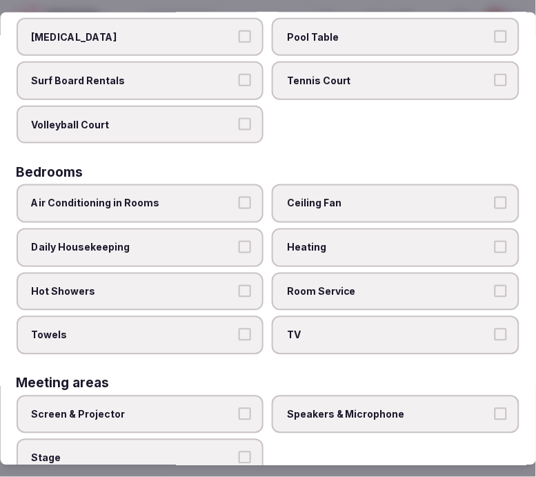
click at [204, 198] on span "Air Conditioning in Rooms" at bounding box center [134, 204] width 204 height 14
click at [239, 198] on button "Air Conditioning in Rooms" at bounding box center [245, 203] width 12 height 12
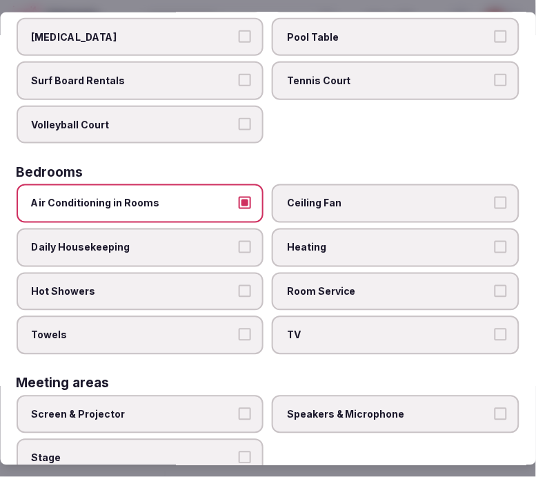
click at [246, 244] on button "Daily Housekeeping" at bounding box center [245, 247] width 12 height 12
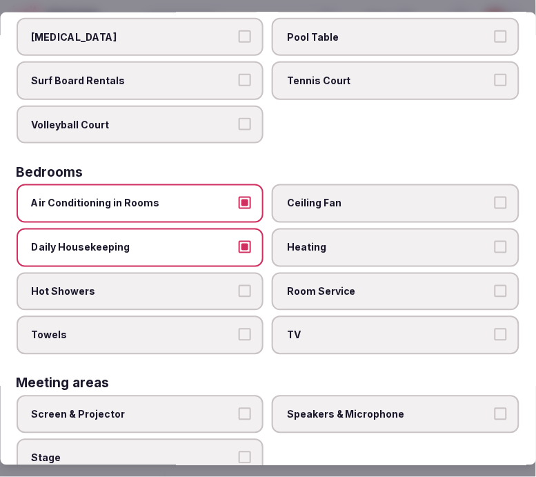
drag, startPoint x: 237, startPoint y: 276, endPoint x: 246, endPoint y: 288, distance: 15.3
click at [239, 284] on button "Hot Showers" at bounding box center [245, 290] width 12 height 12
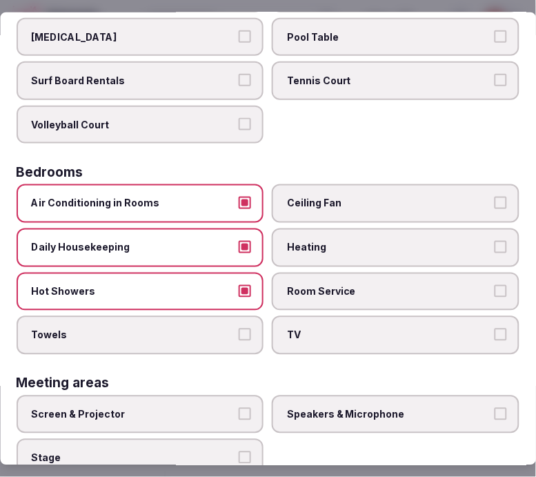
click at [245, 328] on button "Towels" at bounding box center [245, 334] width 12 height 12
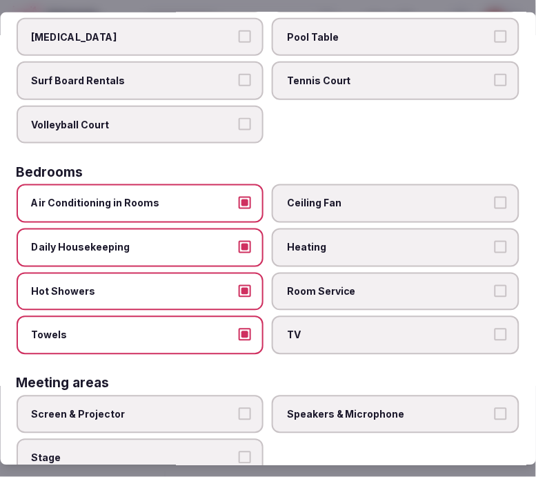
click at [315, 285] on span "Room Service" at bounding box center [390, 291] width 204 height 14
click at [495, 285] on button "Room Service" at bounding box center [501, 290] width 12 height 12
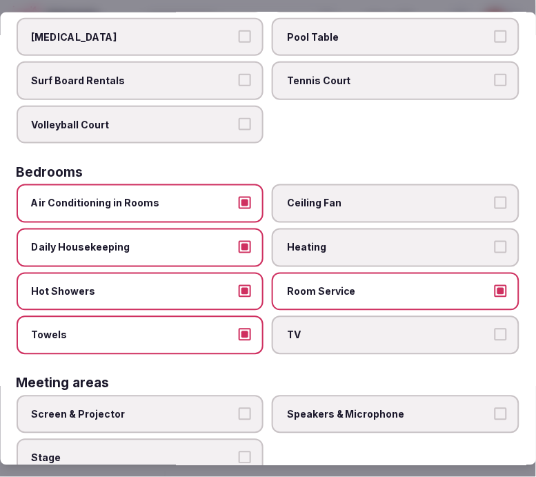
click at [334, 336] on label "TV" at bounding box center [397, 335] width 248 height 39
click at [495, 336] on button "TV" at bounding box center [501, 334] width 12 height 12
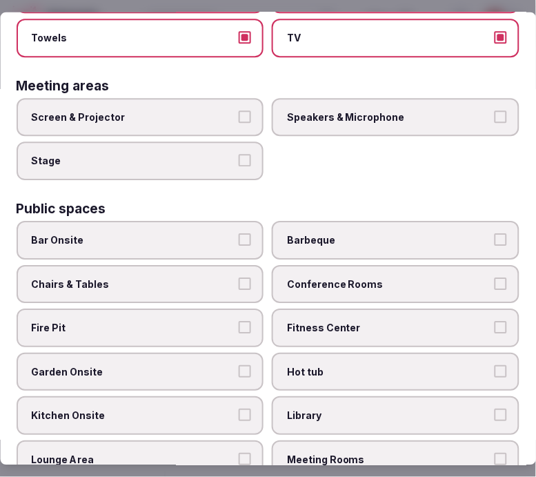
scroll to position [460, 0]
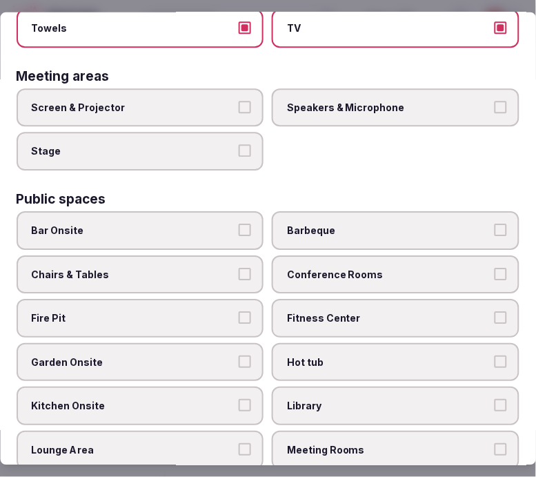
click at [230, 260] on label "Chairs & Tables" at bounding box center [141, 274] width 248 height 39
click at [239, 268] on button "Chairs & Tables" at bounding box center [245, 274] width 12 height 12
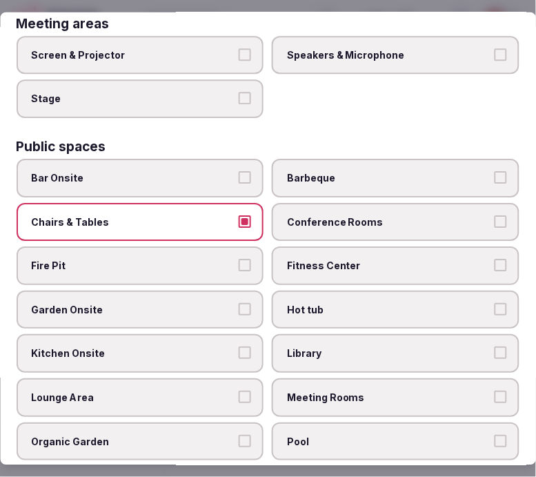
scroll to position [536, 0]
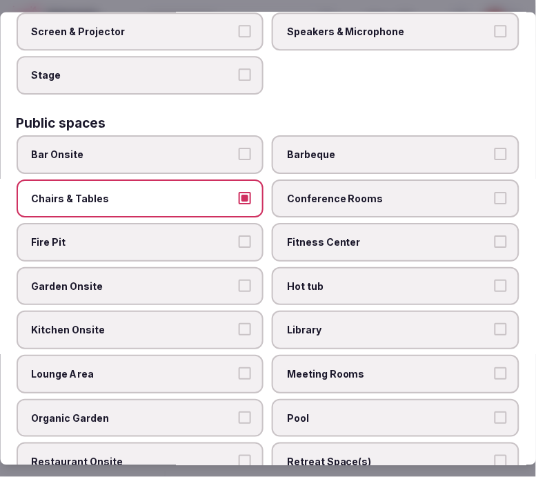
click at [375, 233] on label "Fitness Center" at bounding box center [397, 242] width 248 height 39
click at [495, 235] on button "Fitness Center" at bounding box center [501, 241] width 12 height 12
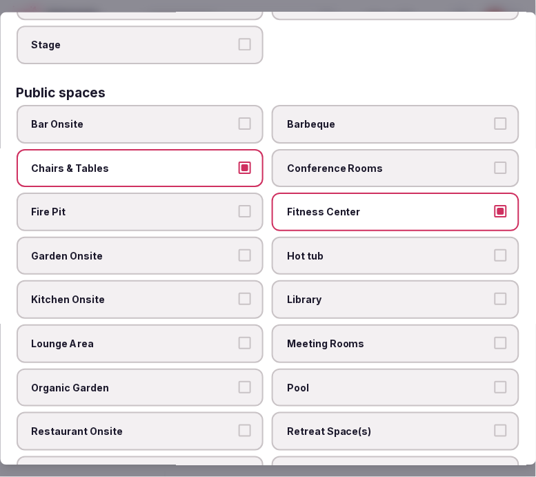
scroll to position [613, 0]
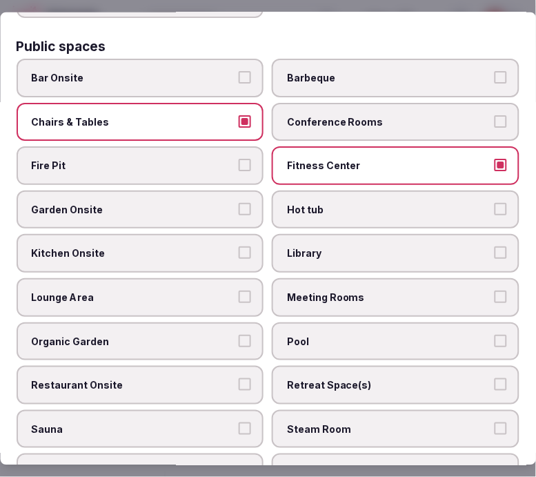
click at [196, 203] on span "Garden Onsite" at bounding box center [134, 210] width 204 height 14
click at [239, 203] on button "Garden Onsite" at bounding box center [245, 209] width 12 height 12
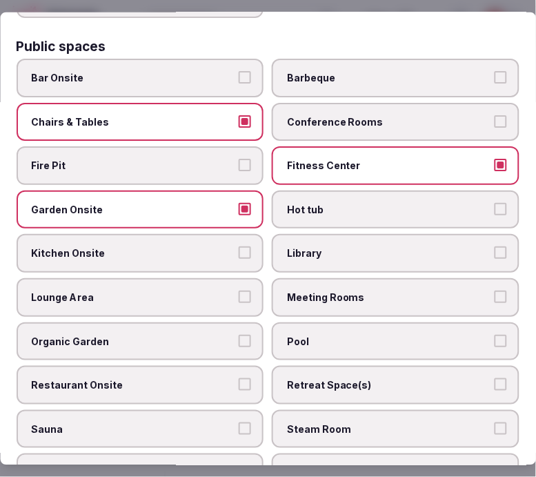
click at [202, 201] on label "Garden Onsite" at bounding box center [141, 209] width 248 height 39
click at [239, 203] on button "Garden Onsite" at bounding box center [245, 209] width 12 height 12
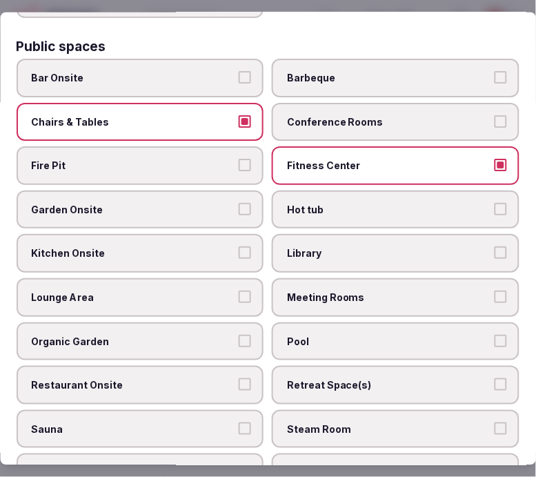
click at [359, 322] on label "Pool" at bounding box center [397, 341] width 248 height 39
click at [495, 334] on button "Pool" at bounding box center [501, 340] width 12 height 12
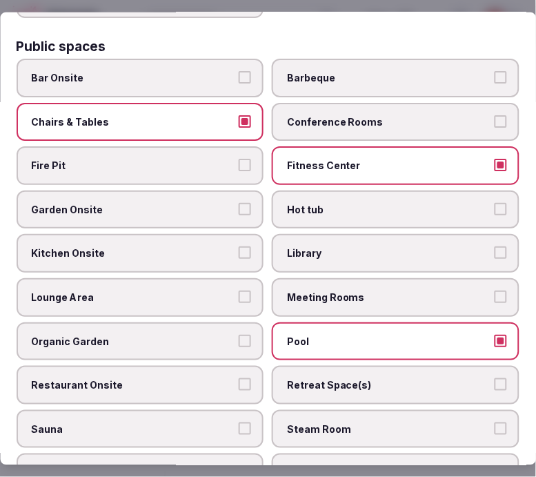
click at [359, 322] on label "Pool" at bounding box center [397, 341] width 248 height 39
click at [495, 334] on button "Pool" at bounding box center [501, 340] width 12 height 12
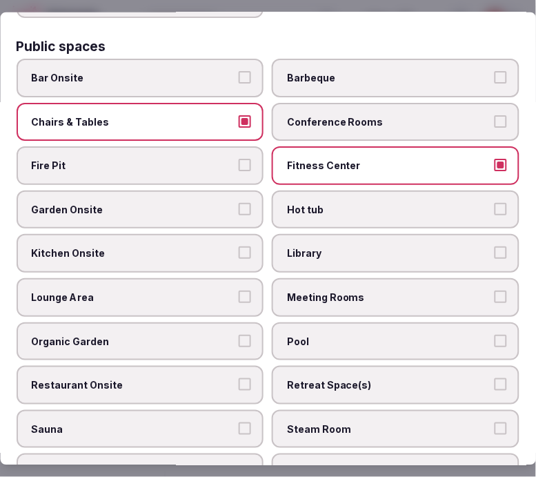
click at [351, 278] on label "Meeting Rooms" at bounding box center [397, 297] width 248 height 39
click at [495, 291] on button "Meeting Rooms" at bounding box center [501, 297] width 12 height 12
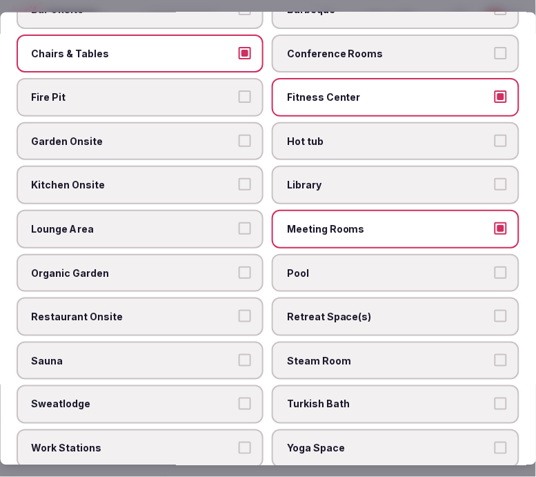
scroll to position [843, 0]
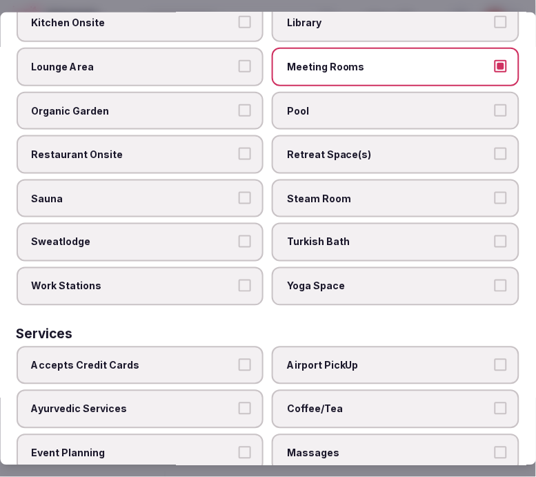
click at [201, 148] on span "Restaurant Onsite" at bounding box center [134, 155] width 204 height 14
click at [239, 148] on button "Restaurant Onsite" at bounding box center [245, 154] width 12 height 12
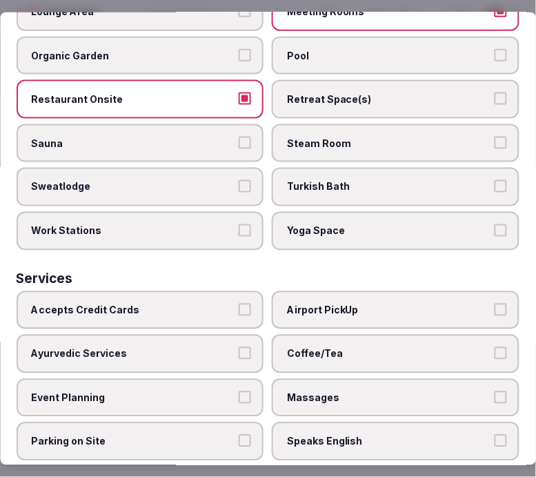
scroll to position [920, 0]
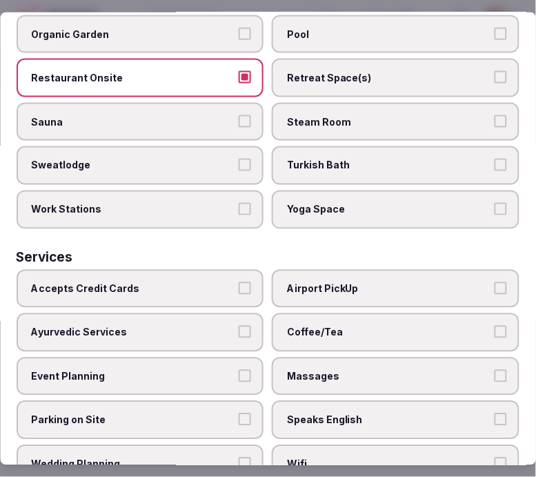
click at [244, 282] on button "Accepts Credit Cards" at bounding box center [245, 288] width 12 height 12
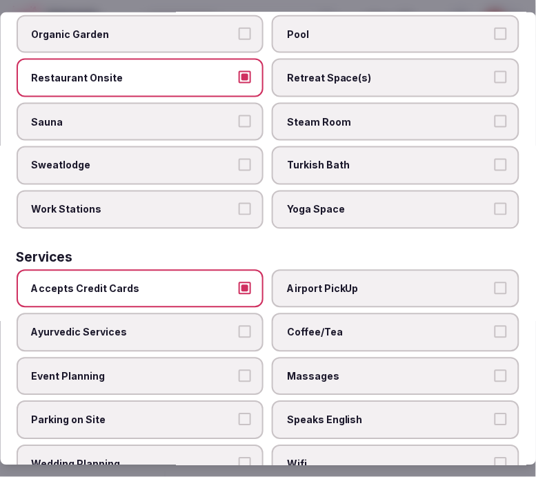
click at [341, 326] on span "Coffee/Tea" at bounding box center [390, 333] width 204 height 14
click at [495, 326] on button "Coffee/Tea" at bounding box center [501, 332] width 12 height 12
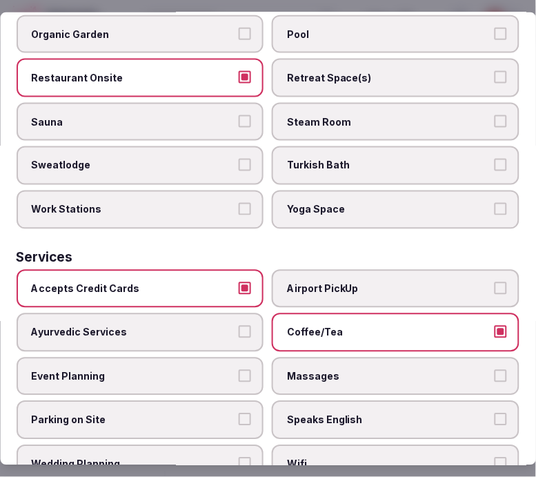
click at [349, 370] on span "Massages" at bounding box center [390, 377] width 204 height 14
click at [495, 370] on button "Massages" at bounding box center [501, 376] width 12 height 12
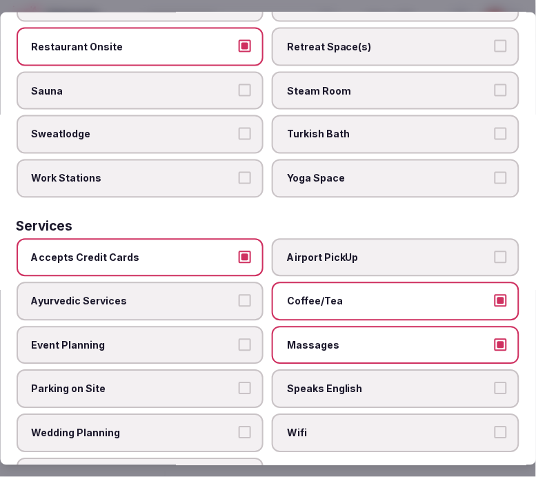
scroll to position [964, 0]
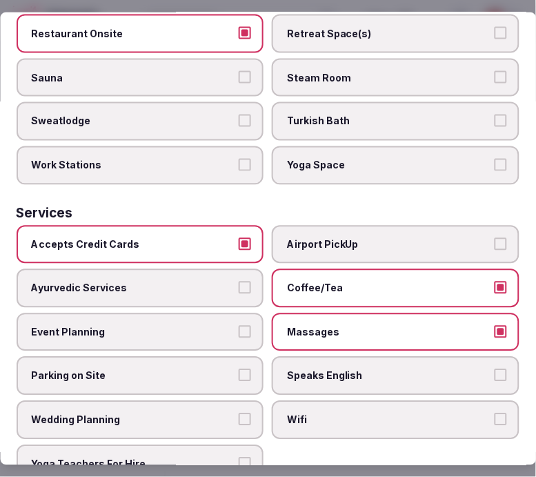
click at [381, 369] on span "Speaks English" at bounding box center [390, 376] width 204 height 14
click at [495, 369] on button "Speaks English" at bounding box center [501, 375] width 12 height 12
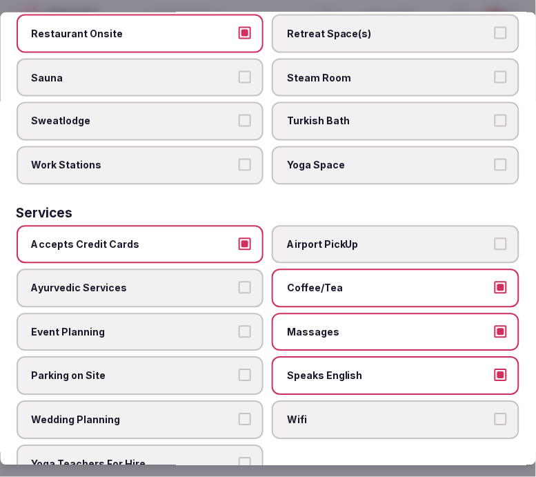
click at [389, 326] on span "Massages" at bounding box center [390, 333] width 204 height 14
click at [495, 326] on button "Massages" at bounding box center [501, 332] width 12 height 12
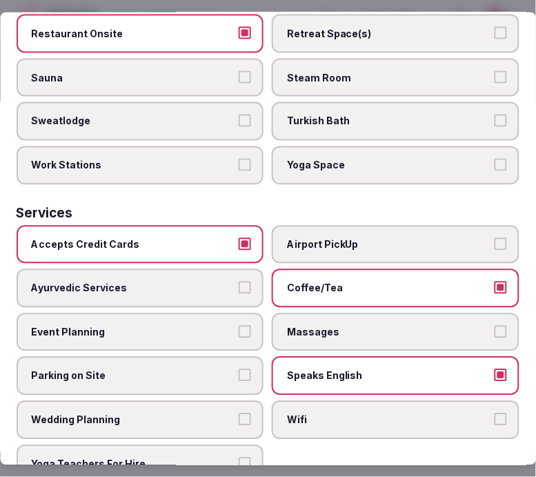
click at [381, 413] on span "Wifi" at bounding box center [390, 420] width 204 height 14
click at [495, 413] on button "Wifi" at bounding box center [501, 419] width 12 height 12
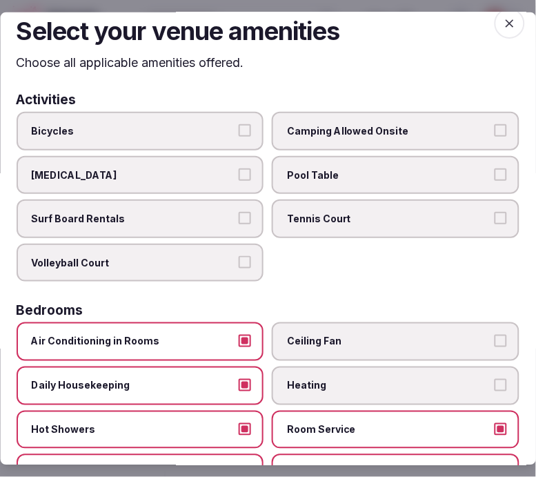
scroll to position [0, 0]
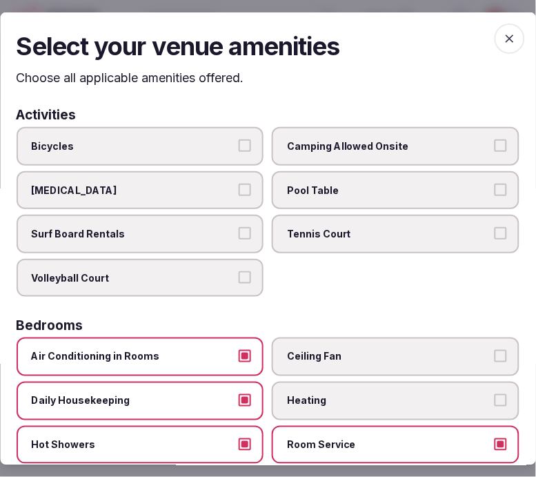
click at [503, 37] on icon "button" at bounding box center [510, 38] width 14 height 14
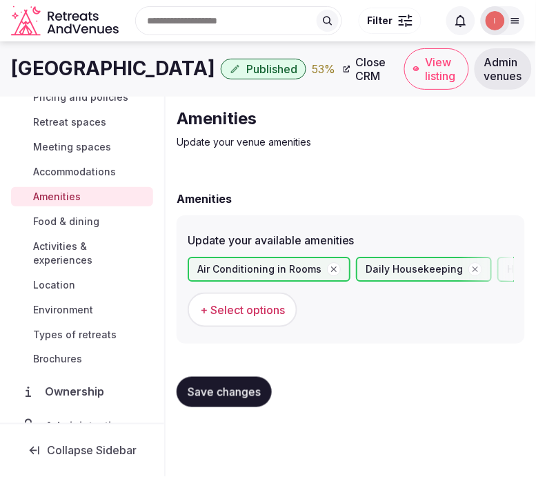
click at [224, 385] on span "Save changes" at bounding box center [224, 392] width 73 height 14
click at [223, 391] on span "Save changes" at bounding box center [224, 392] width 73 height 14
click at [91, 222] on span "Food & dining" at bounding box center [66, 222] width 66 height 14
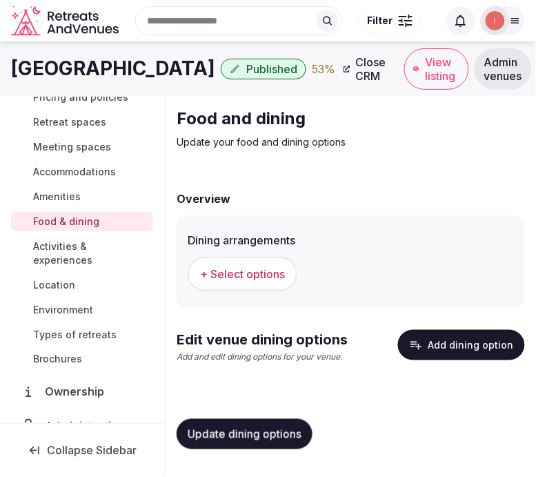
click at [265, 270] on span "+ Select options" at bounding box center [242, 273] width 85 height 15
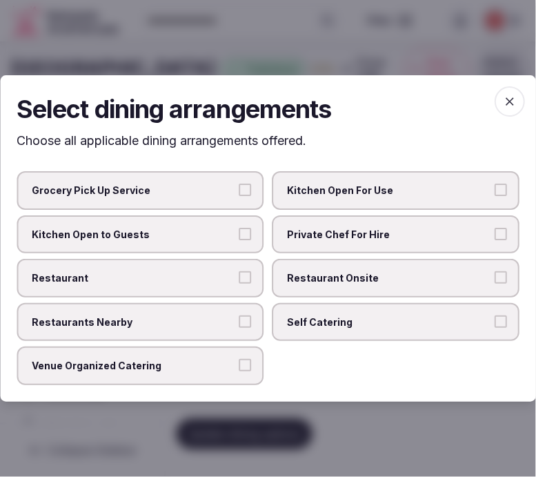
drag, startPoint x: 343, startPoint y: 286, endPoint x: 177, endPoint y: 286, distance: 165.6
click at [333, 284] on label "Restaurant Onsite" at bounding box center [397, 278] width 248 height 39
click at [206, 276] on span "Restaurant" at bounding box center [134, 278] width 204 height 14
click at [239, 276] on button "Restaurant" at bounding box center [245, 277] width 12 height 12
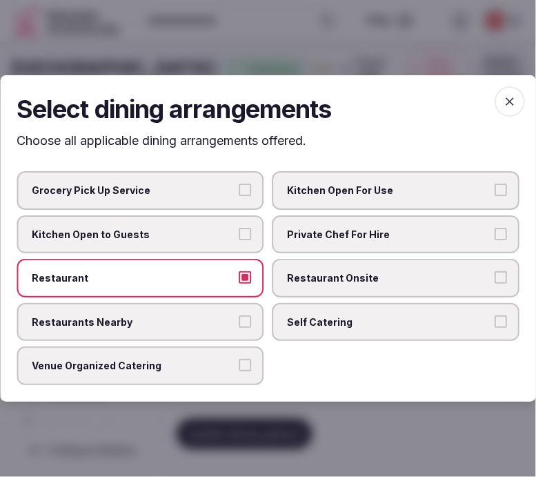
click at [353, 283] on span "Restaurant Onsite" at bounding box center [390, 278] width 204 height 14
click at [495, 283] on button "Restaurant Onsite" at bounding box center [501, 277] width 12 height 12
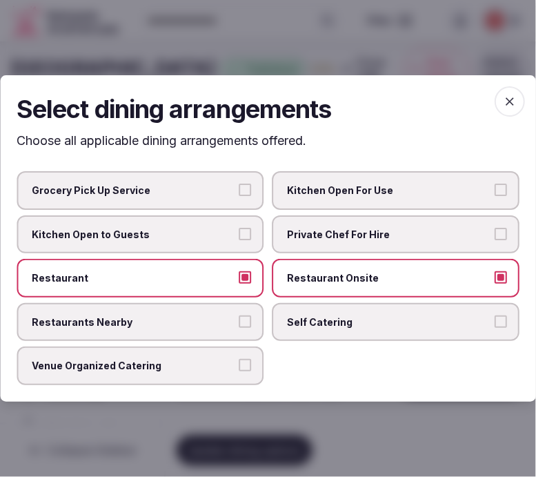
click at [504, 102] on icon "button" at bounding box center [510, 102] width 14 height 14
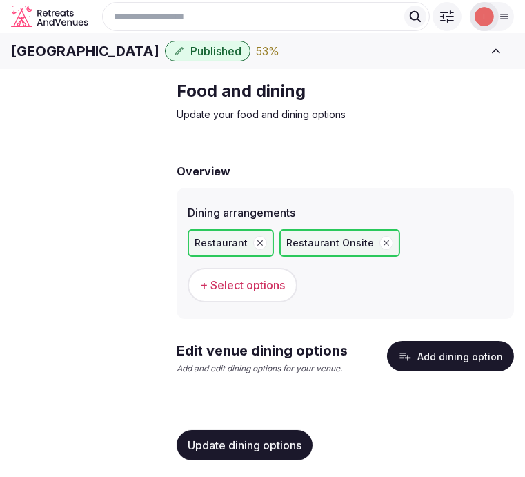
click at [253, 451] on span "Update dining options" at bounding box center [245, 445] width 114 height 14
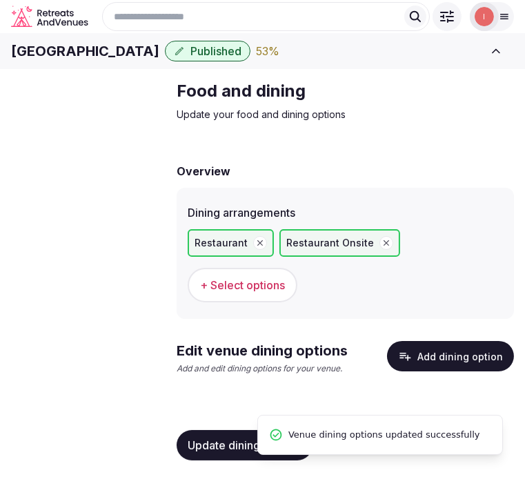
click at [486, 371] on button "Add dining option" at bounding box center [450, 356] width 127 height 30
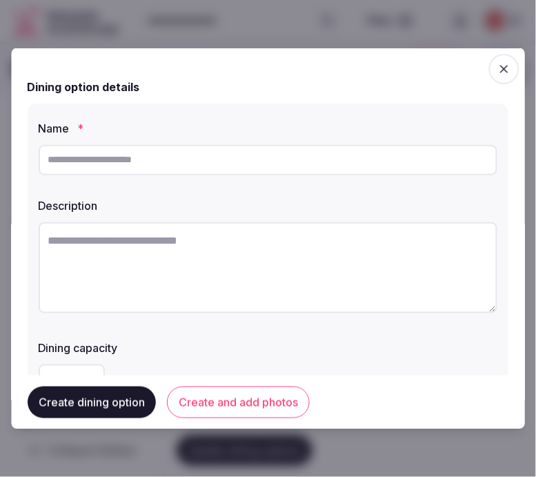
click at [292, 164] on input "text" at bounding box center [268, 159] width 459 height 30
paste input "********"
type input "********"
click at [154, 247] on textarea at bounding box center [268, 267] width 459 height 91
paste textarea "**********"
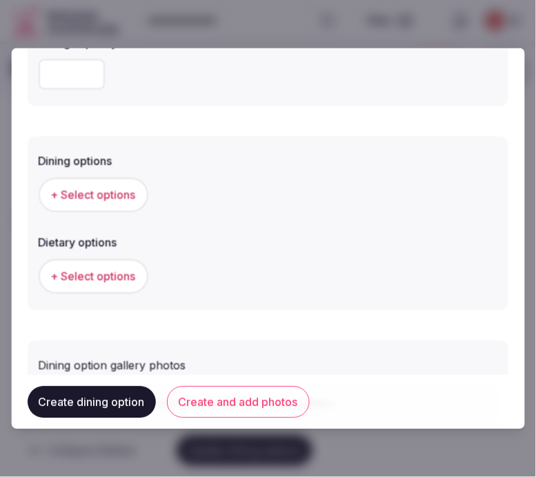
scroll to position [383, 0]
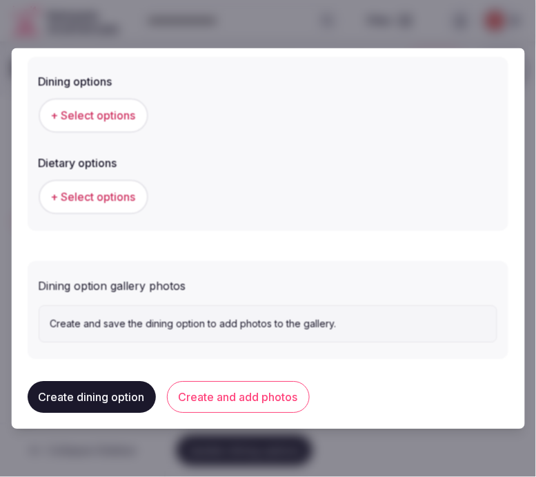
type textarea "**********"
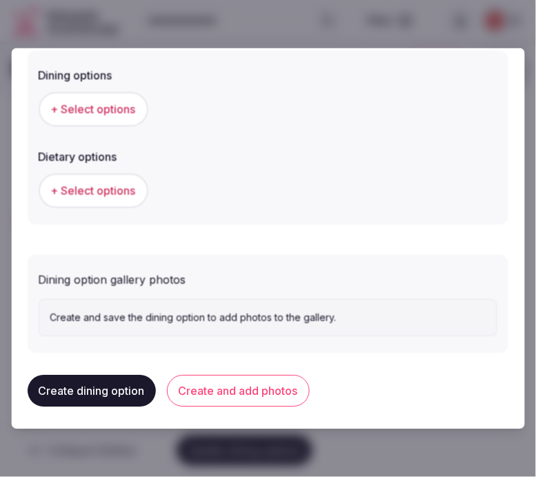
scroll to position [391, 0]
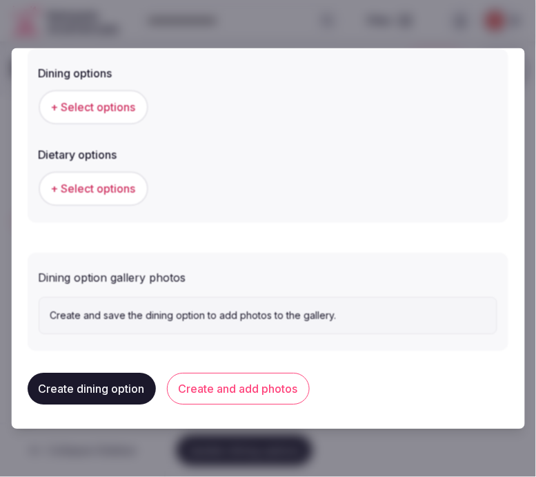
click at [109, 99] on span "+ Select options" at bounding box center [93, 106] width 85 height 15
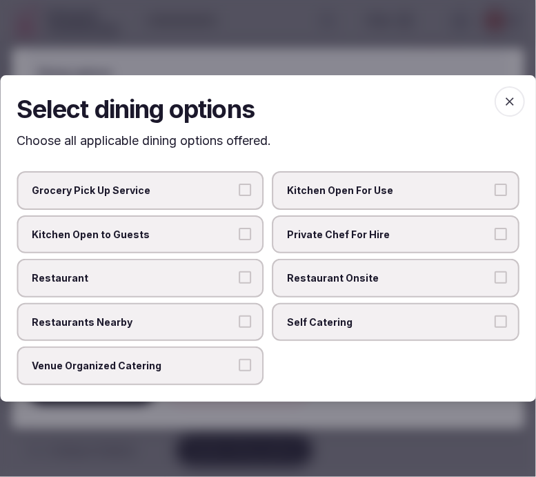
click at [284, 279] on label "Restaurant Onsite" at bounding box center [397, 278] width 248 height 39
click at [495, 279] on button "Restaurant Onsite" at bounding box center [501, 277] width 12 height 12
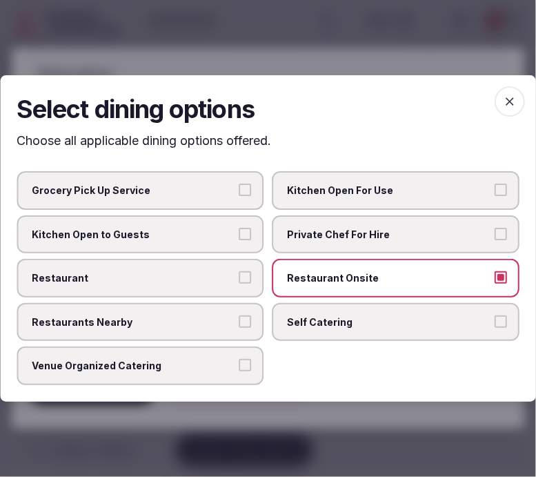
click at [251, 275] on button "Restaurant" at bounding box center [245, 277] width 12 height 12
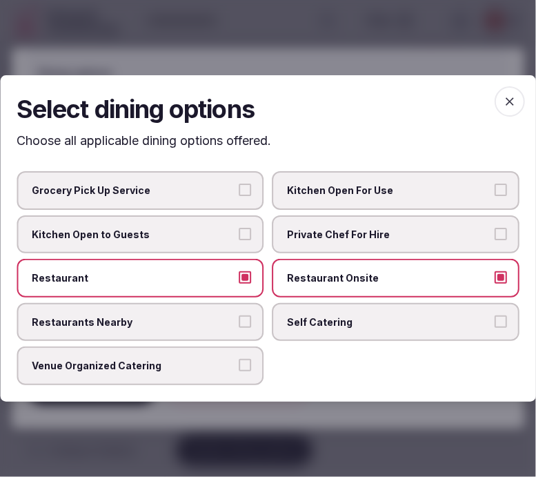
drag, startPoint x: 512, startPoint y: 102, endPoint x: 502, endPoint y: 105, distance: 10.0
click at [507, 104] on icon "button" at bounding box center [510, 102] width 14 height 14
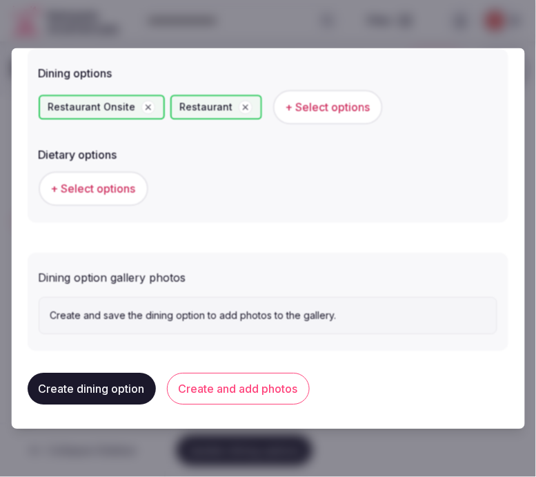
click at [226, 388] on button "Create and add photos" at bounding box center [238, 389] width 143 height 32
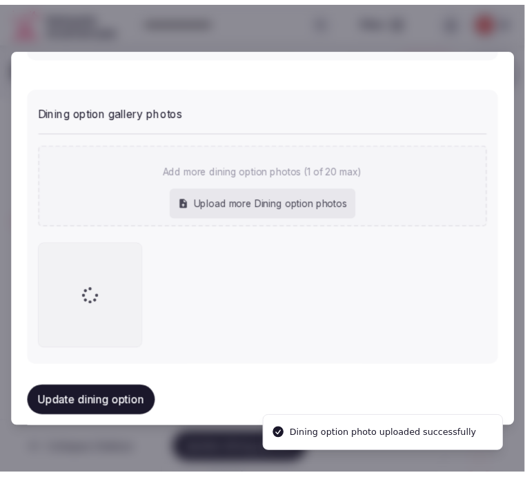
scroll to position [569, 0]
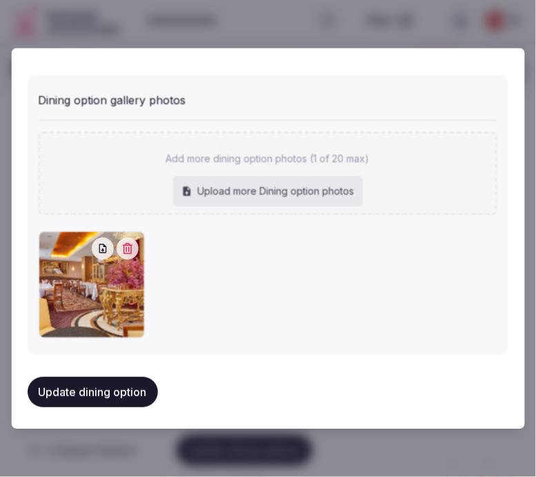
click at [142, 389] on button "Update dining option" at bounding box center [93, 392] width 130 height 30
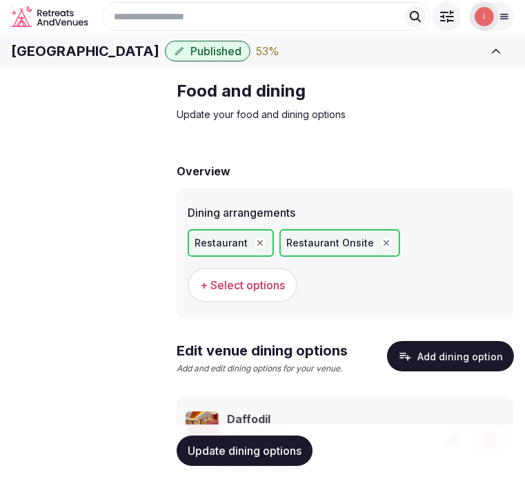
scroll to position [153, 0]
drag, startPoint x: 276, startPoint y: 440, endPoint x: 302, endPoint y: 426, distance: 29.4
click at [276, 442] on button "Update dining options" at bounding box center [245, 450] width 136 height 30
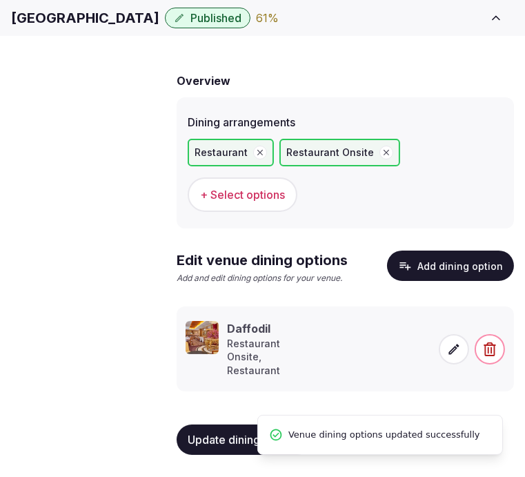
scroll to position [132, 0]
click at [0, 0] on span "Activities & experiences" at bounding box center [0, 0] width 0 height 0
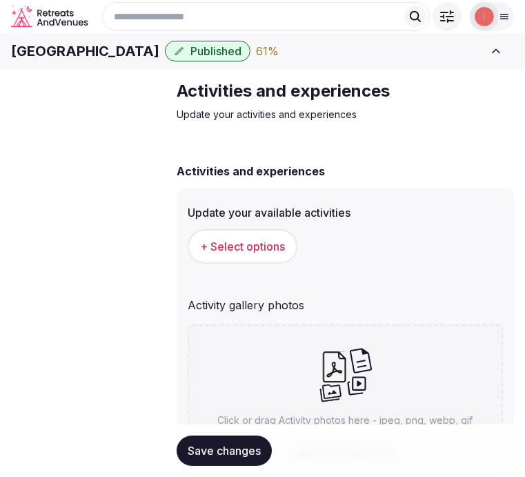
click at [224, 254] on span "+ Select options" at bounding box center [242, 246] width 85 height 15
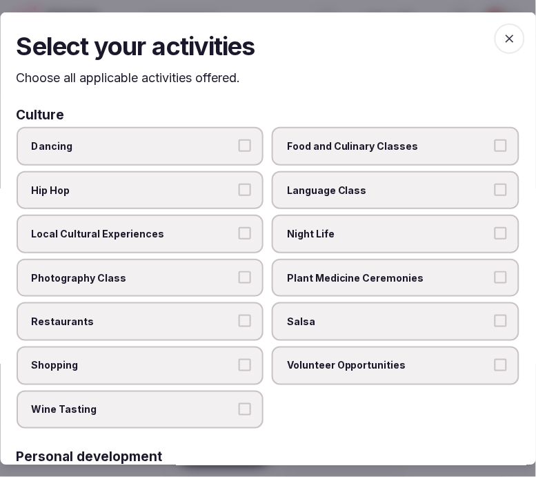
click at [202, 232] on span "Local Cultural Experiences" at bounding box center [134, 234] width 204 height 14
click at [239, 232] on button "Local Cultural Experiences" at bounding box center [245, 233] width 12 height 12
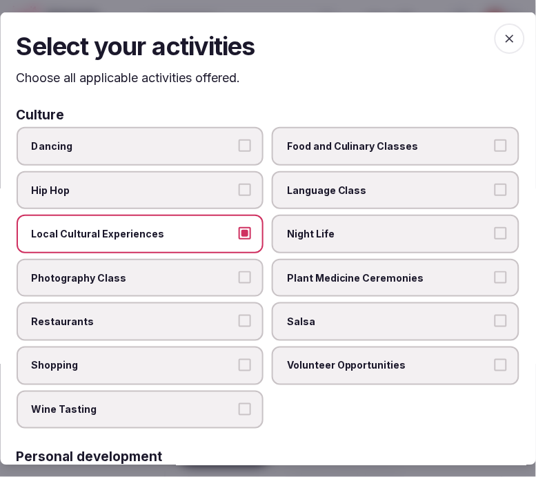
click at [323, 233] on span "Night Life" at bounding box center [390, 234] width 204 height 14
click at [495, 233] on button "Night Life" at bounding box center [501, 233] width 12 height 12
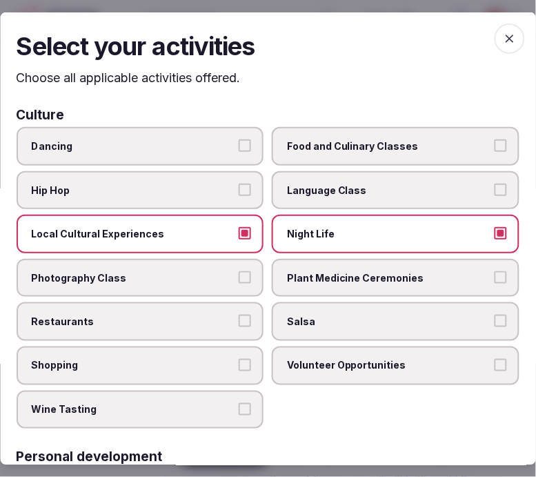
click at [195, 320] on span "Restaurants" at bounding box center [134, 322] width 204 height 14
click at [239, 320] on button "Restaurants" at bounding box center [245, 321] width 12 height 12
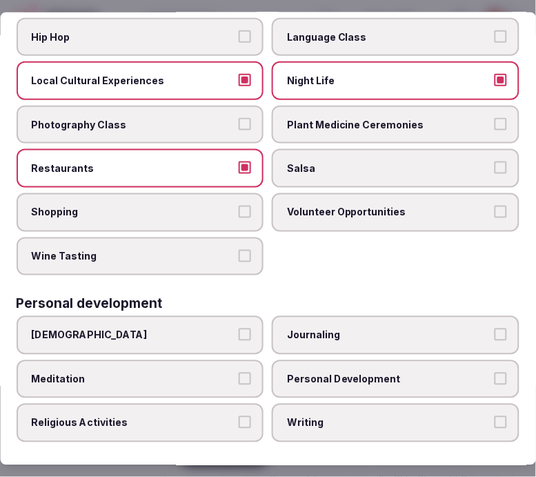
scroll to position [230, 0]
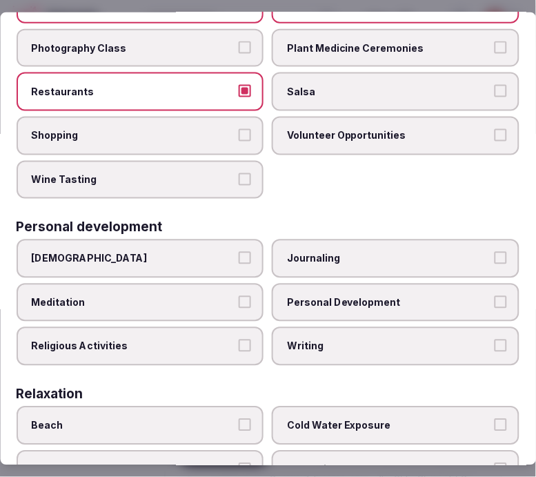
click at [317, 296] on span "Personal Development" at bounding box center [390, 303] width 204 height 14
click at [495, 296] on button "Personal Development" at bounding box center [501, 302] width 12 height 12
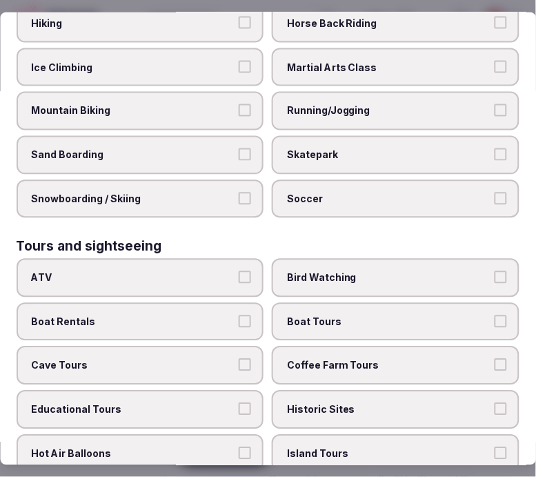
scroll to position [997, 0]
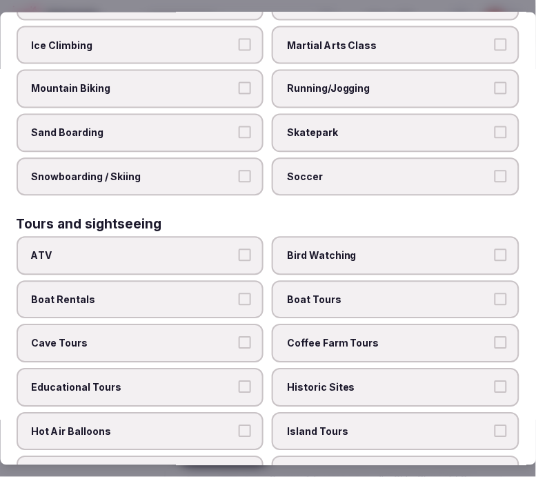
click at [332, 381] on span "Historic Sites" at bounding box center [390, 388] width 204 height 14
click at [495, 381] on button "Historic Sites" at bounding box center [501, 387] width 12 height 12
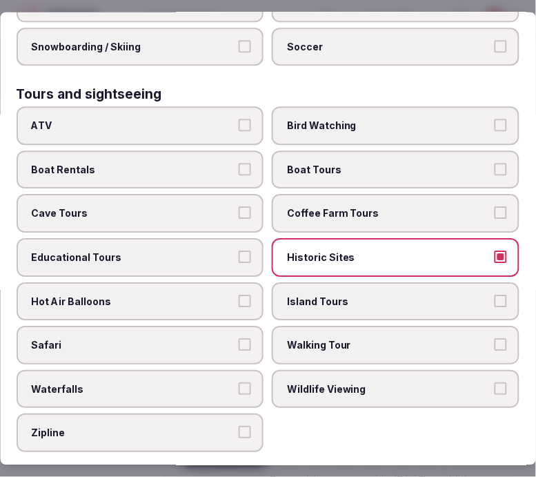
scroll to position [1150, 0]
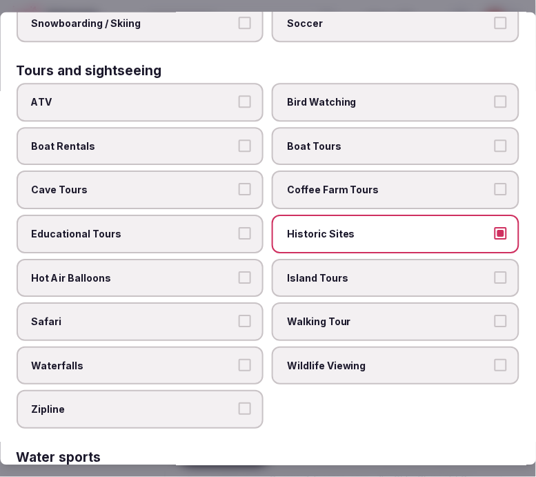
click at [339, 315] on span "Walking Tour" at bounding box center [390, 322] width 204 height 14
click at [495, 315] on button "Walking Tour" at bounding box center [501, 321] width 12 height 12
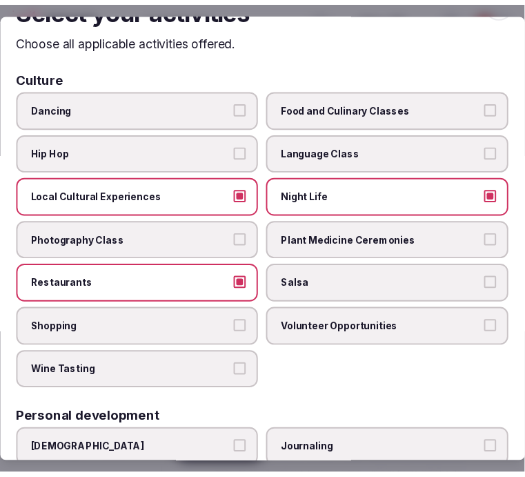
scroll to position [0, 0]
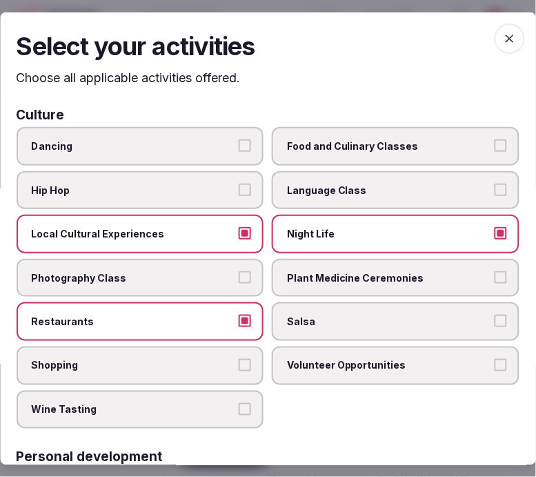
click at [497, 50] on span "button" at bounding box center [510, 38] width 30 height 30
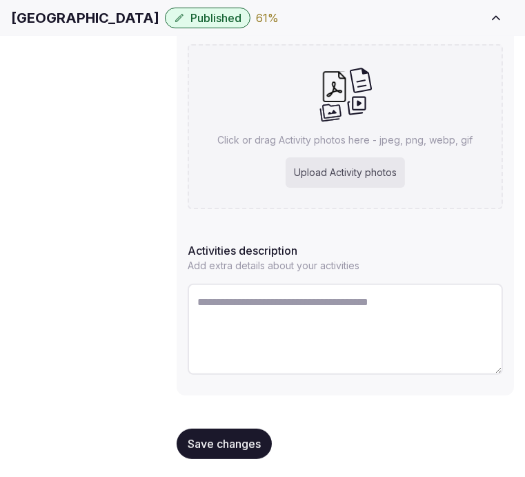
scroll to position [322, 0]
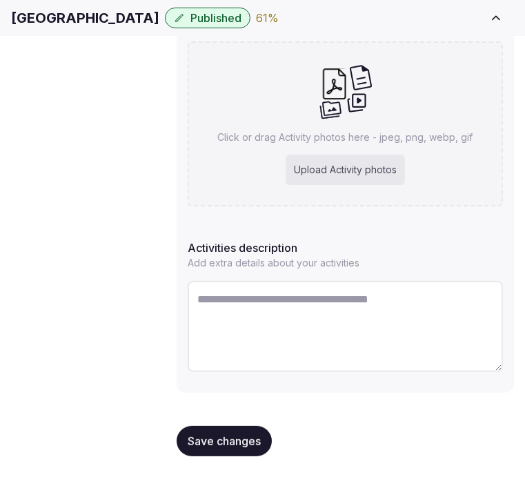
click at [326, 304] on textarea at bounding box center [345, 326] width 315 height 91
paste textarea "**********"
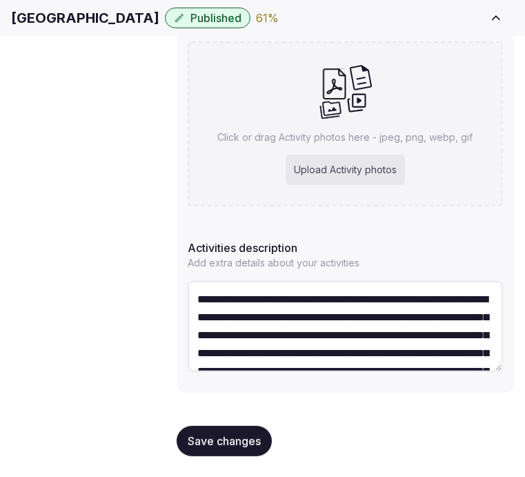
scroll to position [115, 0]
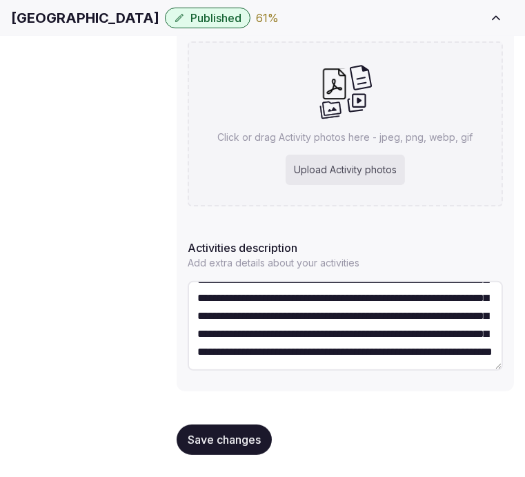
type textarea "**********"
click at [252, 435] on span "Save changes" at bounding box center [224, 440] width 73 height 14
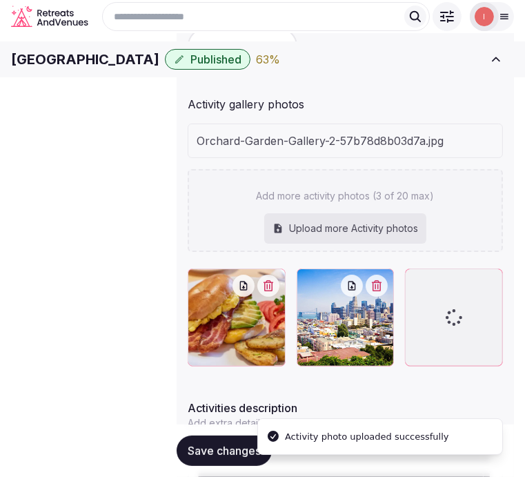
scroll to position [219, 0]
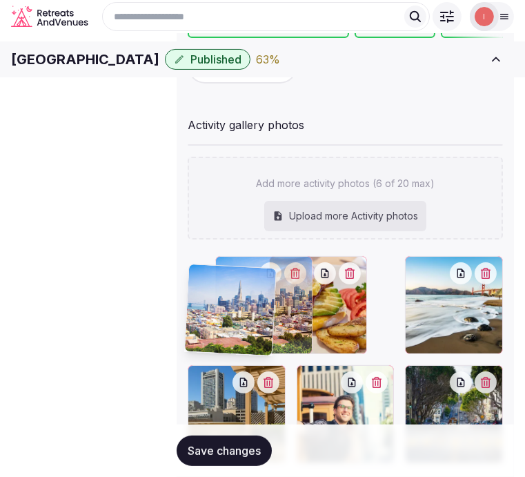
drag, startPoint x: 276, startPoint y: 270, endPoint x: 187, endPoint y: 266, distance: 89.1
click at [187, 266] on body "Search Popular Destinations Toscana, Italy Riviera Maya, Mexico Indonesia, Bali…" at bounding box center [262, 257] width 525 height 952
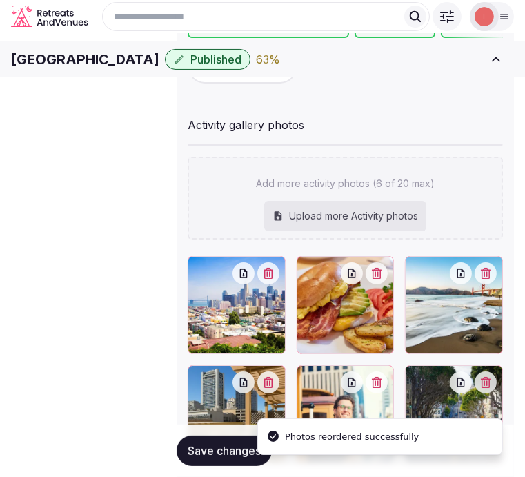
drag, startPoint x: 442, startPoint y: 286, endPoint x: 328, endPoint y: 288, distance: 113.2
click at [363, 288] on div at bounding box center [345, 359] width 315 height 206
click at [341, 283] on button "button" at bounding box center [352, 273] width 22 height 22
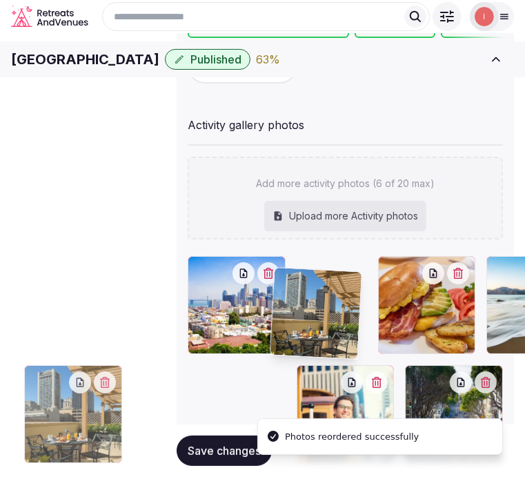
drag, startPoint x: 445, startPoint y: 276, endPoint x: 265, endPoint y: 275, distance: 180.1
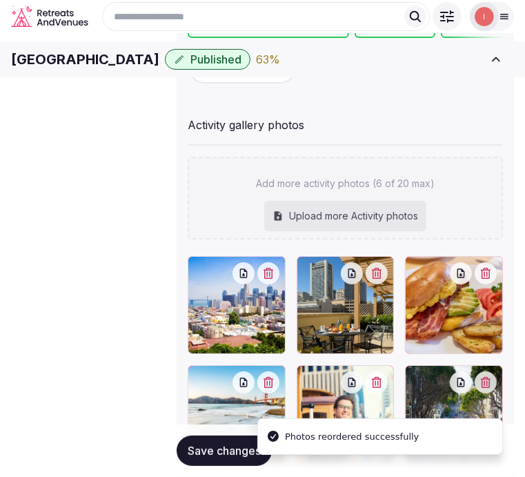
click at [232, 449] on span "Save changes" at bounding box center [224, 451] width 73 height 14
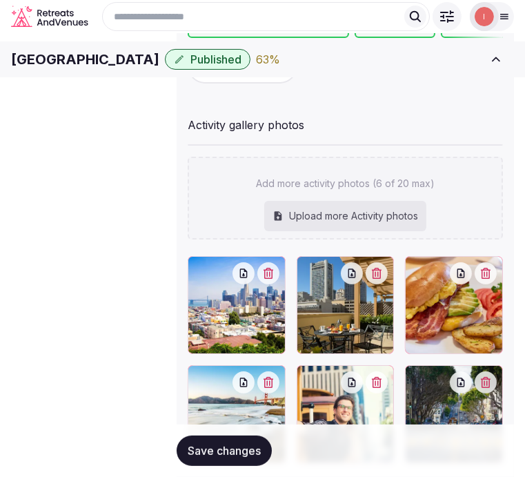
click at [261, 444] on span "Save changes" at bounding box center [224, 451] width 73 height 14
click at [0, 0] on span "Location" at bounding box center [0, 0] width 0 height 0
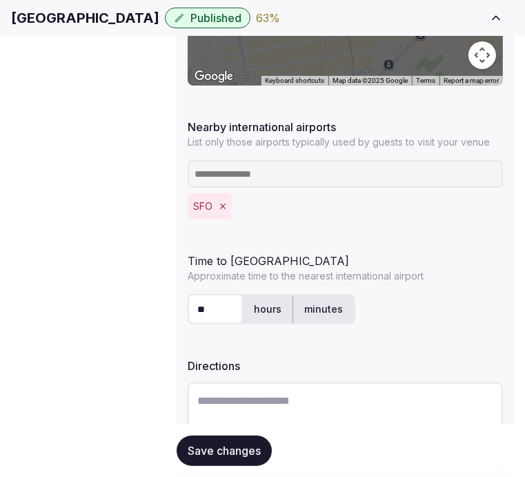
scroll to position [485, 0]
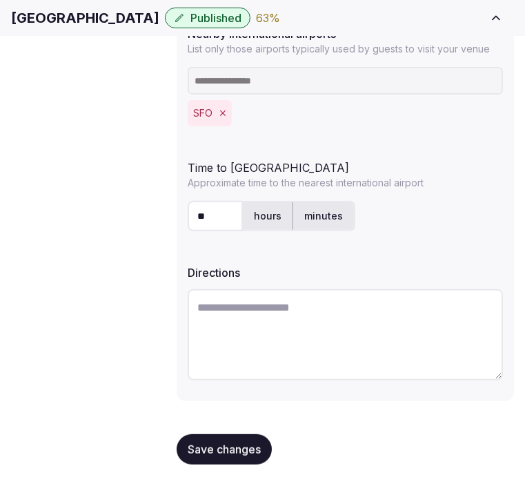
click at [221, 434] on button "Save changes" at bounding box center [224, 449] width 95 height 30
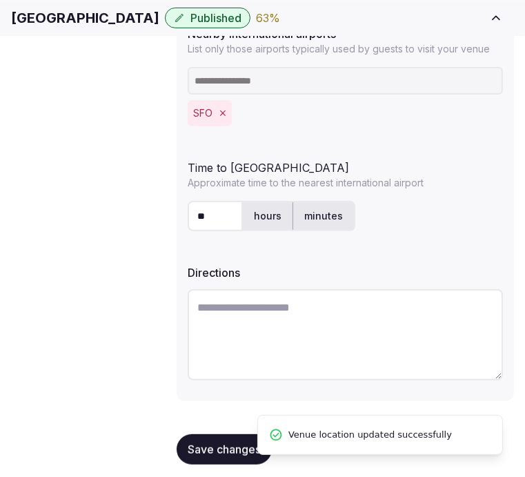
click at [0, 0] on link "Environment" at bounding box center [0, 0] width 0 height 0
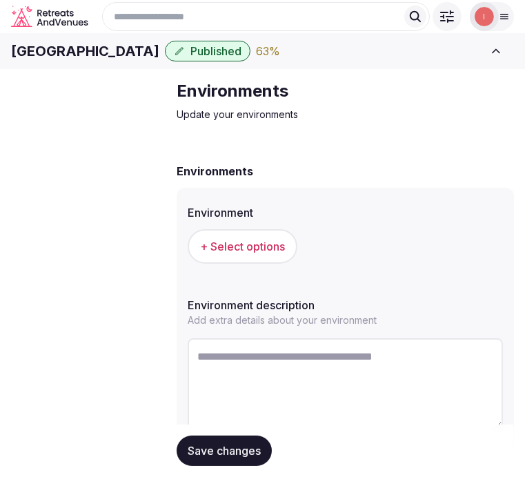
click at [259, 264] on button "+ Select options" at bounding box center [243, 246] width 110 height 35
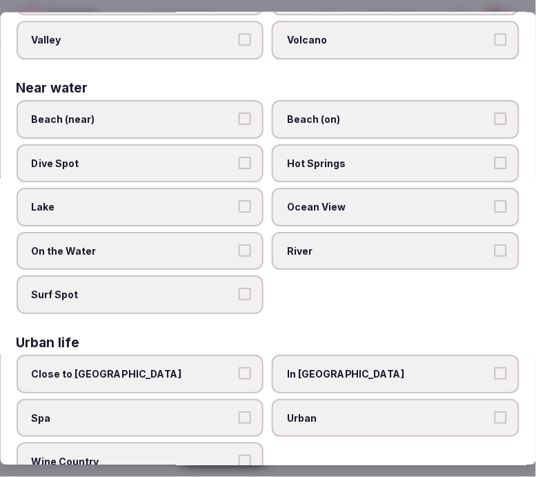
scroll to position [546, 0]
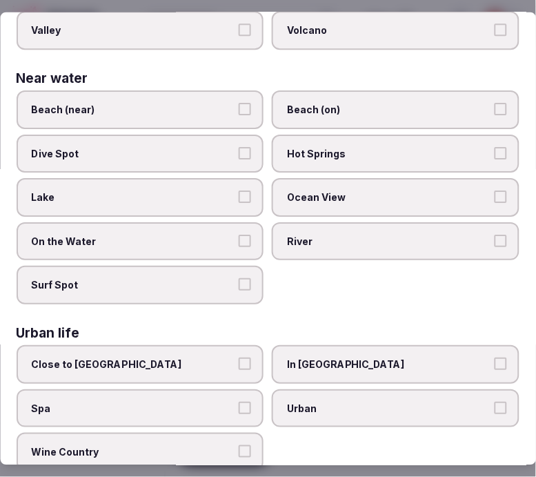
click at [339, 389] on label "Urban" at bounding box center [397, 408] width 248 height 39
click at [495, 401] on button "Urban" at bounding box center [501, 407] width 12 height 12
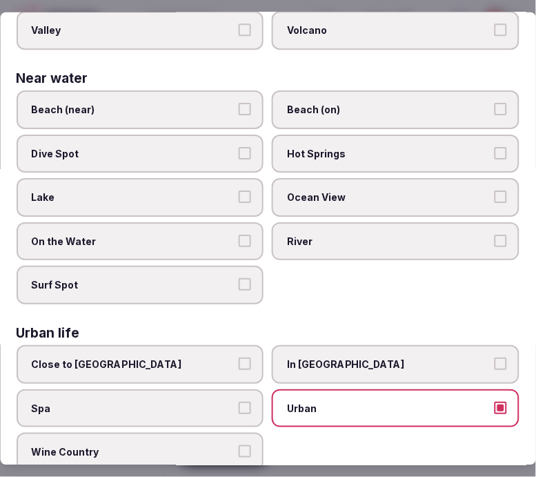
click at [346, 357] on span "In City Center" at bounding box center [390, 364] width 204 height 14
click at [495, 357] on button "In City Center" at bounding box center [501, 363] width 12 height 12
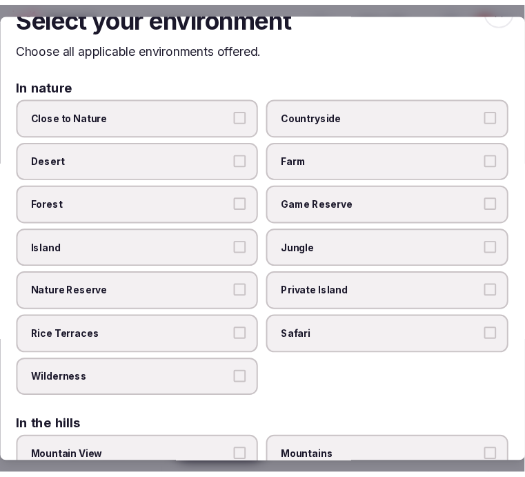
scroll to position [0, 0]
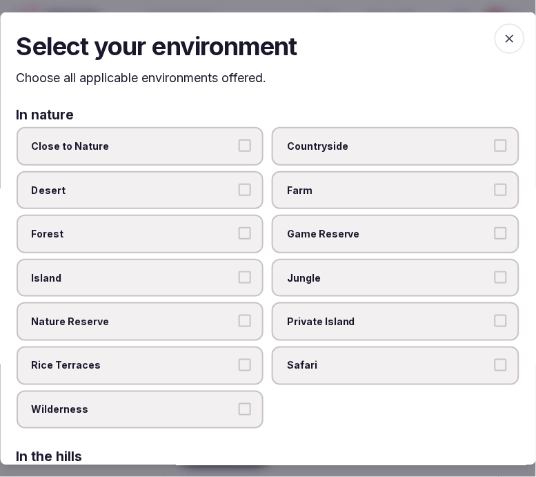
click at [506, 31] on icon "button" at bounding box center [510, 38] width 14 height 14
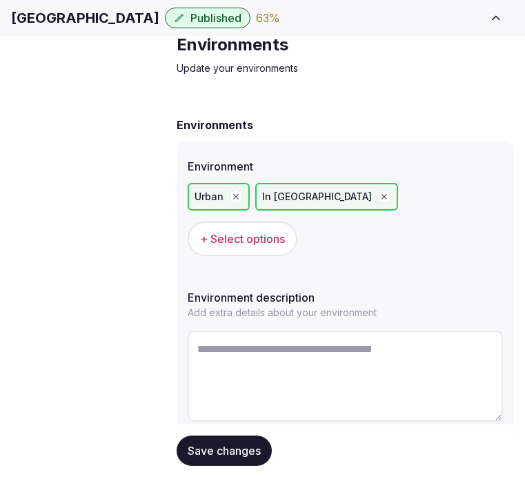
scroll to position [72, 0]
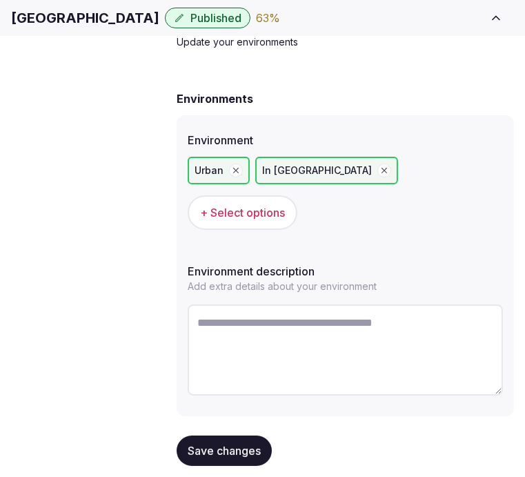
click at [242, 449] on button "Save changes" at bounding box center [224, 450] width 95 height 30
click at [245, 435] on button "Save changes" at bounding box center [224, 450] width 95 height 30
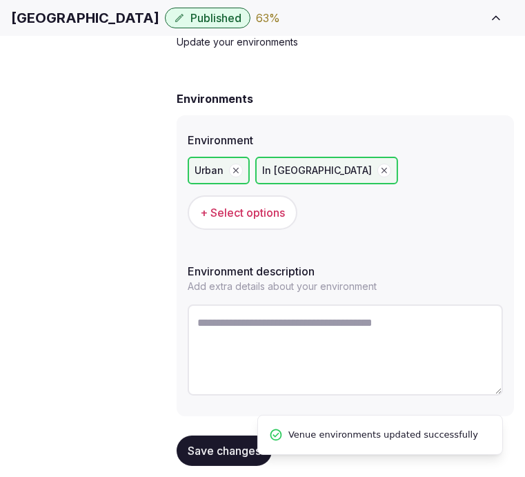
click at [0, 0] on span "Types of retreats" at bounding box center [0, 0] width 0 height 0
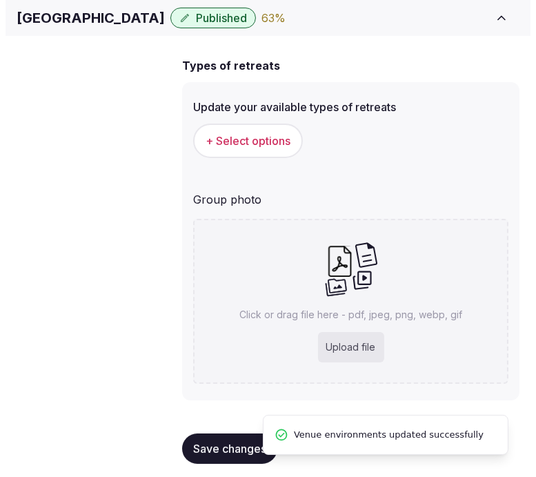
scroll to position [129, 0]
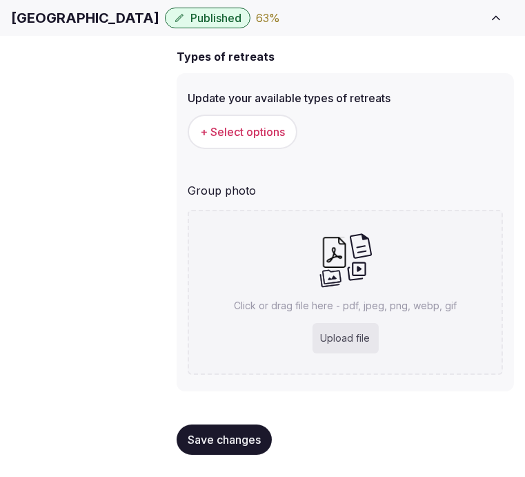
click at [265, 139] on span "+ Select options" at bounding box center [242, 131] width 85 height 15
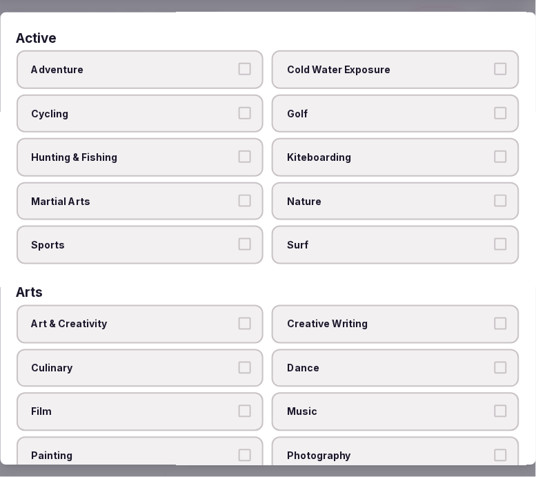
click at [231, 328] on label "Art & Creativity" at bounding box center [141, 324] width 248 height 39
click at [239, 328] on button "Art & Creativity" at bounding box center [245, 323] width 12 height 12
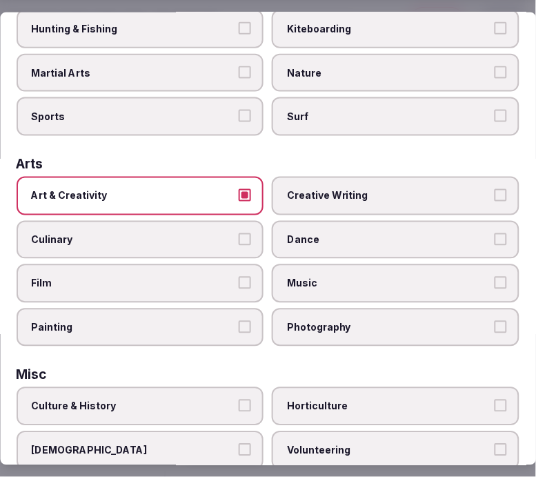
scroll to position [306, 0]
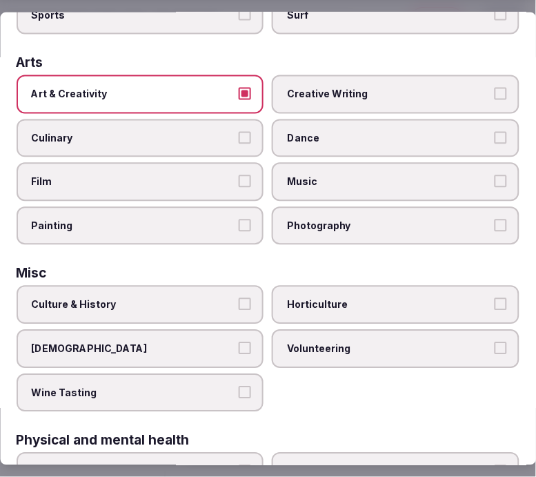
click at [230, 286] on label "Culture & History" at bounding box center [141, 305] width 248 height 39
click at [239, 298] on button "Culture & History" at bounding box center [245, 304] width 12 height 12
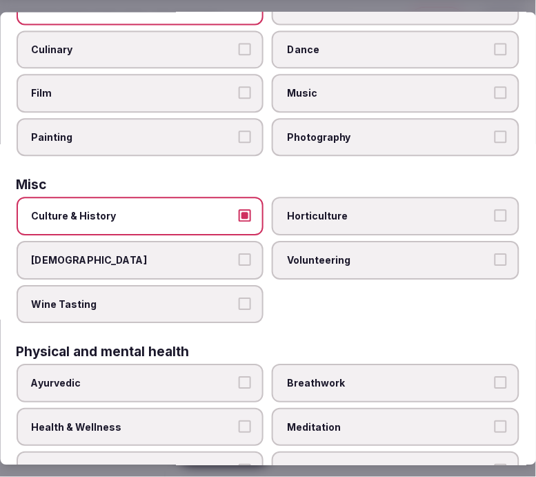
scroll to position [536, 0]
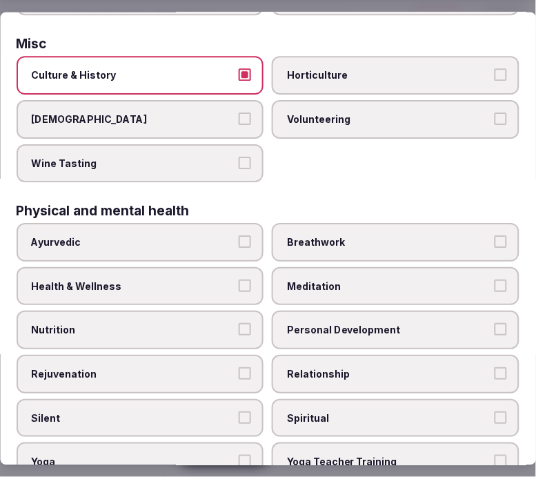
click at [302, 311] on label "Personal Development" at bounding box center [397, 330] width 248 height 39
click at [495, 323] on button "Personal Development" at bounding box center [501, 329] width 12 height 12
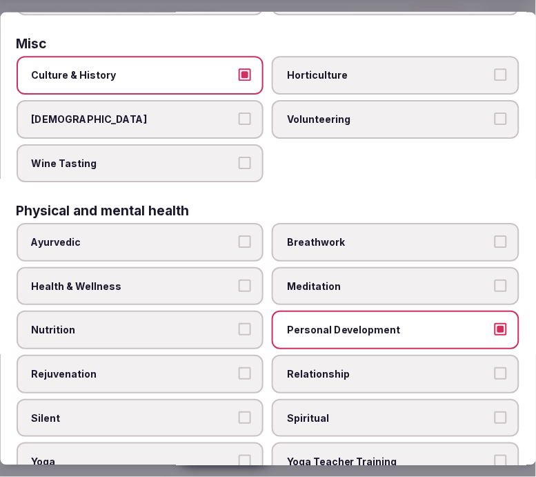
click at [243, 267] on label "Health & Wellness" at bounding box center [141, 286] width 248 height 39
click at [243, 279] on button "Health & Wellness" at bounding box center [245, 285] width 12 height 12
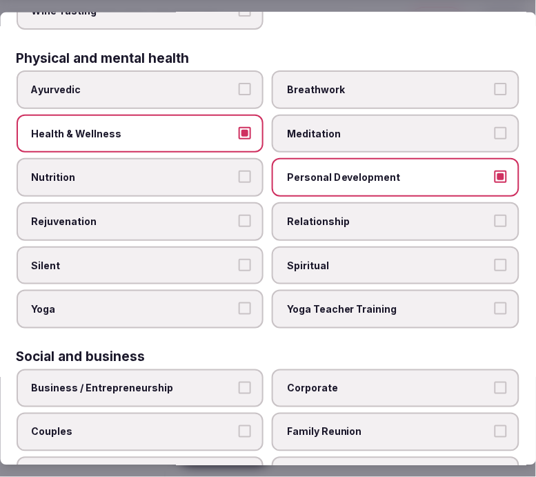
scroll to position [690, 0]
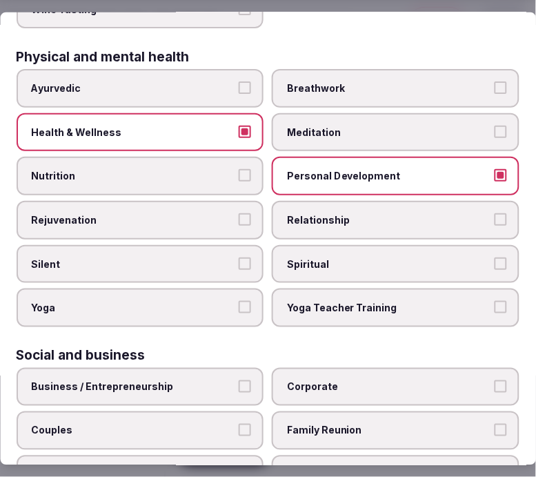
click at [287, 210] on label "Relationship" at bounding box center [397, 220] width 248 height 39
click at [495, 213] on button "Relationship" at bounding box center [501, 219] width 12 height 12
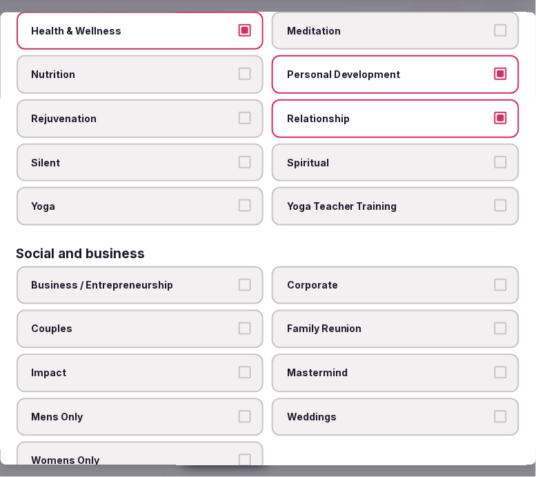
scroll to position [794, 0]
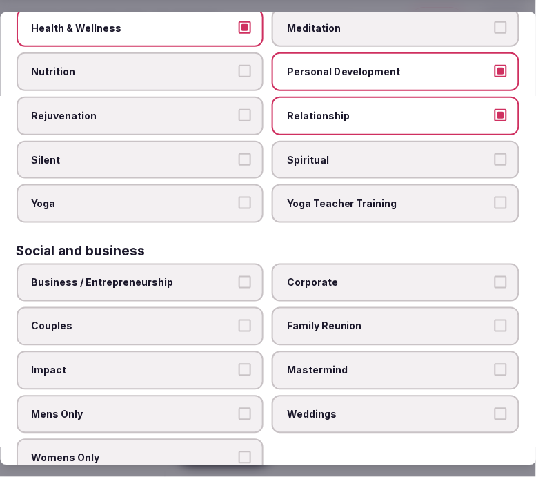
drag, startPoint x: 202, startPoint y: 256, endPoint x: 217, endPoint y: 277, distance: 26.1
click at [203, 276] on span "Business / Entrepreneurship" at bounding box center [134, 283] width 204 height 14
click at [239, 276] on button "Business / Entrepreneurship" at bounding box center [245, 282] width 12 height 12
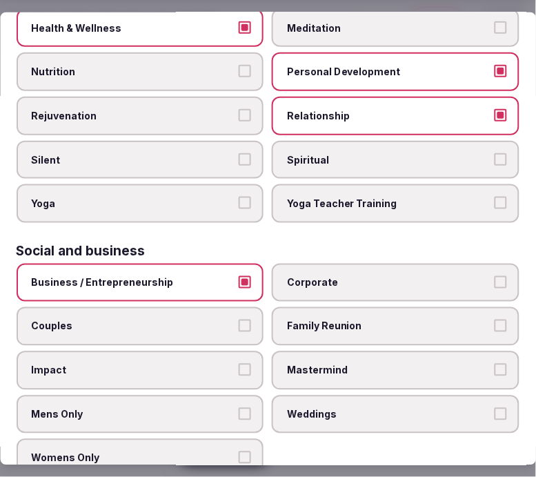
click at [383, 395] on label "Weddings" at bounding box center [397, 414] width 248 height 39
click at [495, 407] on button "Weddings" at bounding box center [501, 413] width 12 height 12
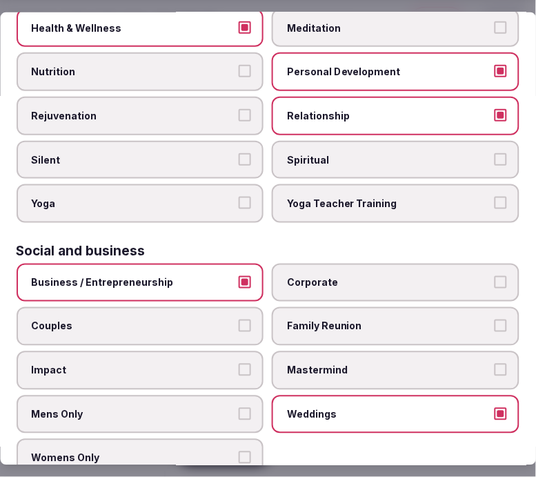
click at [383, 395] on label "Weddings" at bounding box center [397, 414] width 248 height 39
click at [495, 407] on button "Weddings" at bounding box center [501, 413] width 12 height 12
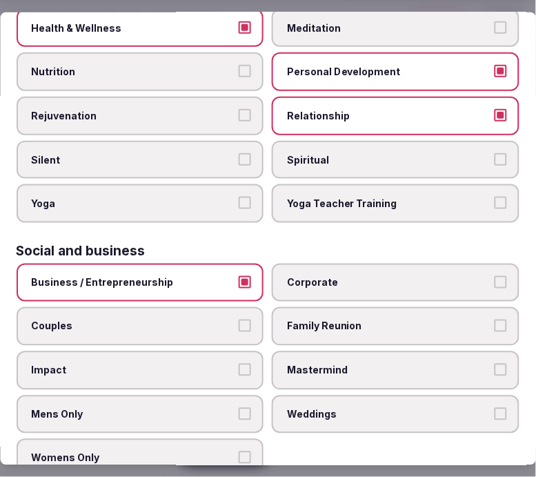
click at [377, 307] on label "Family Reunion" at bounding box center [397, 326] width 248 height 39
click at [495, 320] on button "Family Reunion" at bounding box center [501, 326] width 12 height 12
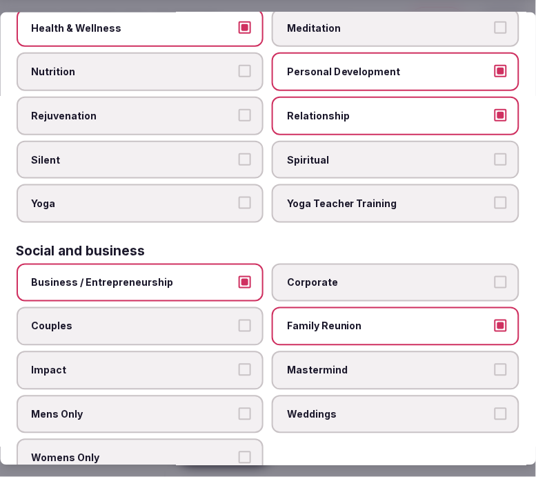
click at [337, 276] on span "Corporate" at bounding box center [390, 283] width 204 height 14
click at [495, 276] on button "Corporate" at bounding box center [501, 282] width 12 height 12
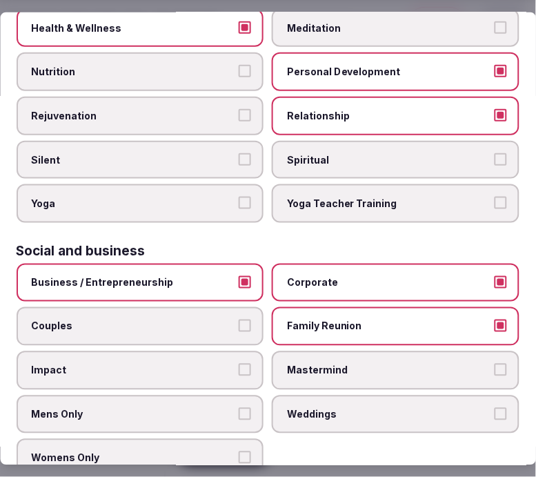
click at [203, 308] on label "Couples" at bounding box center [141, 326] width 248 height 39
click at [239, 320] on button "Couples" at bounding box center [245, 326] width 12 height 12
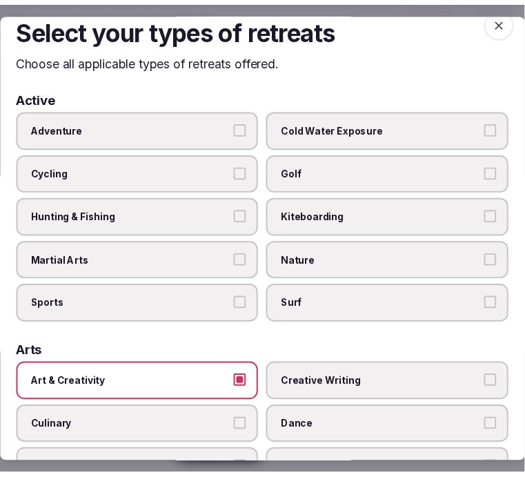
scroll to position [0, 0]
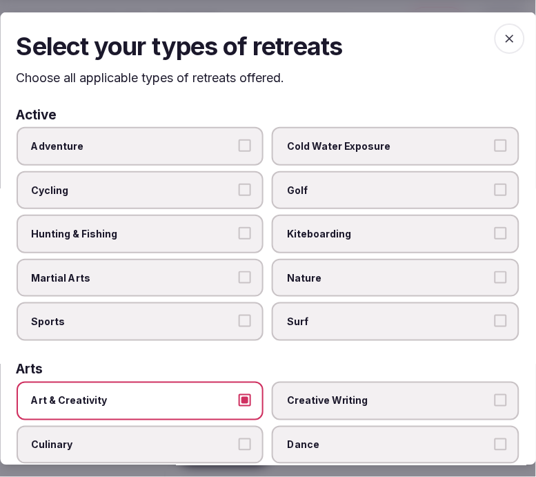
click at [505, 31] on icon "button" at bounding box center [510, 38] width 14 height 14
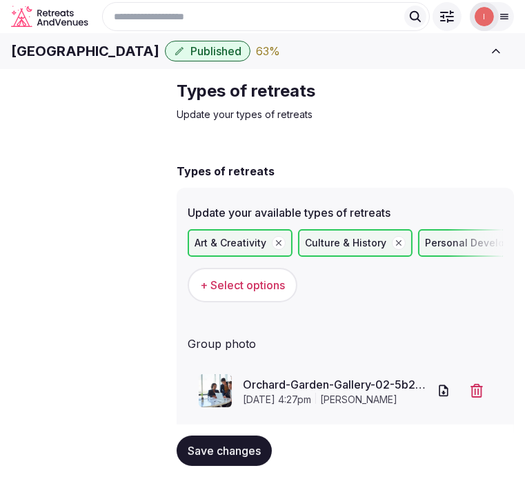
click at [194, 439] on button "Save changes" at bounding box center [224, 450] width 95 height 30
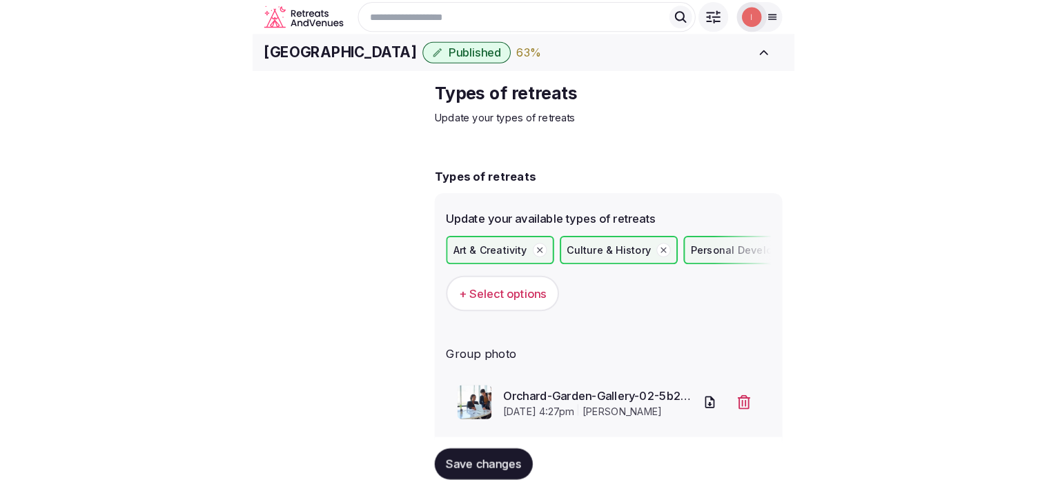
scroll to position [174, 0]
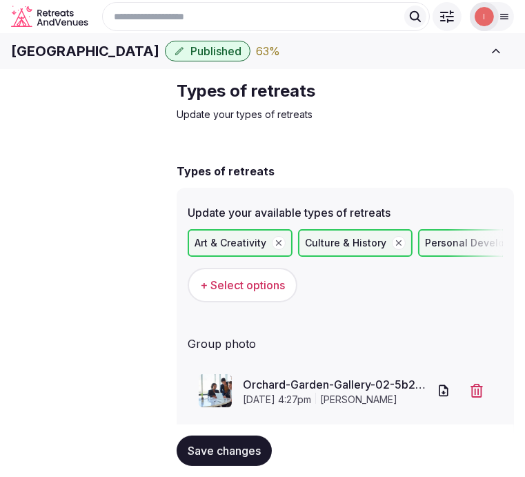
click at [249, 444] on span "Save changes" at bounding box center [224, 451] width 73 height 14
click at [209, 444] on span "Save changes" at bounding box center [224, 451] width 73 height 14
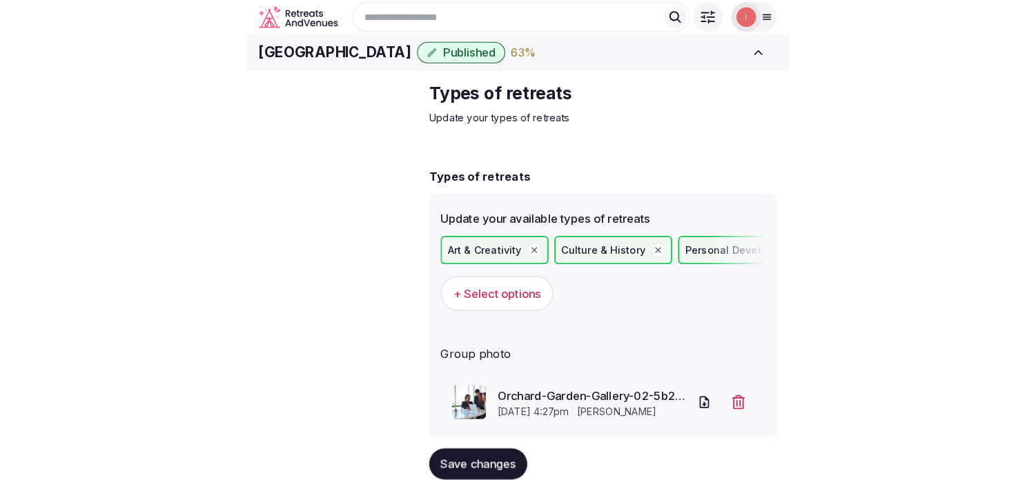
scroll to position [0, 0]
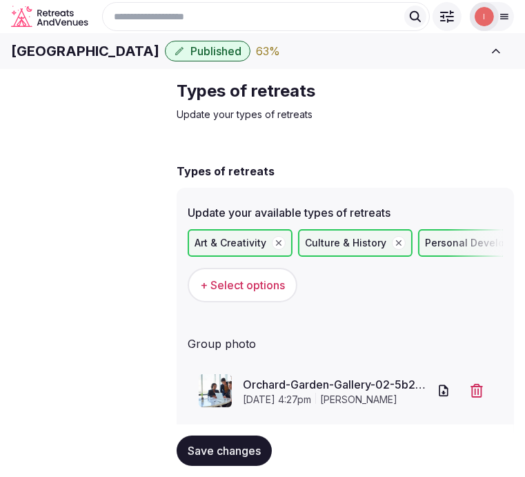
click at [0, 0] on span "Basic details" at bounding box center [0, 0] width 0 height 0
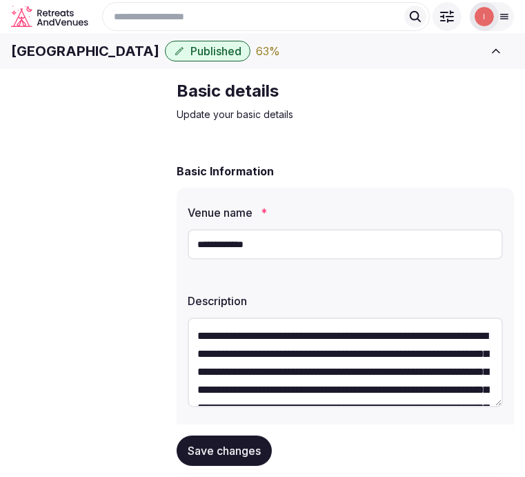
click at [221, 444] on span "Save changes" at bounding box center [224, 451] width 73 height 14
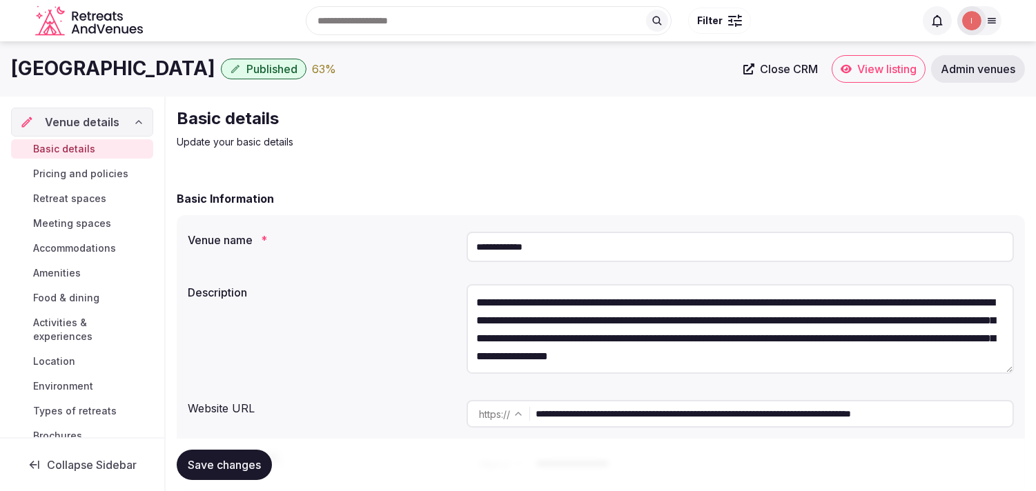
click at [785, 68] on span "Close CRM" at bounding box center [789, 69] width 58 height 14
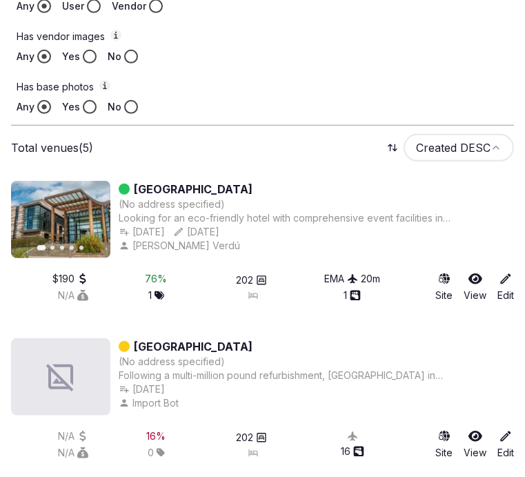
scroll to position [743, 0]
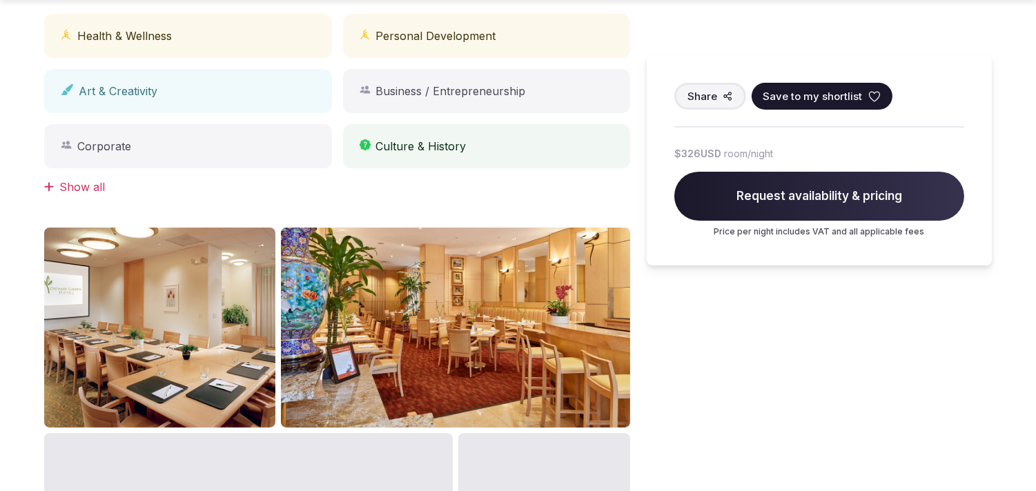
scroll to position [767, 0]
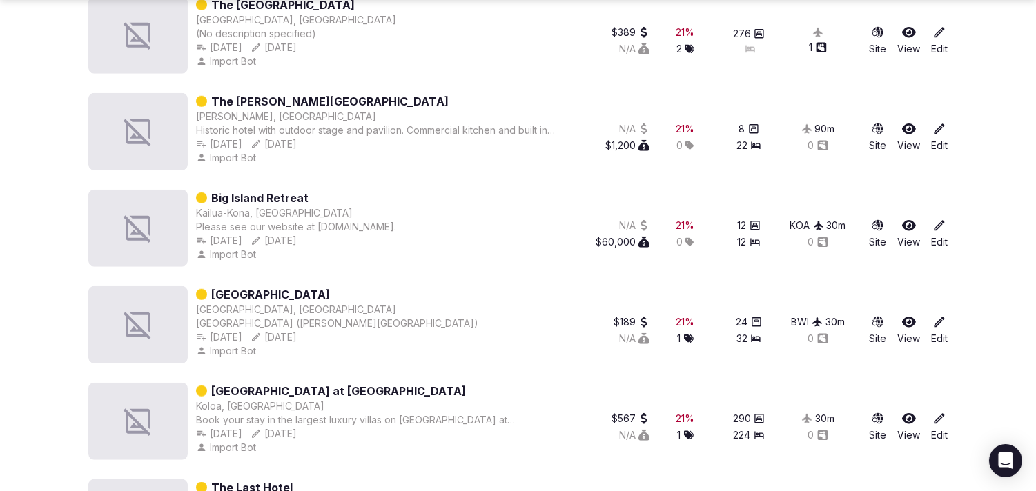
scroll to position [1985, 0]
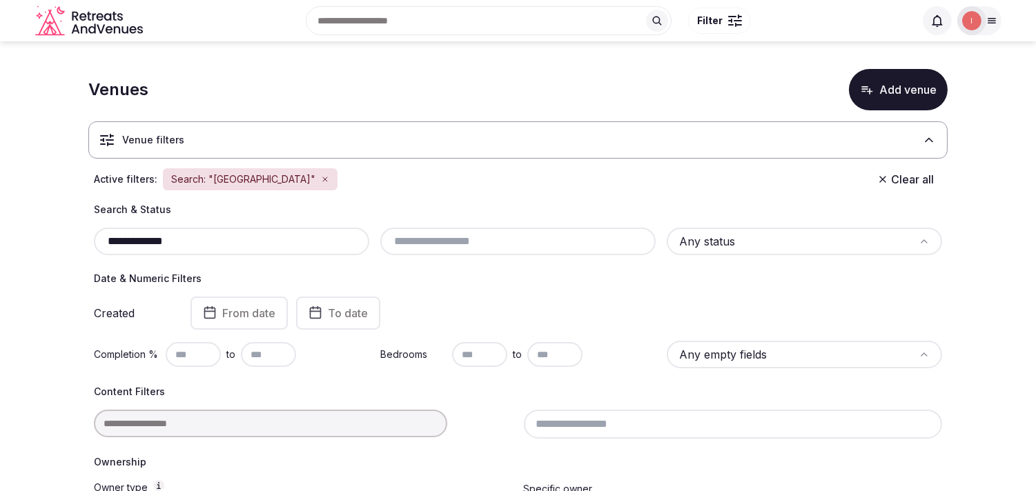
drag, startPoint x: 195, startPoint y: 239, endPoint x: 60, endPoint y: 246, distance: 134.7
paste input "*****"
click at [776, 93] on div "Venues Add venue" at bounding box center [517, 89] width 859 height 41
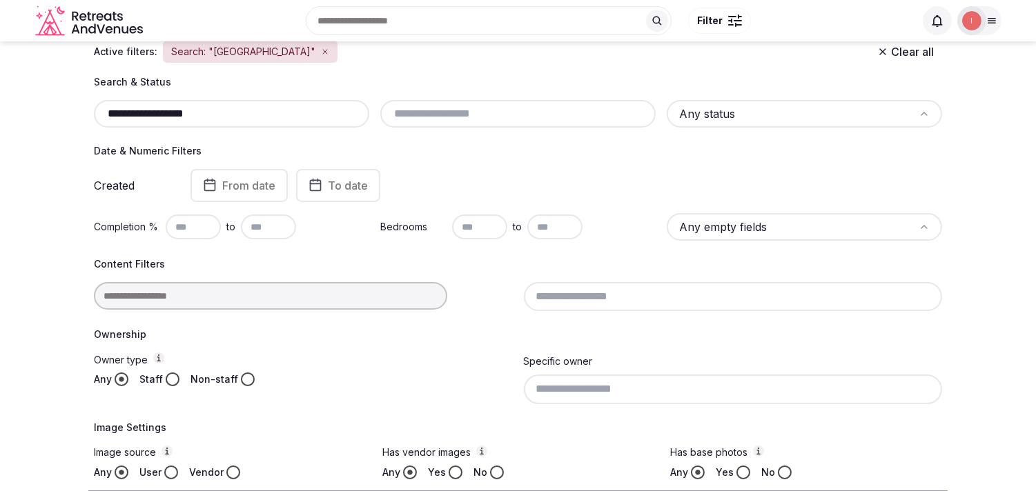
scroll to position [126, 0]
drag, startPoint x: 174, startPoint y: 118, endPoint x: 236, endPoint y: 123, distance: 62.3
click at [236, 123] on div "**********" at bounding box center [231, 115] width 275 height 28
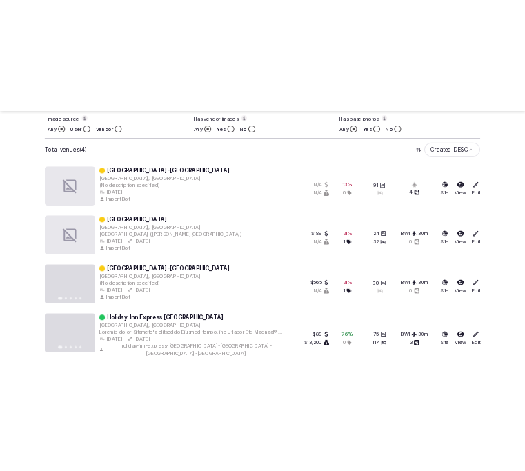
scroll to position [569, 0]
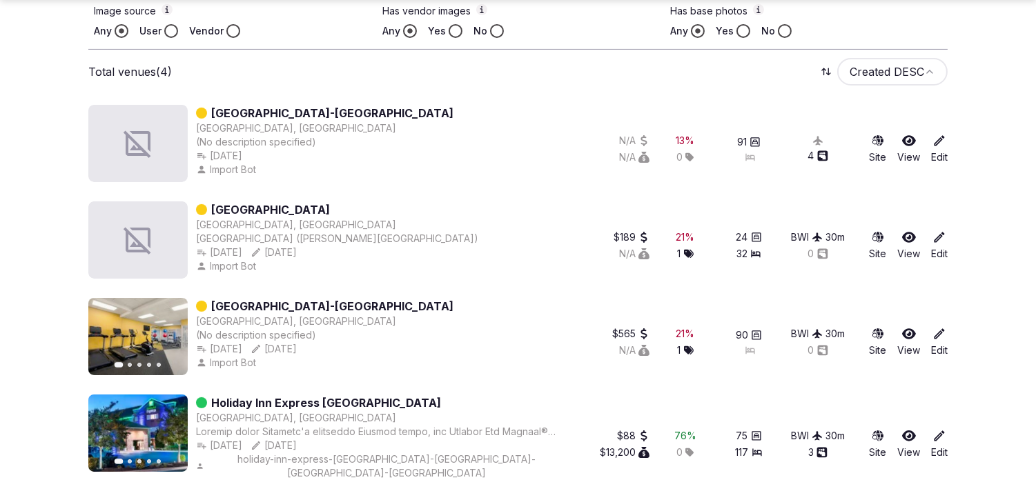
type input "**********"
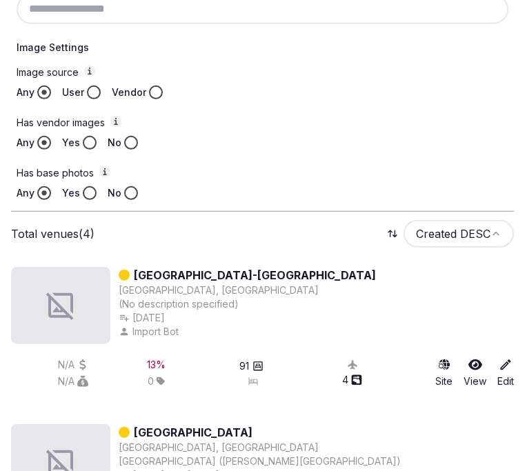
scroll to position [723, 0]
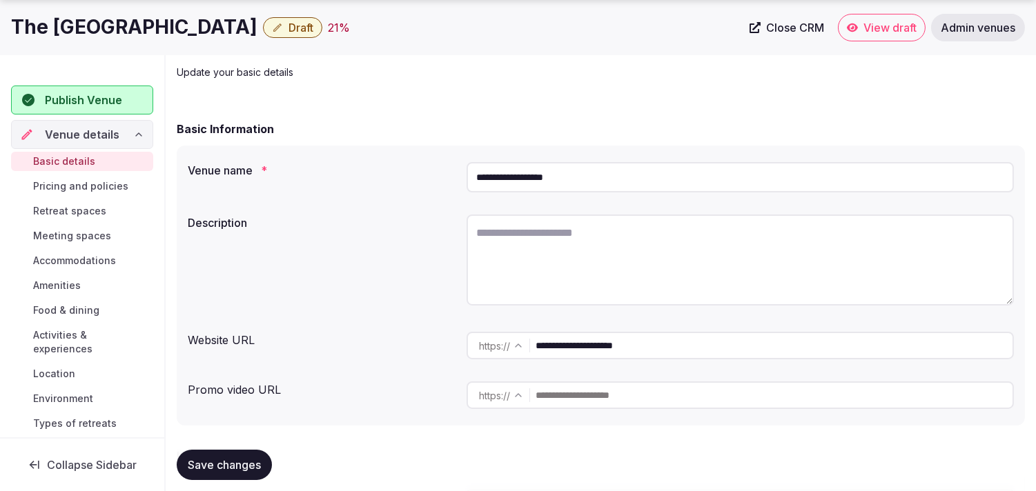
scroll to position [153, 0]
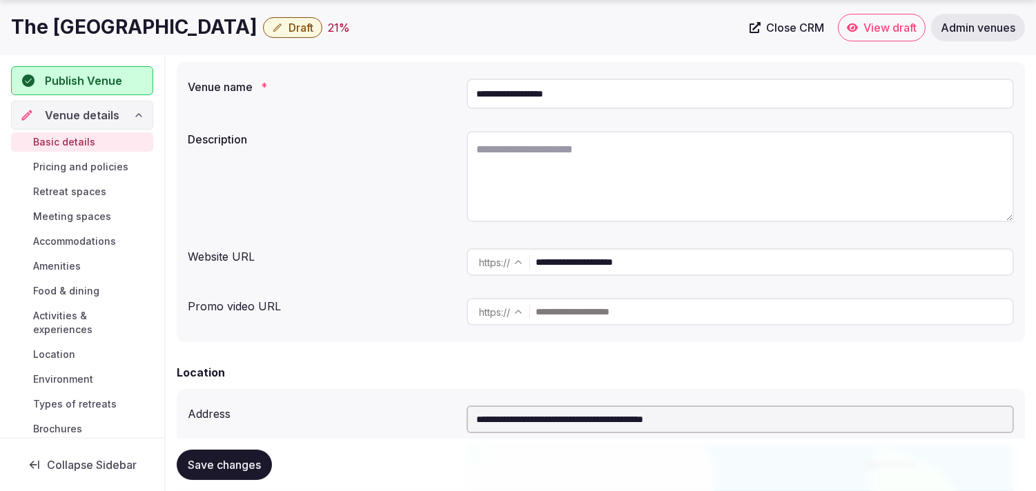
click at [580, 271] on input "**********" at bounding box center [774, 262] width 477 height 28
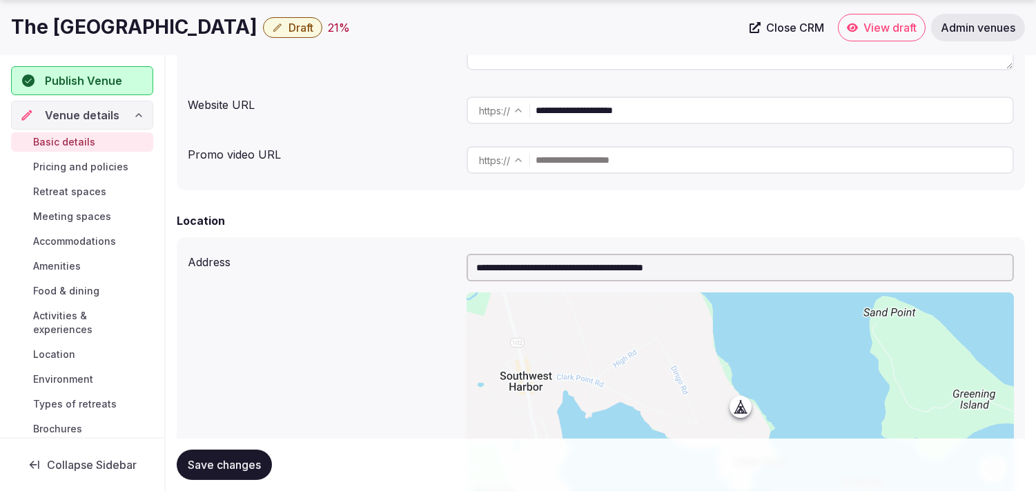
scroll to position [306, 0]
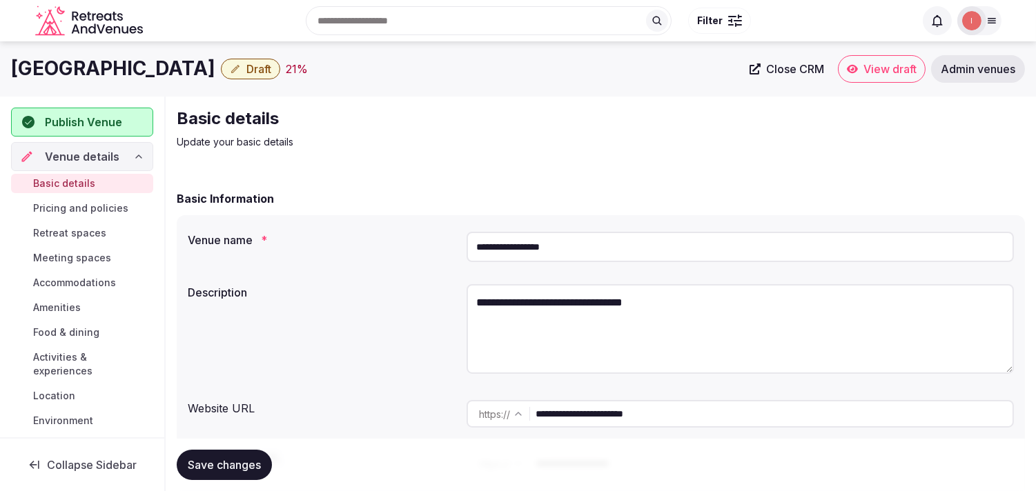
click at [610, 413] on input "**********" at bounding box center [774, 414] width 477 height 28
click at [147, 62] on h1 "[GEOGRAPHIC_DATA]" at bounding box center [113, 68] width 204 height 27
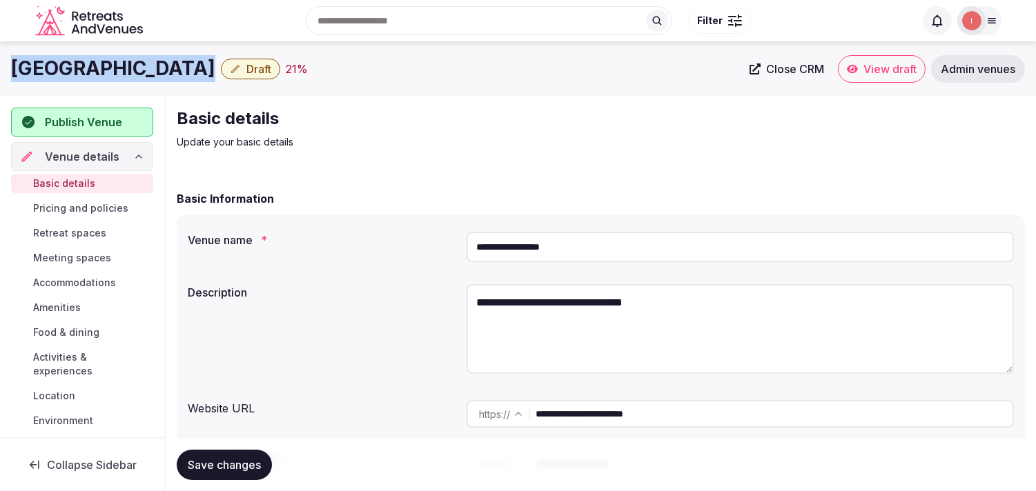
click at [147, 62] on h1 "[GEOGRAPHIC_DATA]" at bounding box center [113, 68] width 204 height 27
copy div "[GEOGRAPHIC_DATA]"
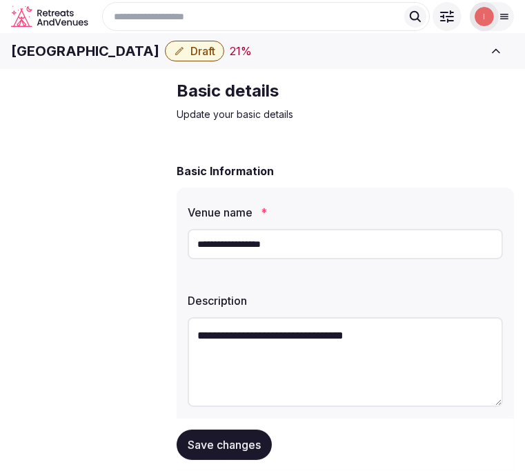
click at [302, 348] on textarea "**********" at bounding box center [345, 362] width 315 height 90
paste textarea "**********"
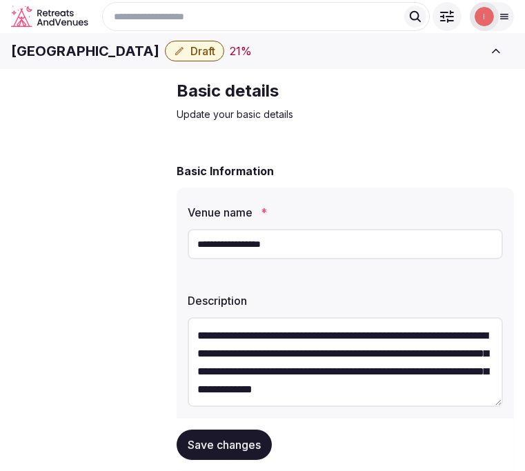
scroll to position [43, 0]
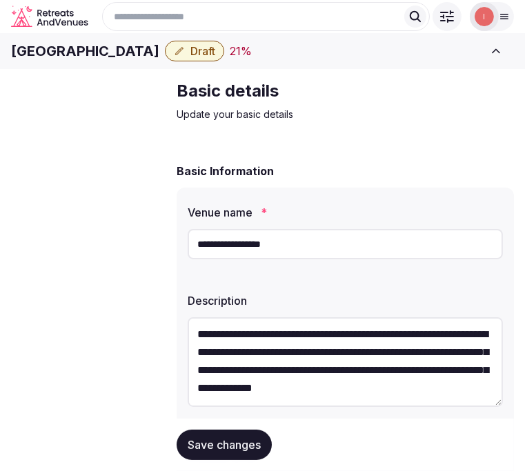
type textarea "**********"
click at [239, 259] on input "**********" at bounding box center [345, 244] width 315 height 30
click at [244, 259] on input "**********" at bounding box center [345, 244] width 315 height 30
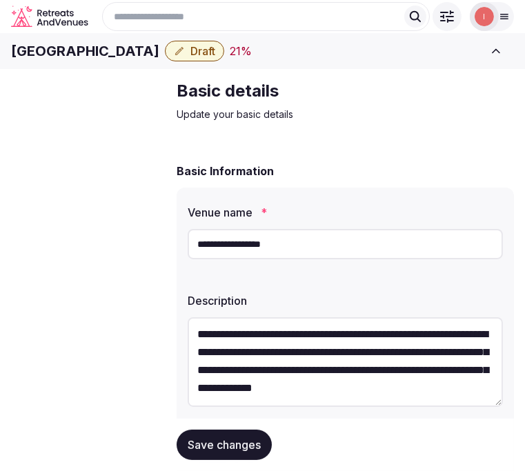
click at [286, 256] on input "**********" at bounding box center [345, 244] width 315 height 30
click at [288, 259] on input "**********" at bounding box center [345, 244] width 315 height 30
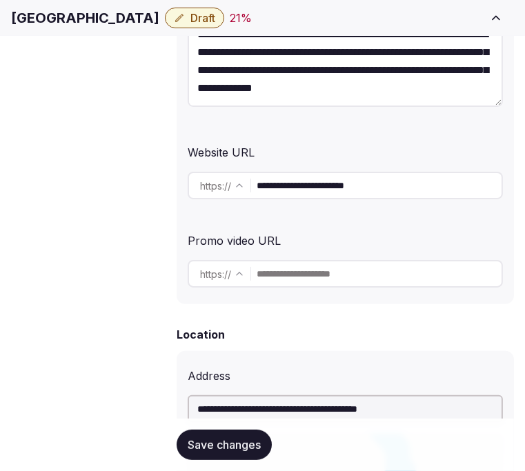
scroll to position [306, 0]
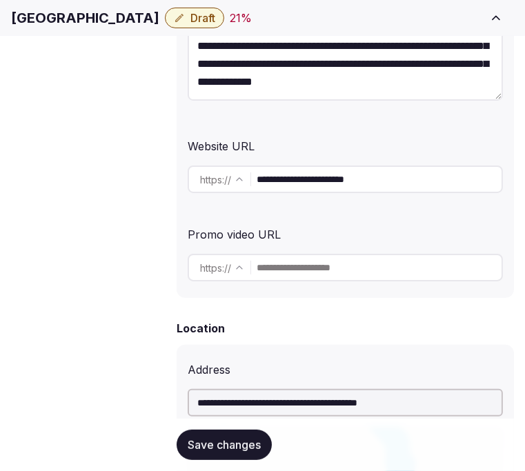
click at [328, 193] on input "**********" at bounding box center [379, 180] width 245 height 28
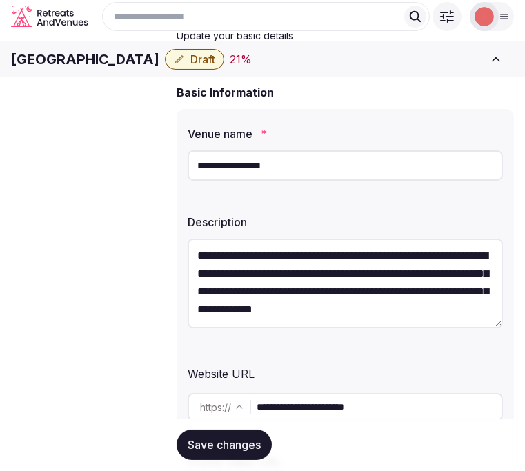
scroll to position [77, 0]
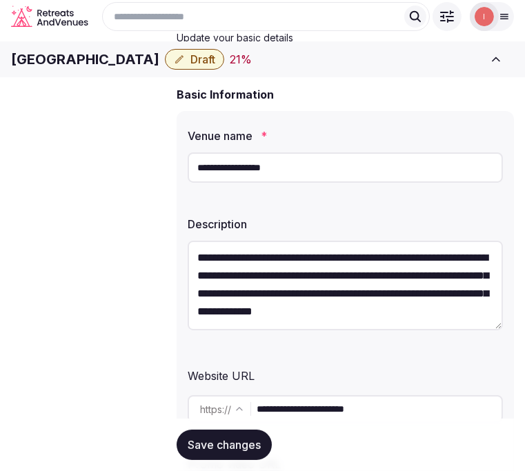
click at [230, 456] on button "Save changes" at bounding box center [224, 445] width 95 height 30
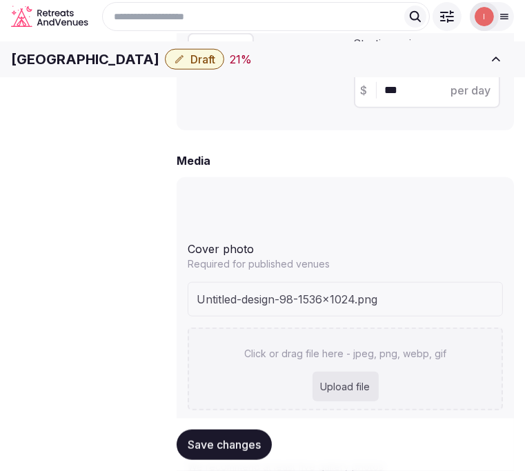
scroll to position [1293, 0]
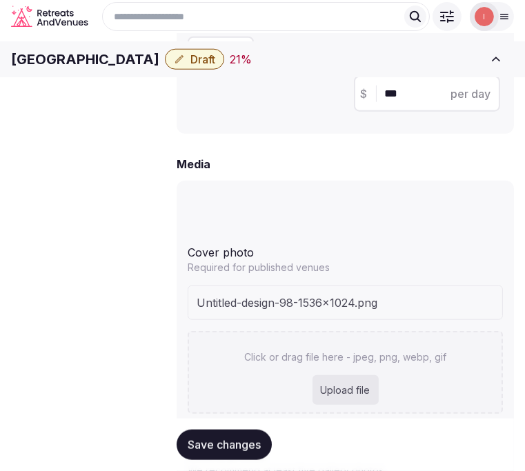
click at [237, 445] on span "Save changes" at bounding box center [224, 445] width 73 height 14
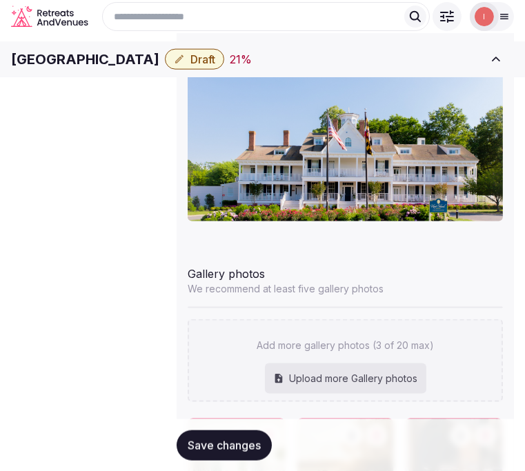
scroll to position [1446, 0]
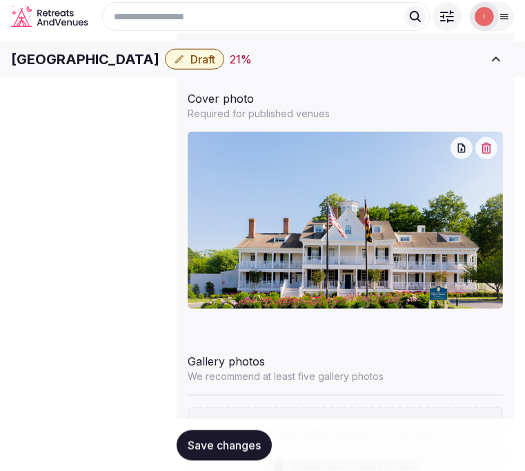
click at [232, 429] on div "Save changes" at bounding box center [345, 445] width 337 height 52
click at [237, 438] on span "Save changes" at bounding box center [224, 445] width 73 height 14
click at [237, 438] on div "Saving..." at bounding box center [219, 445] width 85 height 30
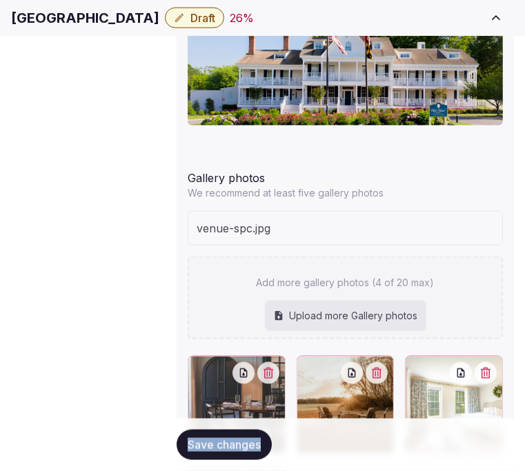
scroll to position [1633, 0]
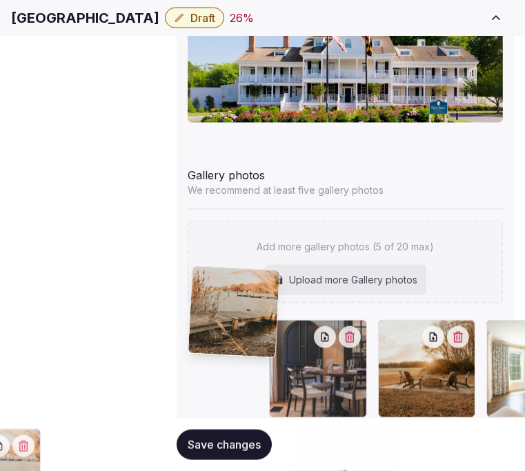
drag, startPoint x: 440, startPoint y: 276, endPoint x: 157, endPoint y: 271, distance: 283.0
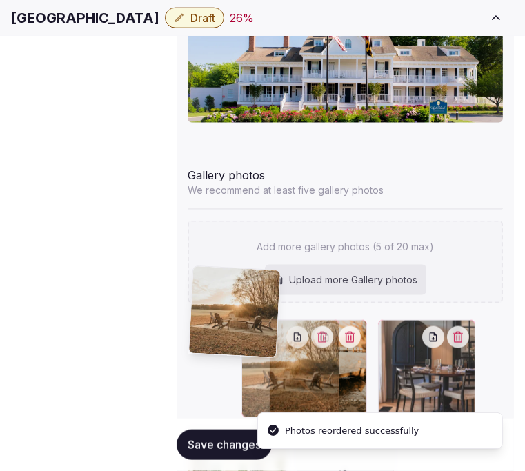
drag, startPoint x: 371, startPoint y: 275, endPoint x: 200, endPoint y: 273, distance: 171.2
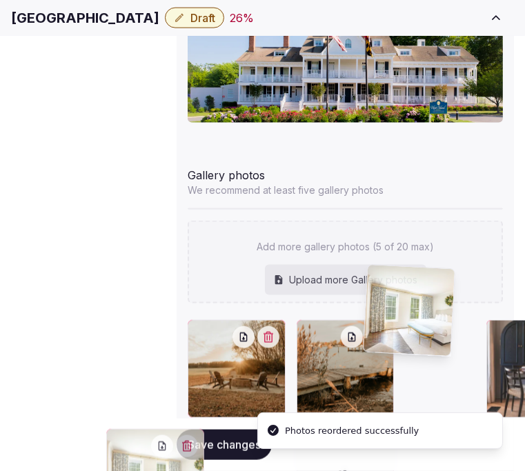
drag, startPoint x: 444, startPoint y: 277, endPoint x: 376, endPoint y: 278, distance: 67.6
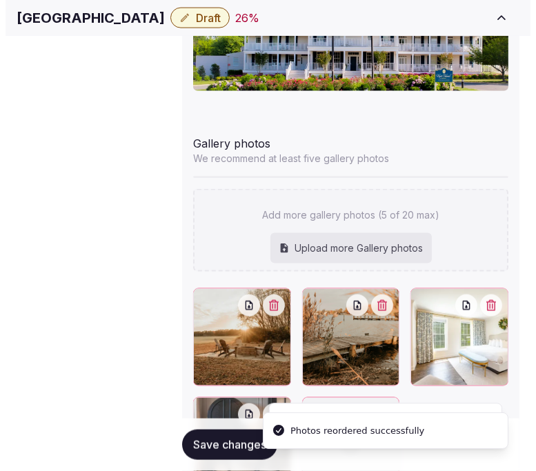
scroll to position [1681, 0]
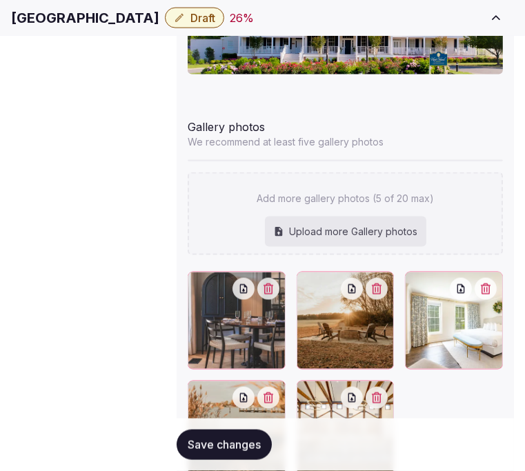
click at [304, 335] on div at bounding box center [345, 375] width 315 height 206
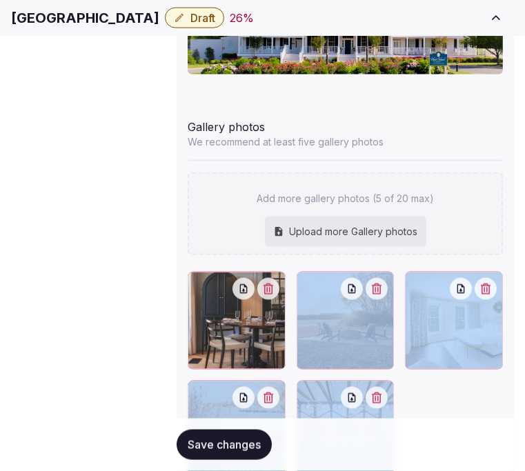
click at [216, 438] on span "Save changes" at bounding box center [224, 445] width 73 height 14
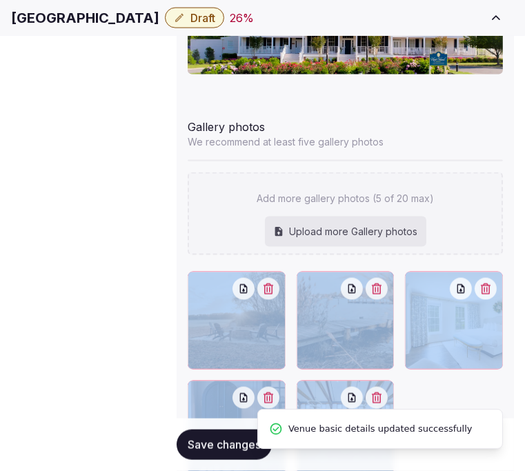
click at [215, 25] on span "Draft" at bounding box center [202, 18] width 25 height 14
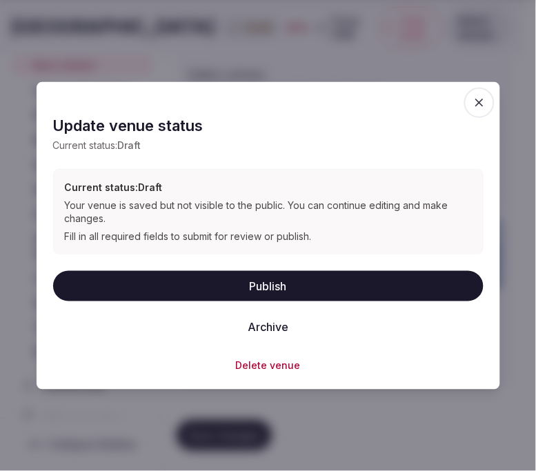
click at [306, 278] on button "Publish" at bounding box center [268, 286] width 431 height 30
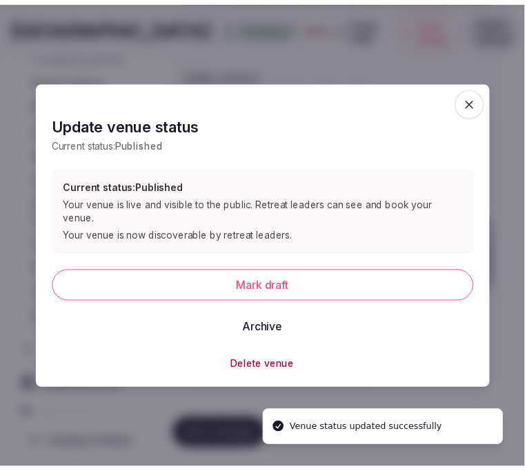
scroll to position [138, 0]
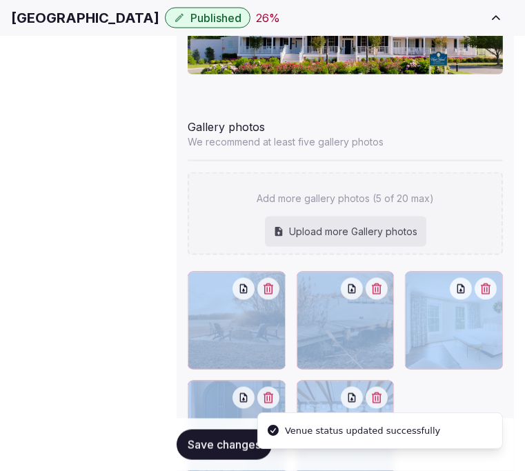
click at [297, 323] on div at bounding box center [345, 375] width 315 height 206
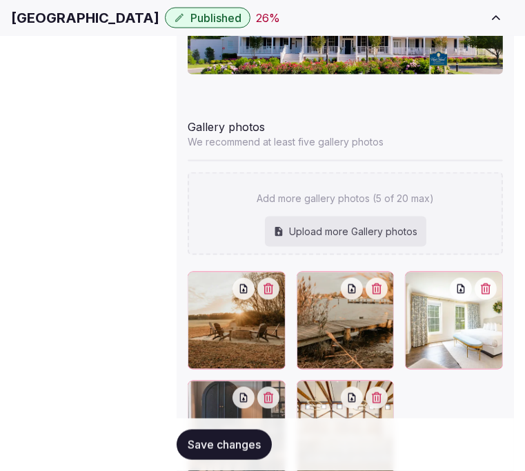
click at [0, 0] on span "Food & dining" at bounding box center [0, 0] width 0 height 0
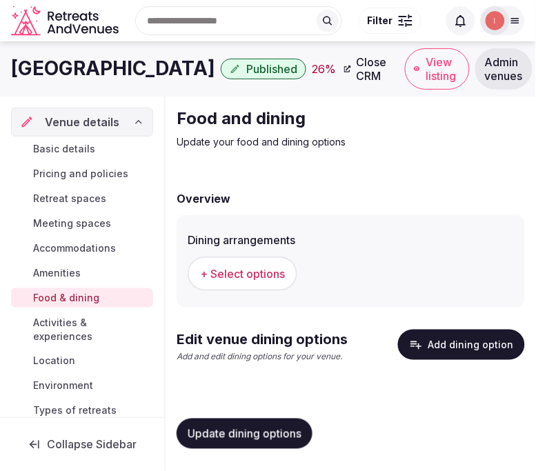
click at [64, 166] on link "Pricing and policies" at bounding box center [82, 173] width 142 height 19
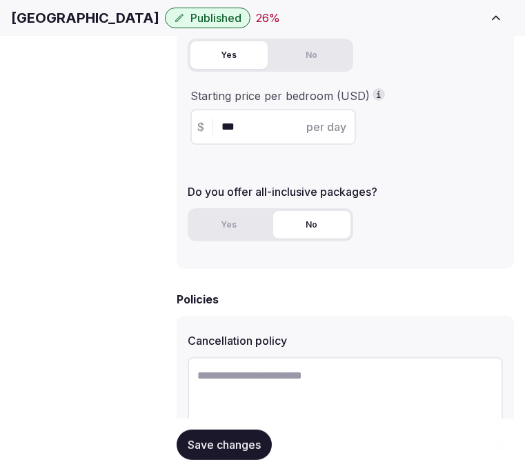
scroll to position [383, 0]
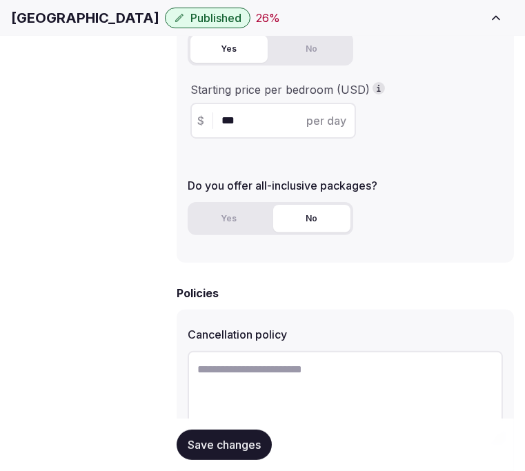
click at [26, 28] on h1 "[GEOGRAPHIC_DATA]" at bounding box center [85, 17] width 148 height 19
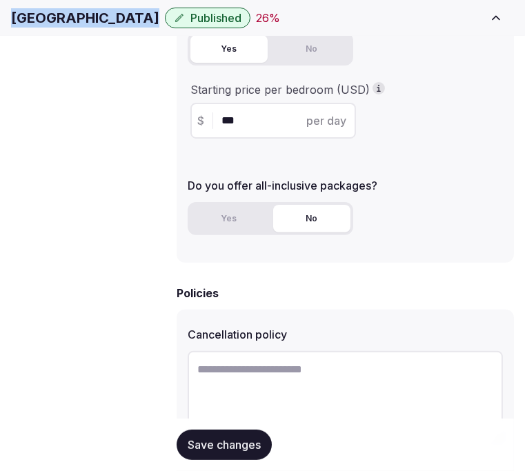
click at [26, 28] on h1 "[GEOGRAPHIC_DATA]" at bounding box center [85, 17] width 148 height 19
copy div "[GEOGRAPHIC_DATA]"
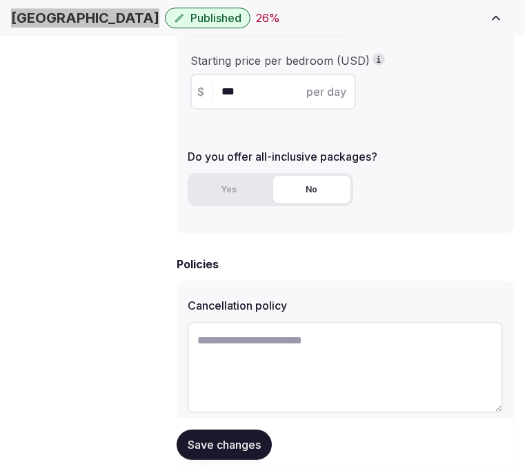
scroll to position [438, 0]
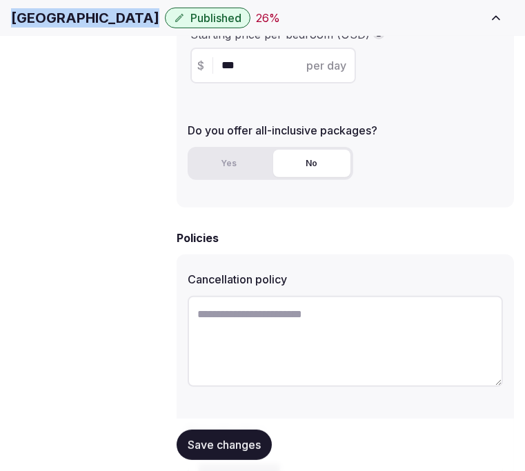
click at [262, 444] on button "Save changes" at bounding box center [224, 445] width 95 height 30
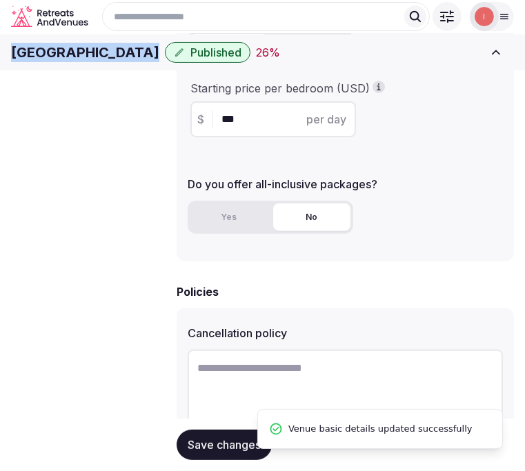
scroll to position [362, 0]
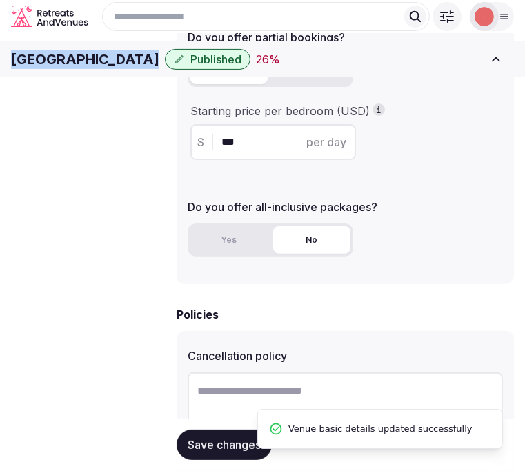
click at [0, 0] on span "Retreat spaces" at bounding box center [0, 0] width 0 height 0
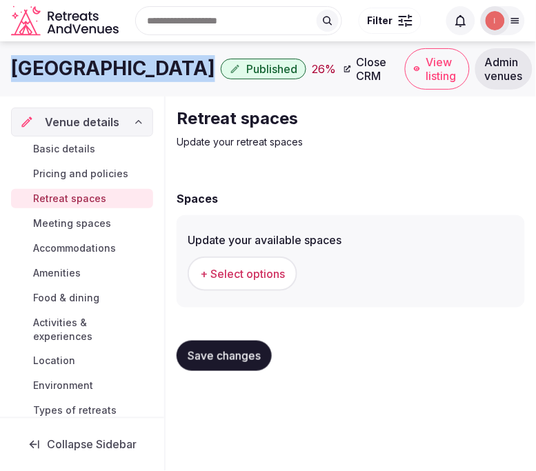
click at [257, 274] on span "+ Select options" at bounding box center [242, 273] width 85 height 15
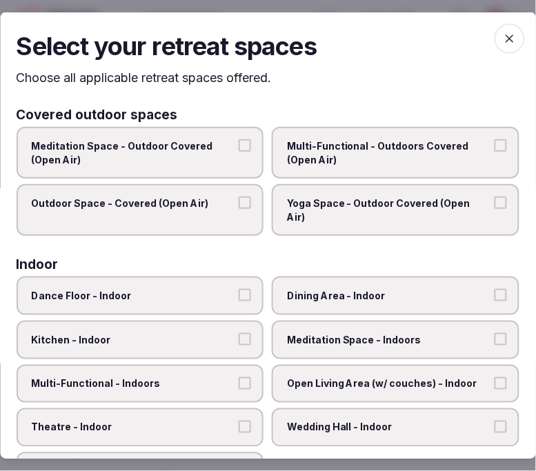
click at [327, 293] on label "Dining Area - Indoor" at bounding box center [397, 296] width 248 height 39
click at [495, 293] on button "Dining Area - Indoor" at bounding box center [501, 295] width 12 height 12
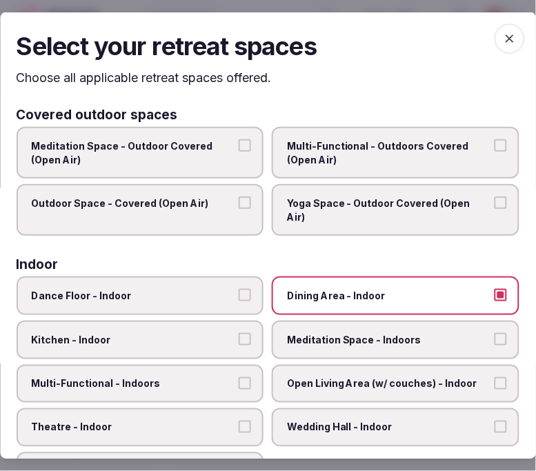
click at [211, 377] on span "Multi-Functional - Indoors" at bounding box center [134, 384] width 204 height 14
click at [239, 377] on button "Multi-Functional - Indoors" at bounding box center [245, 383] width 12 height 12
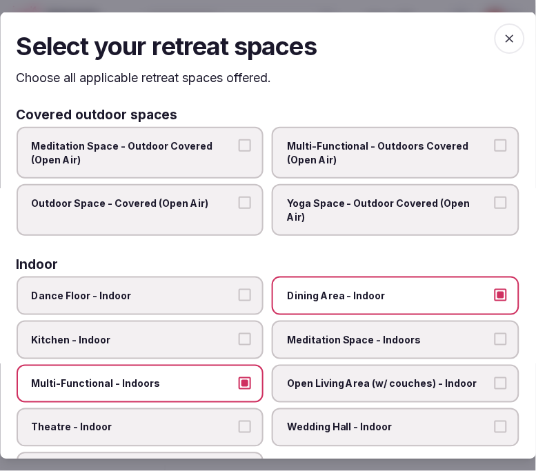
click at [202, 409] on label "Theatre - Indoor" at bounding box center [141, 428] width 248 height 39
click at [239, 421] on button "Theatre - Indoor" at bounding box center [245, 427] width 12 height 12
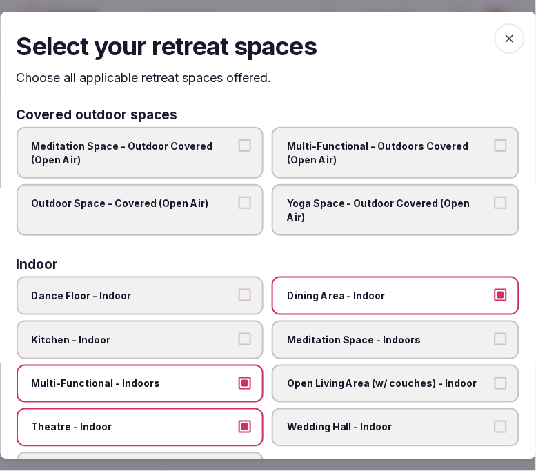
drag, startPoint x: 346, startPoint y: 164, endPoint x: 319, endPoint y: 161, distance: 27.1
click at [345, 163] on span "Multi-Functional - Outdoors Covered (Open Air)" at bounding box center [390, 152] width 204 height 27
click at [495, 152] on button "Multi-Functional - Outdoors Covered (Open Air)" at bounding box center [501, 145] width 12 height 12
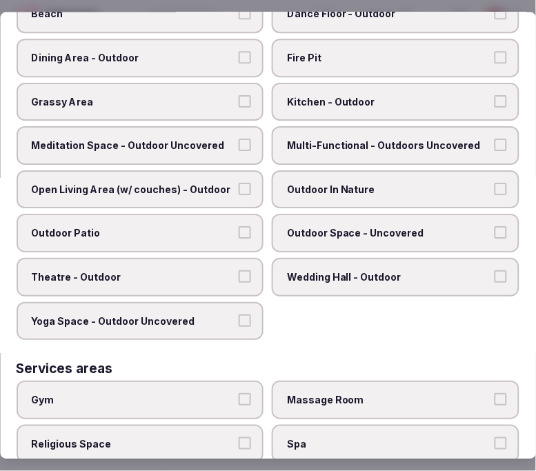
scroll to position [769, 0]
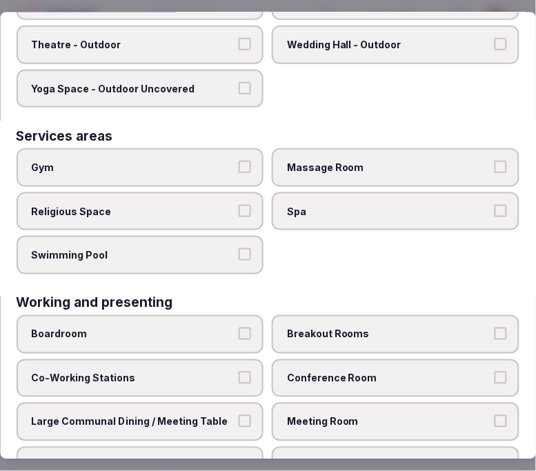
drag, startPoint x: 331, startPoint y: 333, endPoint x: 317, endPoint y: 335, distance: 14.0
click at [330, 359] on label "Conference Room" at bounding box center [397, 378] width 248 height 39
click at [495, 371] on button "Conference Room" at bounding box center [501, 377] width 12 height 12
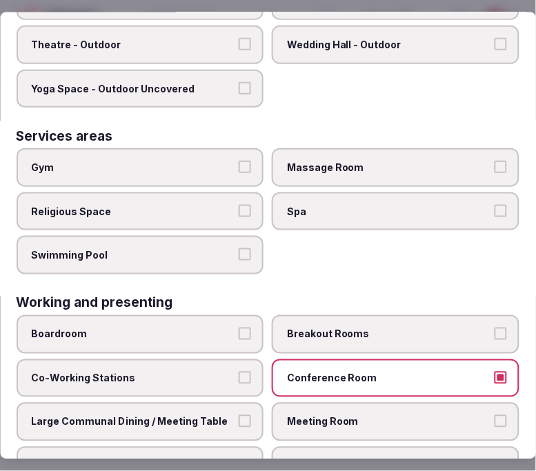
click at [339, 371] on span "Conference Room" at bounding box center [390, 378] width 204 height 14
click at [495, 371] on button "Conference Room" at bounding box center [501, 377] width 12 height 12
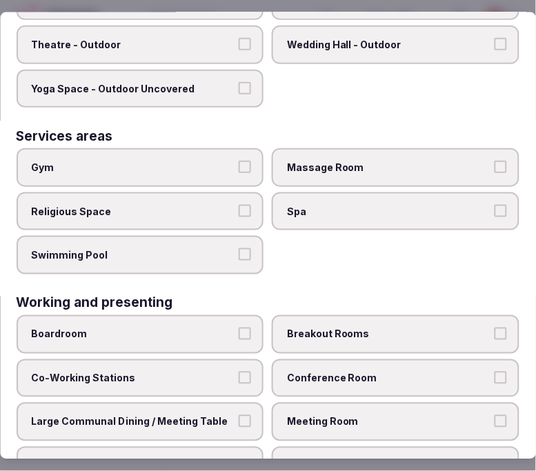
click at [245, 415] on button "Large Communal Dining / Meeting Table" at bounding box center [245, 421] width 12 height 12
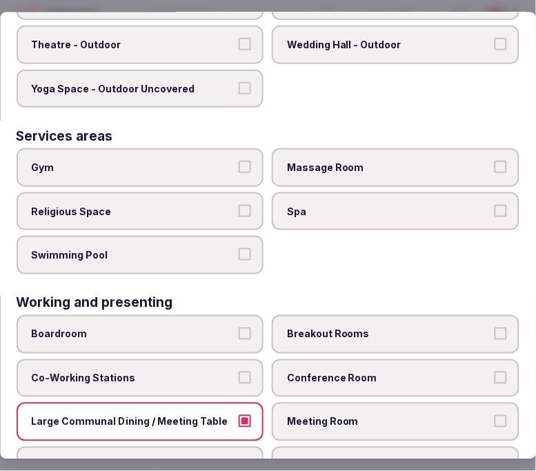
click at [315, 415] on span "Meeting Room" at bounding box center [390, 422] width 204 height 14
click at [495, 415] on button "Meeting Room" at bounding box center [501, 421] width 12 height 12
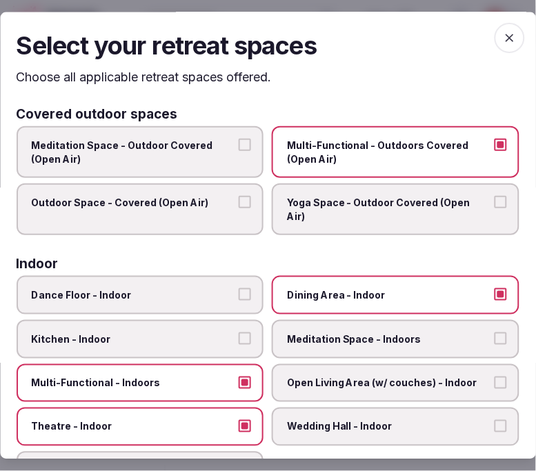
scroll to position [0, 0]
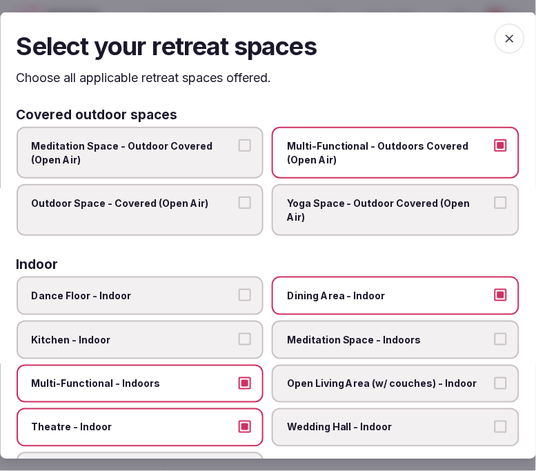
click at [503, 39] on icon "button" at bounding box center [510, 38] width 14 height 14
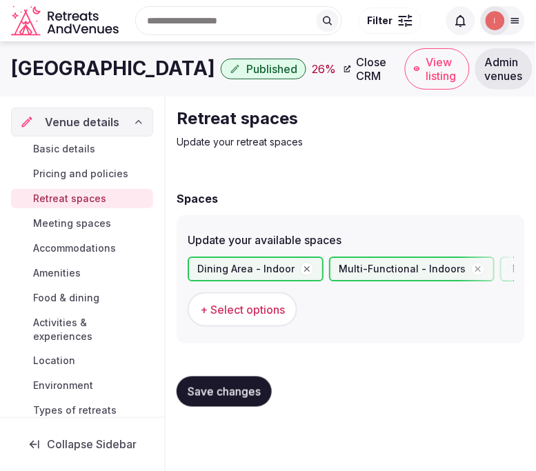
click at [242, 388] on span "Save changes" at bounding box center [224, 392] width 73 height 14
click at [84, 213] on div "Basic details Pricing and policies Retreat spaces Meeting spaces Accommodations…" at bounding box center [82, 293] width 142 height 312
click at [216, 391] on span "Save changes" at bounding box center [224, 392] width 73 height 14
click at [261, 345] on form "Spaces Update your available spaces Dining Area - Indoor Multi-Functional - Ind…" at bounding box center [351, 304] width 348 height 228
click at [59, 212] on div "Basic details Pricing and policies Retreat spaces Meeting spaces Accommodations…" at bounding box center [82, 293] width 142 height 312
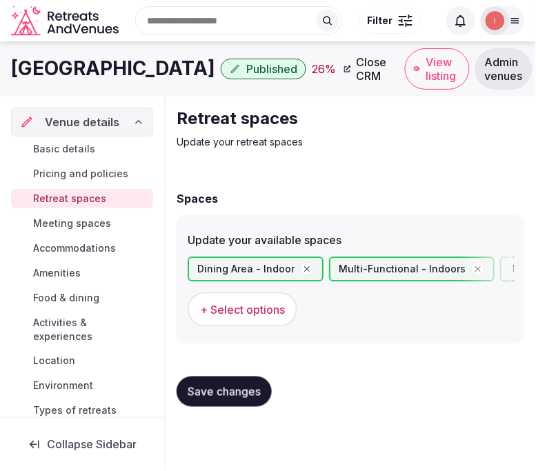
click at [95, 192] on span "Retreat spaces" at bounding box center [69, 199] width 73 height 14
click at [97, 224] on span "Meeting spaces" at bounding box center [72, 224] width 78 height 14
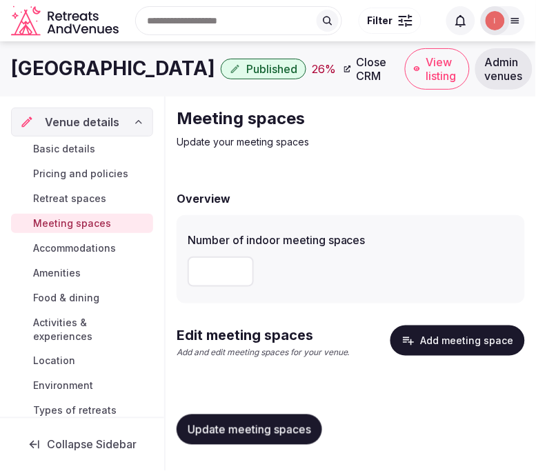
click at [207, 263] on input "number" at bounding box center [221, 272] width 66 height 30
type input "*"
click at [265, 438] on button "Update meeting spaces" at bounding box center [250, 430] width 146 height 30
click at [286, 287] on div "*" at bounding box center [351, 271] width 326 height 41
click at [456, 332] on button "Add meeting space" at bounding box center [458, 341] width 135 height 30
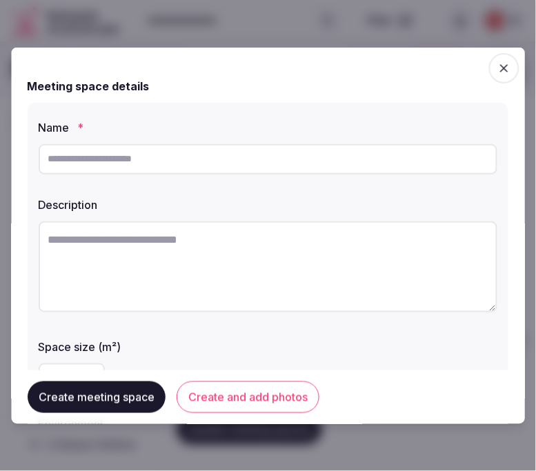
drag, startPoint x: 493, startPoint y: 145, endPoint x: 331, endPoint y: 161, distance: 162.3
click at [331, 161] on input "text" at bounding box center [268, 159] width 459 height 30
paste input "*********"
type input "*********"
click at [355, 291] on textarea at bounding box center [268, 266] width 459 height 91
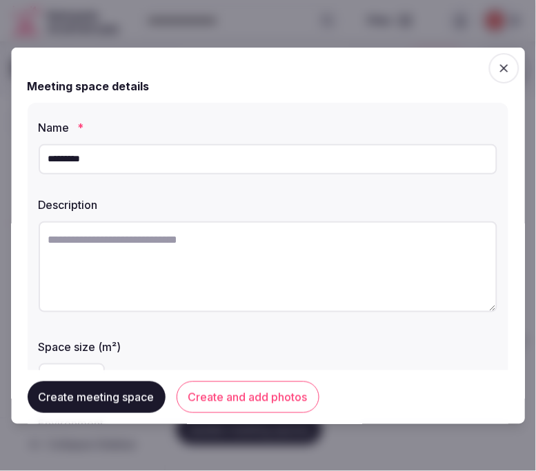
paste textarea "**********"
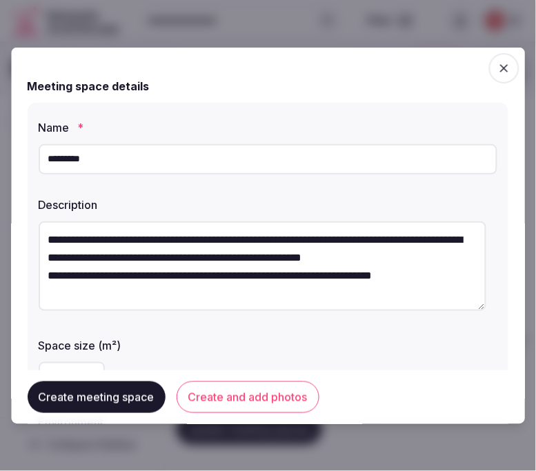
click at [44, 295] on textarea "**********" at bounding box center [263, 266] width 448 height 90
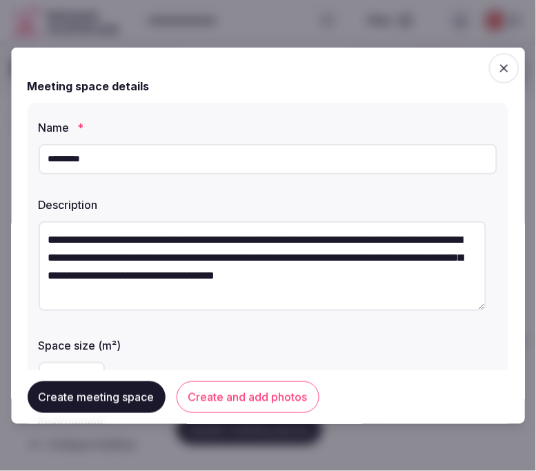
type textarea "**********"
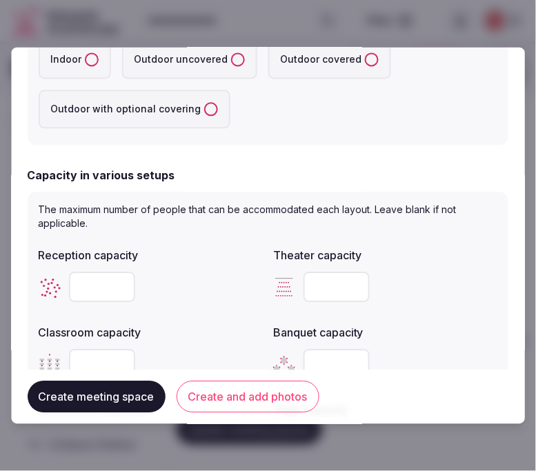
scroll to position [320, 0]
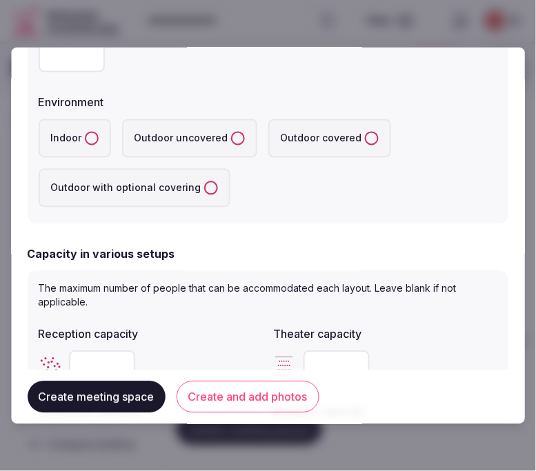
click at [79, 137] on label "Indoor" at bounding box center [75, 138] width 72 height 39
click at [85, 137] on button "Indoor" at bounding box center [92, 138] width 14 height 14
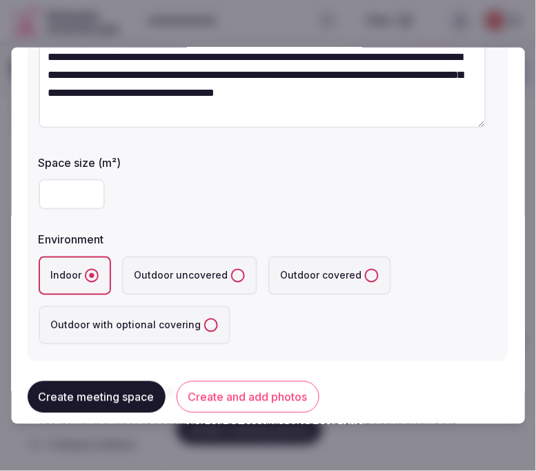
scroll to position [167, 0]
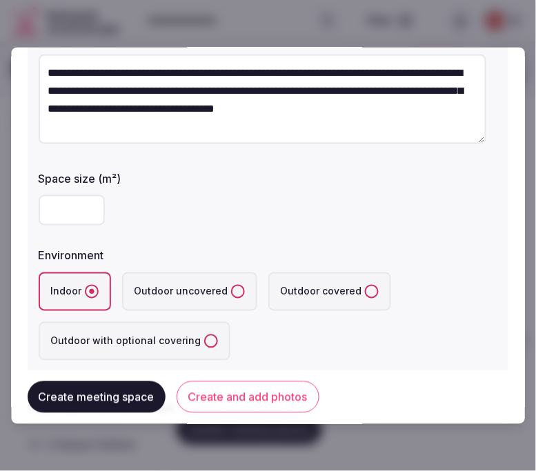
click at [57, 204] on input "number" at bounding box center [72, 210] width 66 height 30
click at [445, 287] on div "Indoor Outdoor uncovered Outdoor covered Outdoor with optional covering" at bounding box center [268, 316] width 459 height 88
drag, startPoint x: 66, startPoint y: 208, endPoint x: 52, endPoint y: 190, distance: 22.6
click at [45, 195] on input "***" at bounding box center [72, 210] width 66 height 30
type input "***"
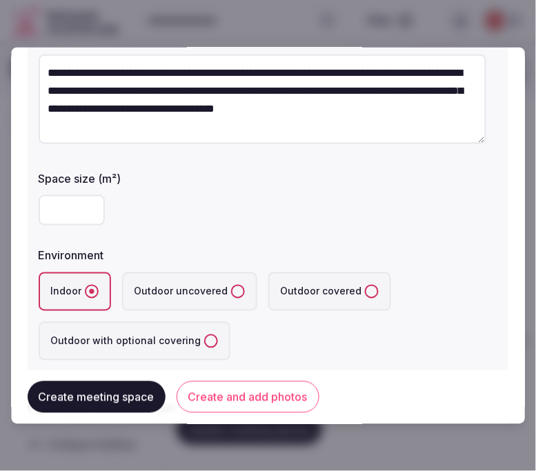
click at [202, 240] on div "**********" at bounding box center [268, 156] width 481 height 442
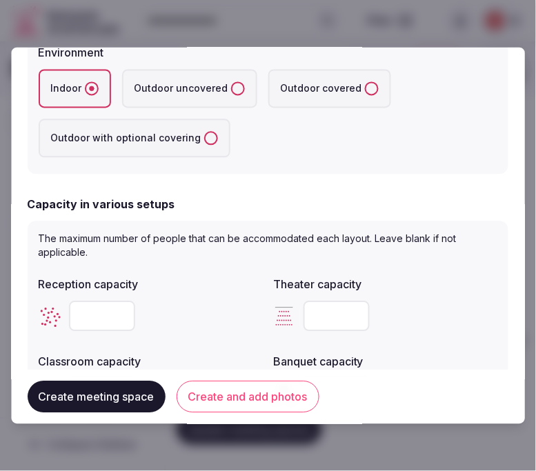
scroll to position [397, 0]
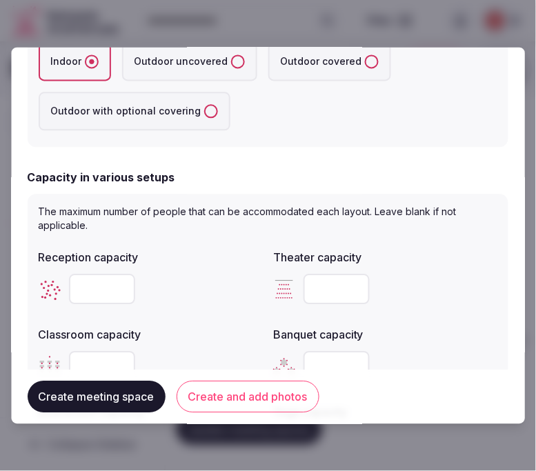
click at [105, 277] on input "number" at bounding box center [102, 289] width 66 height 30
type input "***"
drag, startPoint x: 438, startPoint y: 308, endPoint x: 386, endPoint y: 306, distance: 51.1
click at [435, 308] on div "Reception capacity *** Theater capacity Classroom capacity Banquet capacity Boa…" at bounding box center [268, 354] width 459 height 221
click at [326, 279] on input "number" at bounding box center [337, 289] width 66 height 30
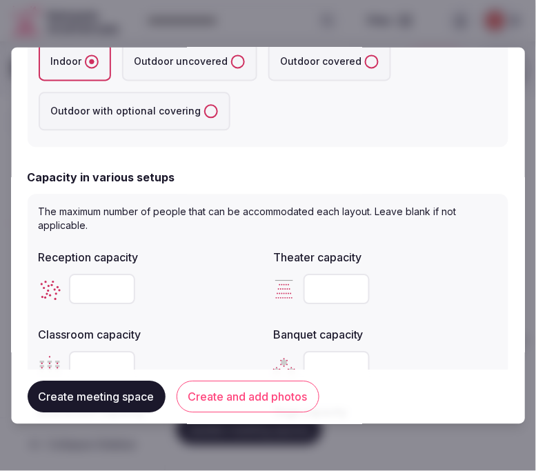
click at [331, 274] on input "number" at bounding box center [337, 289] width 66 height 30
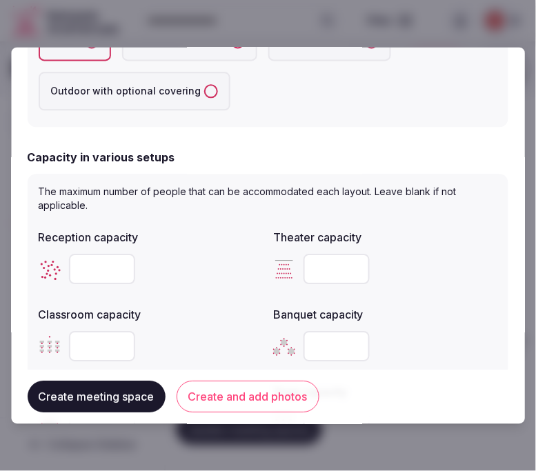
scroll to position [473, 0]
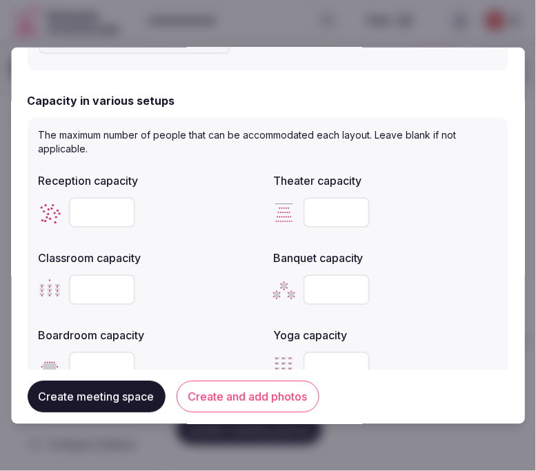
click at [306, 294] on input "number" at bounding box center [337, 290] width 66 height 30
type input "***"
click at [320, 219] on input "number" at bounding box center [337, 212] width 66 height 30
click at [304, 206] on input "number" at bounding box center [337, 212] width 66 height 30
type input "***"
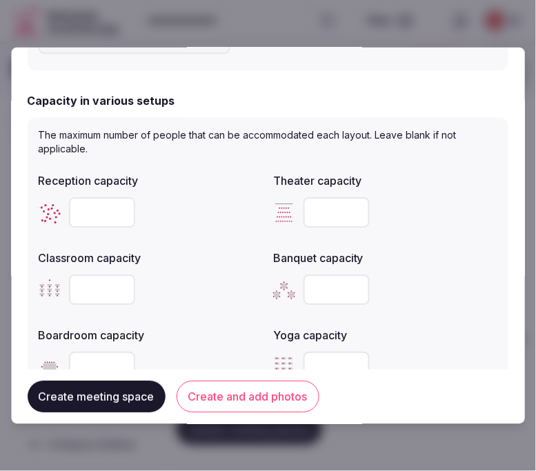
click at [92, 285] on input "number" at bounding box center [102, 290] width 66 height 30
type input "**"
click at [101, 368] on input "number" at bounding box center [102, 367] width 66 height 30
click at [101, 385] on button "Create meeting space" at bounding box center [97, 398] width 138 height 32
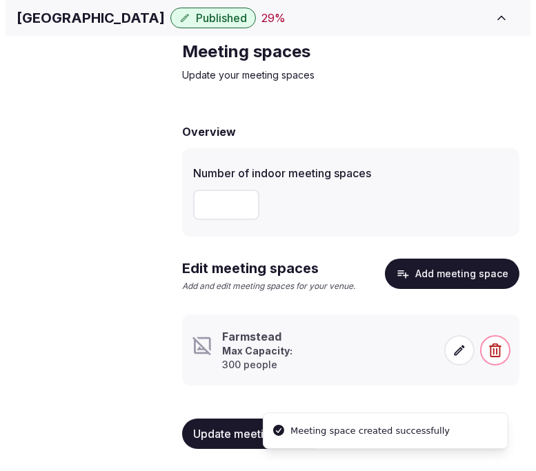
scroll to position [66, 0]
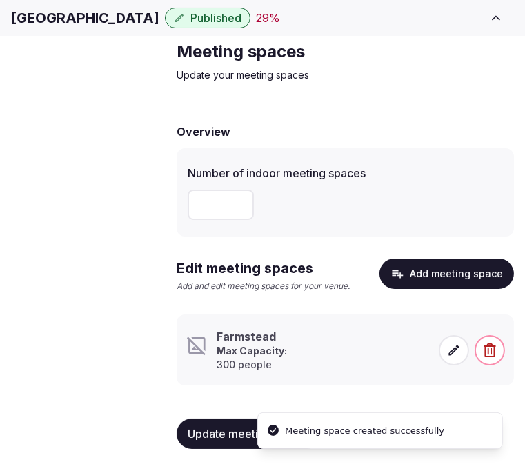
click at [290, 353] on p "Max Capacity: 300 people" at bounding box center [261, 357] width 88 height 27
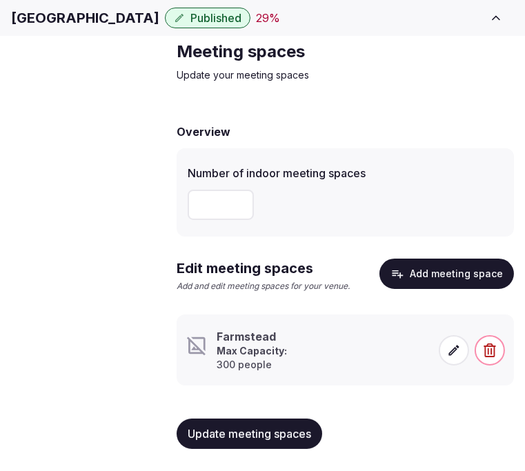
click at [451, 346] on icon at bounding box center [454, 351] width 14 height 14
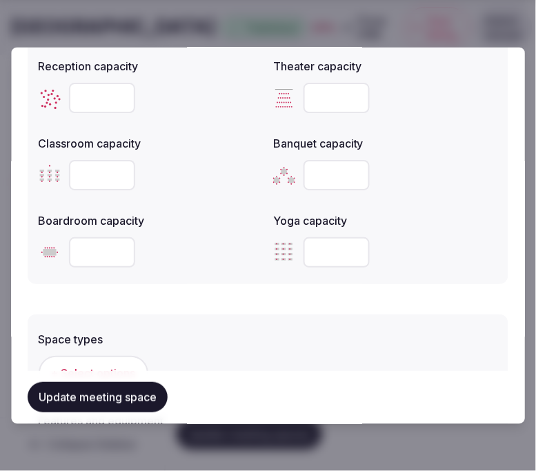
scroll to position [613, 0]
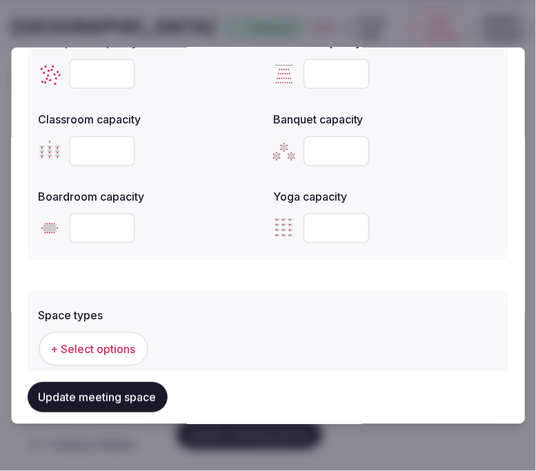
click at [110, 223] on input "number" at bounding box center [102, 228] width 66 height 30
type input "**"
click at [72, 343] on span "+ Select options" at bounding box center [93, 348] width 85 height 15
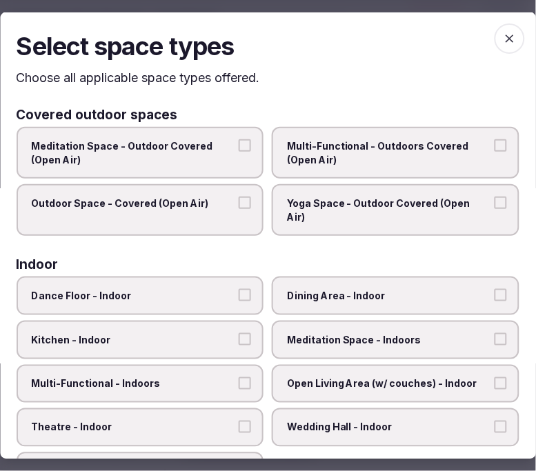
click at [500, 46] on span "button" at bounding box center [510, 38] width 30 height 30
